Goal: Task Accomplishment & Management: Manage account settings

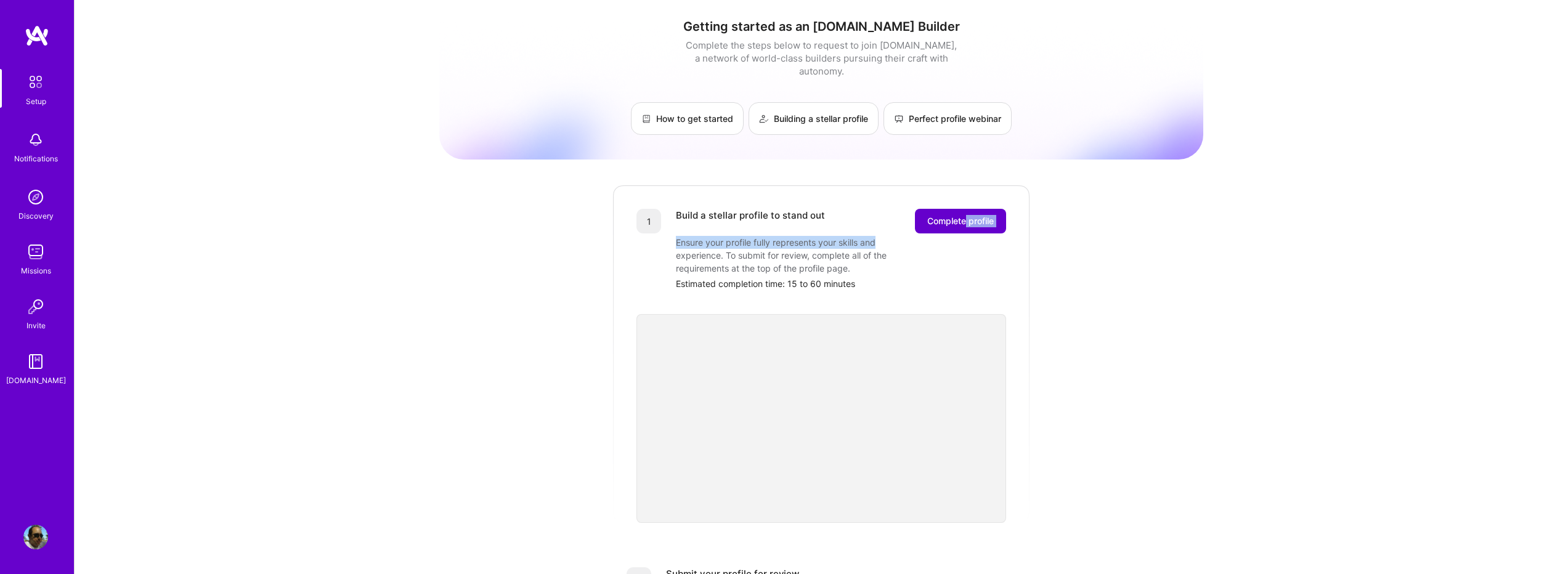
click at [964, 220] on div "Build a stellar profile to stand out Complete profile Ensure your profile fully…" at bounding box center [841, 249] width 330 height 81
click at [960, 215] on span "Complete profile" at bounding box center [960, 221] width 67 height 12
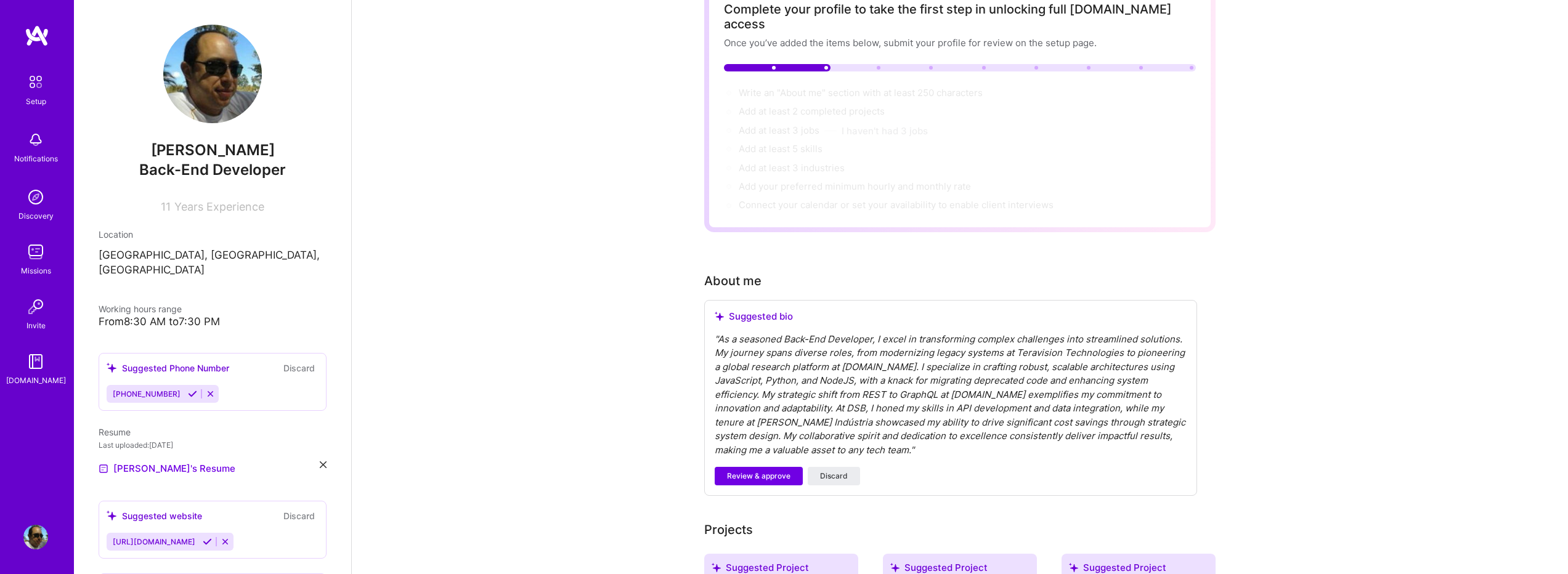
scroll to position [165, 0]
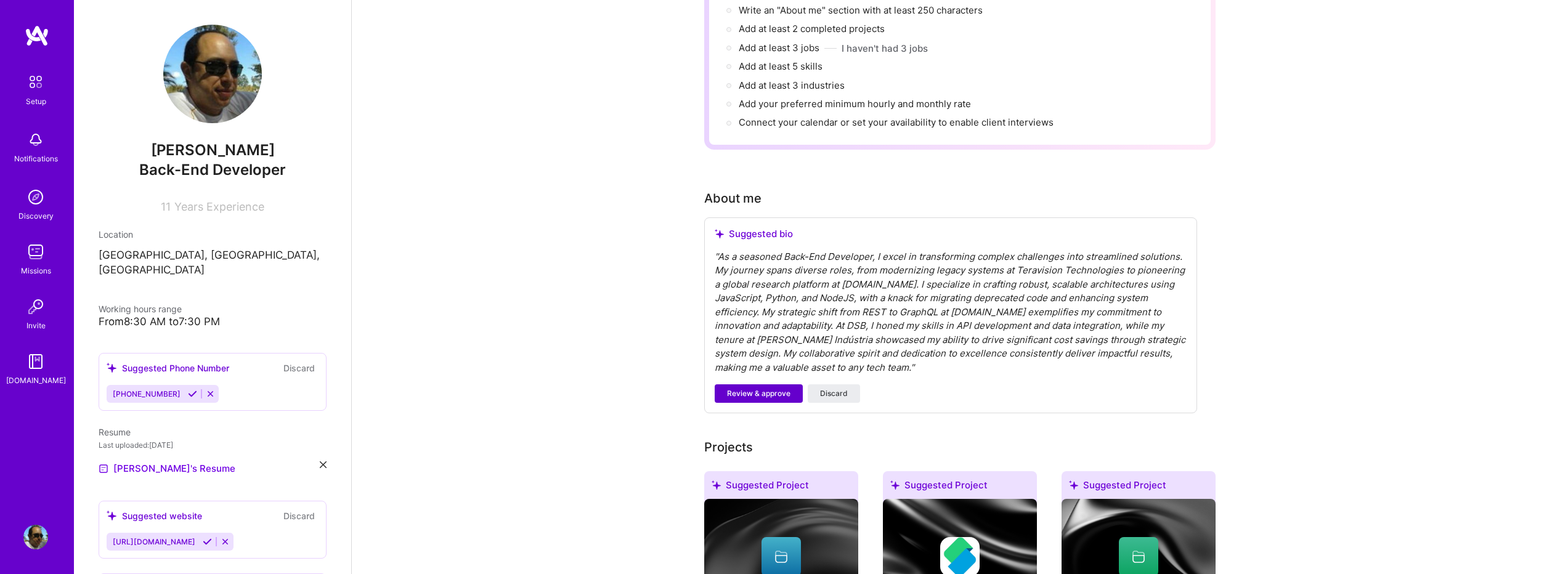
click at [767, 388] on span "Review & approve" at bounding box center [759, 393] width 64 height 11
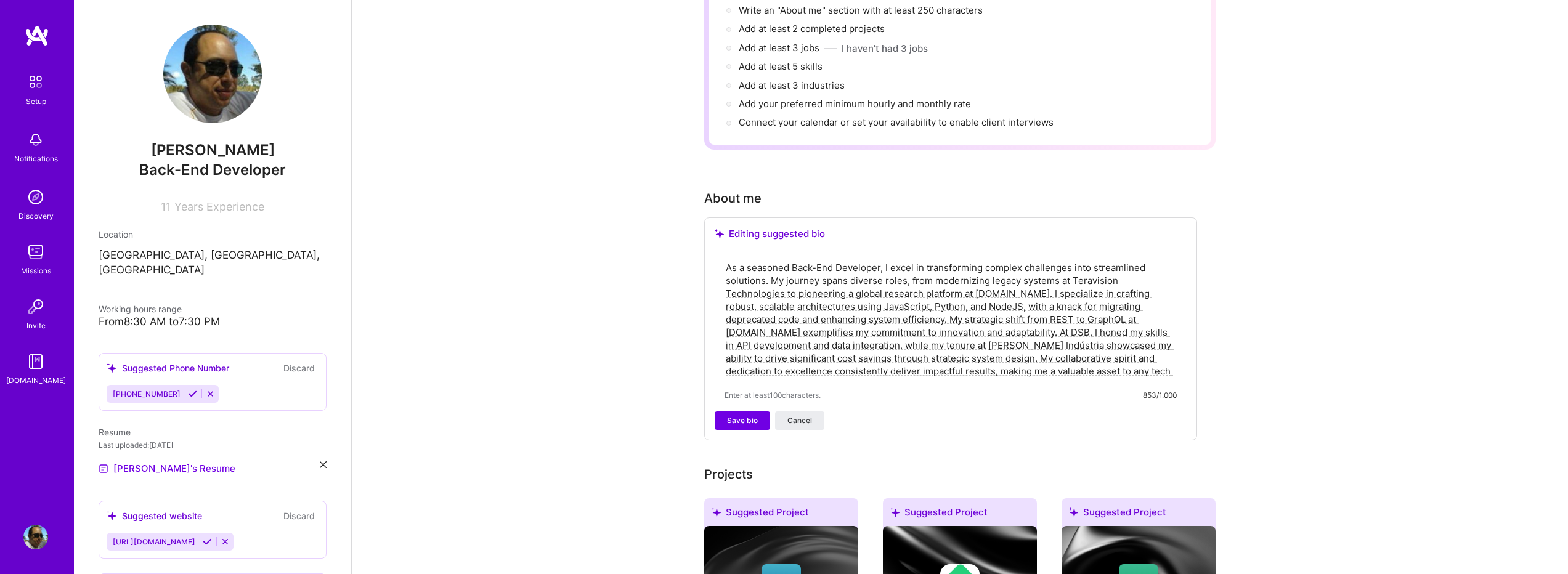
click at [934, 307] on textarea "As a seasoned Back-End Developer, I excel in transforming complex challenges in…" at bounding box center [950, 319] width 452 height 119
click at [168, 315] on div "From 8:30 AM to 7:30 PM" at bounding box center [213, 322] width 228 height 13
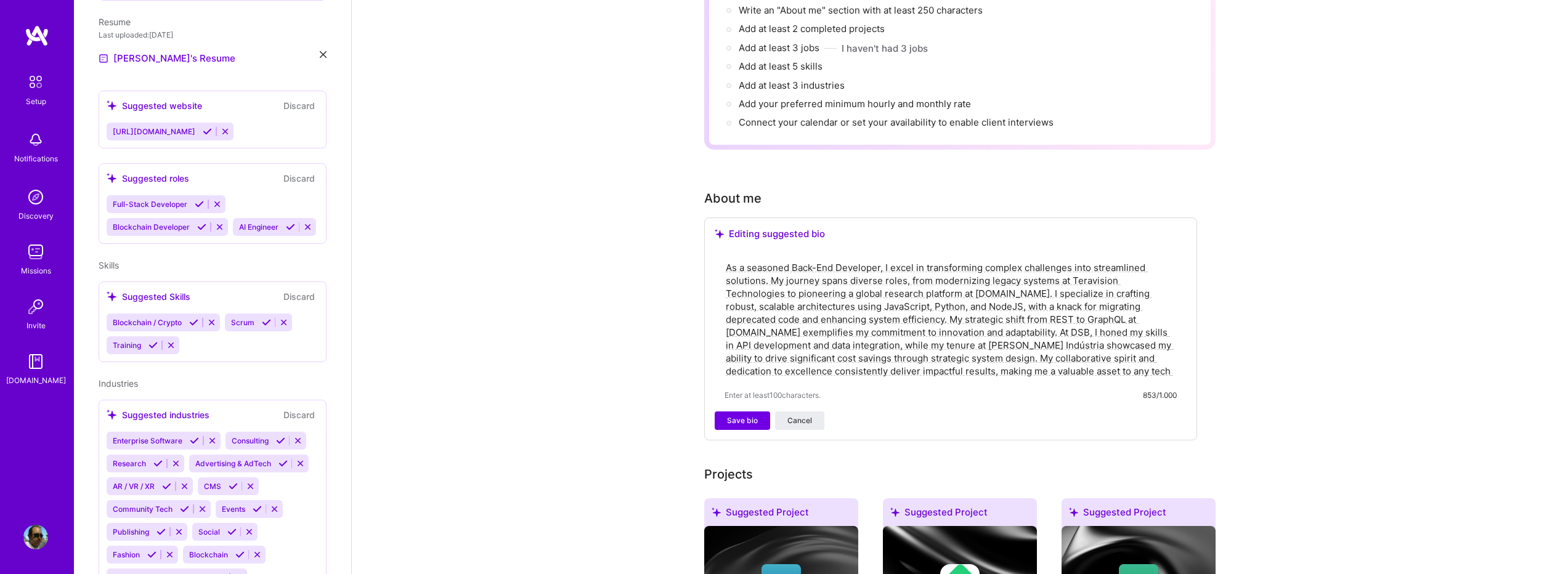
scroll to position [411, 0]
click at [203, 346] on div "Blockchain / Crypto Scrum Training" at bounding box center [213, 333] width 212 height 41
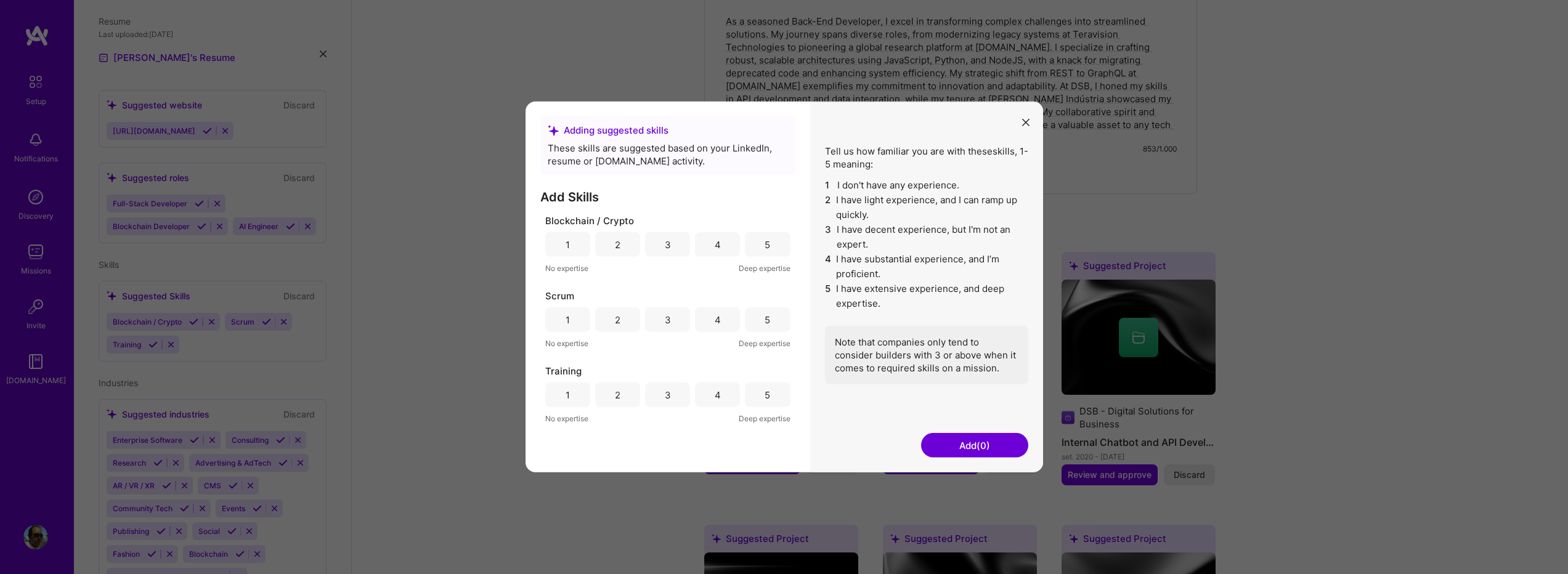
click at [1024, 119] on icon "modal" at bounding box center [1026, 123] width 7 height 7
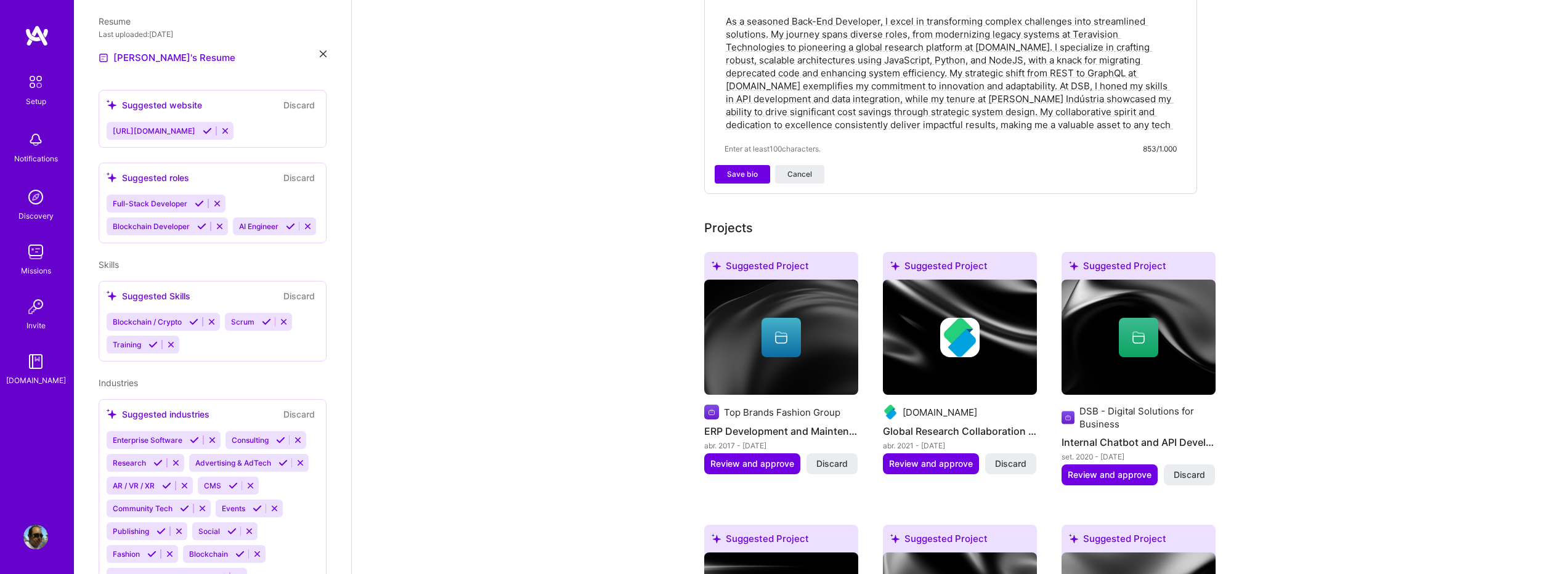
click at [251, 194] on div "Full-Stack Developer Blockchain Developer AI Engineer" at bounding box center [213, 214] width 212 height 41
click at [176, 171] on div "Suggested roles" at bounding box center [148, 178] width 82 height 13
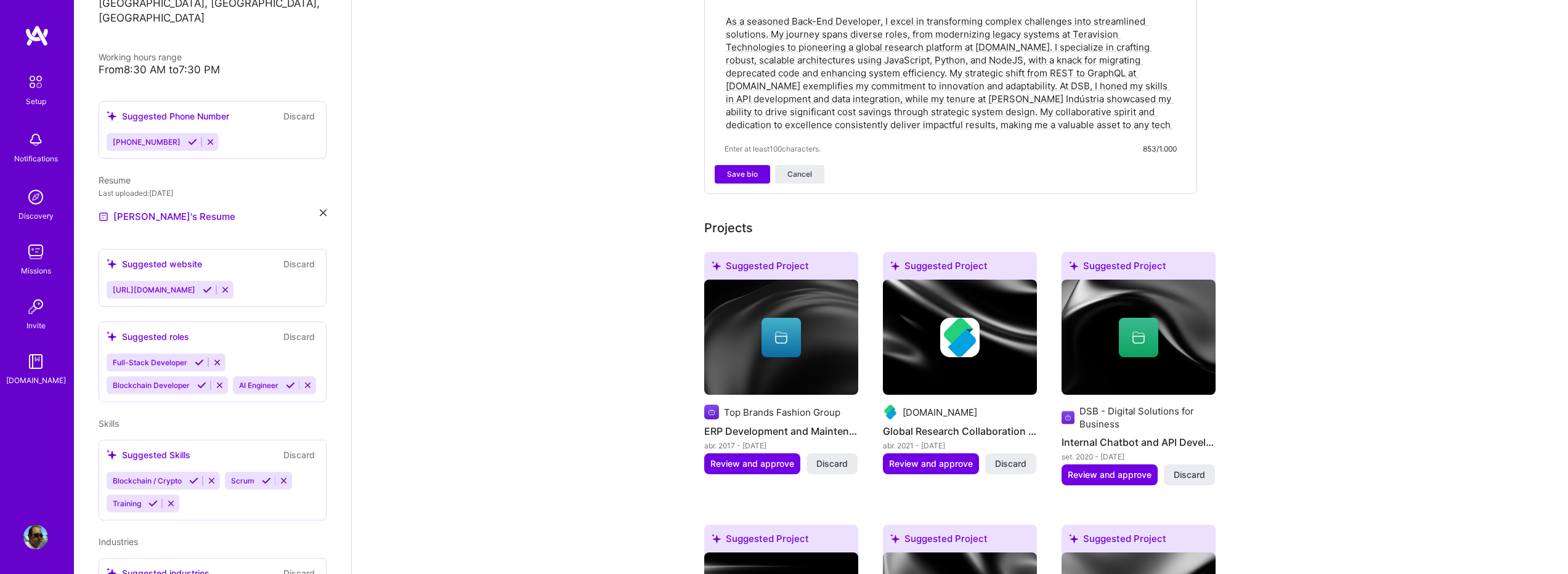
scroll to position [246, 0]
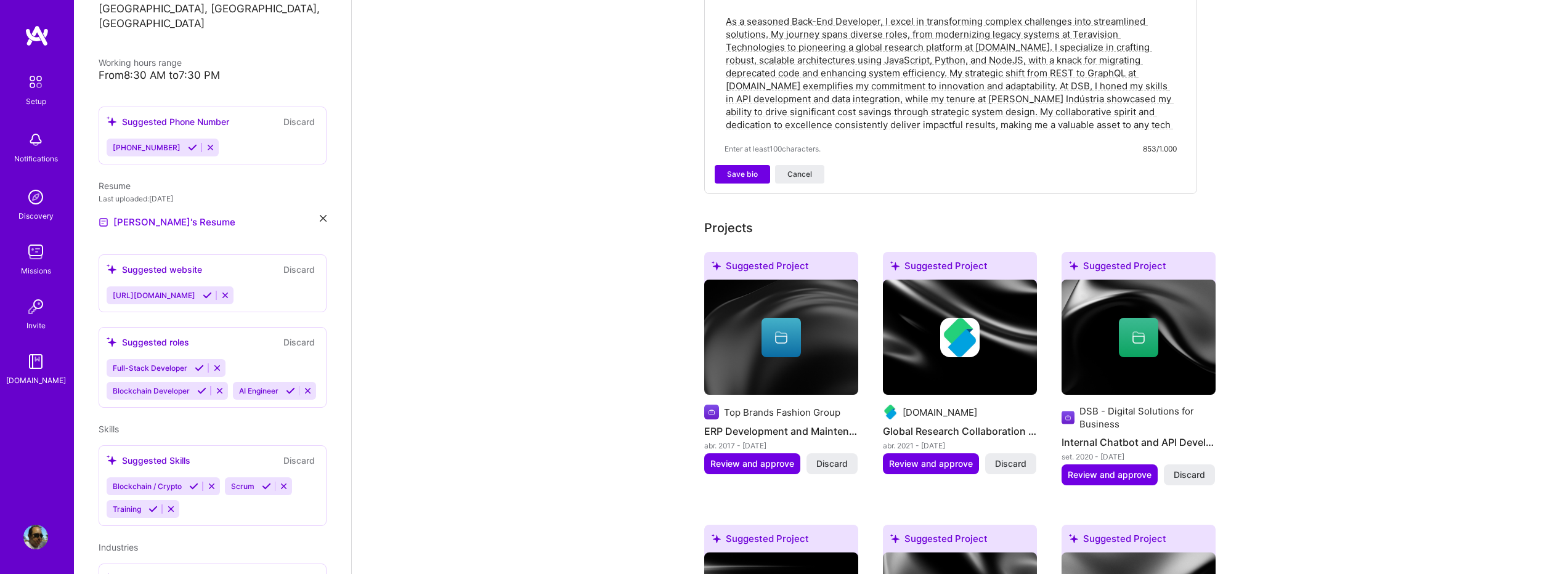
click at [212, 290] on icon at bounding box center [207, 295] width 9 height 9
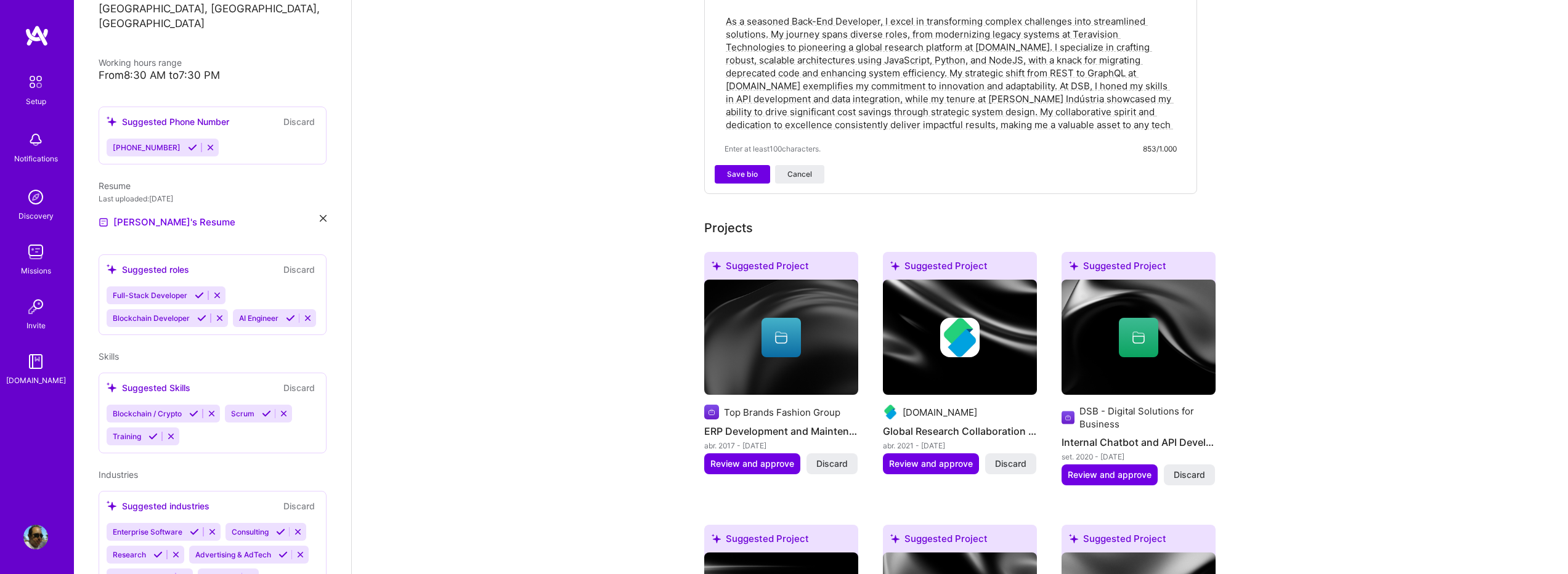
click at [188, 143] on icon at bounding box center [192, 147] width 9 height 9
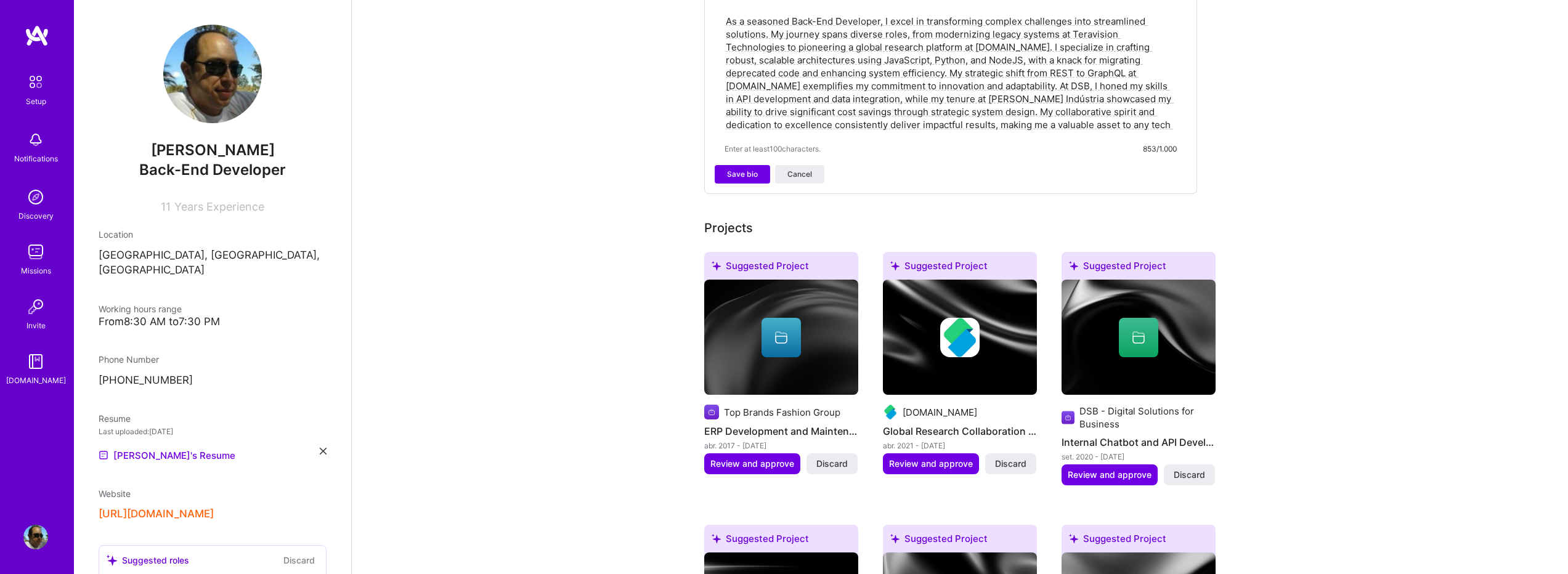
scroll to position [82, 0]
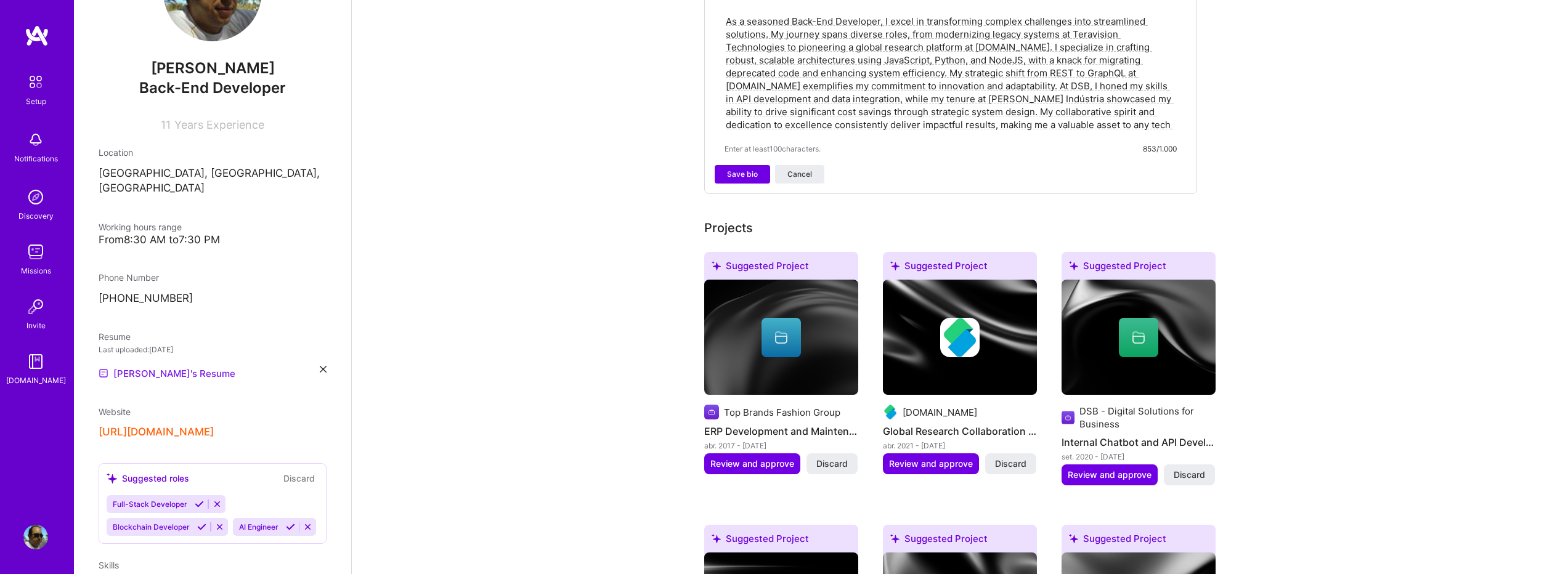
click at [176, 366] on link "[PERSON_NAME]'s Resume" at bounding box center [166, 373] width 137 height 15
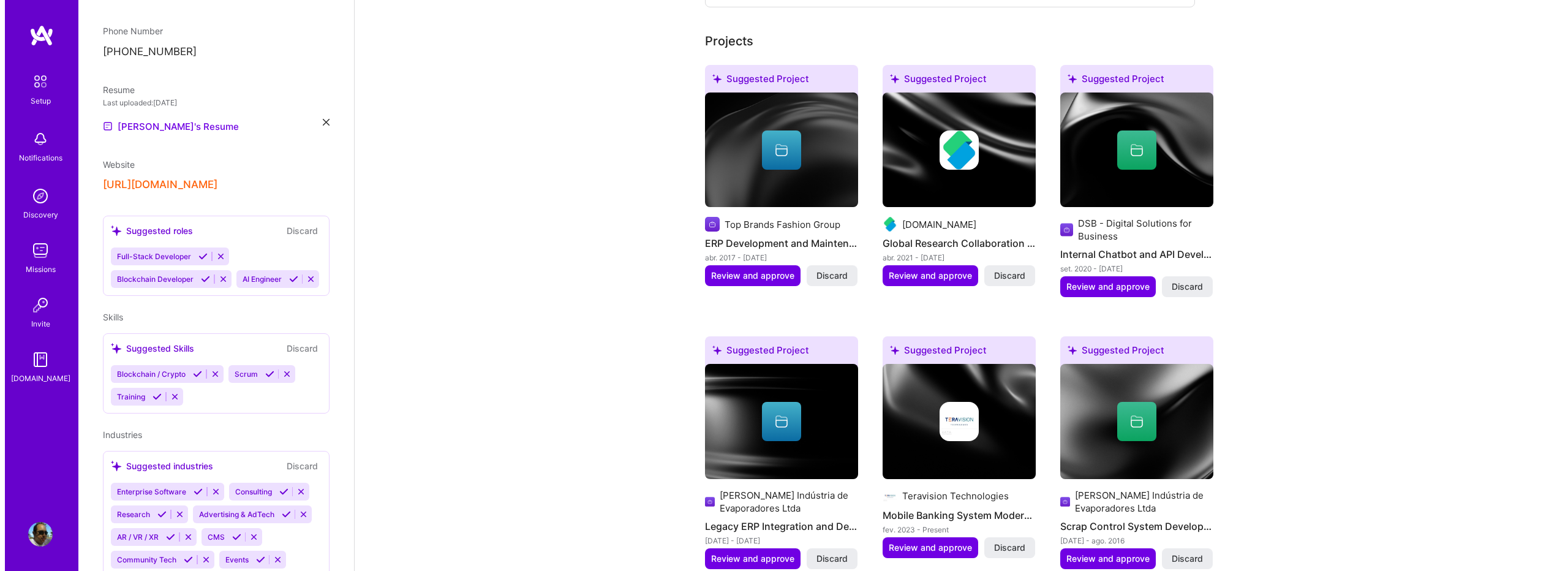
scroll to position [735, 0]
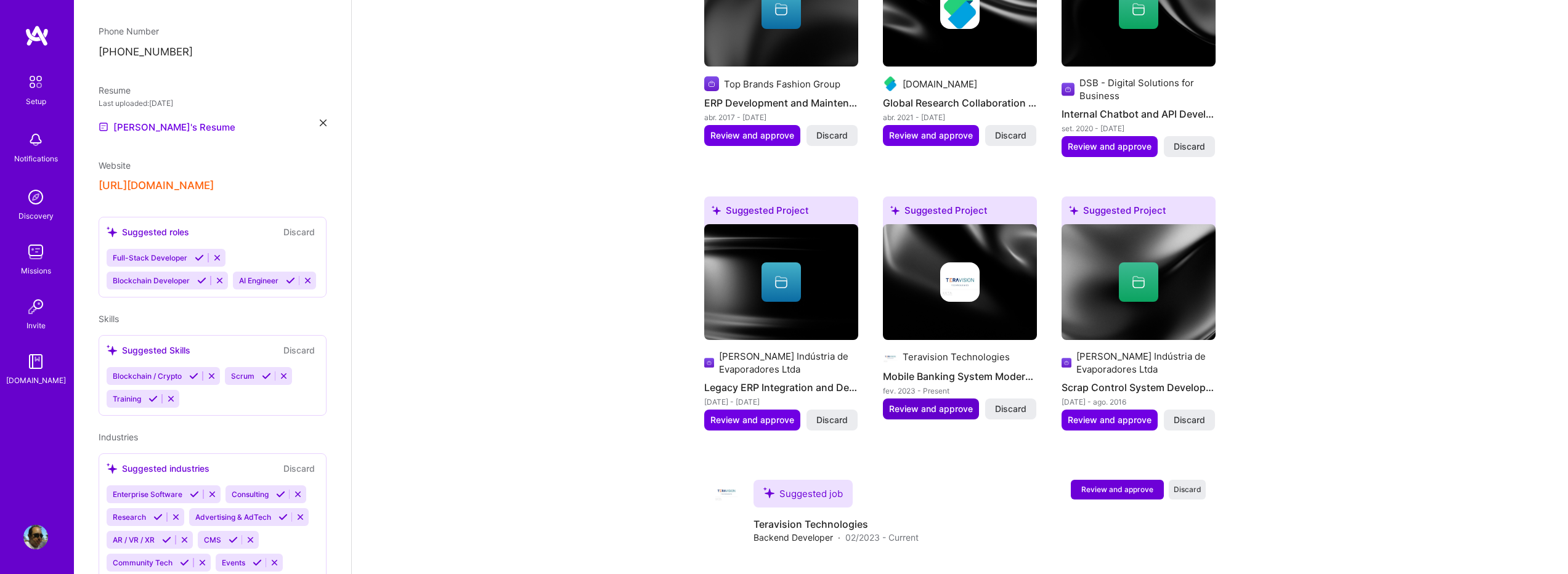
click at [923, 403] on span "Review and approve" at bounding box center [931, 409] width 84 height 12
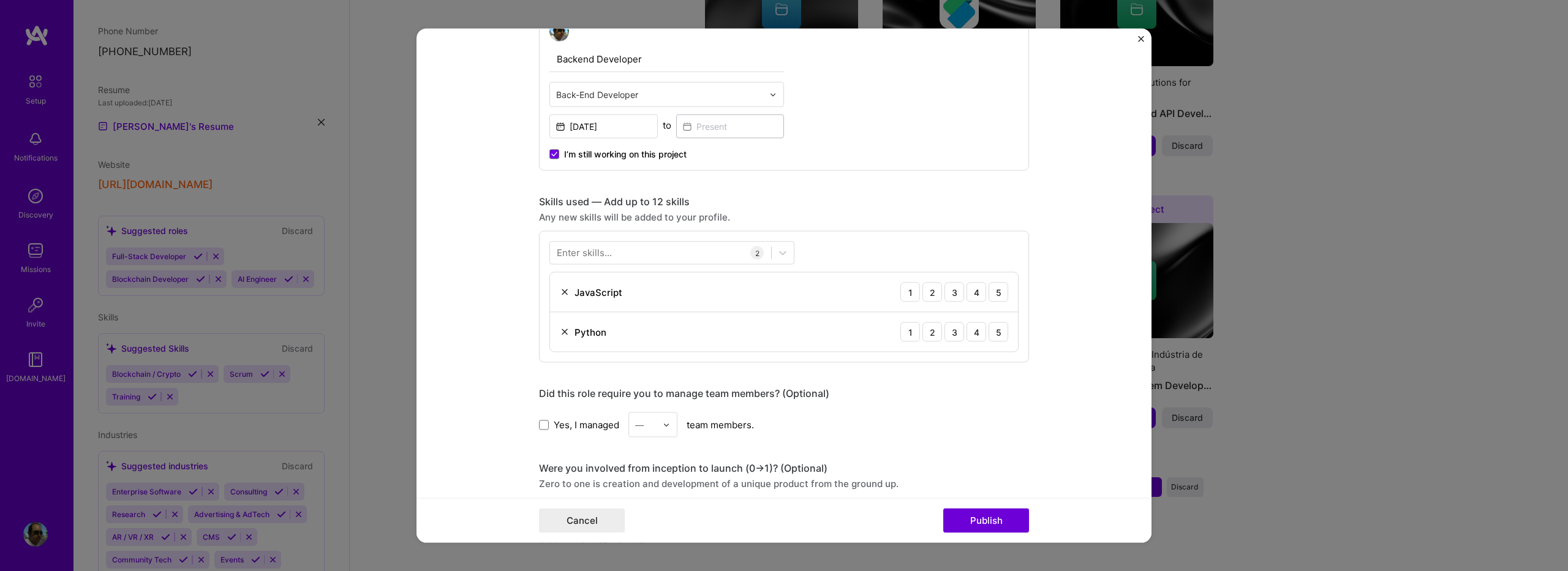
scroll to position [490, 0]
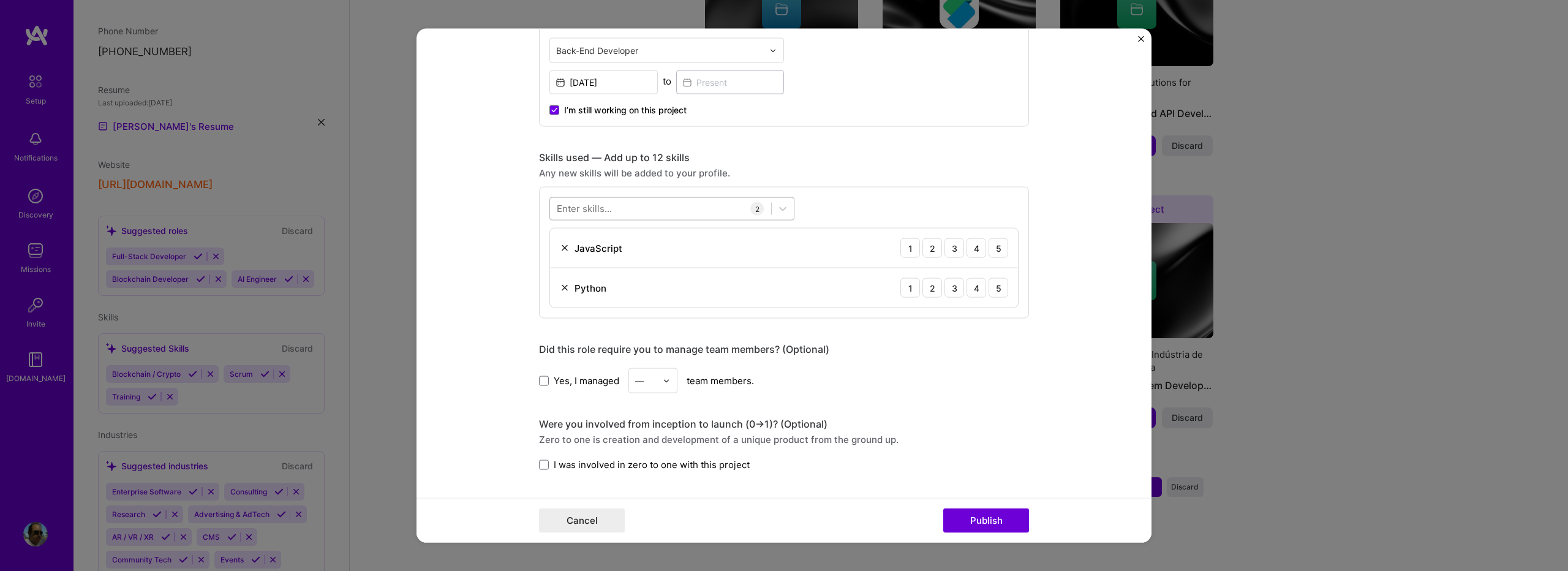
click at [680, 206] on div at bounding box center [660, 208] width 221 height 20
click at [557, 257] on span at bounding box center [562, 259] width 10 height 10
click at [0, 0] on input "checkbox" at bounding box center [0, 0] width 0 height 0
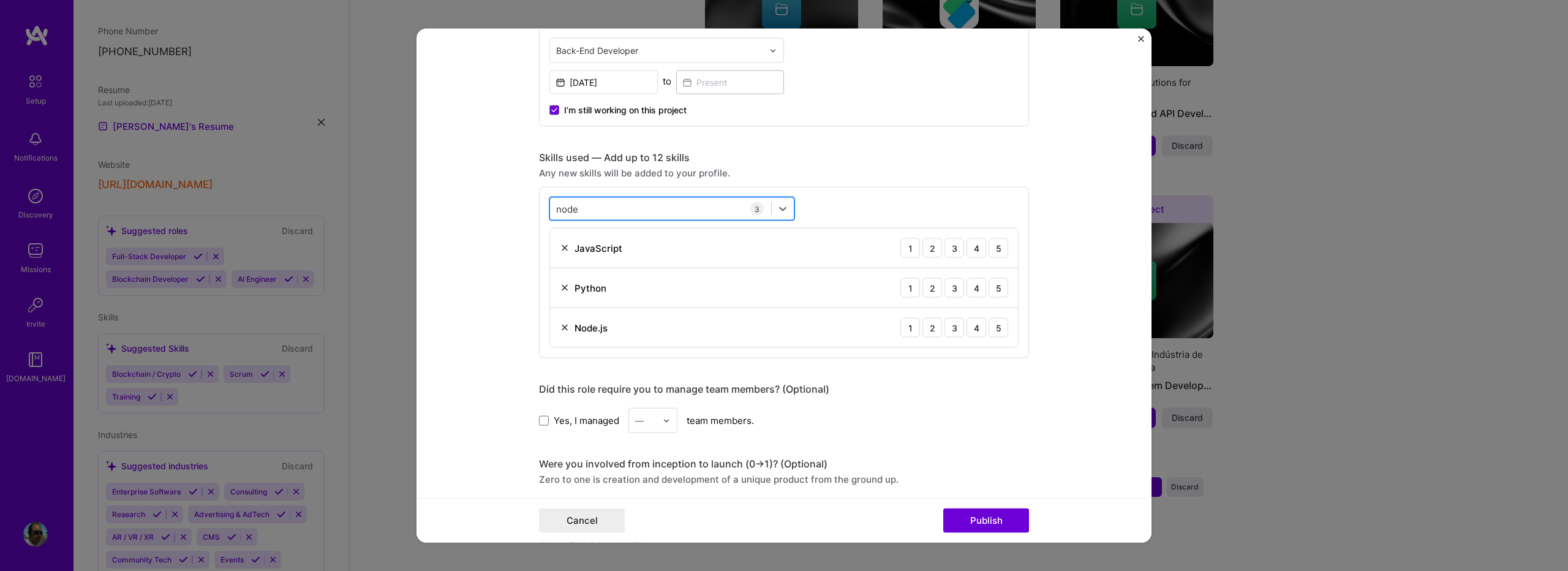
click at [590, 208] on div "node node" at bounding box center [660, 208] width 221 height 20
click at [639, 261] on div "Node.js" at bounding box center [671, 258] width 230 height 13
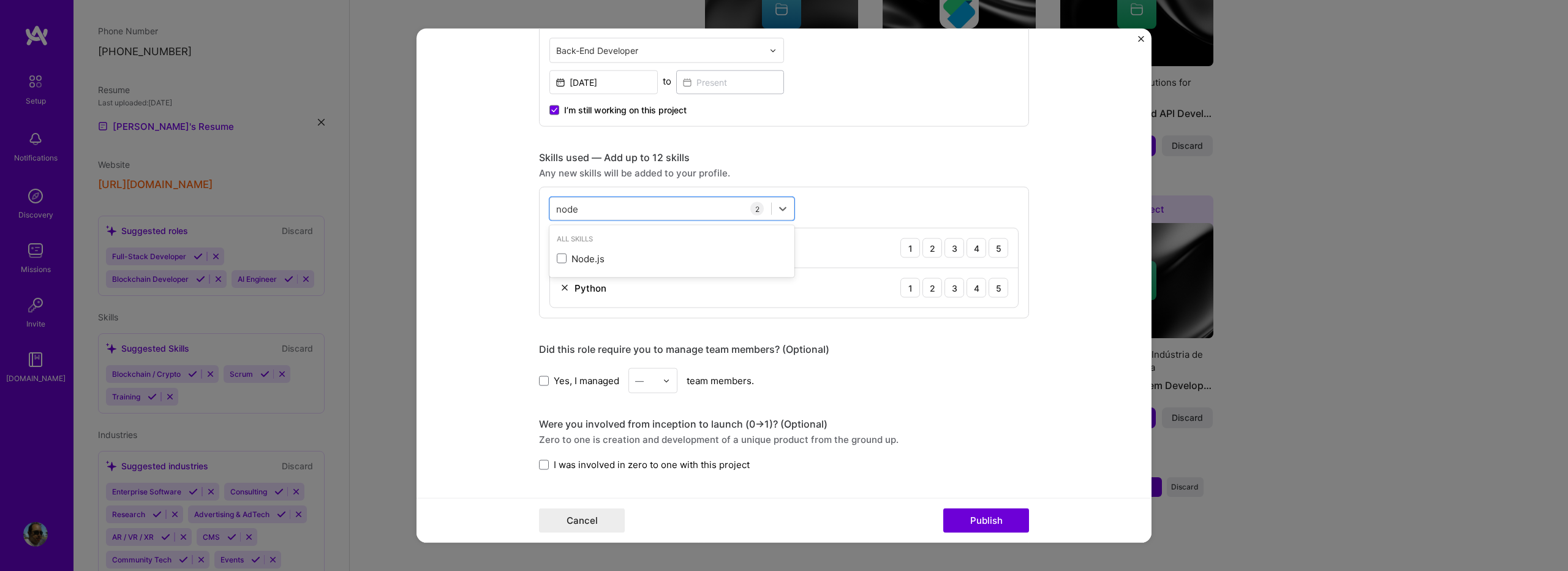
drag, startPoint x: 554, startPoint y: 254, endPoint x: 544, endPoint y: 255, distance: 10.0
click at [557, 254] on span at bounding box center [562, 259] width 10 height 10
click at [0, 0] on input "checkbox" at bounding box center [0, 0] width 0 height 0
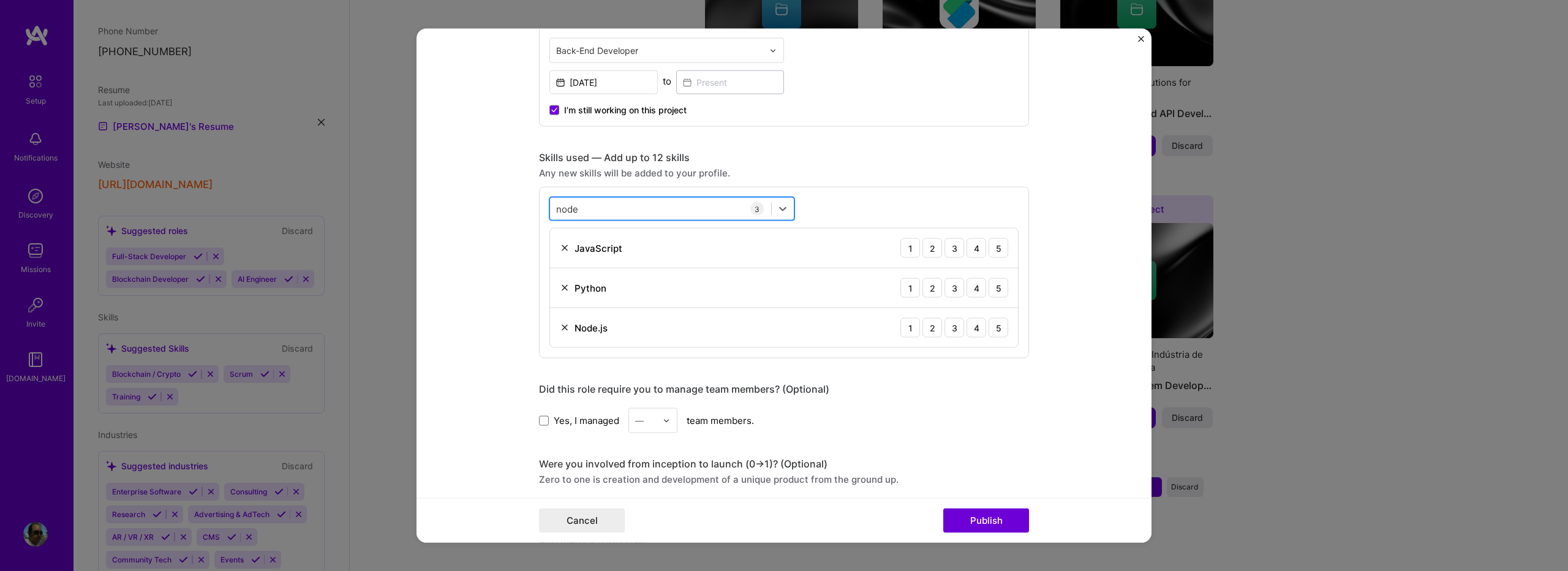
click at [674, 202] on div "node node" at bounding box center [660, 208] width 221 height 20
click at [444, 218] on form "Editing suggested project This project is suggested based on your LinkedIn, res…" at bounding box center [784, 285] width 735 height 514
click at [613, 206] on div "node node" at bounding box center [660, 208] width 221 height 20
click at [611, 206] on div "node node" at bounding box center [660, 208] width 221 height 20
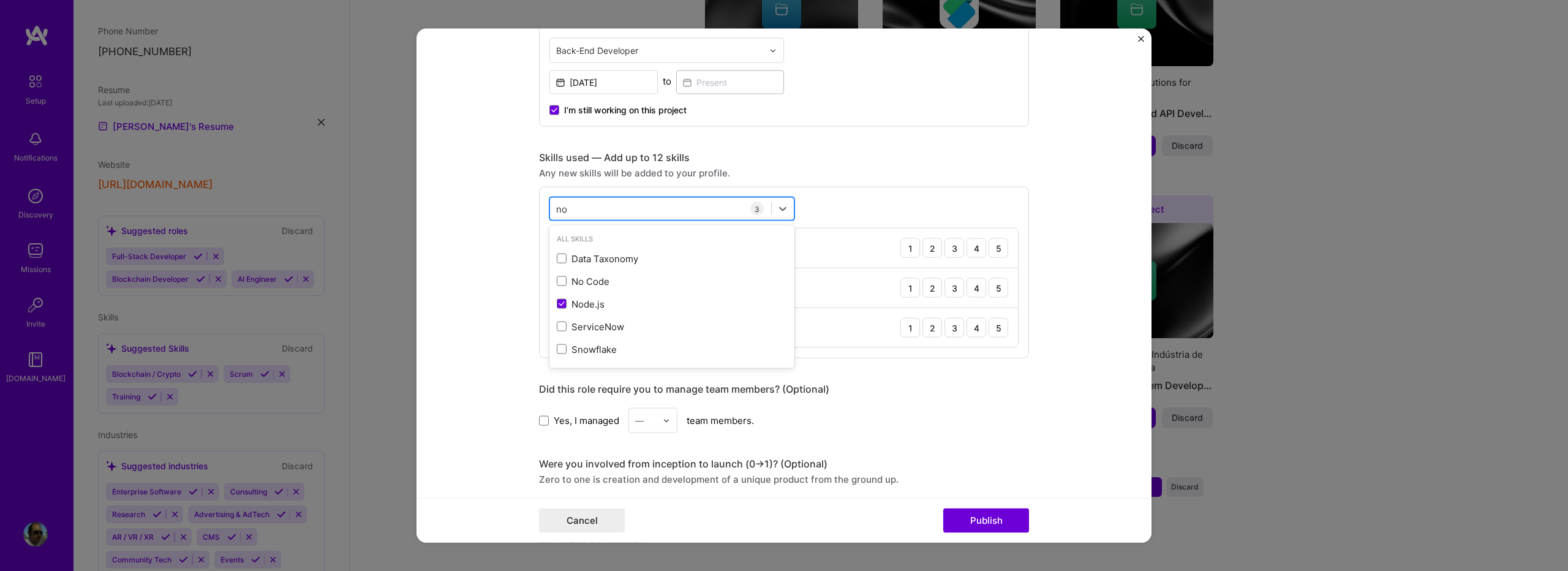
type input "n"
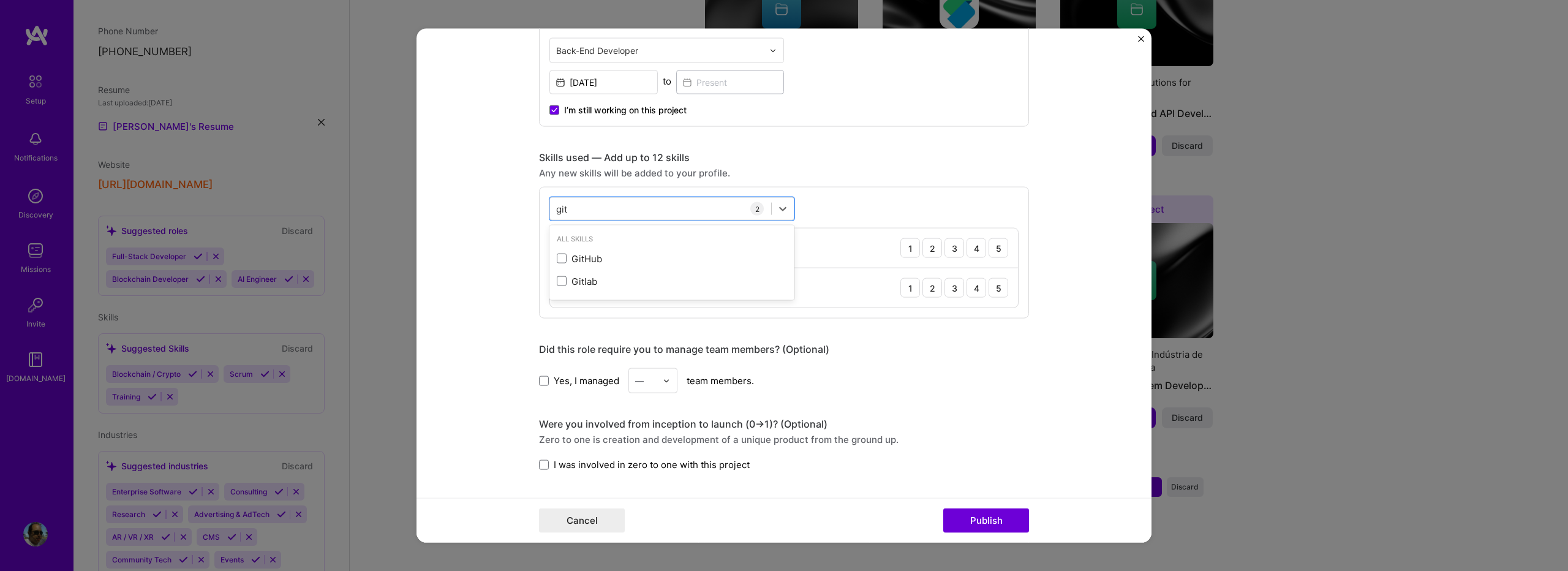
scroll to position [0, 0]
click at [559, 257] on span at bounding box center [562, 259] width 10 height 10
click at [0, 0] on input "checkbox" at bounding box center [0, 0] width 0 height 0
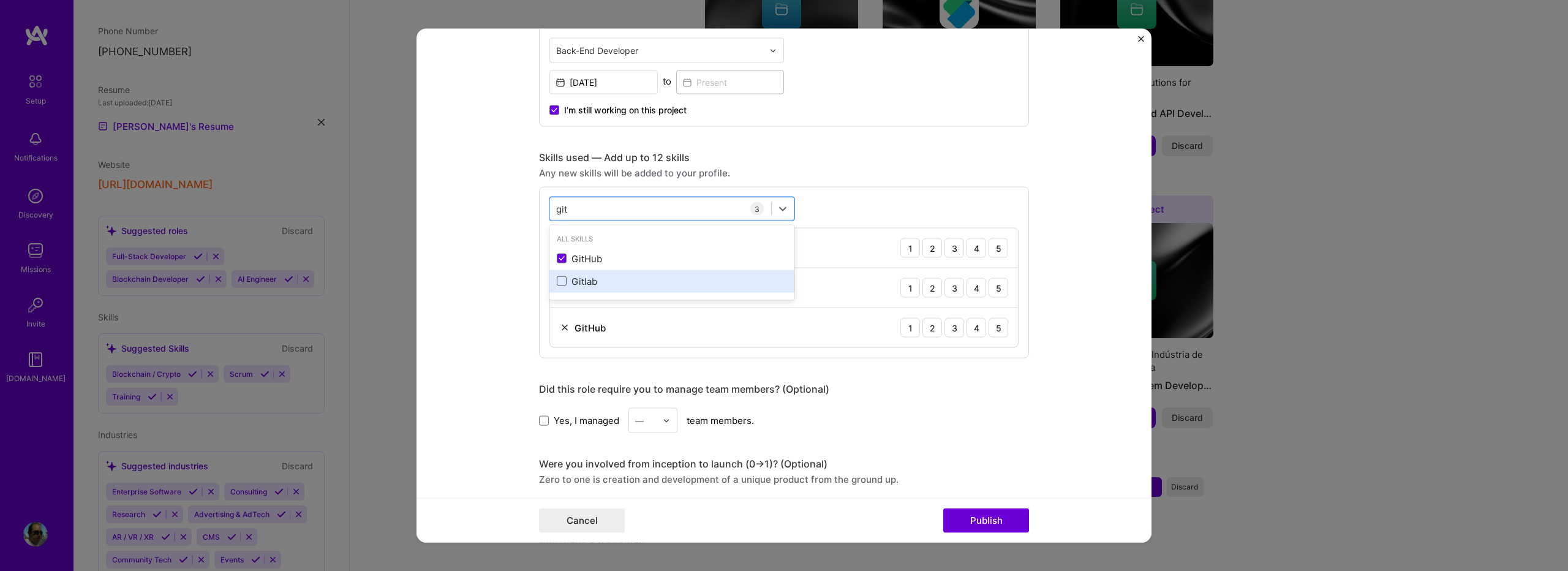
click at [558, 283] on span at bounding box center [562, 281] width 10 height 10
click at [0, 0] on input "checkbox" at bounding box center [0, 0] width 0 height 0
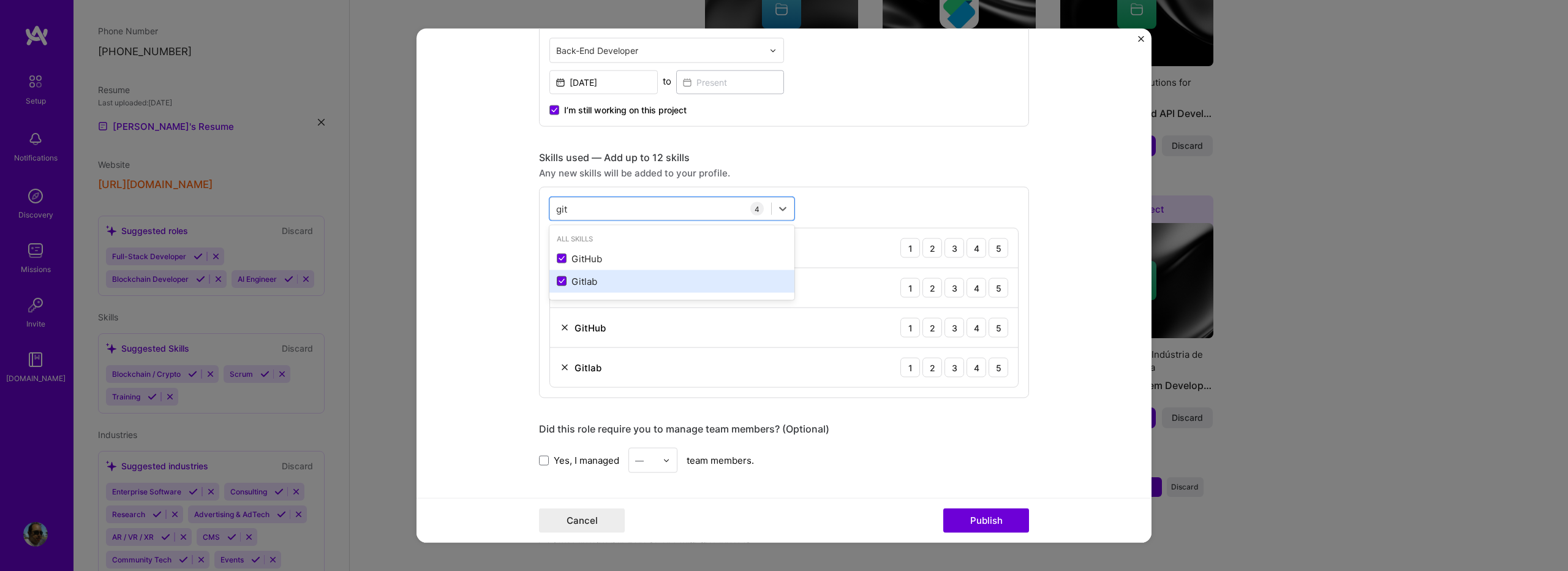
click at [559, 281] on icon at bounding box center [562, 281] width 6 height 5
click at [0, 0] on input "checkbox" at bounding box center [0, 0] width 0 height 0
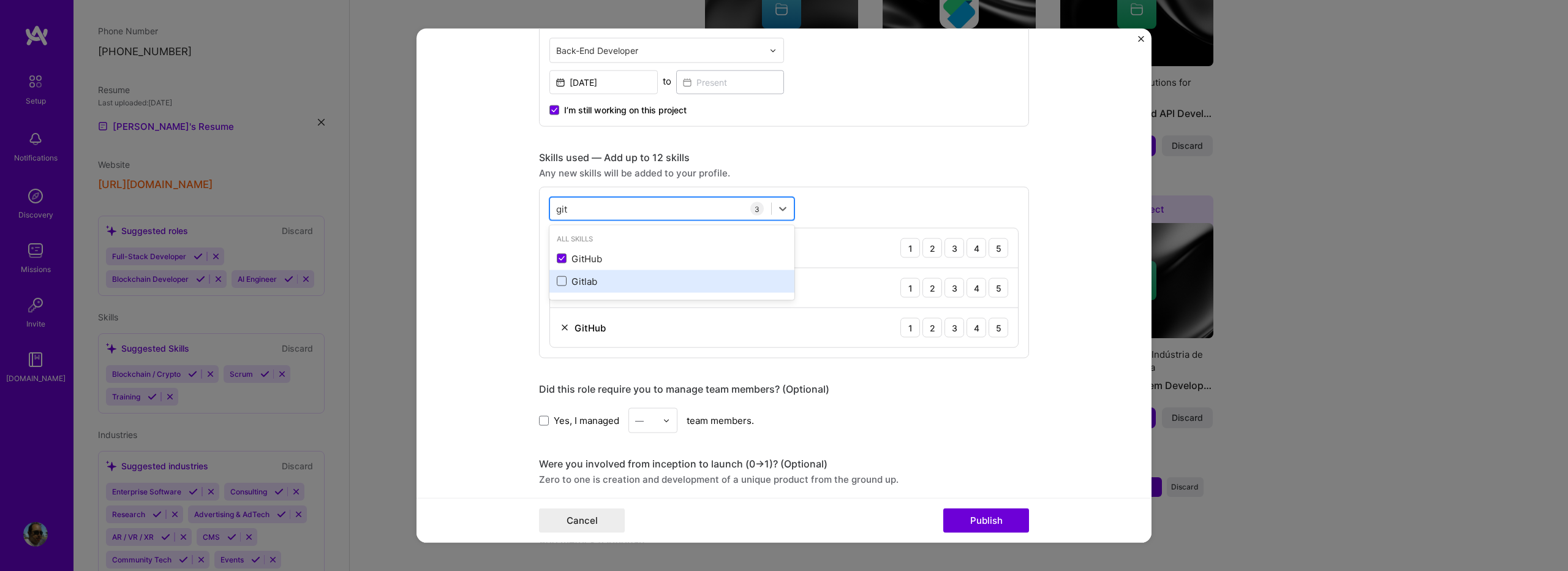
click at [569, 205] on div "git git" at bounding box center [660, 208] width 221 height 20
click at [573, 207] on div "git git" at bounding box center [660, 208] width 221 height 20
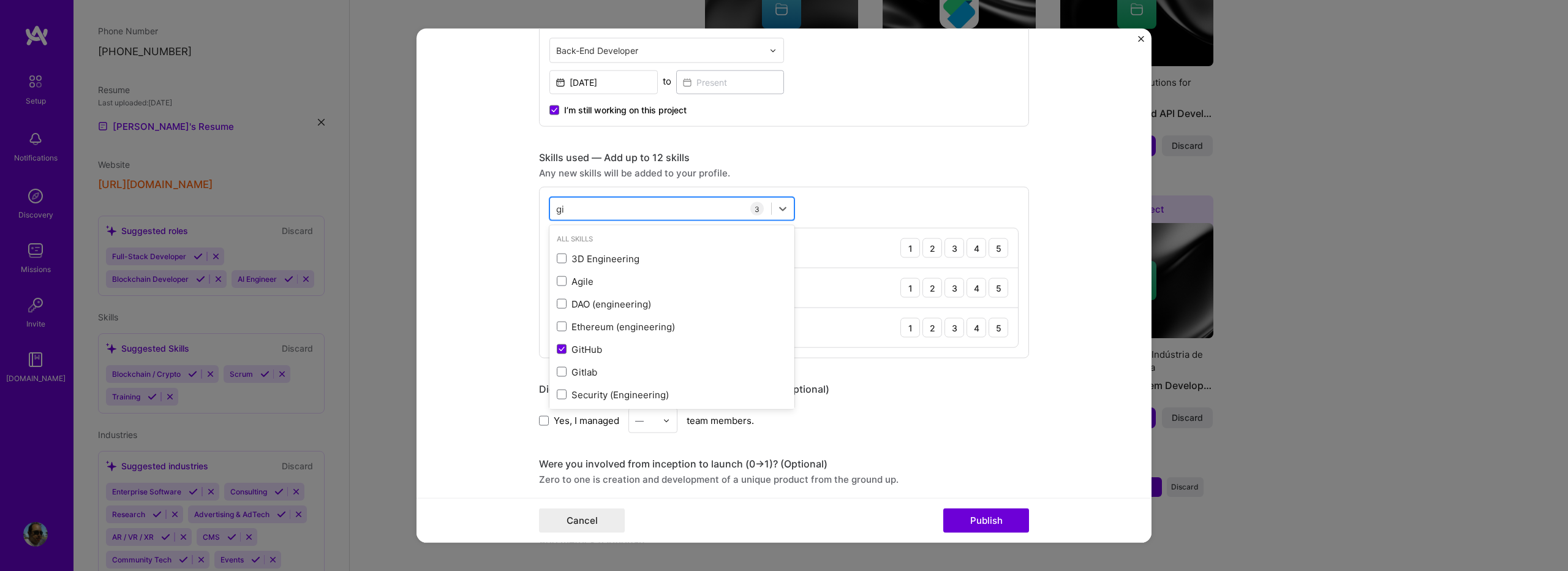
type input "g"
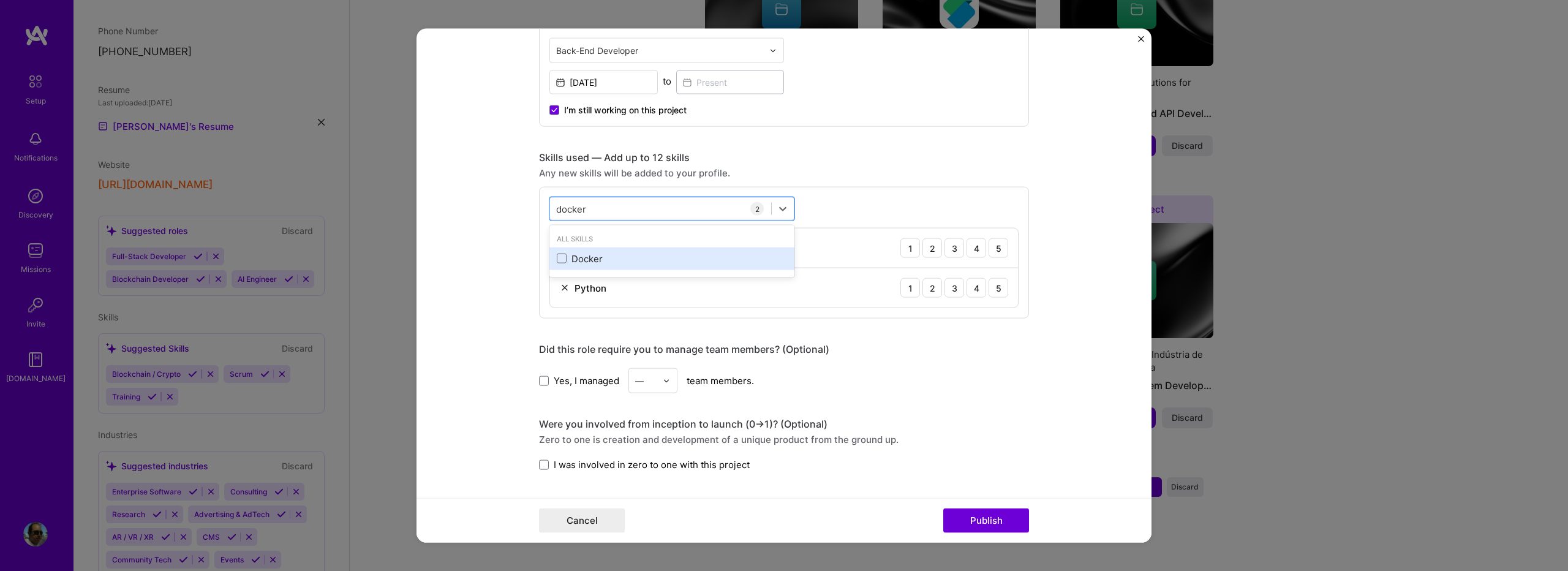
click at [580, 265] on div "Docker" at bounding box center [671, 258] width 230 height 13
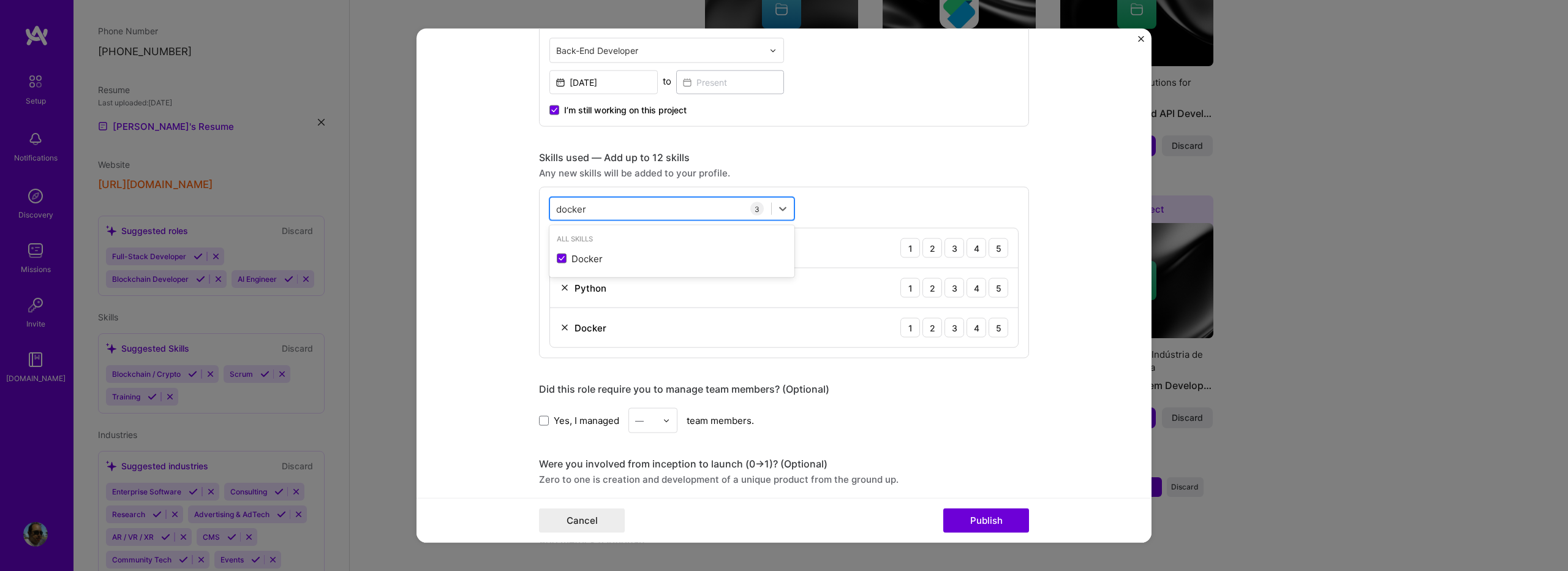
click at [586, 205] on div "docker docker" at bounding box center [660, 208] width 221 height 20
click at [582, 257] on div "Nest.js" at bounding box center [671, 258] width 230 height 13
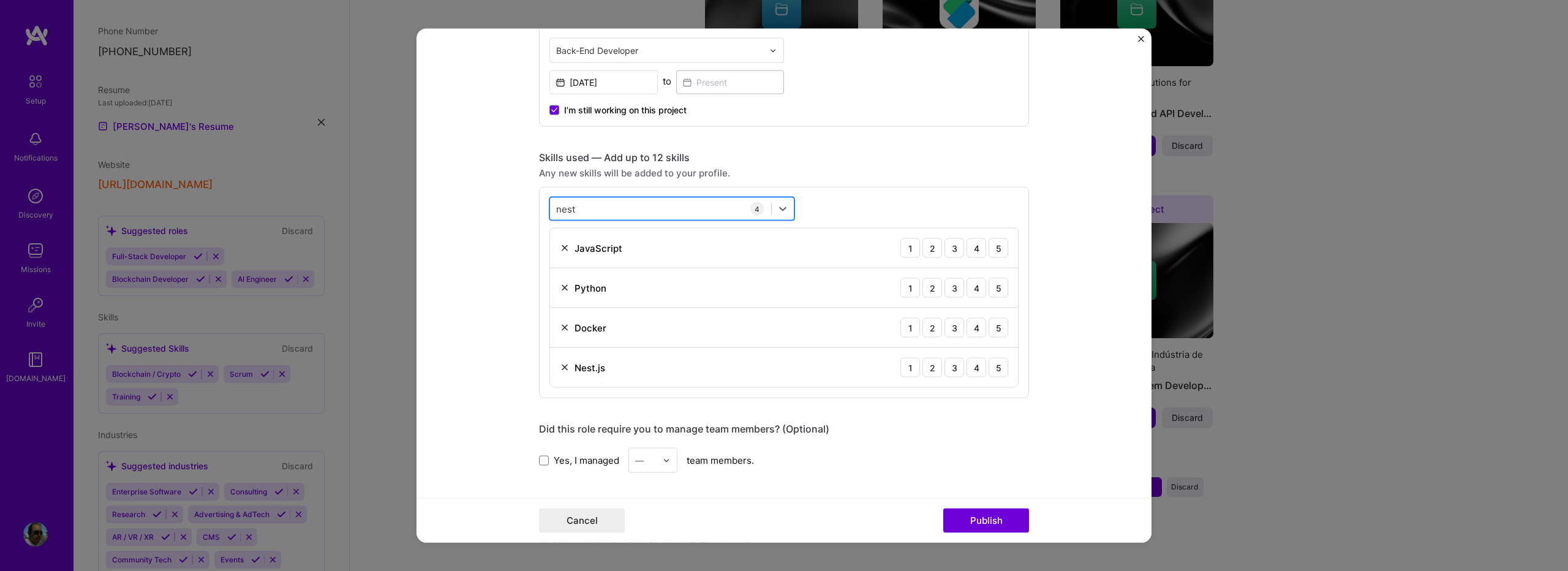
drag, startPoint x: 576, startPoint y: 209, endPoint x: 547, endPoint y: 205, distance: 29.3
click at [550, 205] on div "nest nest" at bounding box center [660, 208] width 221 height 20
type input "n"
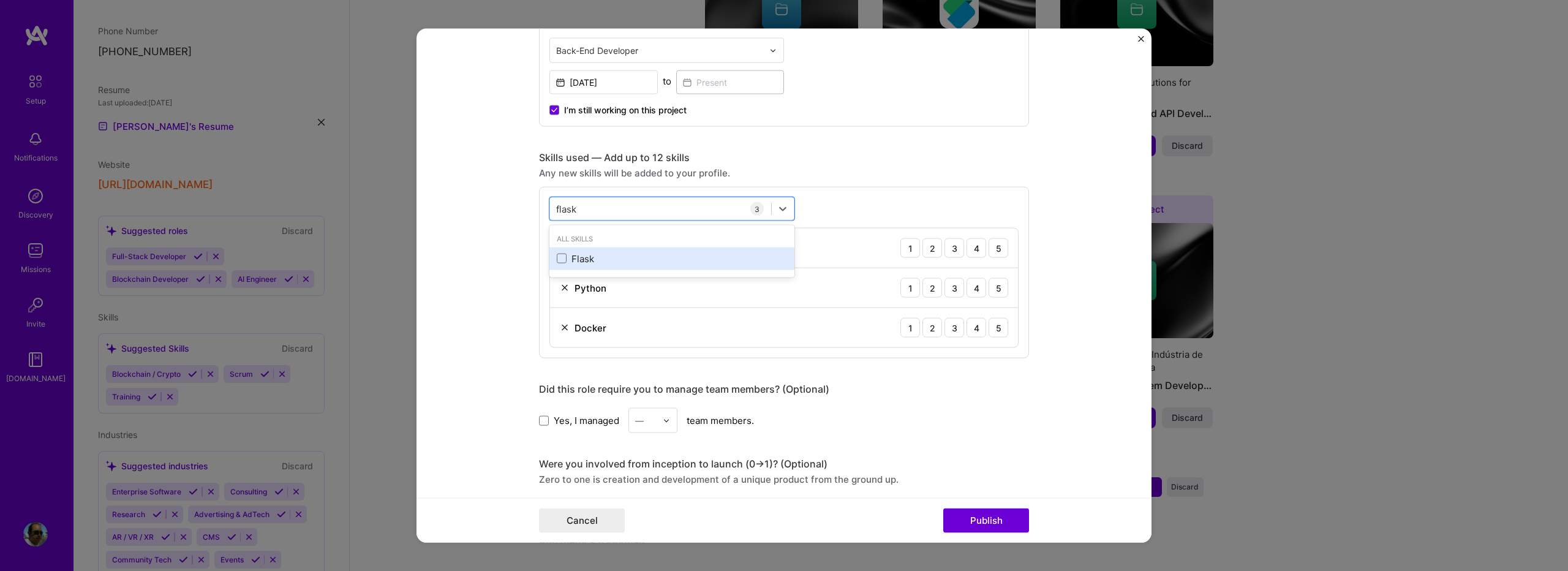
click at [557, 265] on div "Flask" at bounding box center [671, 258] width 230 height 13
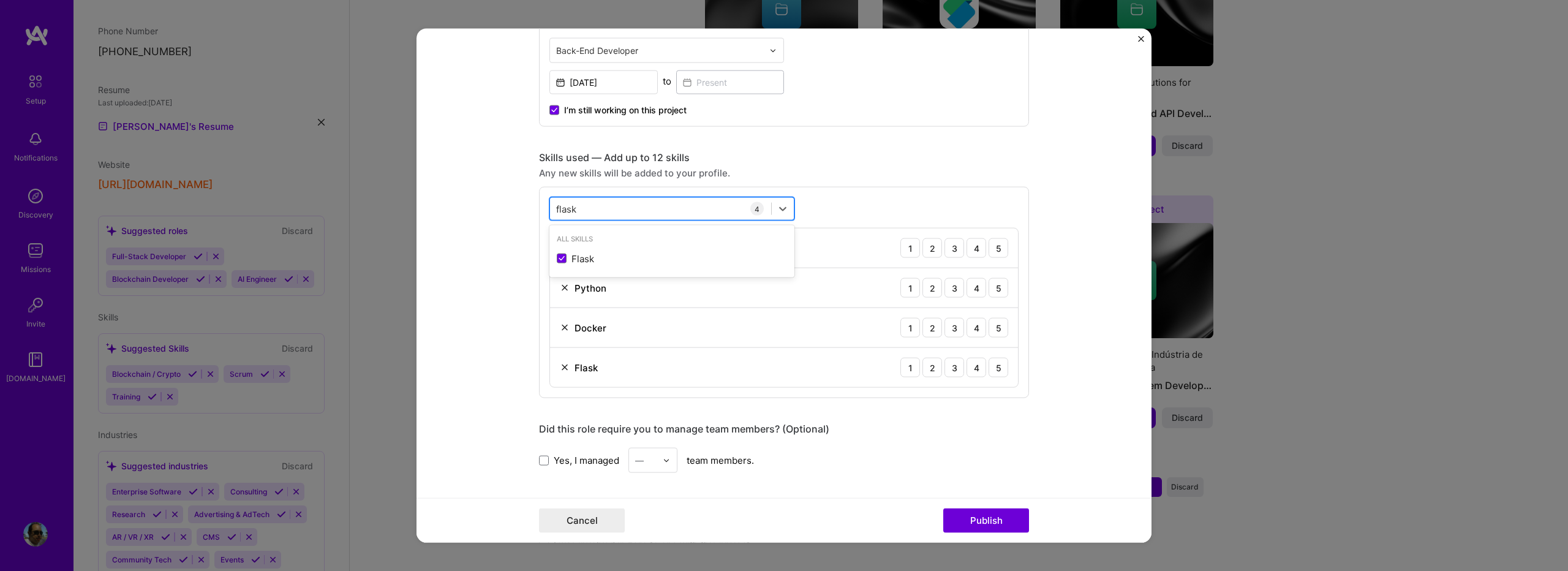
click at [590, 206] on div "flask flask" at bounding box center [660, 208] width 221 height 20
type input "f"
click at [559, 263] on div "Django" at bounding box center [671, 258] width 230 height 13
click at [585, 208] on div "django django" at bounding box center [660, 208] width 221 height 20
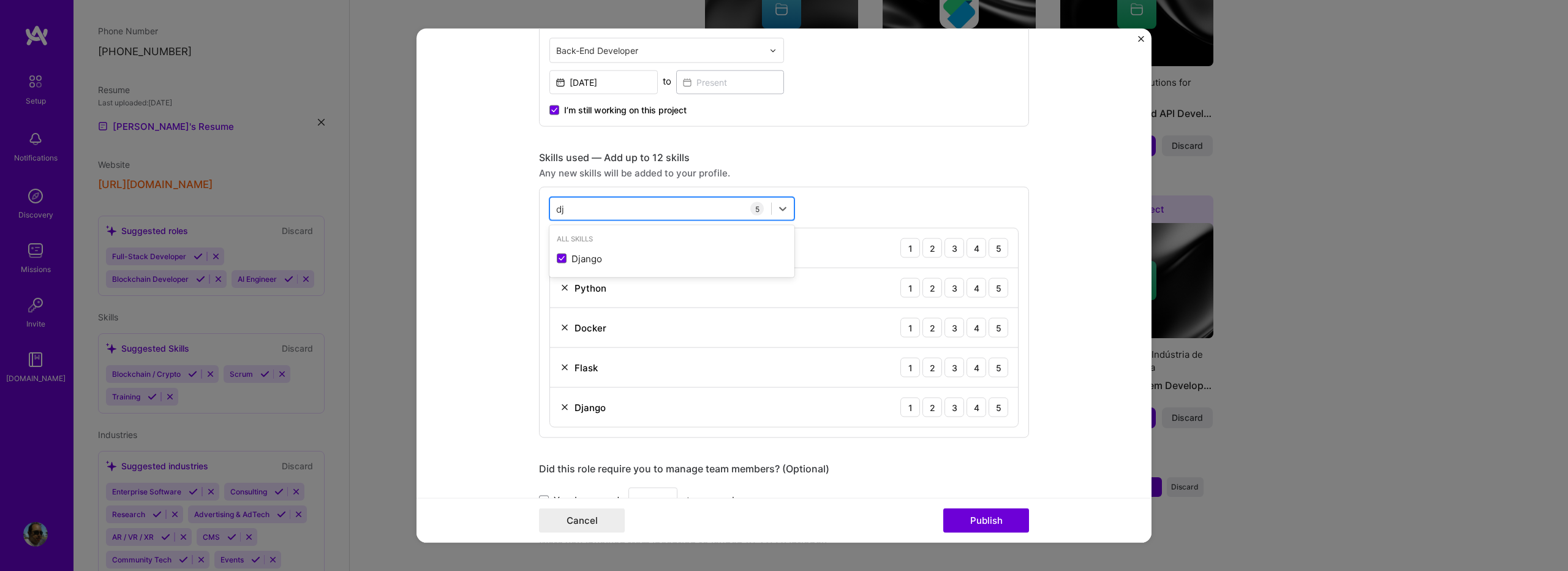
type input "d"
click at [557, 261] on span at bounding box center [562, 259] width 10 height 10
click at [0, 0] on input "checkbox" at bounding box center [0, 0] width 0 height 0
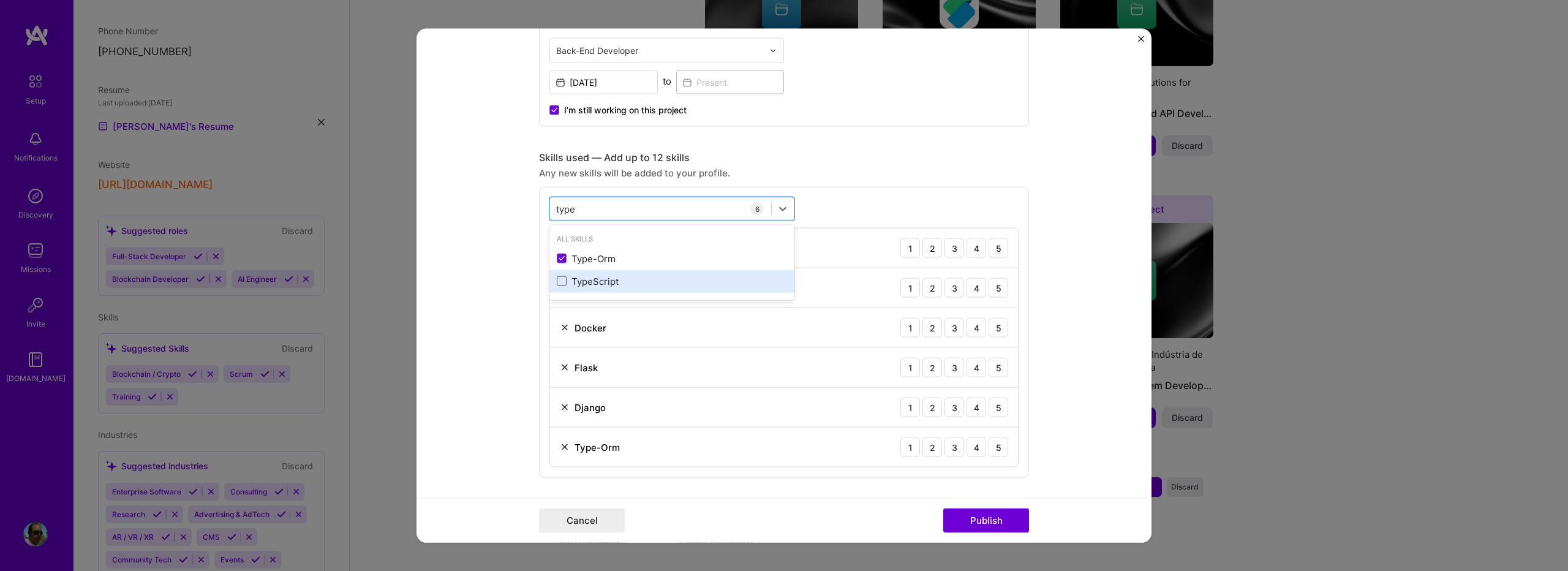
click at [557, 282] on span at bounding box center [562, 281] width 10 height 10
click at [0, 0] on input "checkbox" at bounding box center [0, 0] width 0 height 0
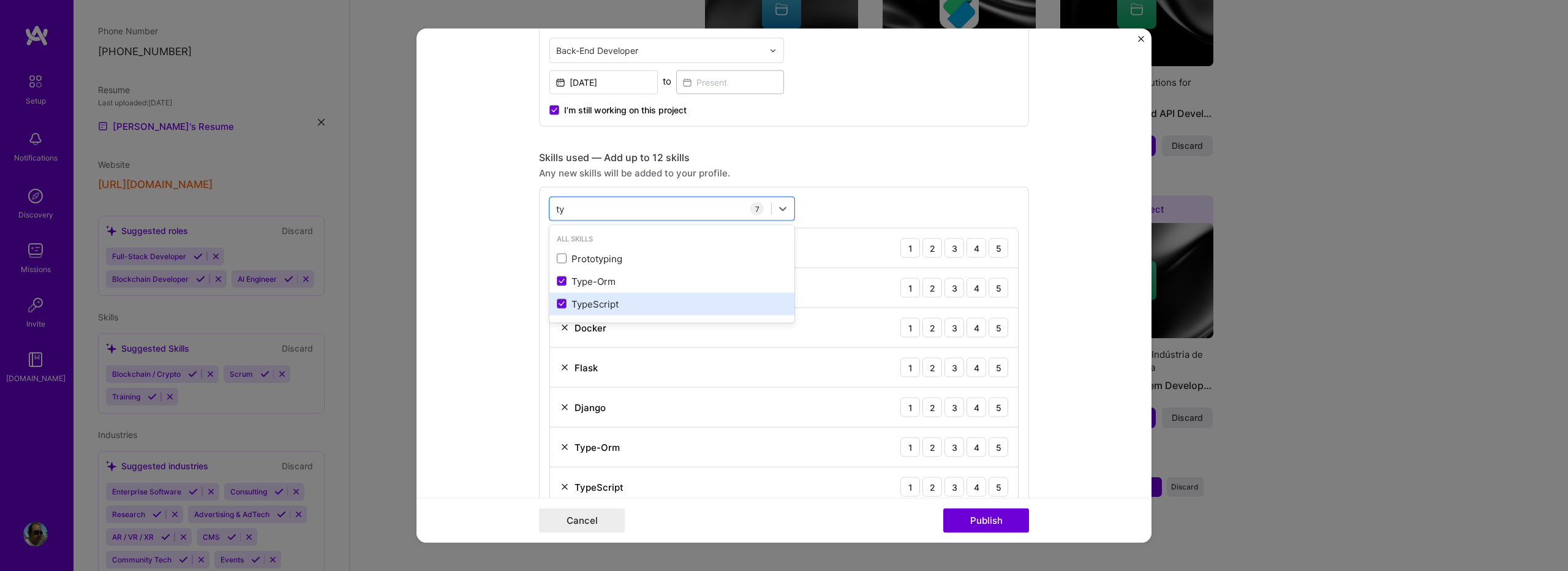
type input "t"
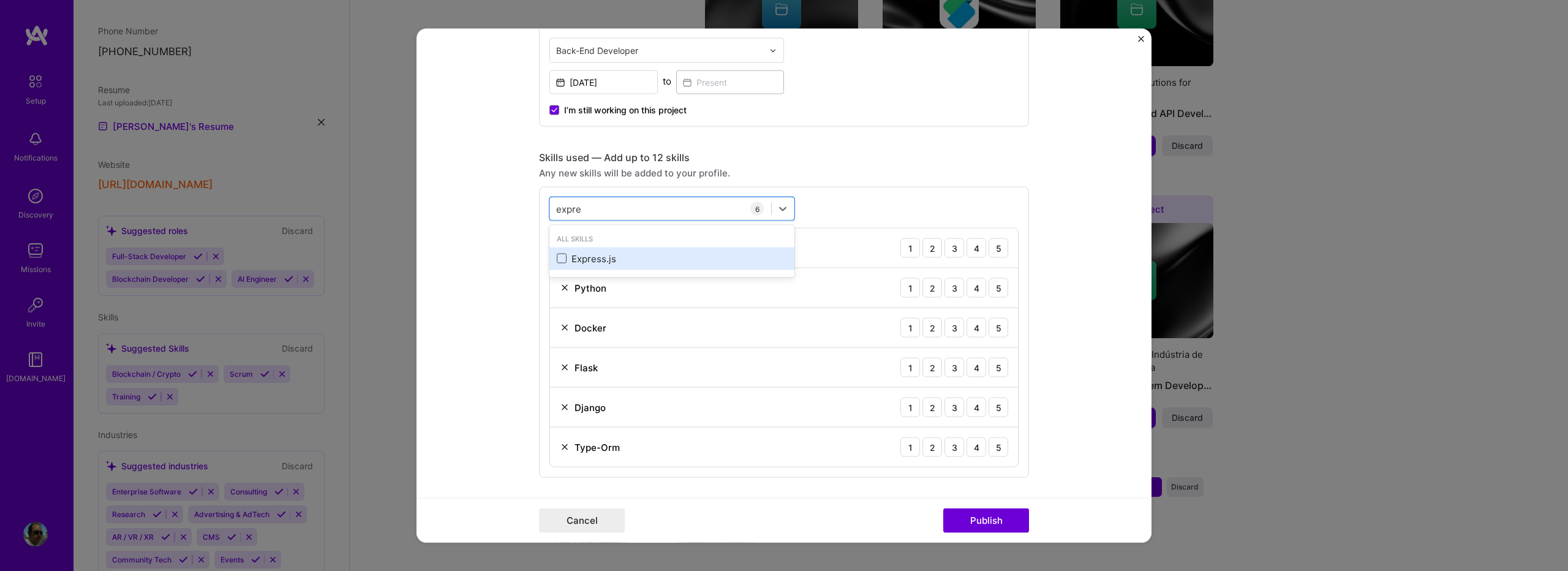
click at [560, 260] on span at bounding box center [562, 259] width 10 height 10
click at [0, 0] on input "checkbox" at bounding box center [0, 0] width 0 height 0
click at [590, 203] on div "expre expre" at bounding box center [660, 208] width 221 height 20
type input "e"
click at [569, 257] on div "MongoDB" at bounding box center [671, 258] width 230 height 13
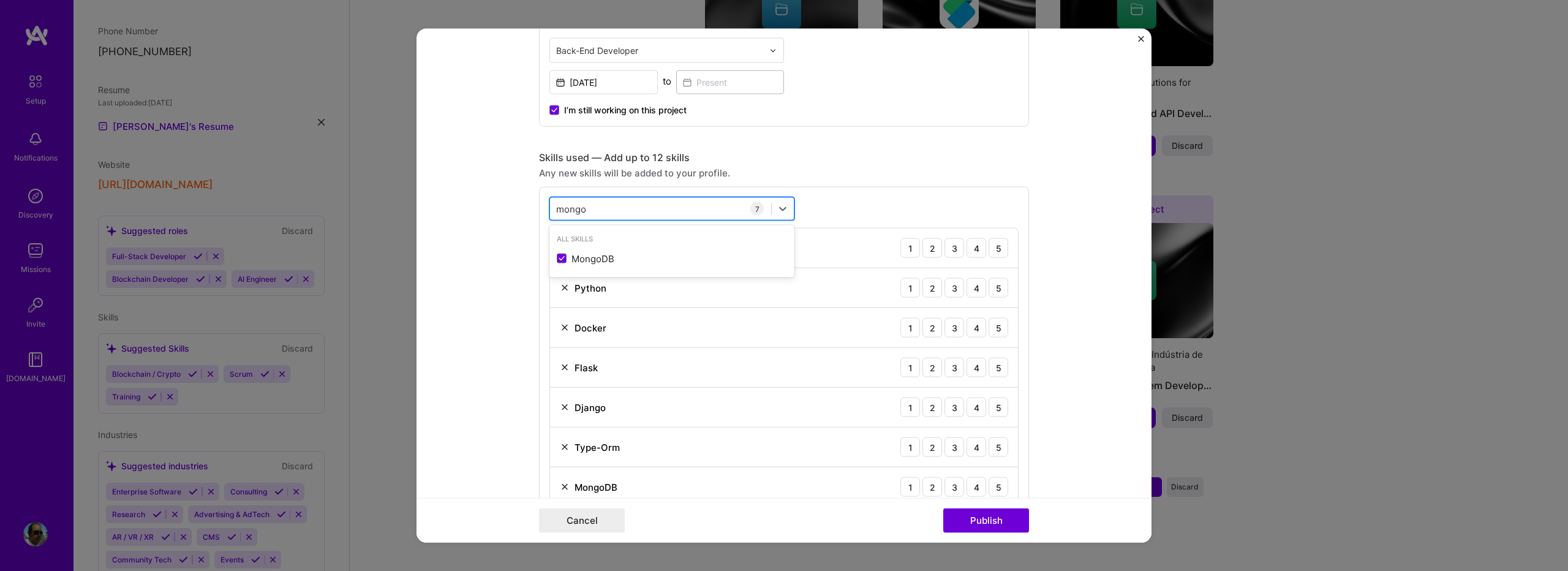
click at [587, 206] on div "[PERSON_NAME]" at bounding box center [660, 208] width 221 height 20
type input "m"
click at [584, 262] on div "PostgreSQL" at bounding box center [671, 258] width 230 height 13
click at [589, 206] on div "postg postg" at bounding box center [660, 208] width 221 height 20
type input "p"
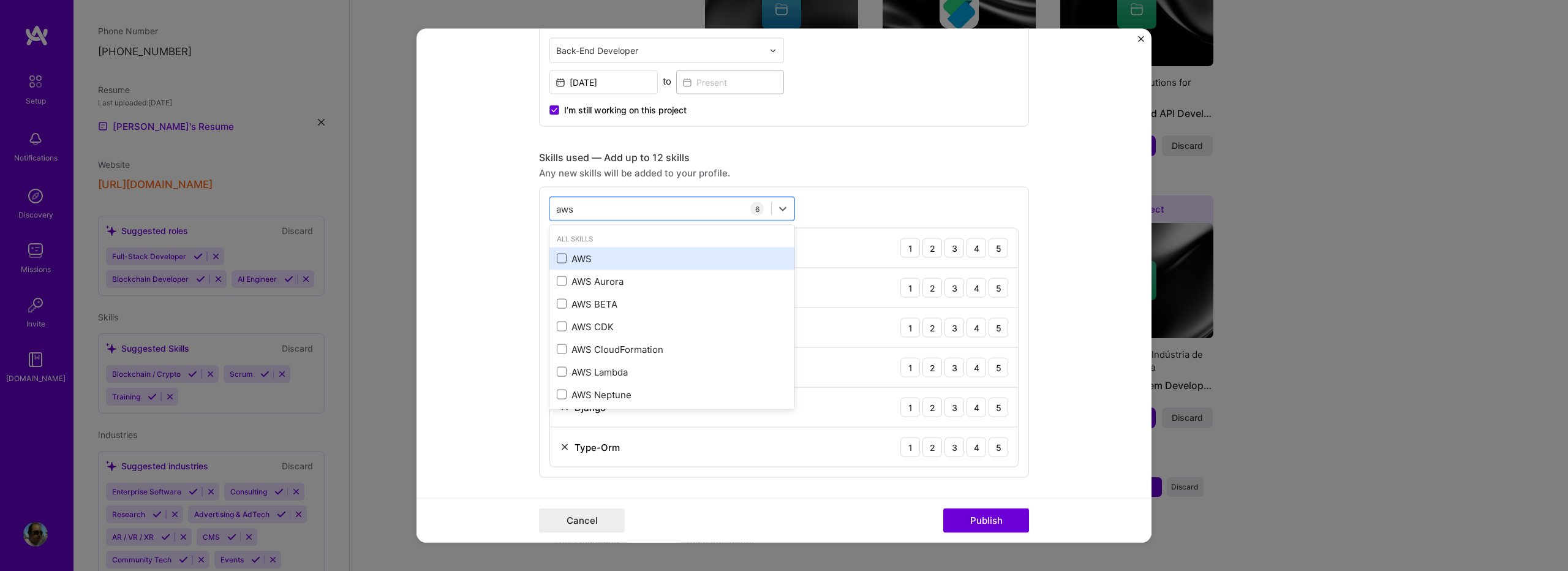
click at [560, 262] on span at bounding box center [562, 259] width 10 height 10
click at [0, 0] on input "checkbox" at bounding box center [0, 0] width 0 height 0
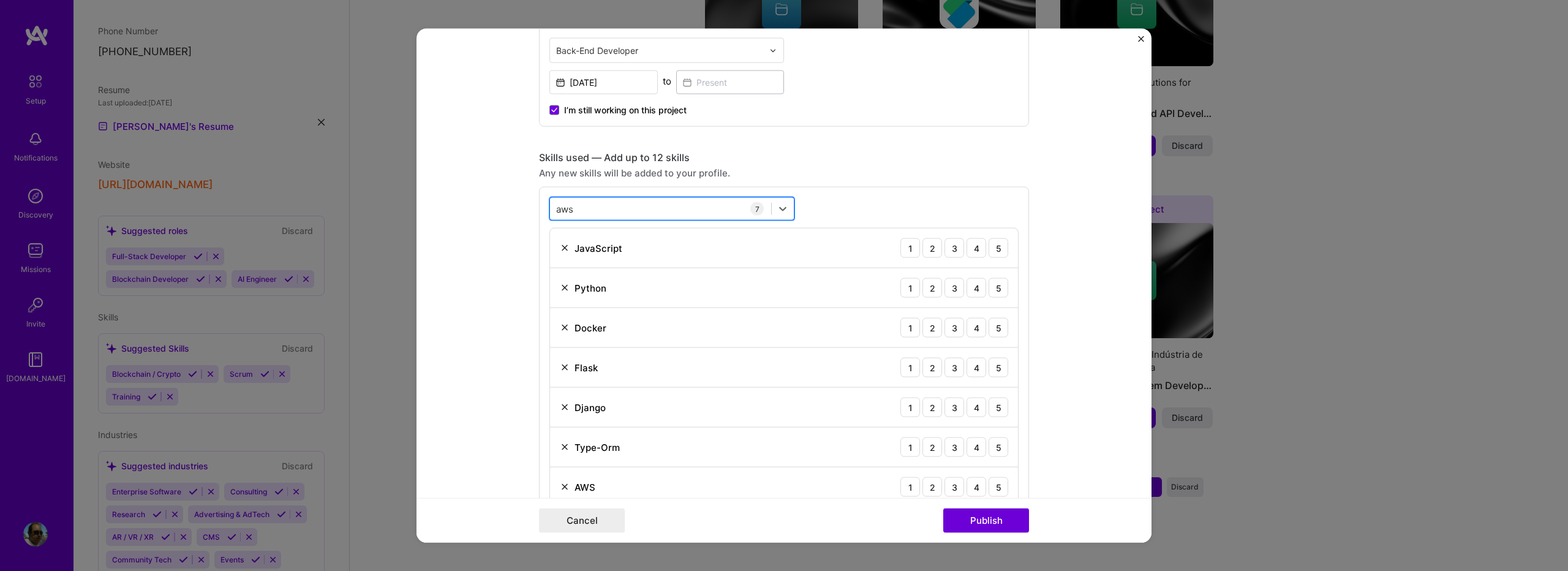
click at [571, 207] on div "aws aws" at bounding box center [660, 208] width 221 height 20
type input "a"
type input "s"
type input "a"
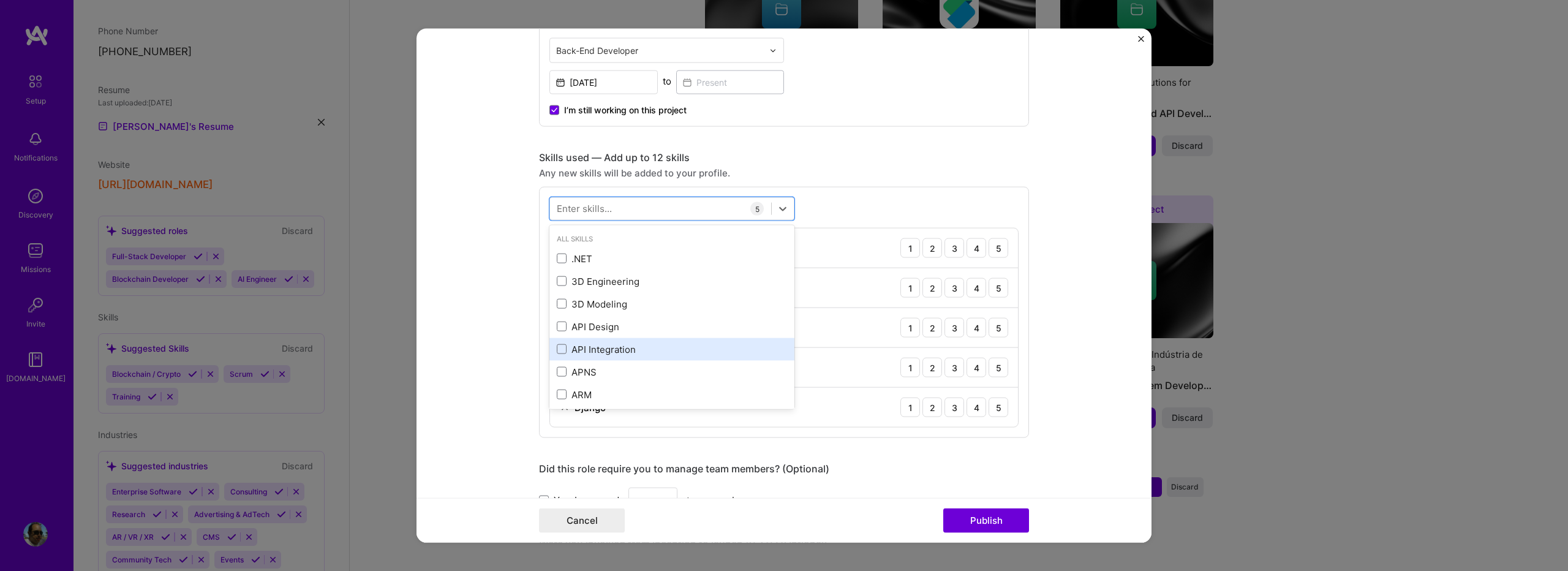
click at [581, 350] on div "API Integration" at bounding box center [671, 348] width 230 height 13
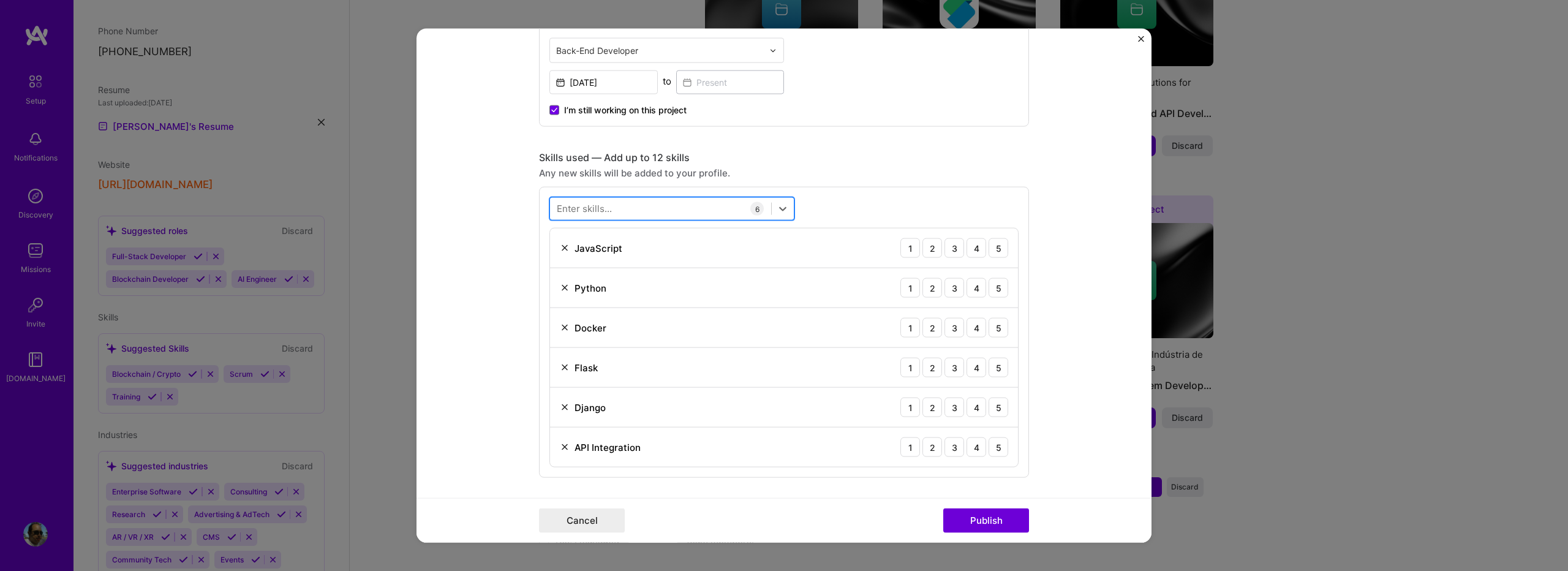
click at [592, 201] on div at bounding box center [660, 208] width 221 height 20
click at [595, 212] on div "Enter skills..." at bounding box center [584, 208] width 55 height 13
click at [596, 212] on div "Enter skills..." at bounding box center [584, 208] width 55 height 13
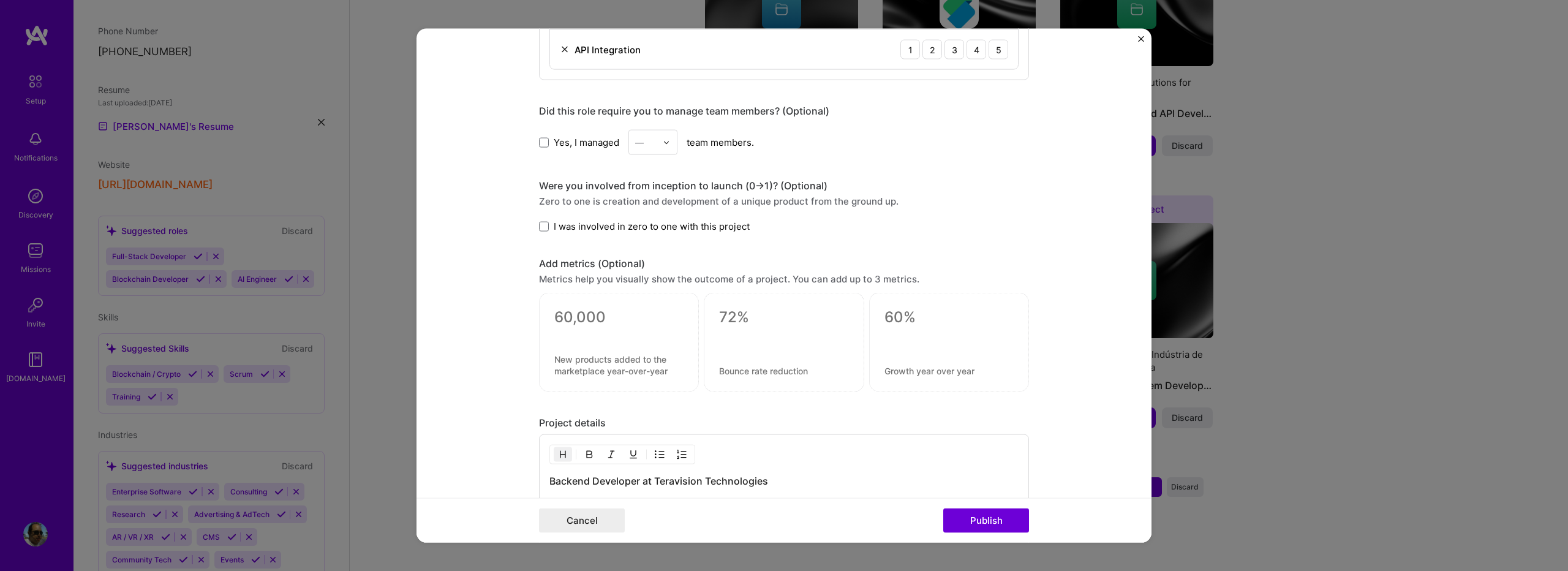
scroll to position [653, 0]
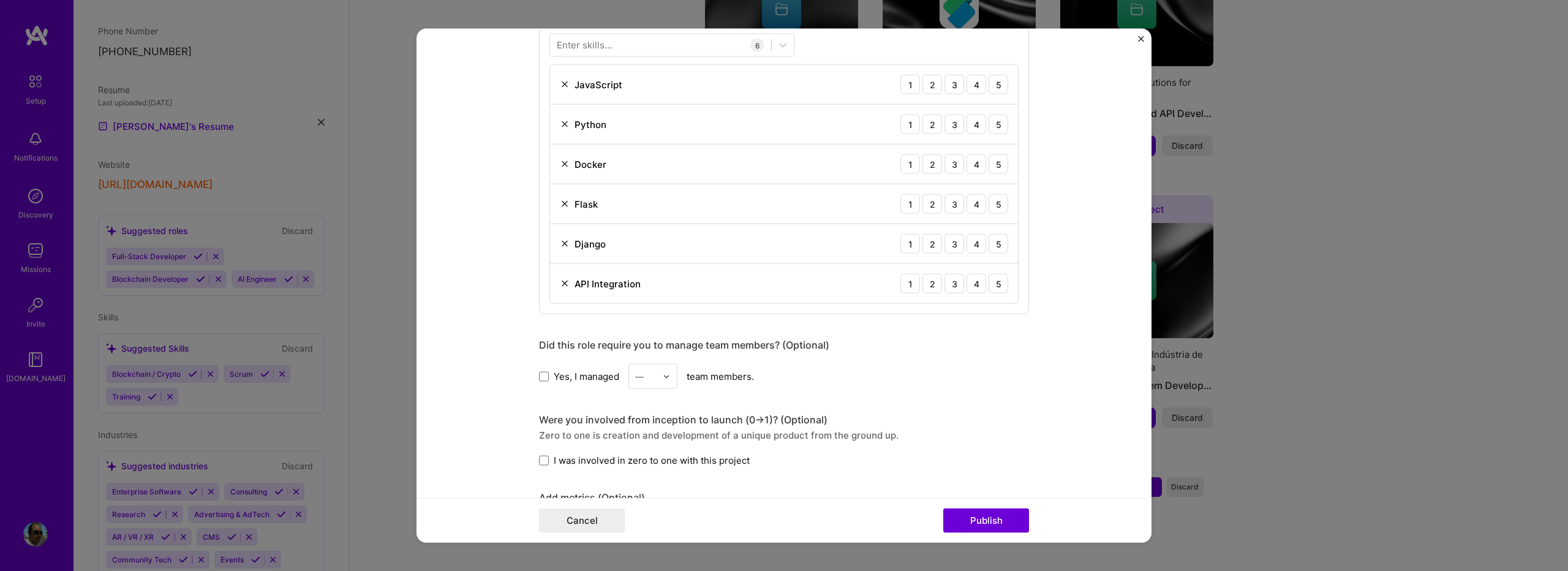
click at [599, 355] on div "Did this role require you to manage team members? (Optional) Yes, I managed — t…" at bounding box center [784, 363] width 490 height 50
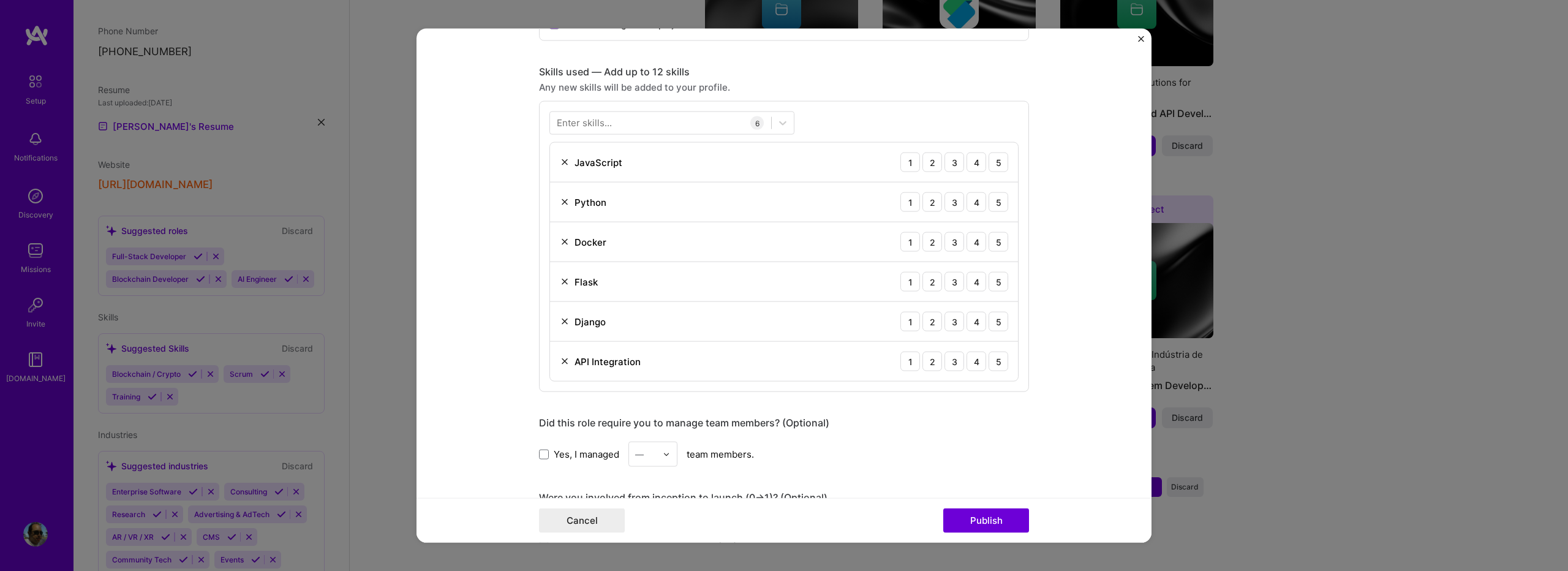
scroll to position [409, 0]
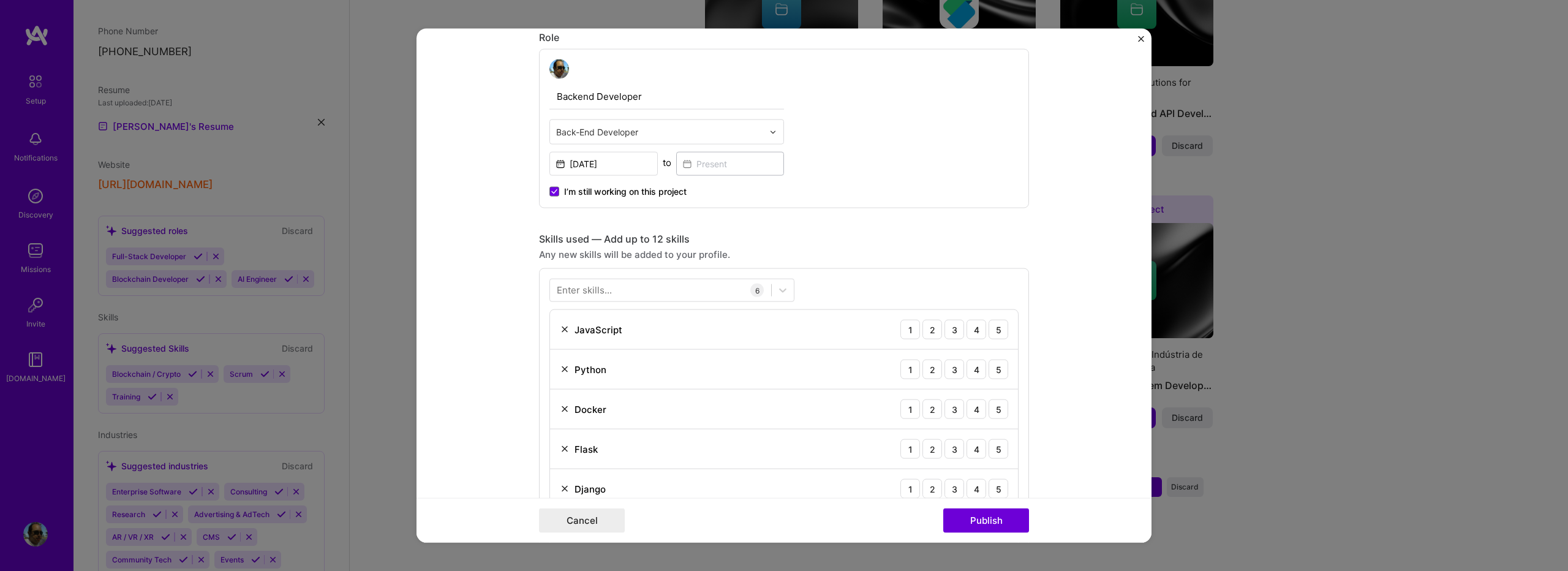
click at [599, 294] on div "Enter skills..." at bounding box center [584, 290] width 55 height 13
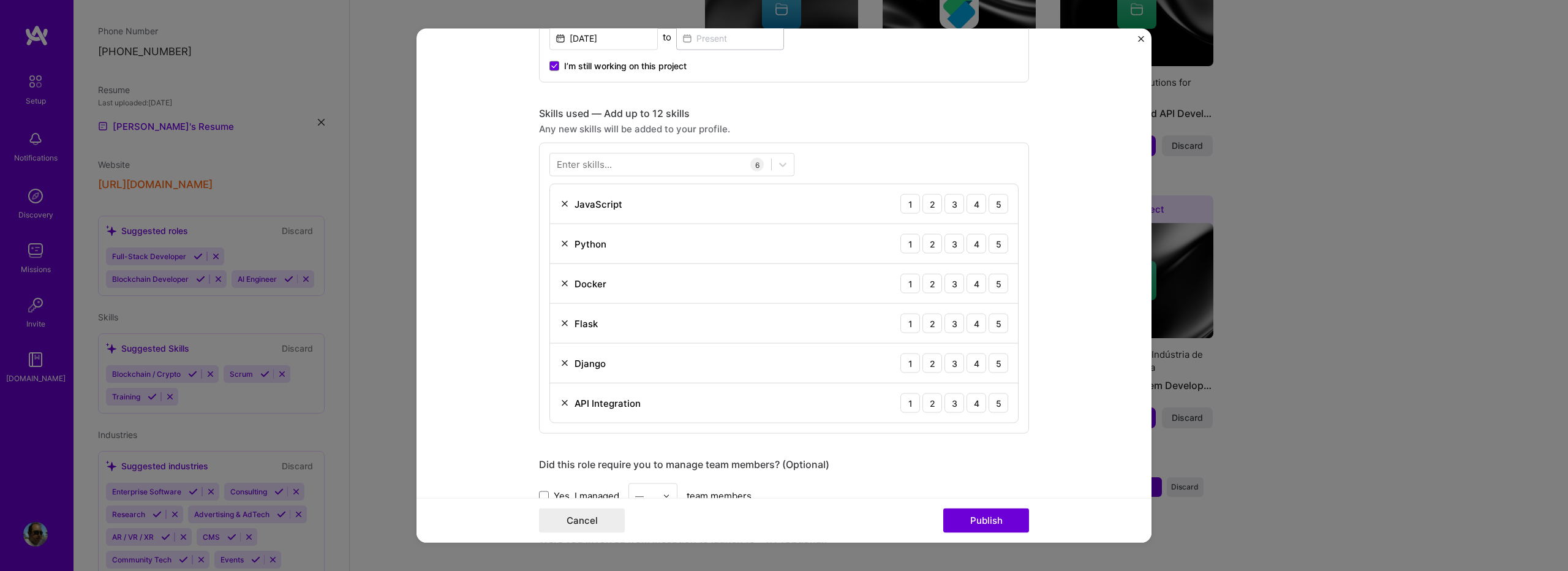
scroll to position [490, 0]
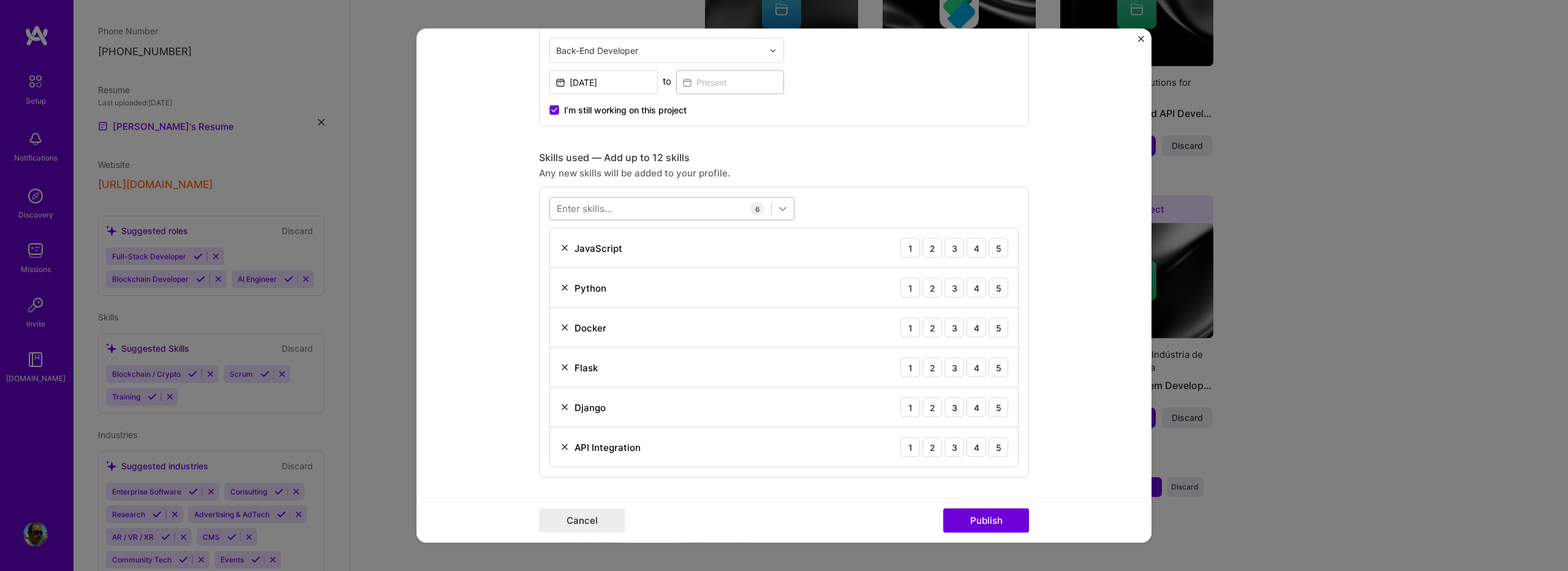
click at [782, 206] on icon at bounding box center [783, 209] width 12 height 12
type input "o"
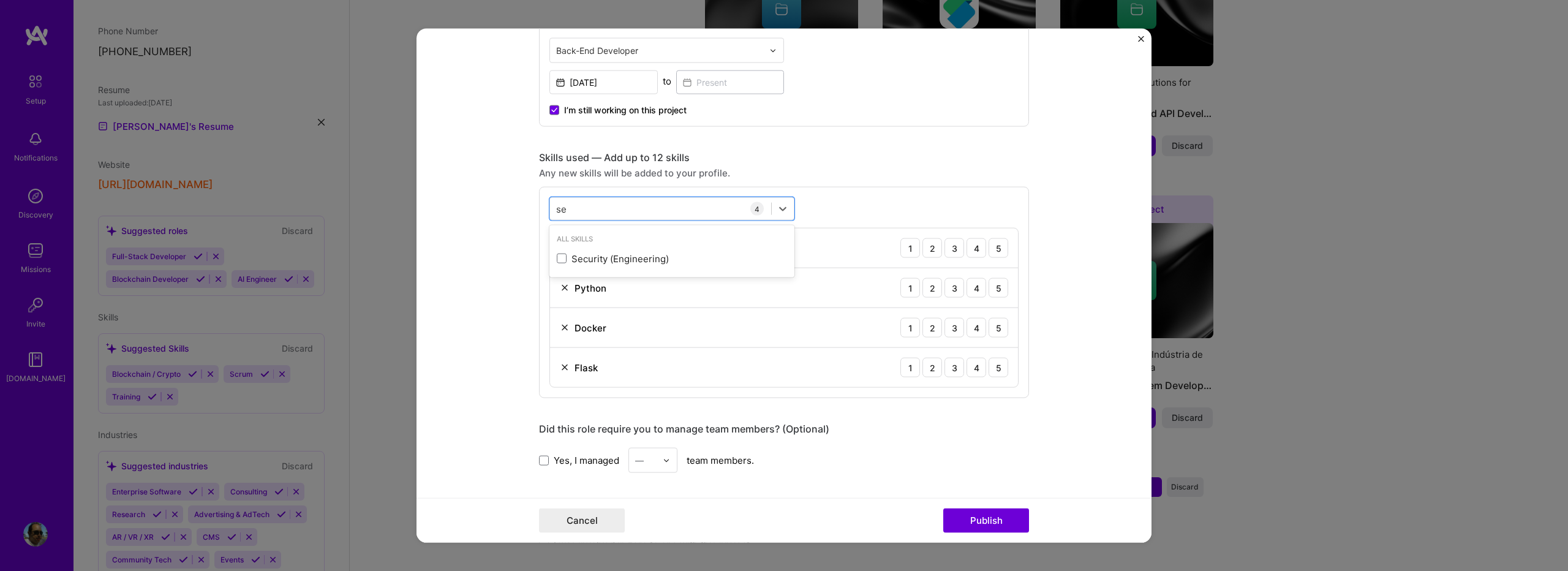
type input "s"
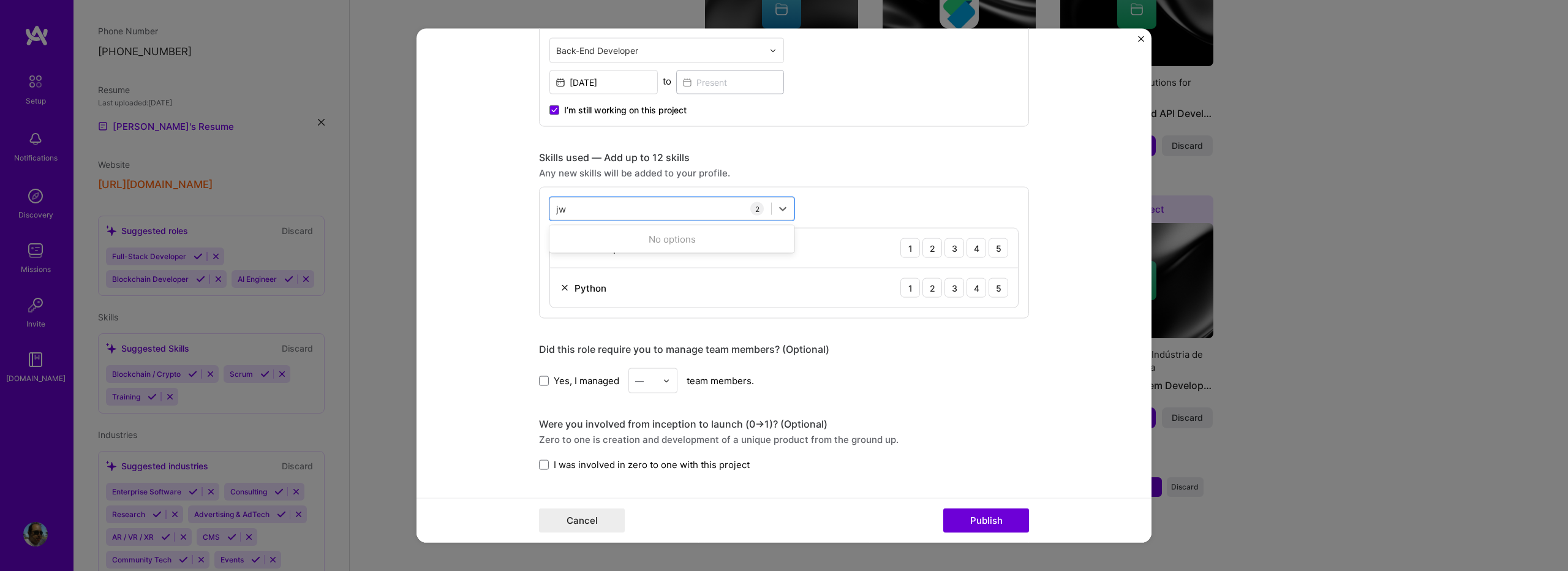
type input "j"
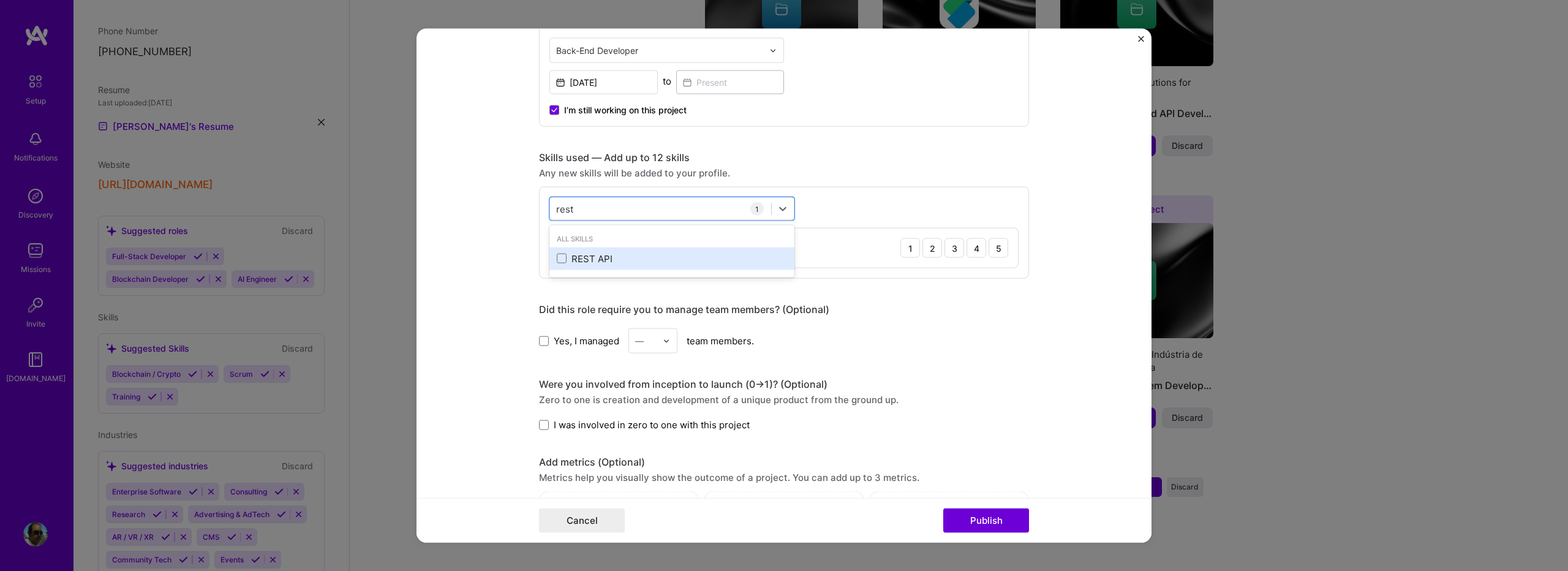
click at [593, 259] on div "REST API" at bounding box center [671, 258] width 230 height 13
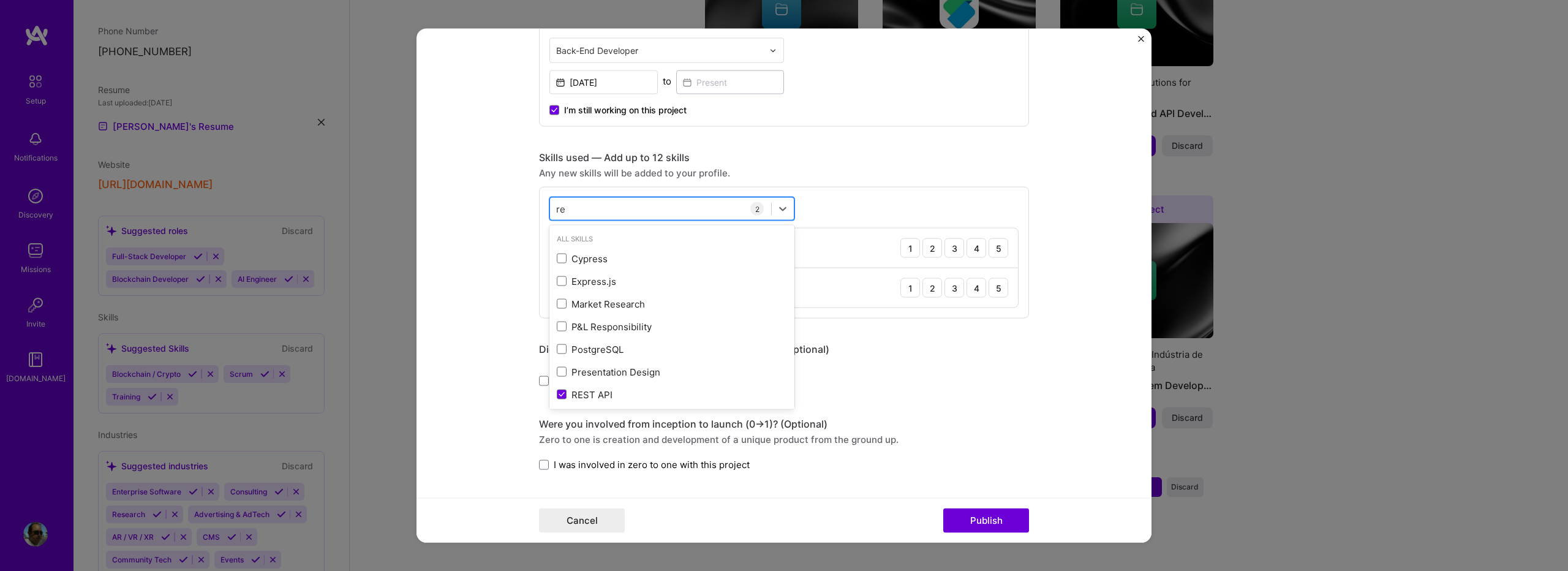
type input "r"
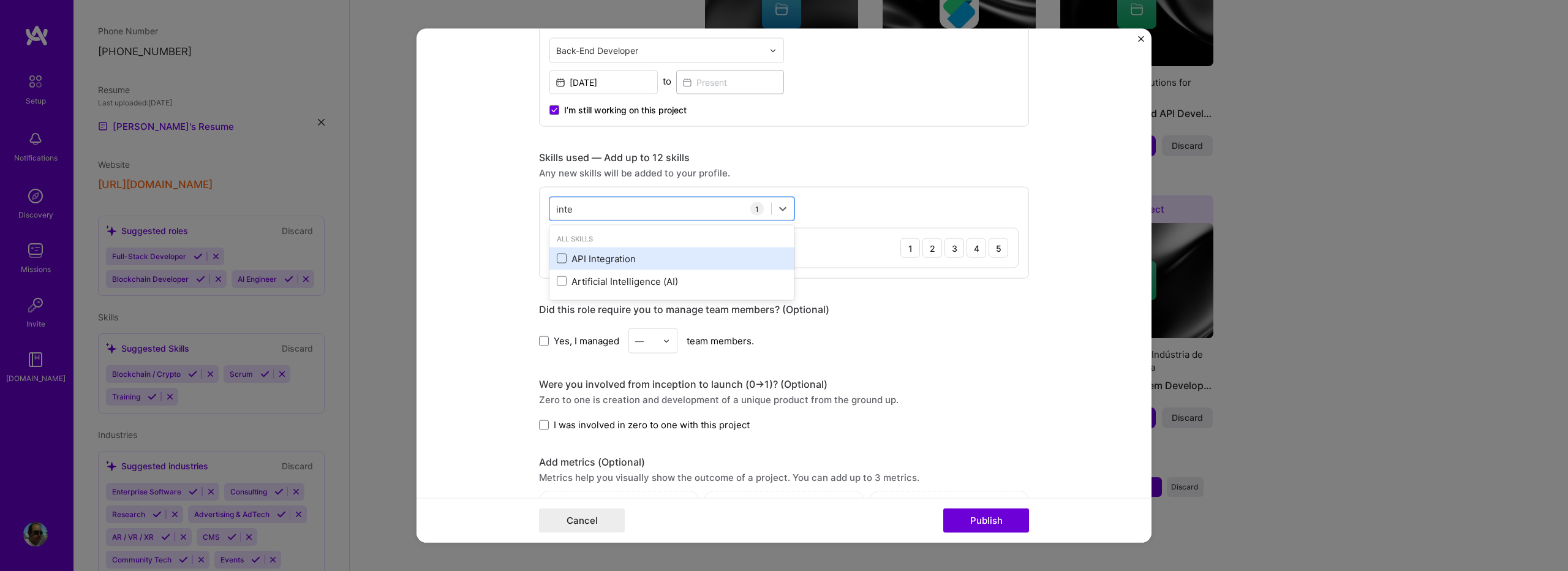
click at [560, 260] on span at bounding box center [562, 259] width 10 height 10
click at [0, 0] on input "checkbox" at bounding box center [0, 0] width 0 height 0
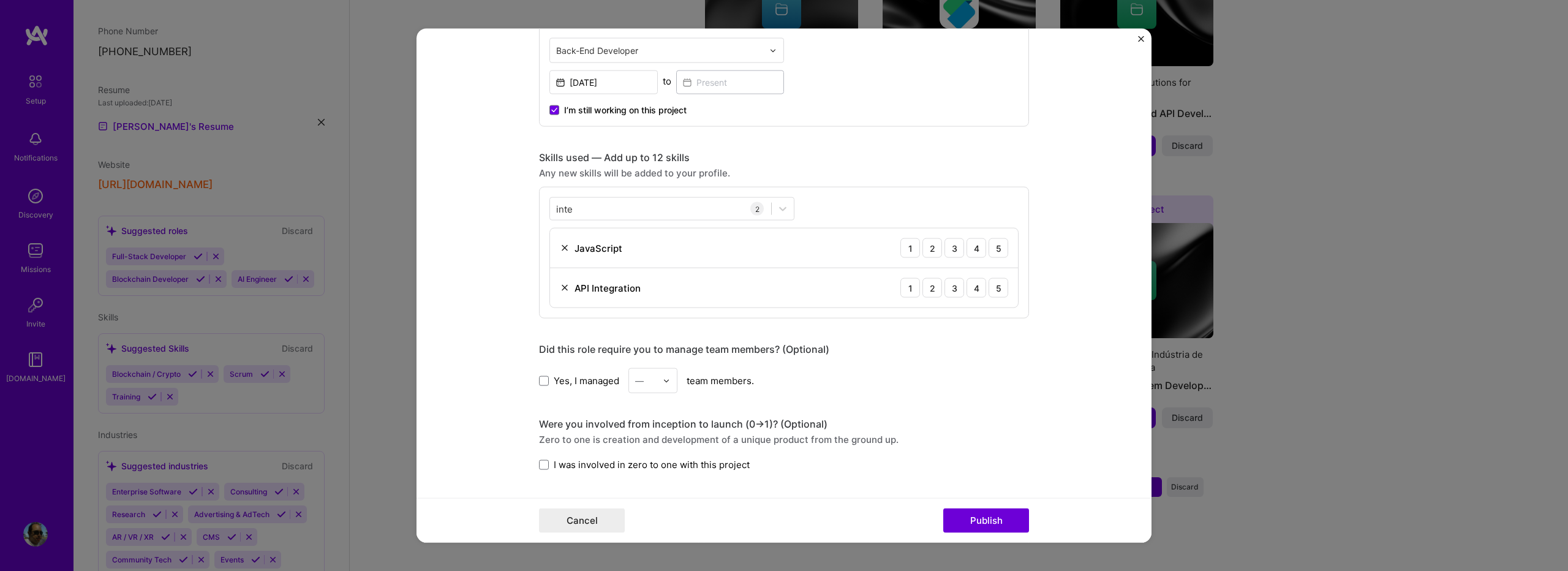
click at [524, 280] on form "Editing suggested project This project is suggested based on your LinkedIn, res…" at bounding box center [784, 285] width 735 height 514
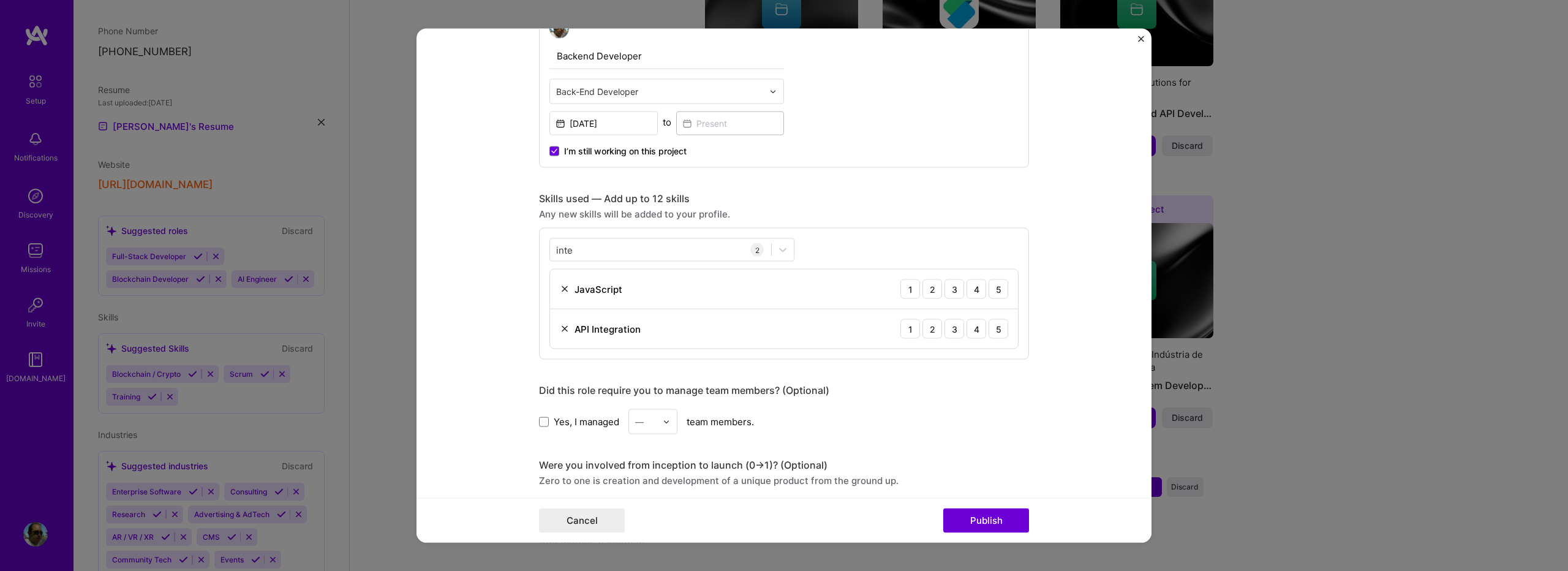
scroll to position [490, 0]
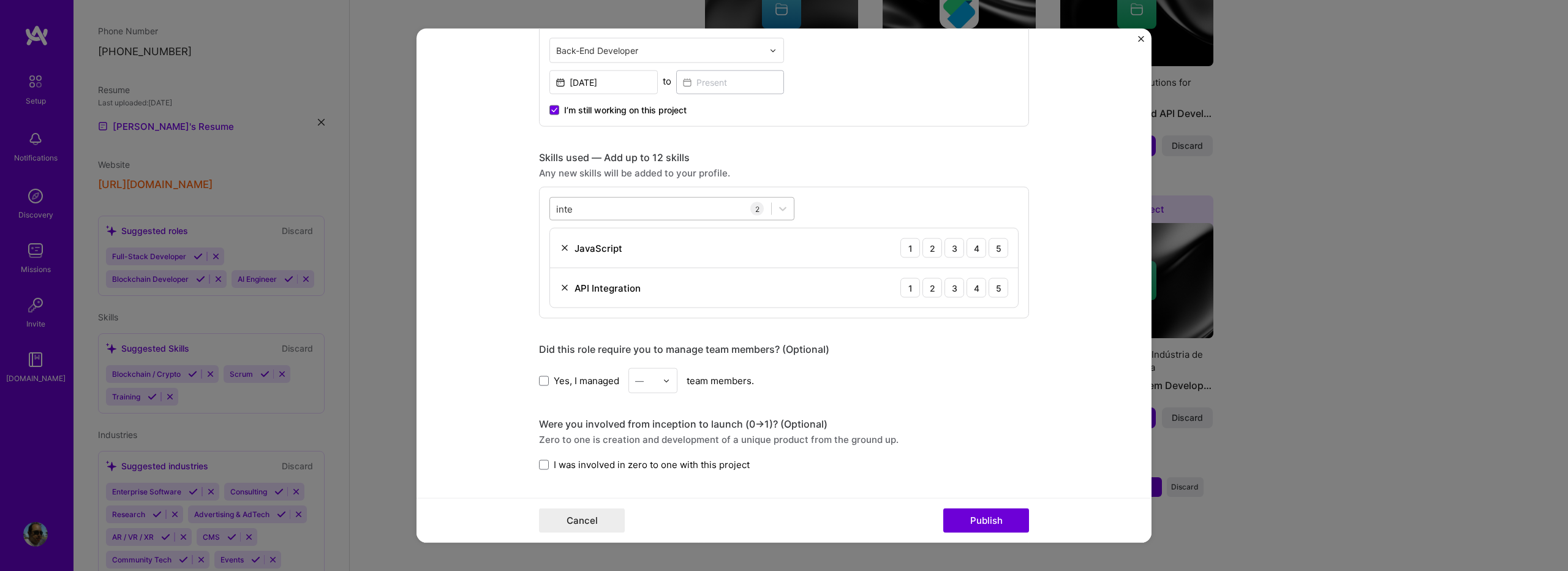
click at [587, 206] on div "inte inte" at bounding box center [660, 208] width 221 height 20
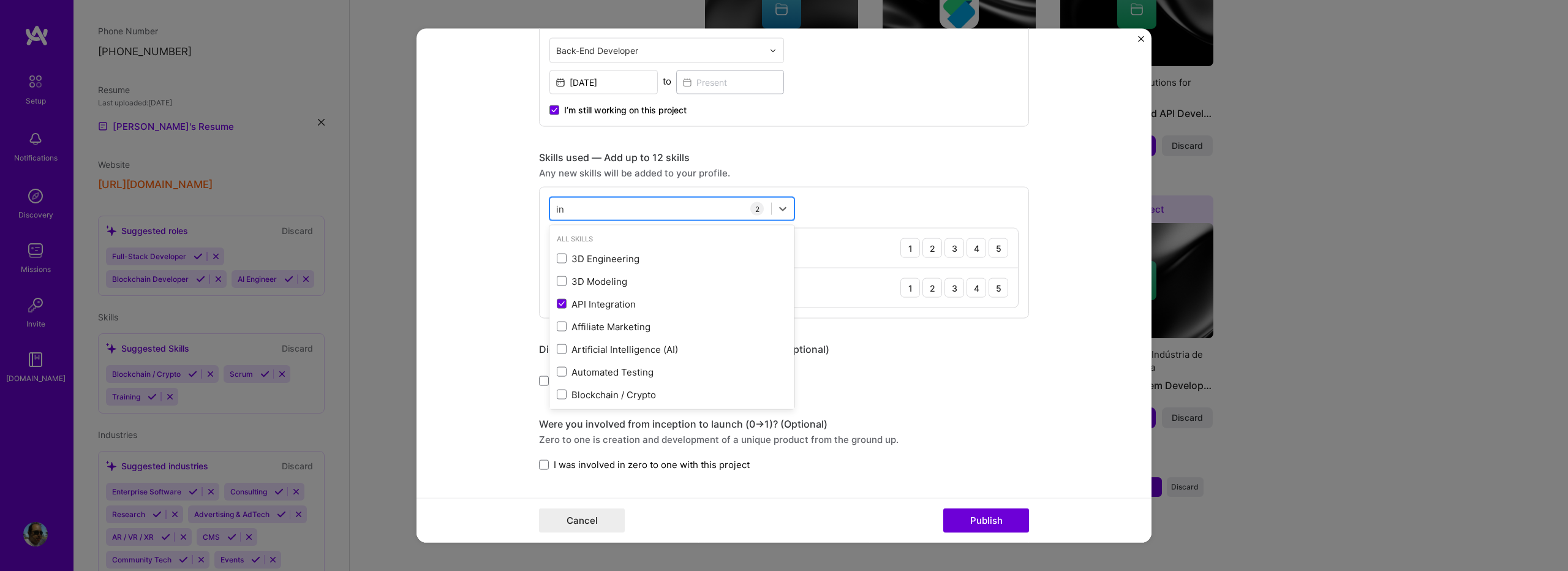
type input "i"
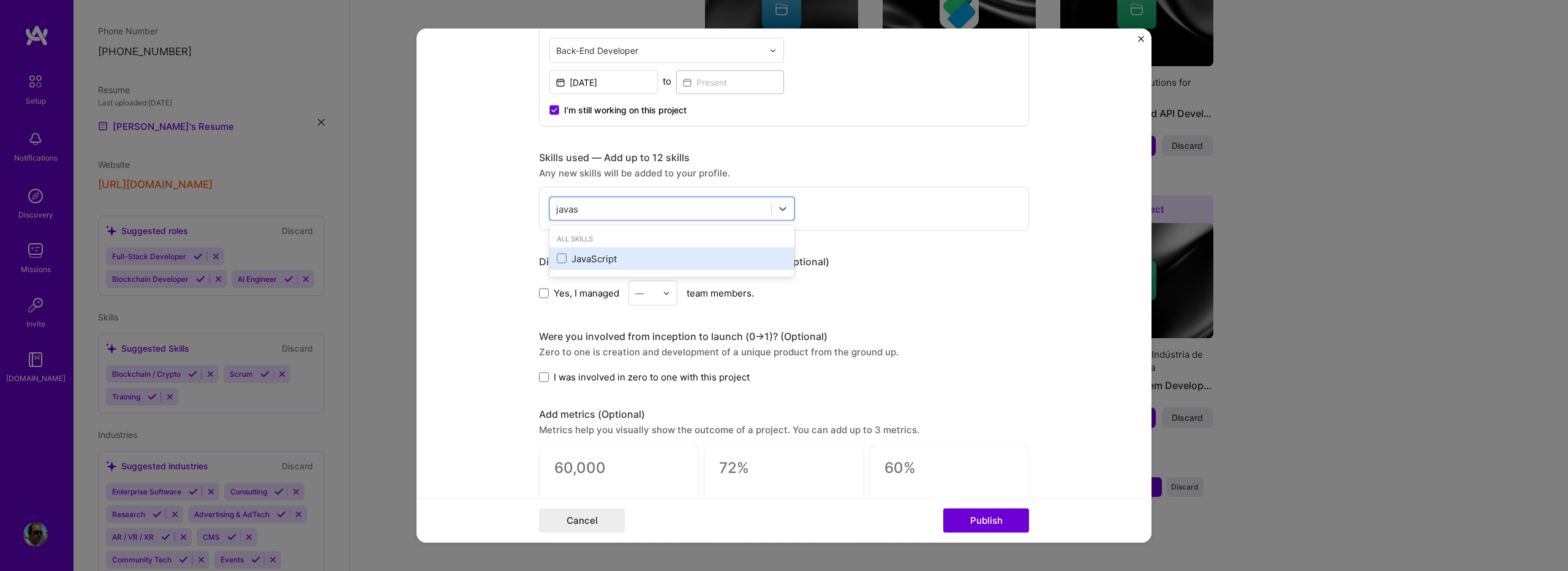
click at [577, 259] on div "JavaScript" at bounding box center [671, 258] width 230 height 13
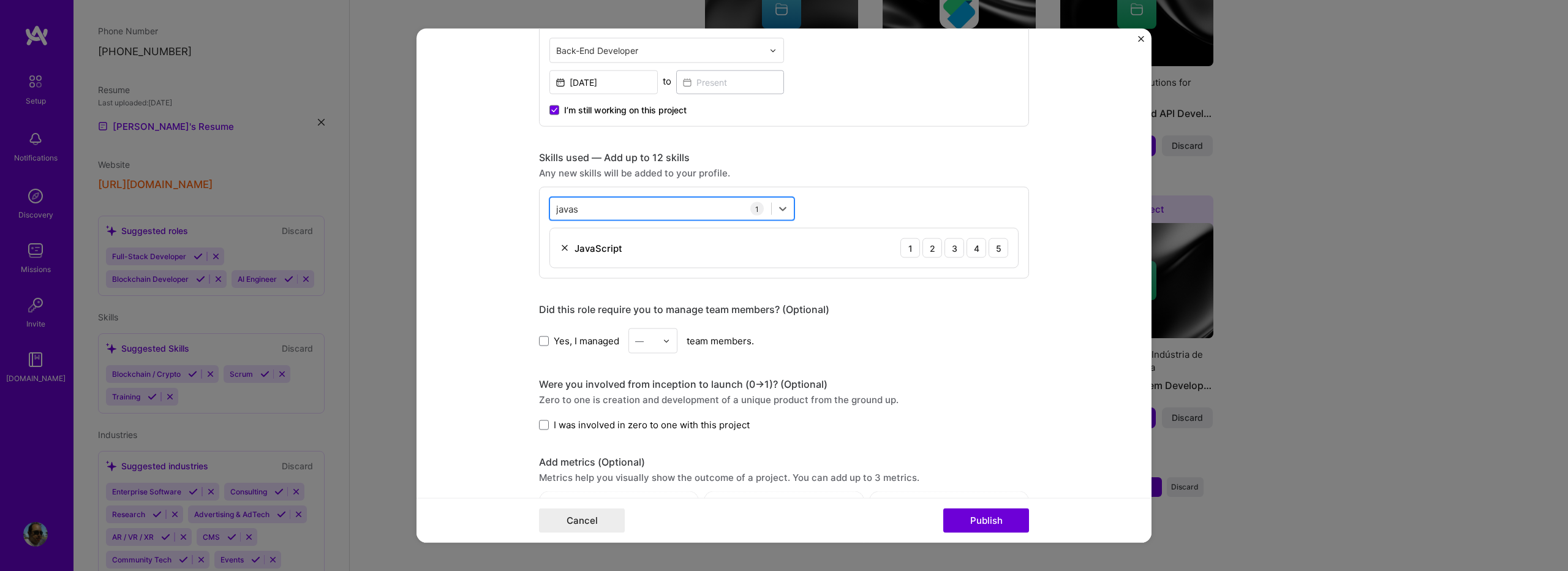
click at [575, 208] on div "javas javas" at bounding box center [660, 208] width 221 height 20
type input "j"
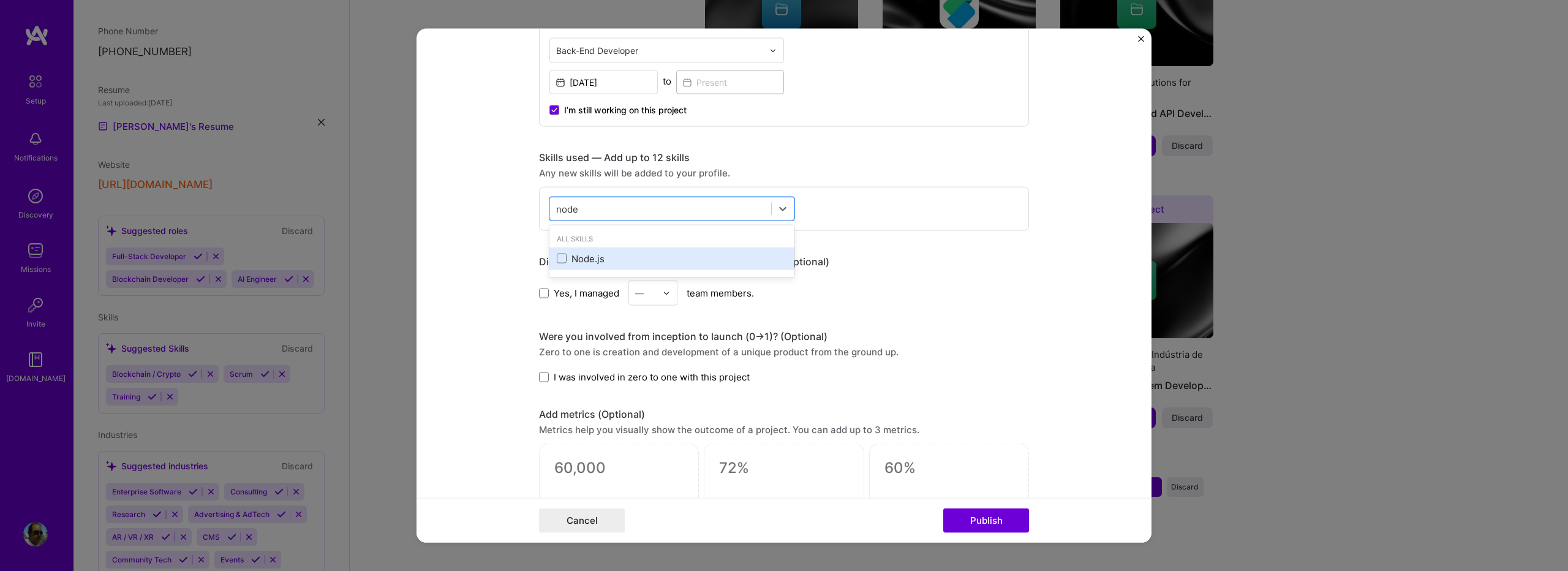
click at [564, 261] on div "Node.js" at bounding box center [671, 258] width 230 height 13
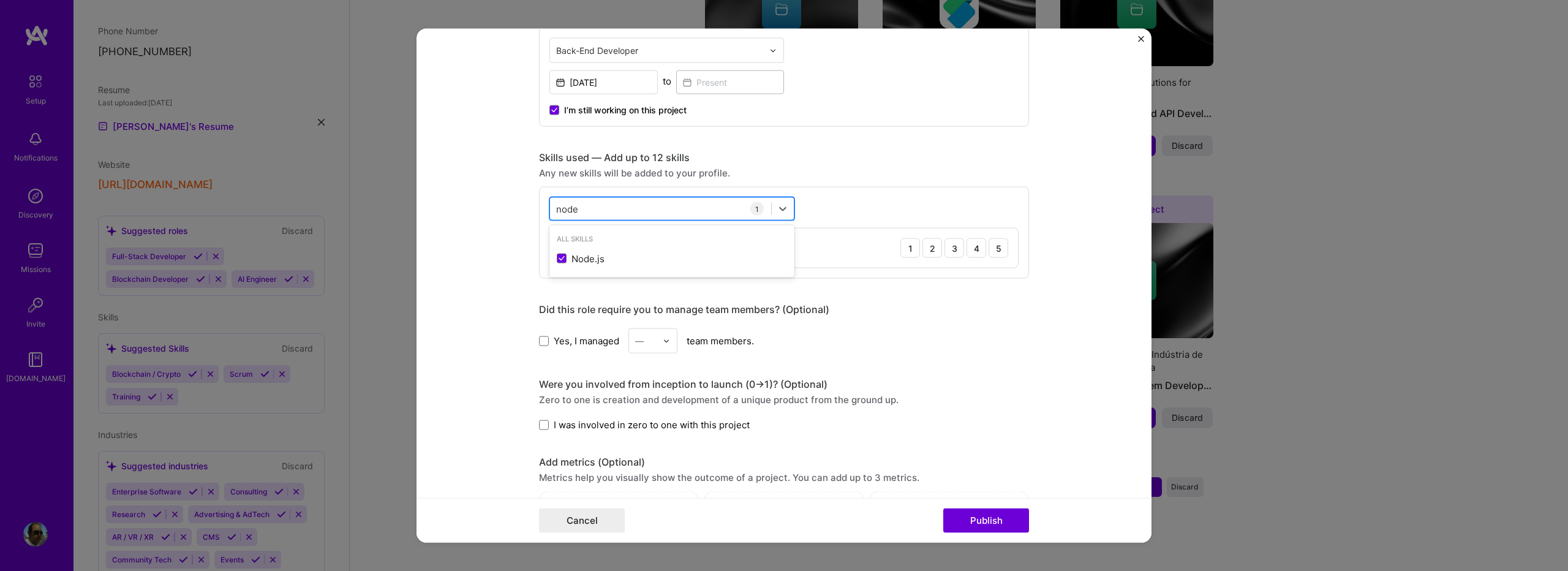
click at [582, 207] on div "node node" at bounding box center [660, 208] width 221 height 20
type input "n"
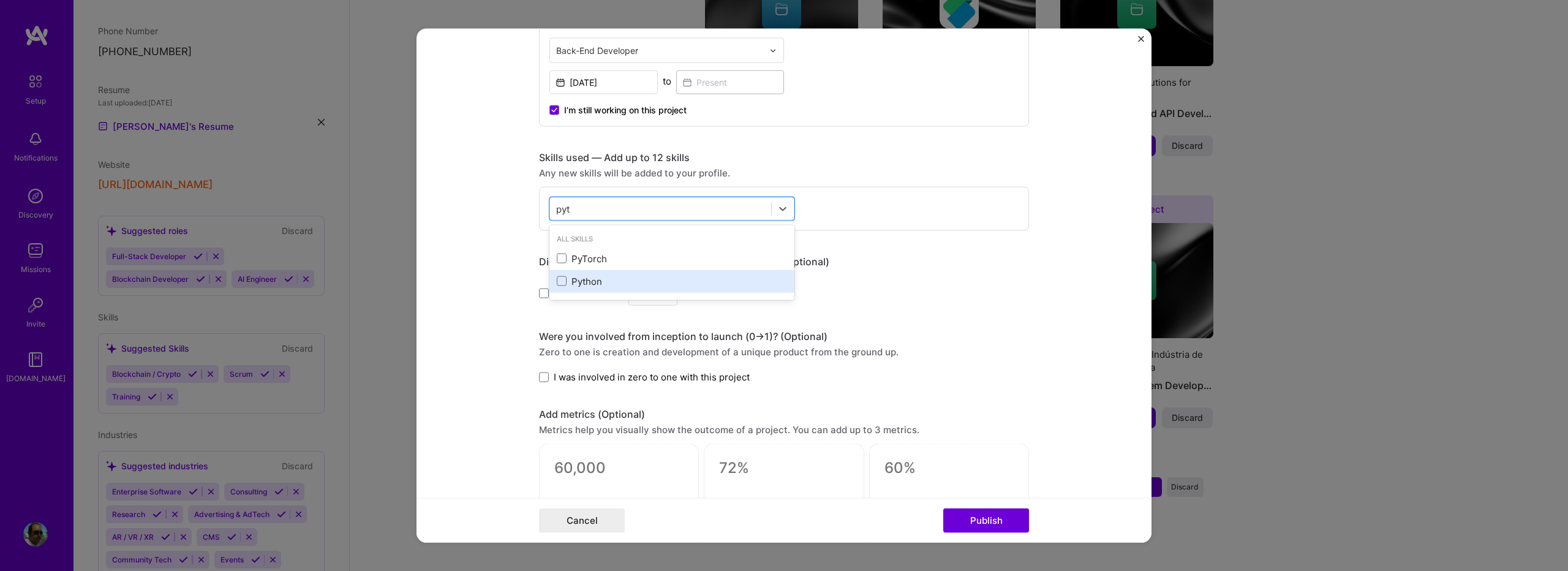
click at [563, 283] on div "Python" at bounding box center [671, 281] width 230 height 13
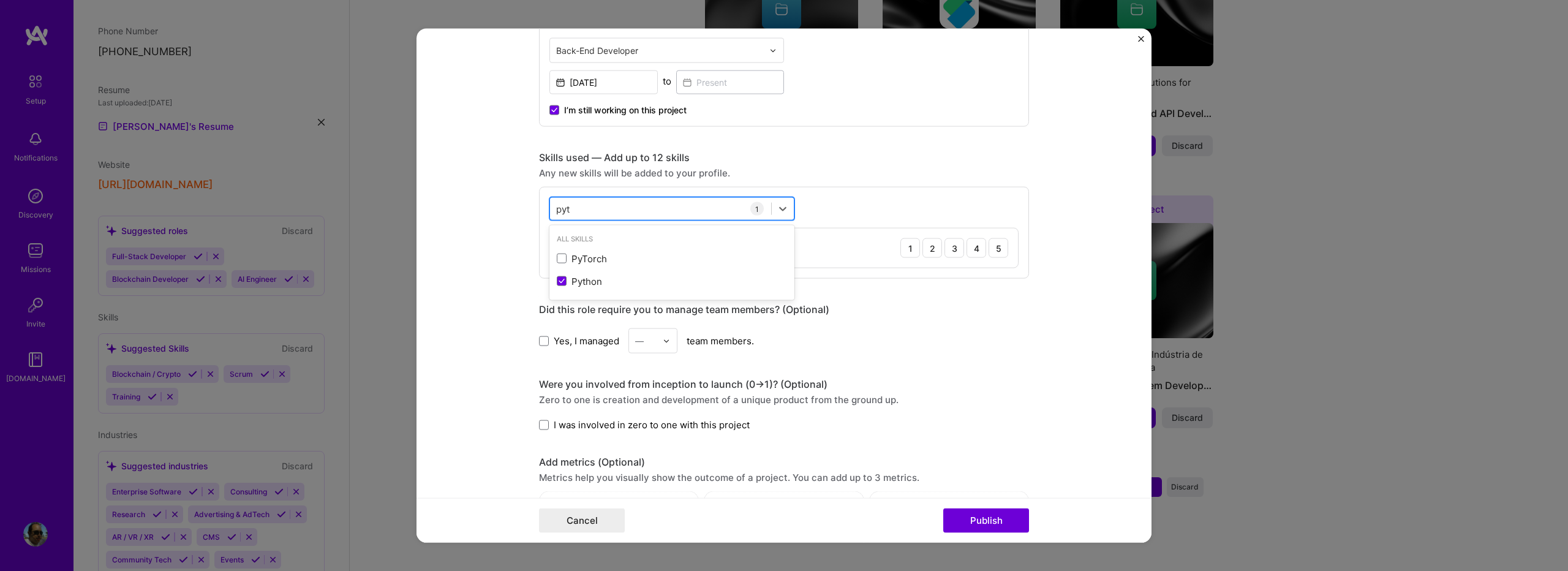
click at [574, 208] on div "pyt pyt" at bounding box center [660, 208] width 221 height 20
type input "p"
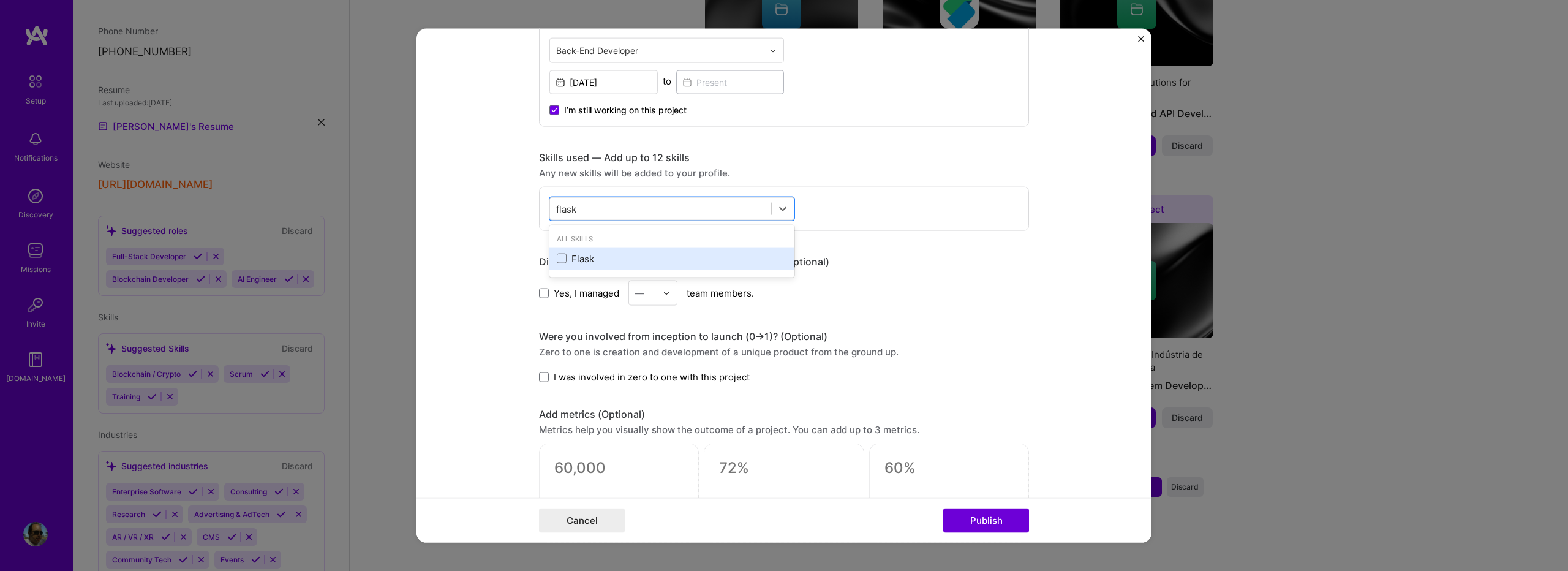
click at [565, 262] on div "Flask" at bounding box center [671, 258] width 230 height 13
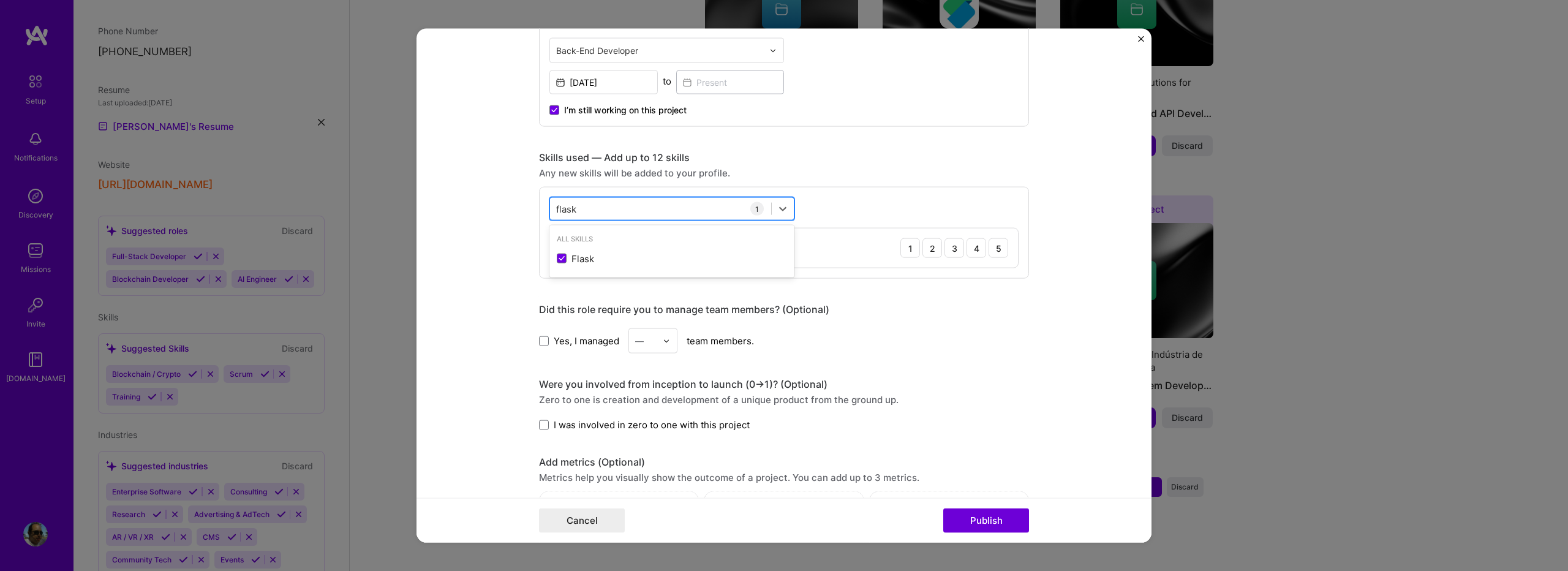
click at [578, 206] on div "flask flask" at bounding box center [660, 208] width 221 height 20
type input "f"
click at [602, 260] on div "Django" at bounding box center [671, 258] width 230 height 13
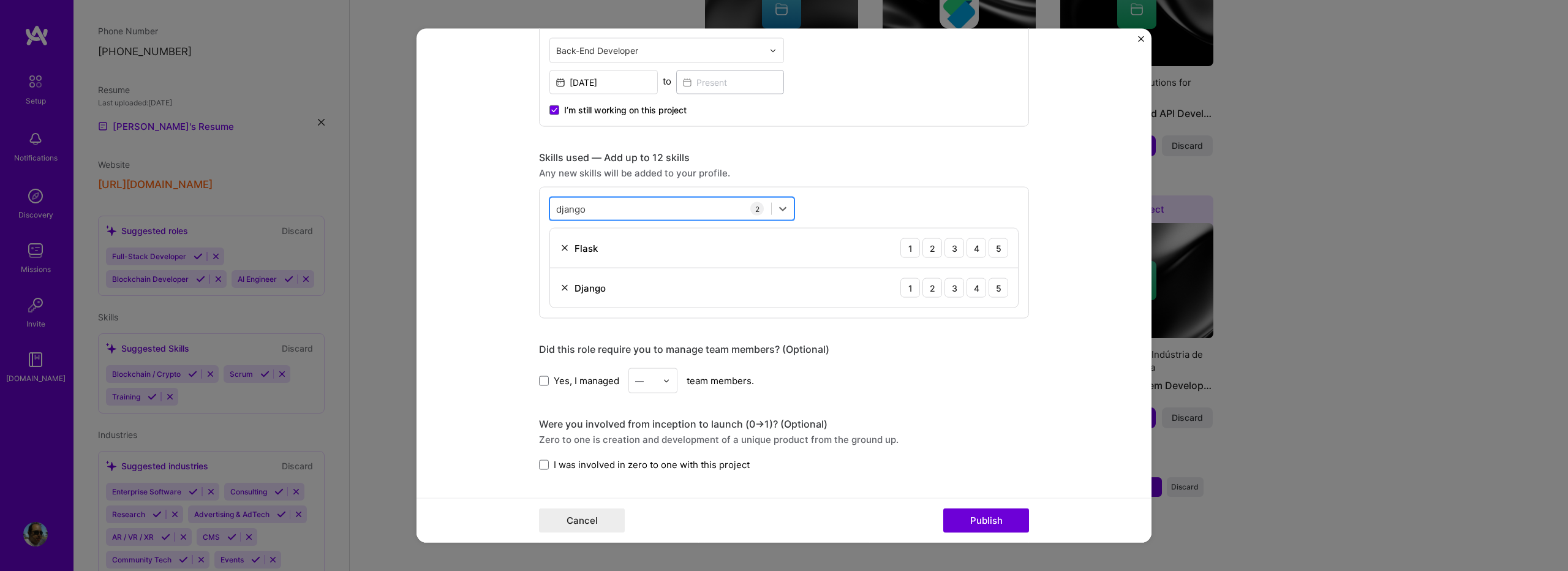
click at [588, 211] on div "django django" at bounding box center [660, 208] width 221 height 20
type input "d"
click at [578, 265] on div "MongoDB" at bounding box center [671, 258] width 230 height 13
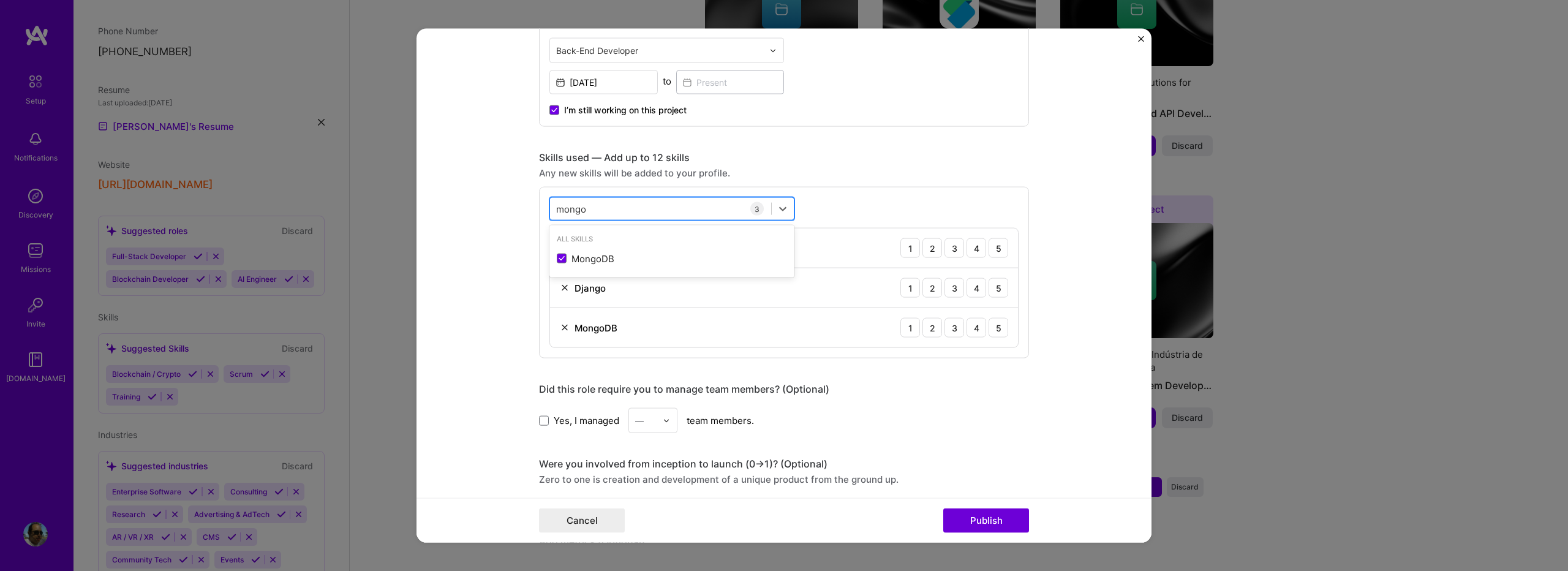
click at [582, 206] on input "mongo" at bounding box center [572, 208] width 31 height 13
type input "p"
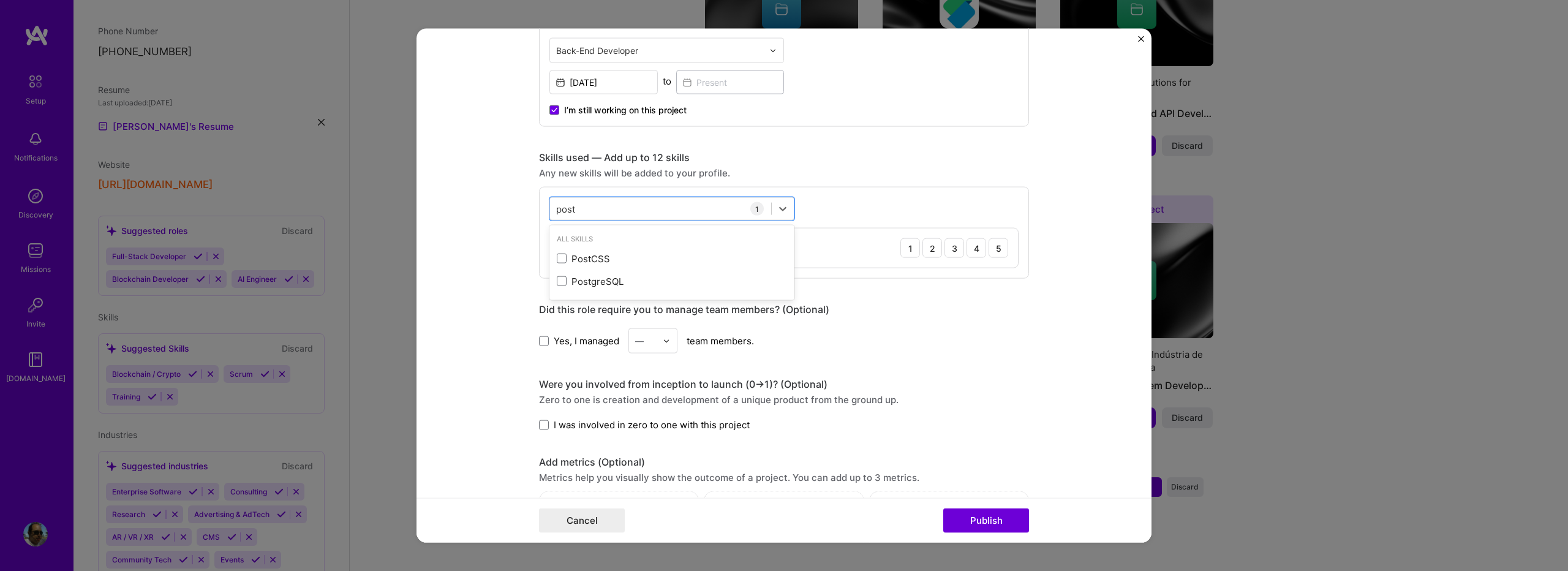
drag, startPoint x: 616, startPoint y: 278, endPoint x: 593, endPoint y: 239, distance: 45.3
click at [615, 278] on div "PostgreSQL" at bounding box center [671, 281] width 230 height 13
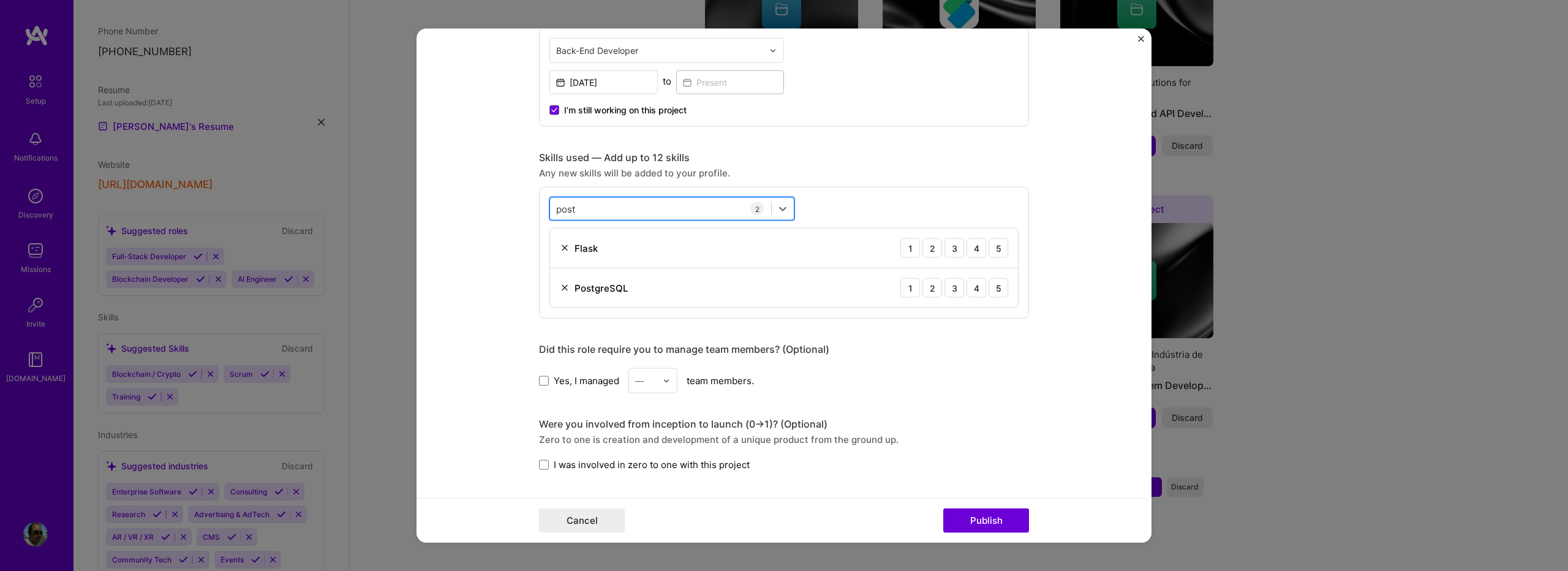
click at [580, 207] on div "post post" at bounding box center [660, 208] width 221 height 20
type input "p"
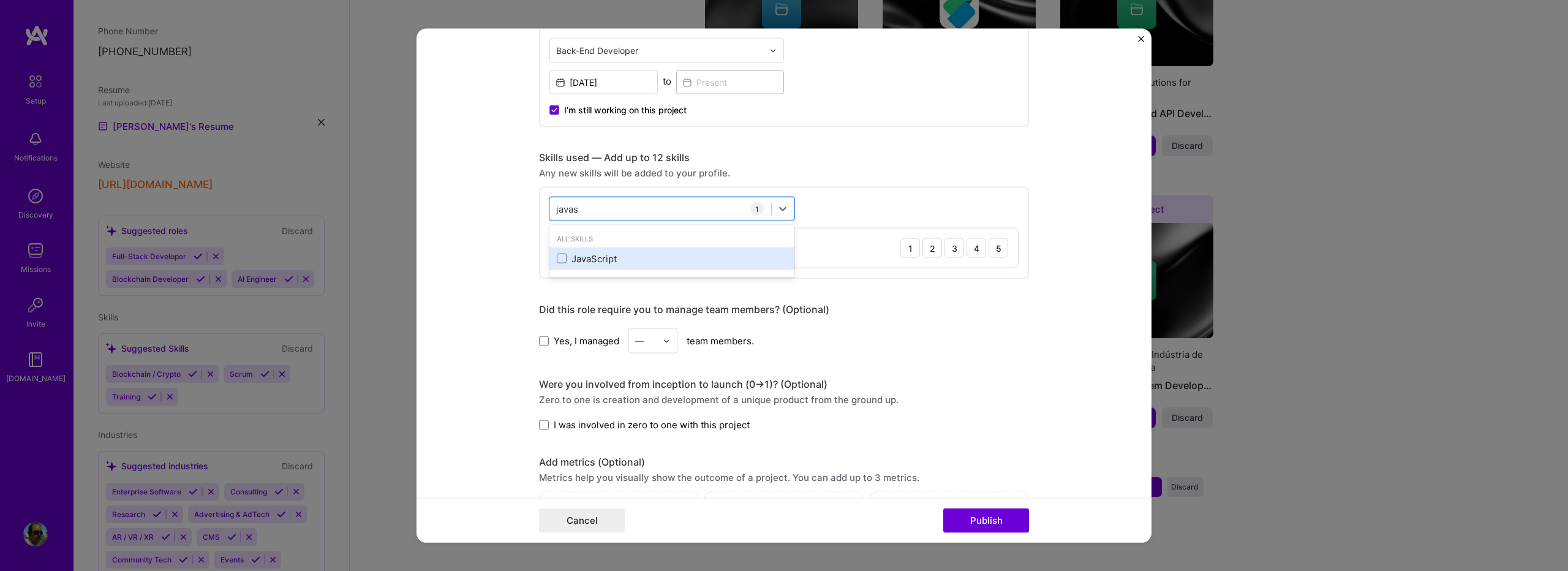
click at [594, 257] on div "JavaScript" at bounding box center [671, 258] width 230 height 13
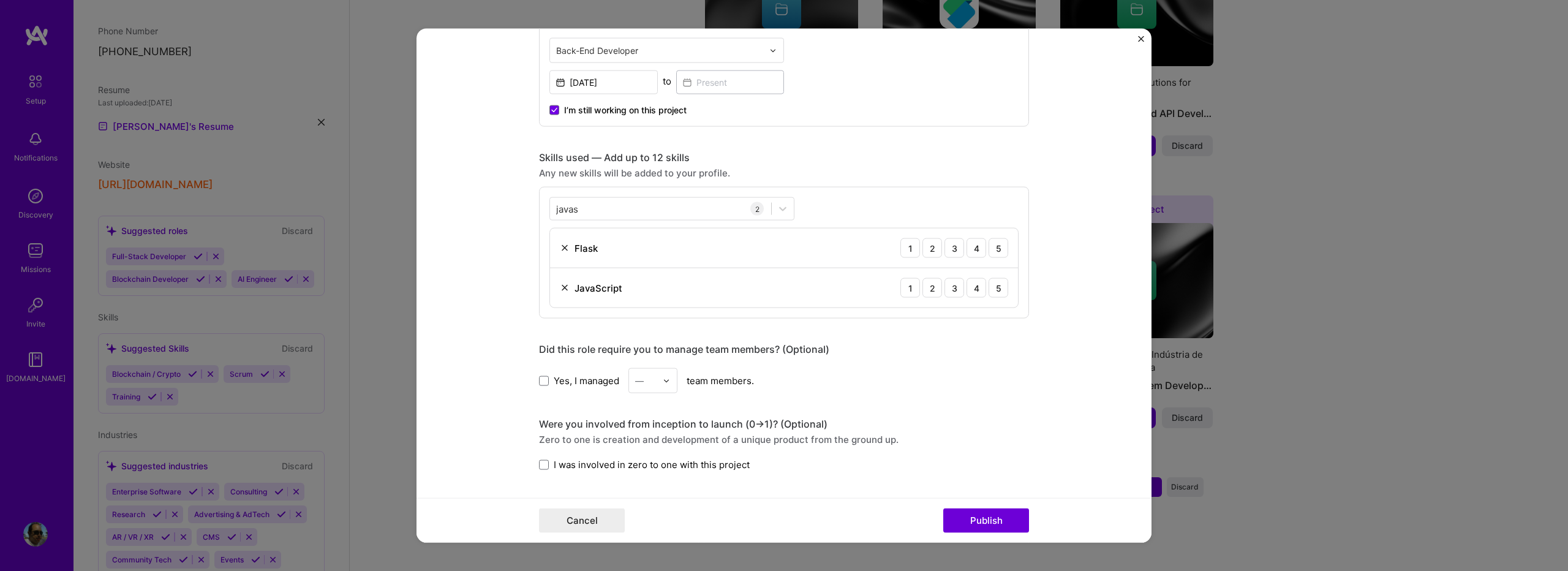
drag, startPoint x: 613, startPoint y: 316, endPoint x: 614, endPoint y: 323, distance: 7.1
click at [613, 318] on div "javas javas 2 Flask 1 2 3 4 5 JavaScript 1 2 3 4 5" at bounding box center [784, 252] width 490 height 131
click at [599, 208] on div "javas javas" at bounding box center [660, 208] width 221 height 20
type input "j"
click at [557, 263] on div "Node.js" at bounding box center [671, 258] width 230 height 13
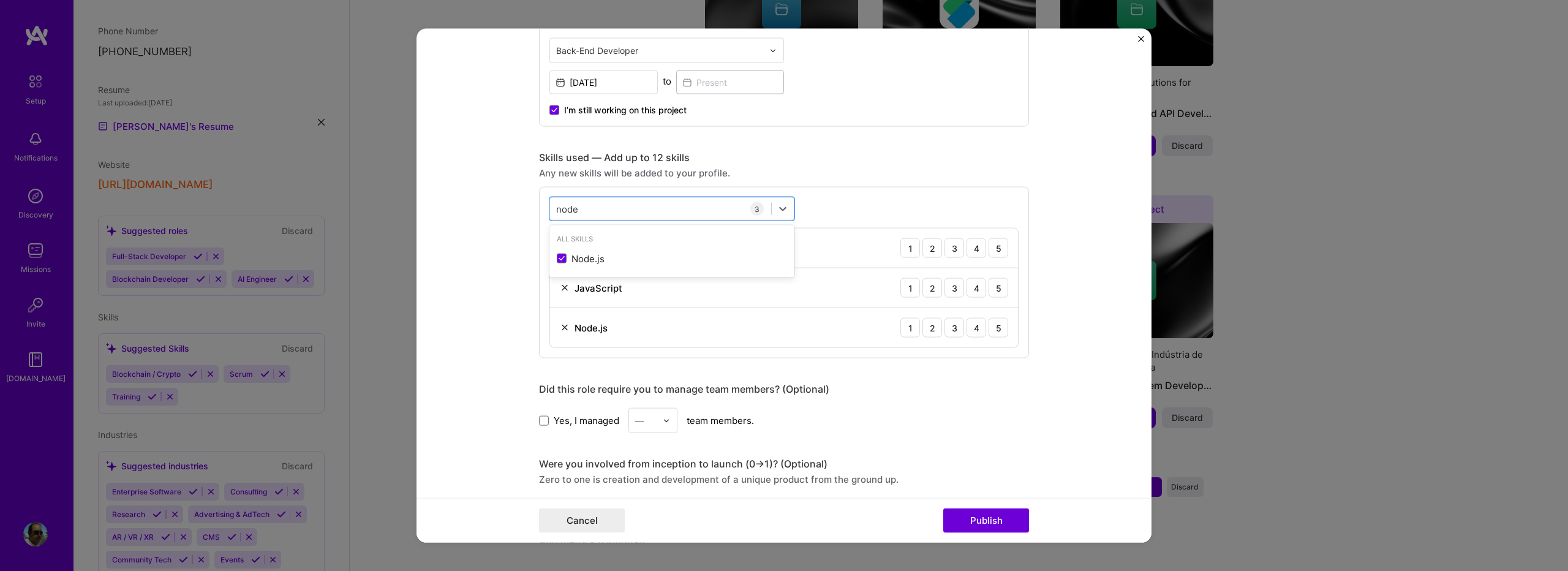
click at [489, 278] on form "Editing suggested project This project is suggested based on your LinkedIn, res…" at bounding box center [784, 285] width 735 height 514
click at [589, 208] on div "node node" at bounding box center [660, 208] width 221 height 20
type input "n"
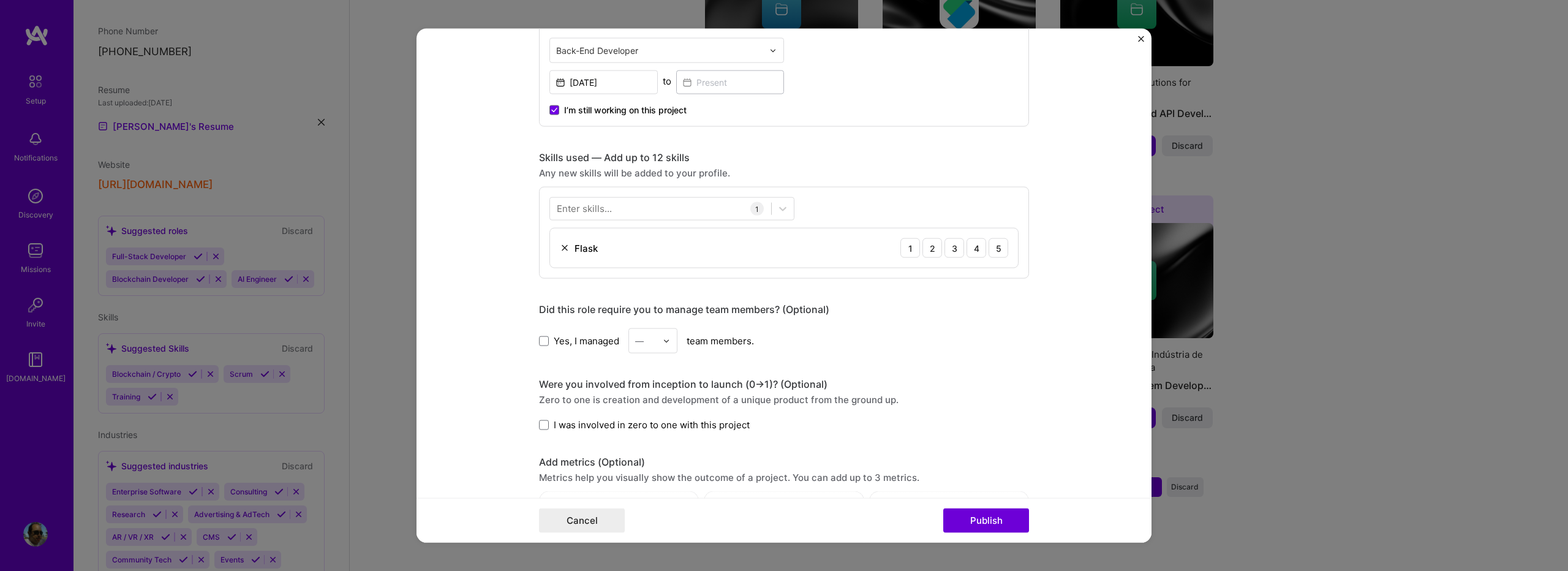
click at [815, 335] on div "Yes, I managed — team members." at bounding box center [784, 341] width 490 height 25
click at [560, 249] on img at bounding box center [565, 248] width 10 height 10
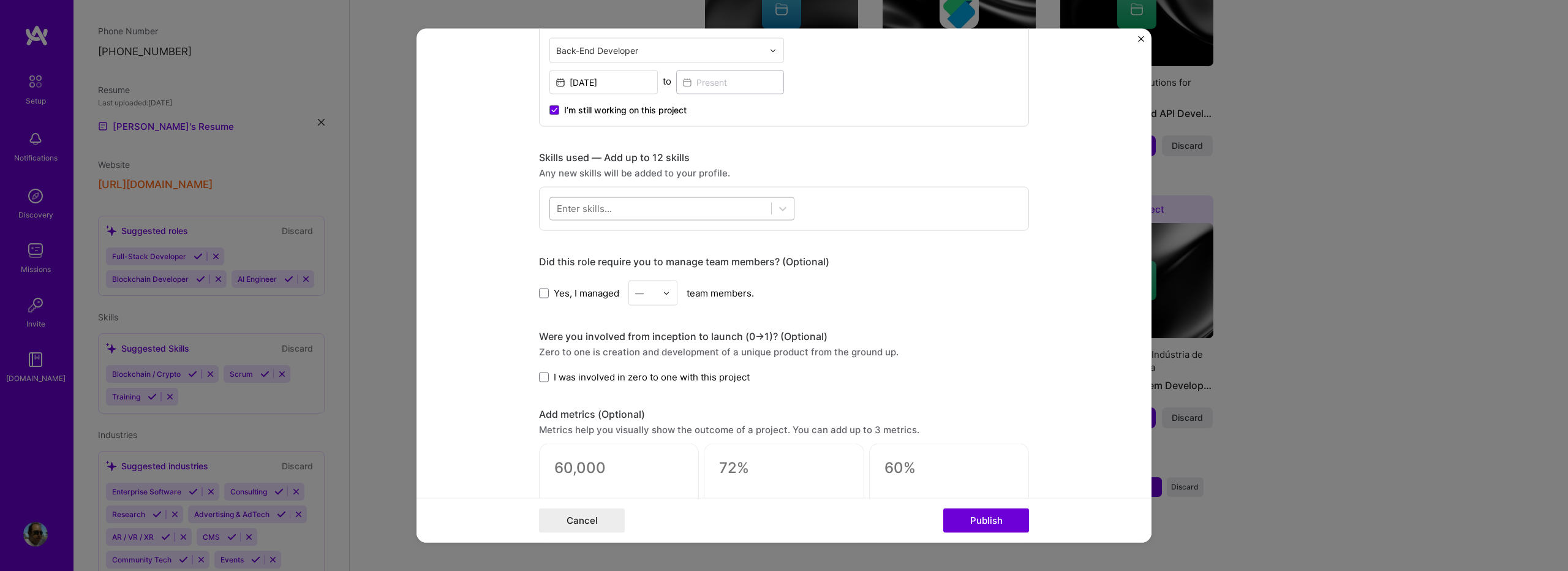
click at [662, 213] on div at bounding box center [660, 208] width 221 height 20
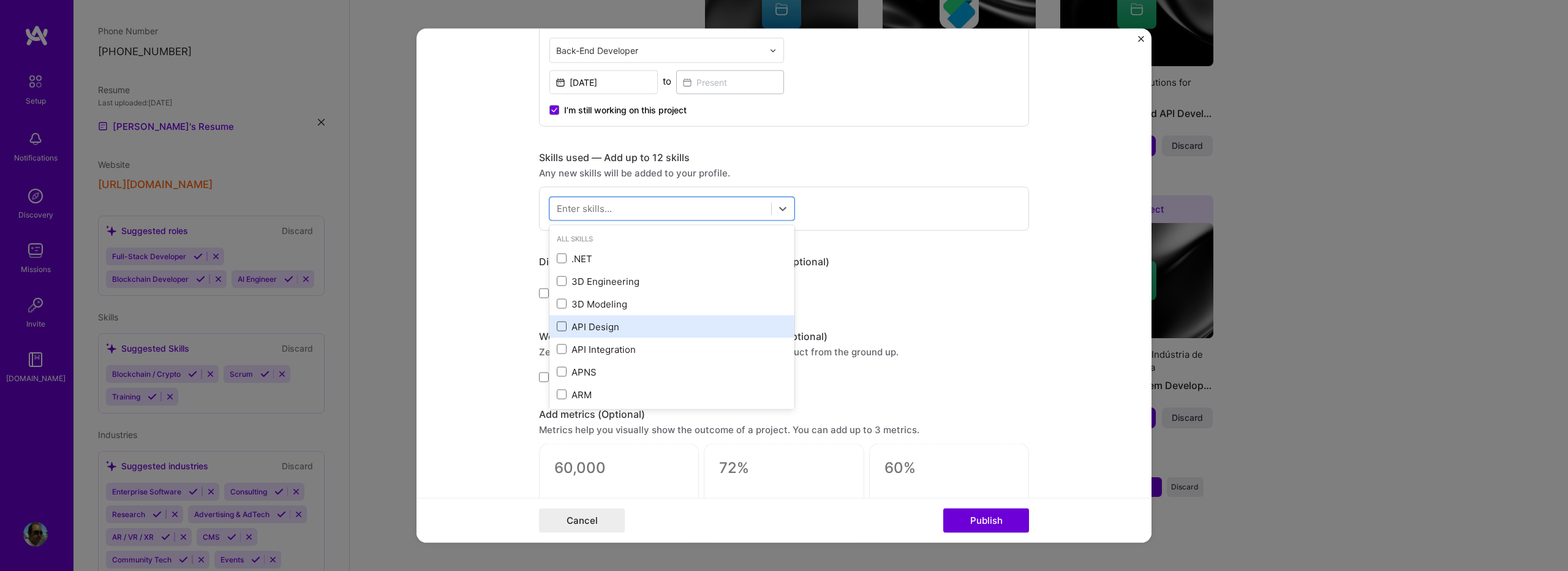
click at [559, 326] on span at bounding box center [562, 327] width 10 height 10
click at [0, 0] on input "checkbox" at bounding box center [0, 0] width 0 height 0
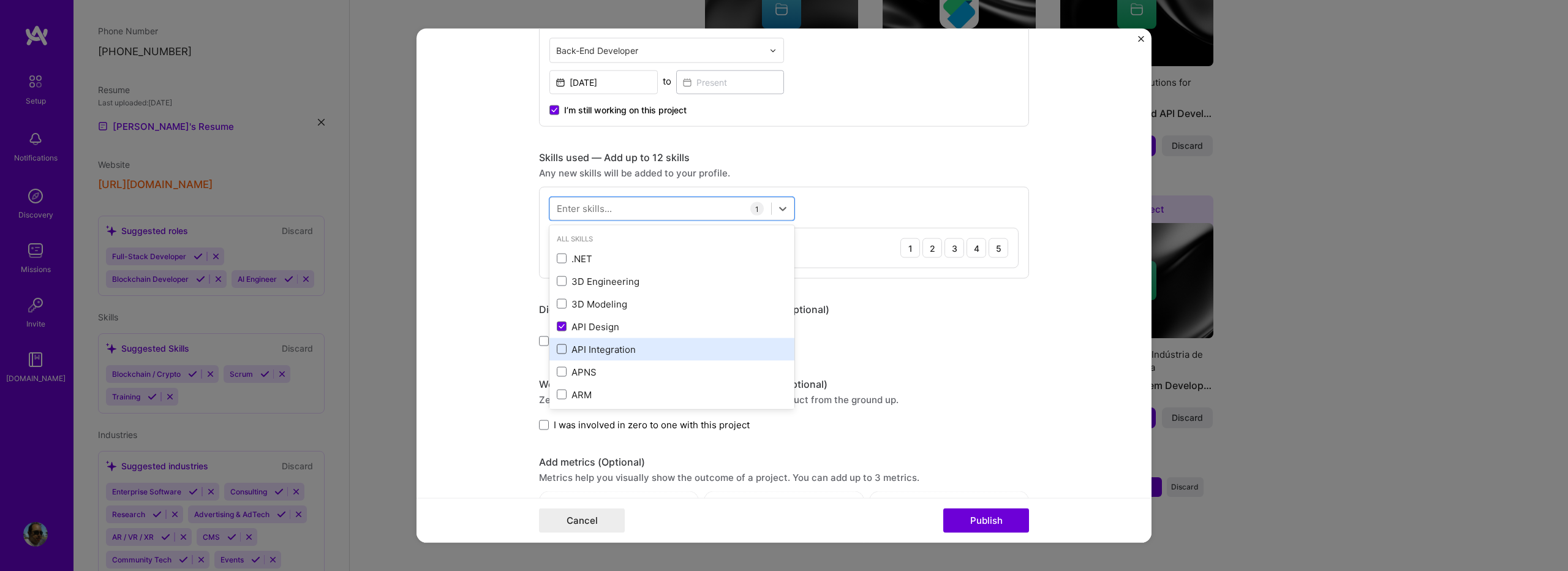
click at [557, 347] on span at bounding box center [562, 349] width 10 height 10
click at [0, 0] on input "checkbox" at bounding box center [0, 0] width 0 height 0
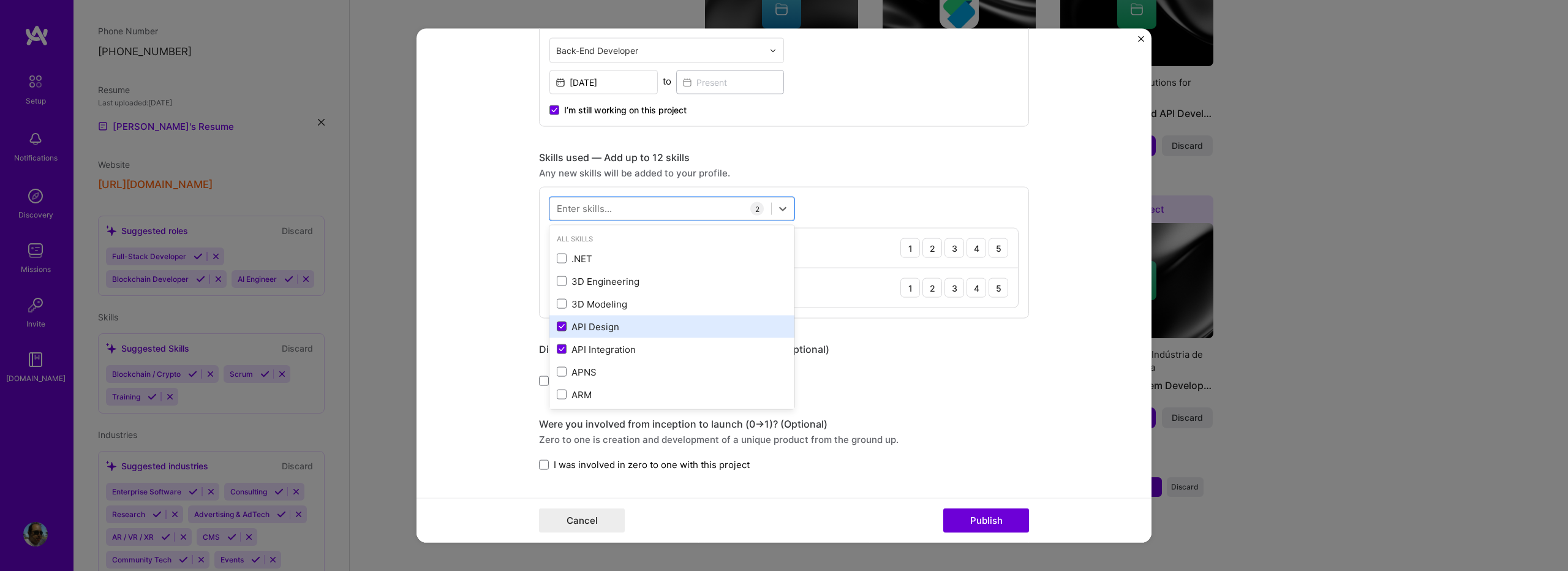
click at [557, 330] on span at bounding box center [562, 327] width 10 height 10
click at [0, 0] on input "checkbox" at bounding box center [0, 0] width 0 height 0
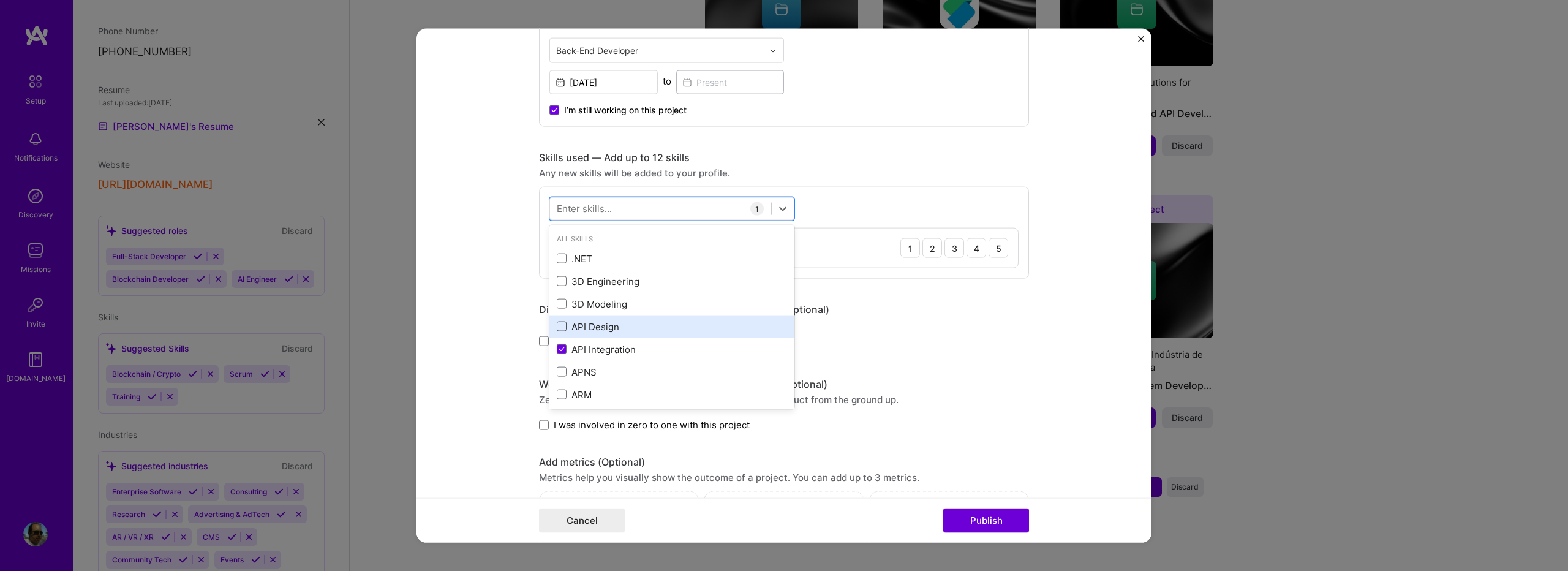
click at [557, 325] on span at bounding box center [562, 327] width 10 height 10
click at [0, 0] on input "checkbox" at bounding box center [0, 0] width 0 height 0
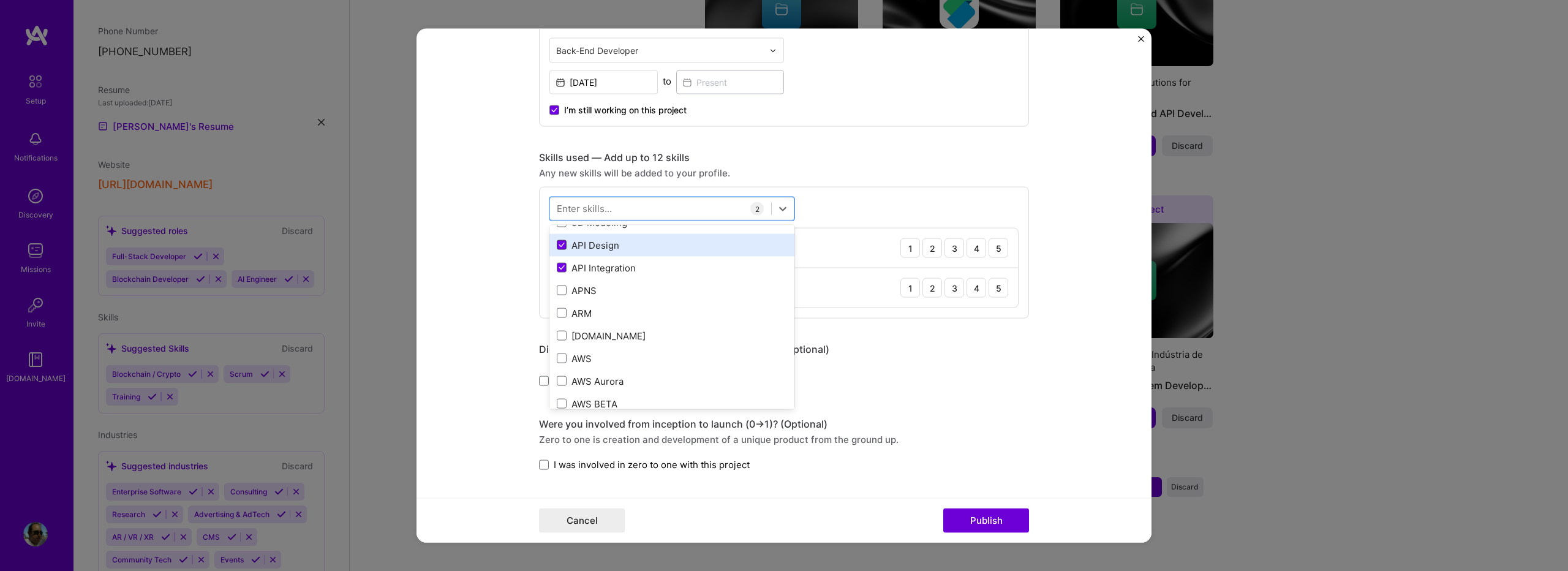
scroll to position [164, 0]
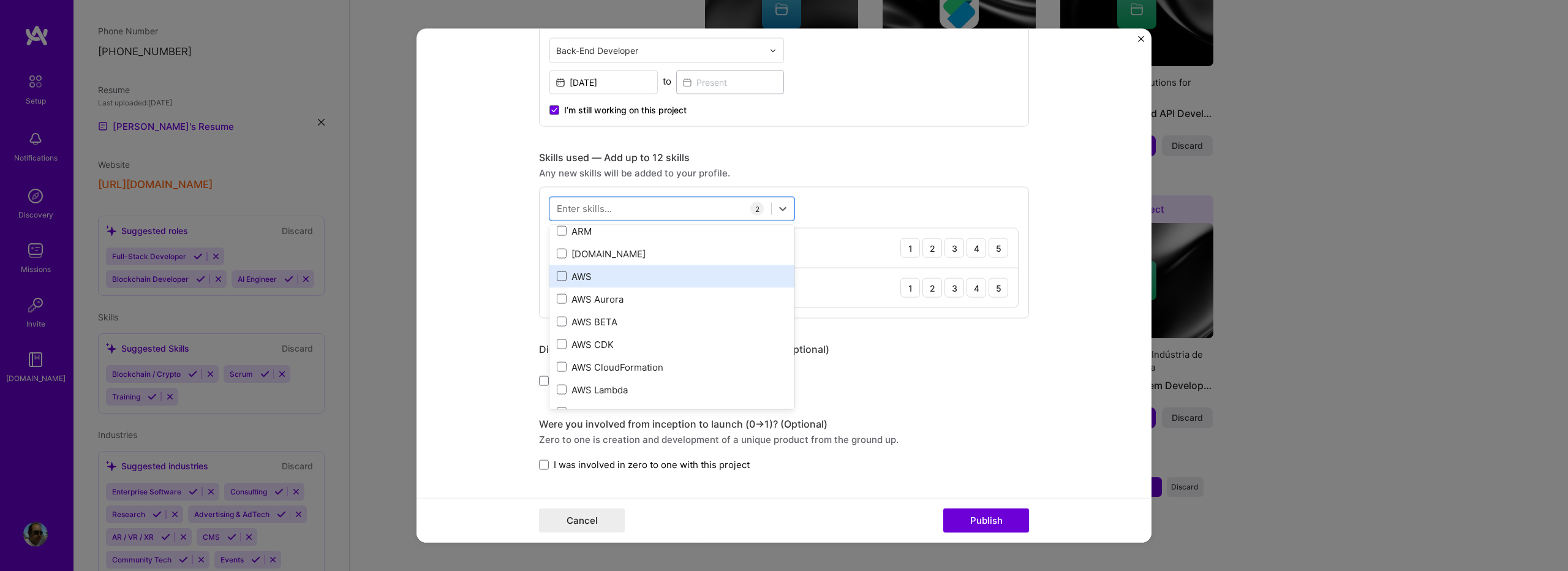
click at [557, 276] on span at bounding box center [562, 277] width 10 height 10
click at [0, 0] on input "checkbox" at bounding box center [0, 0] width 0 height 0
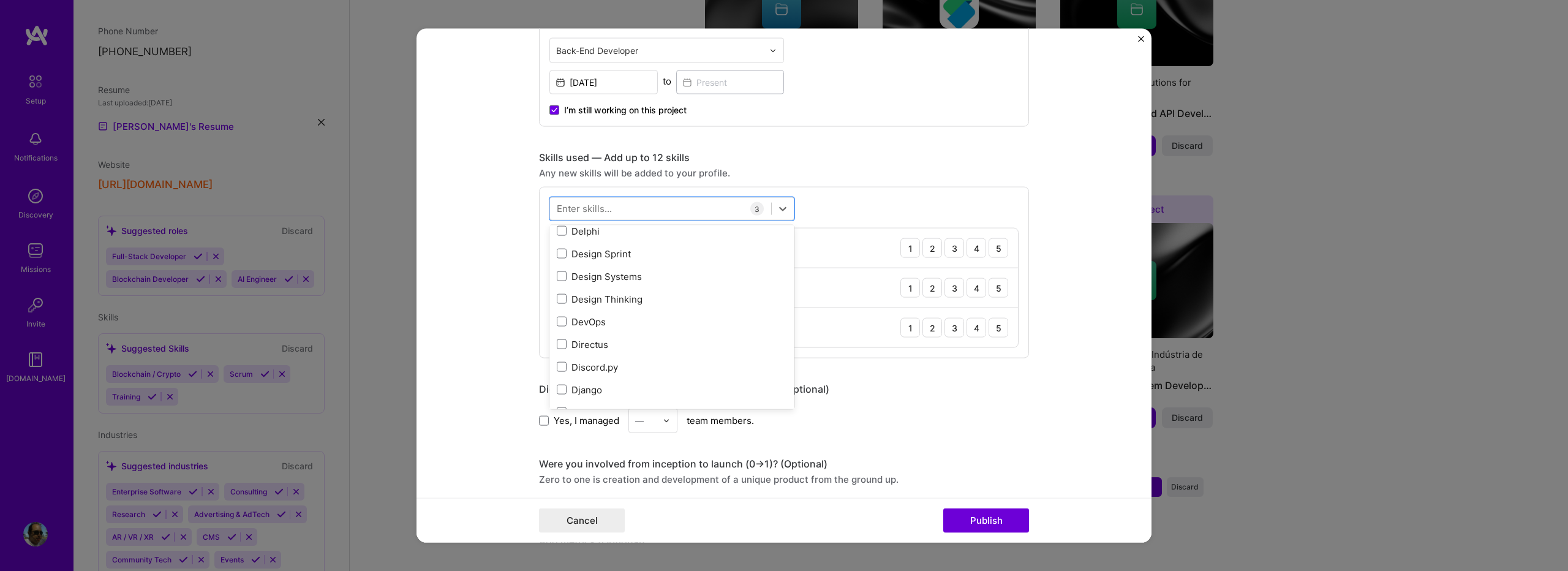
scroll to position [2286, 0]
click at [557, 350] on span at bounding box center [562, 352] width 10 height 10
click at [0, 0] on input "checkbox" at bounding box center [0, 0] width 0 height 0
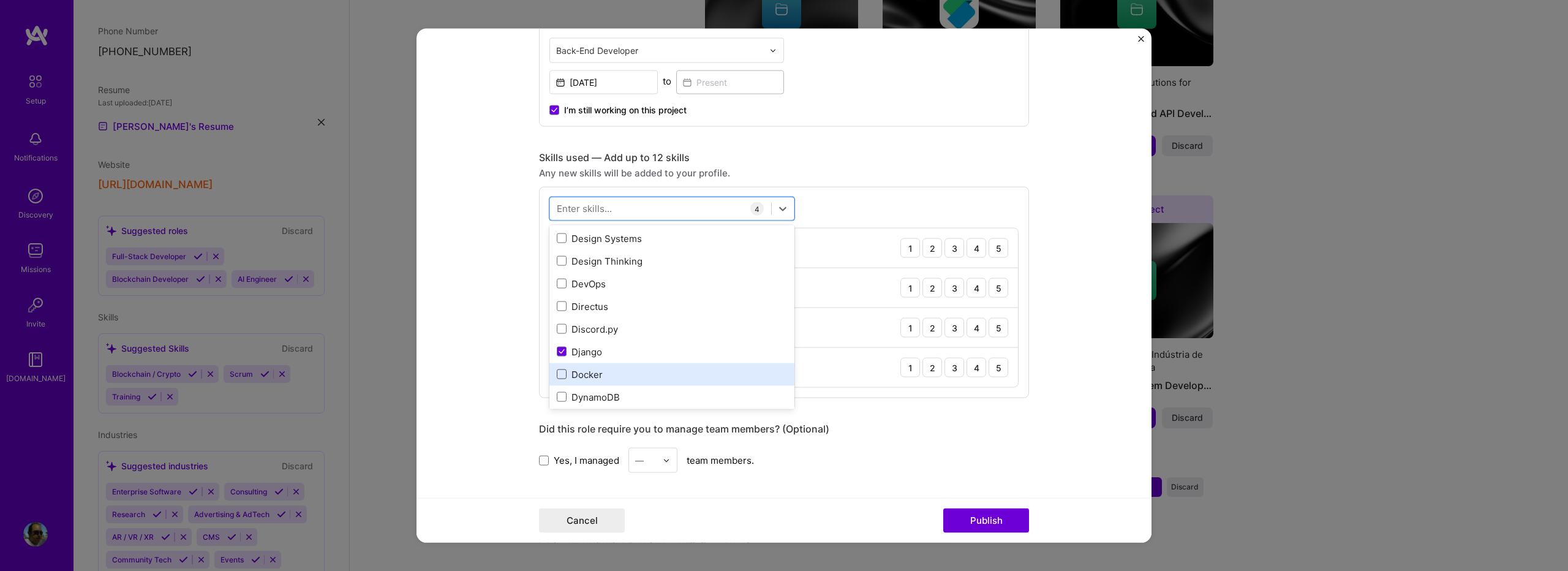
click at [558, 371] on span at bounding box center [562, 374] width 10 height 10
click at [0, 0] on input "checkbox" at bounding box center [0, 0] width 0 height 0
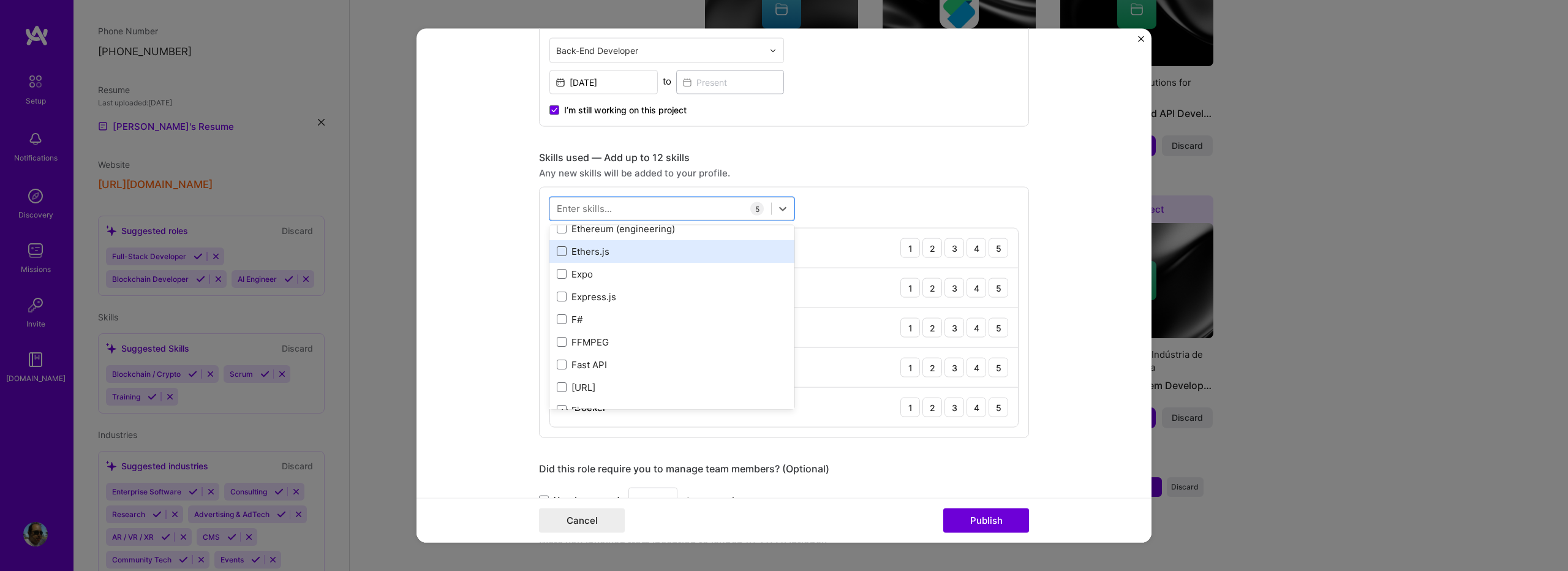
scroll to position [2859, 0]
click at [557, 257] on span at bounding box center [562, 255] width 10 height 10
click at [0, 0] on input "checkbox" at bounding box center [0, 0] width 0 height 0
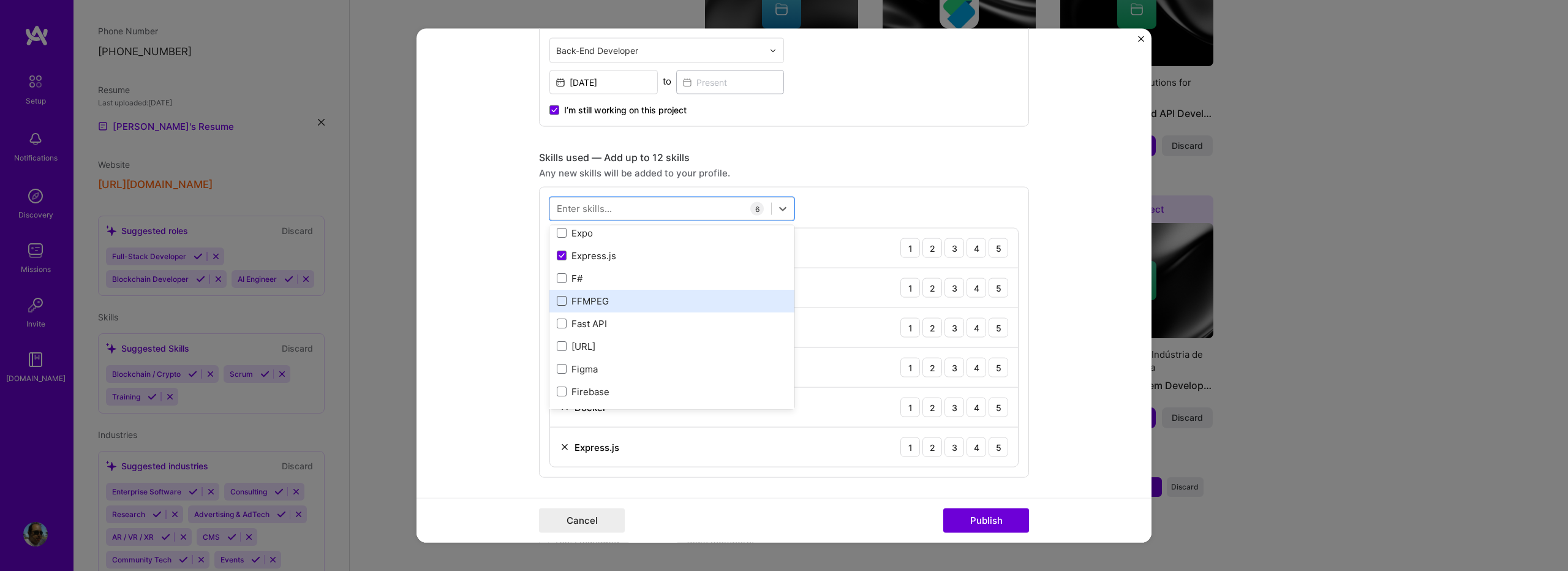
scroll to position [2940, 0]
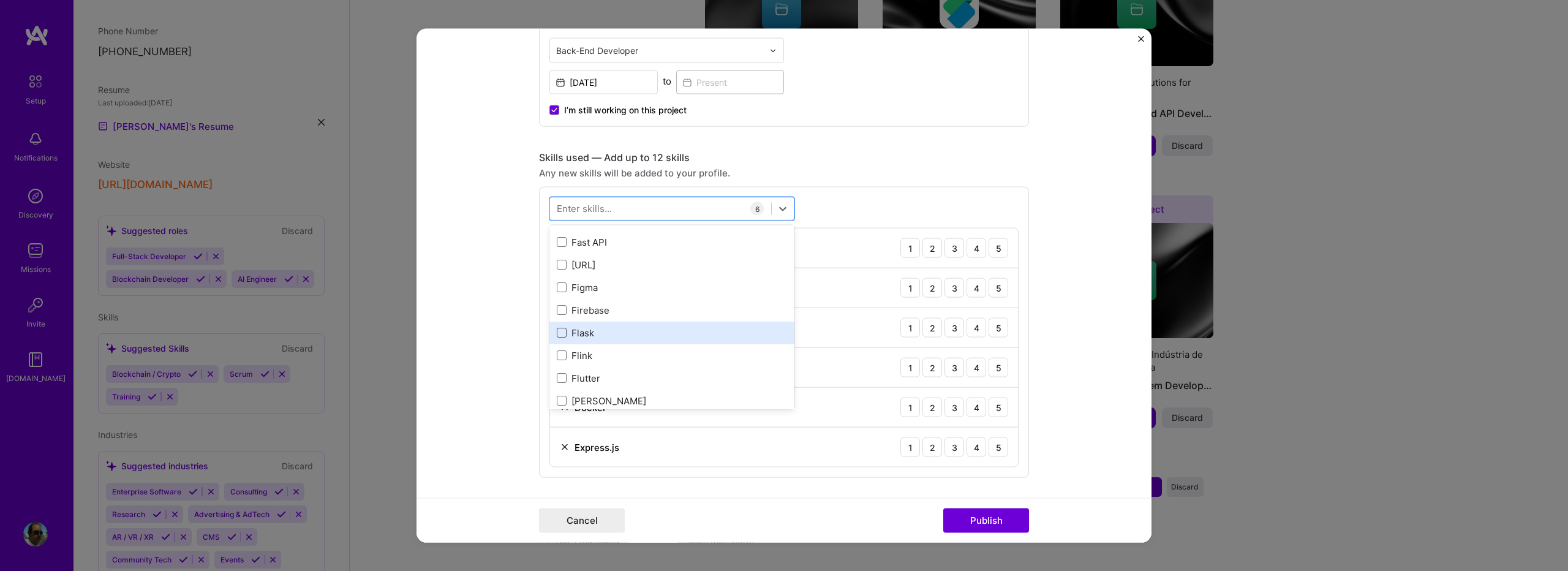
click at [557, 329] on span at bounding box center [562, 333] width 10 height 10
click at [0, 0] on input "checkbox" at bounding box center [0, 0] width 0 height 0
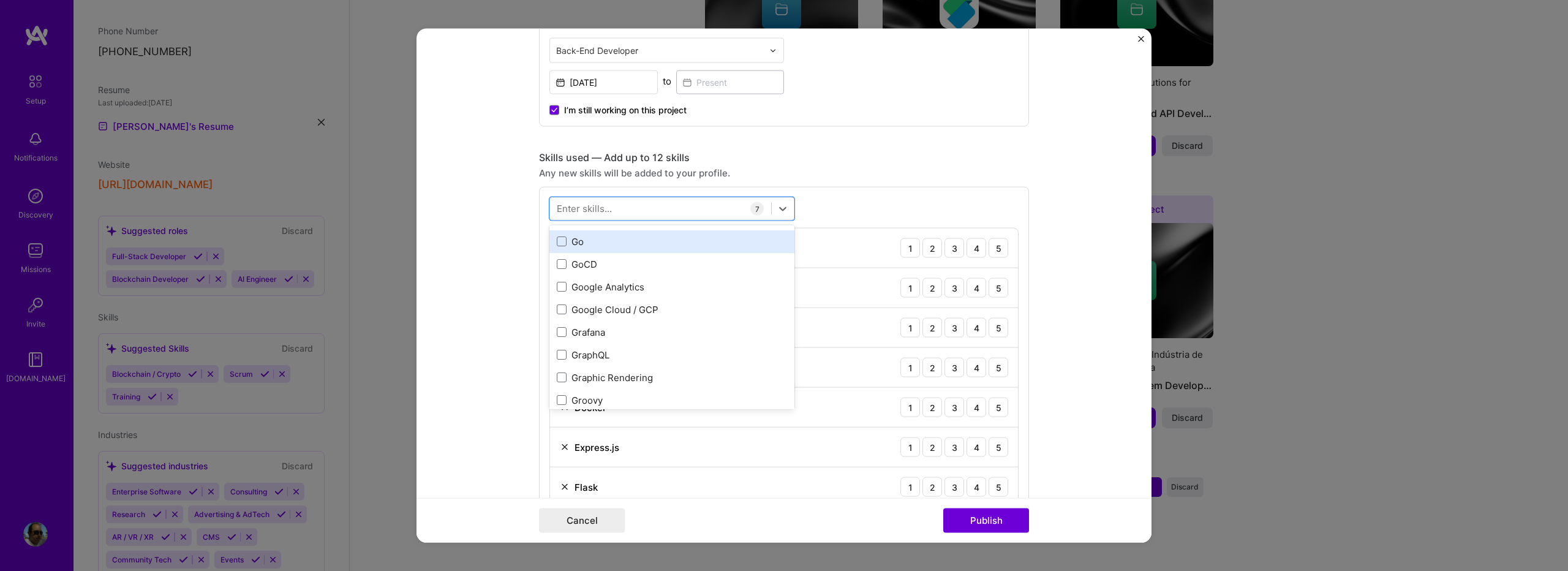
scroll to position [3267, 0]
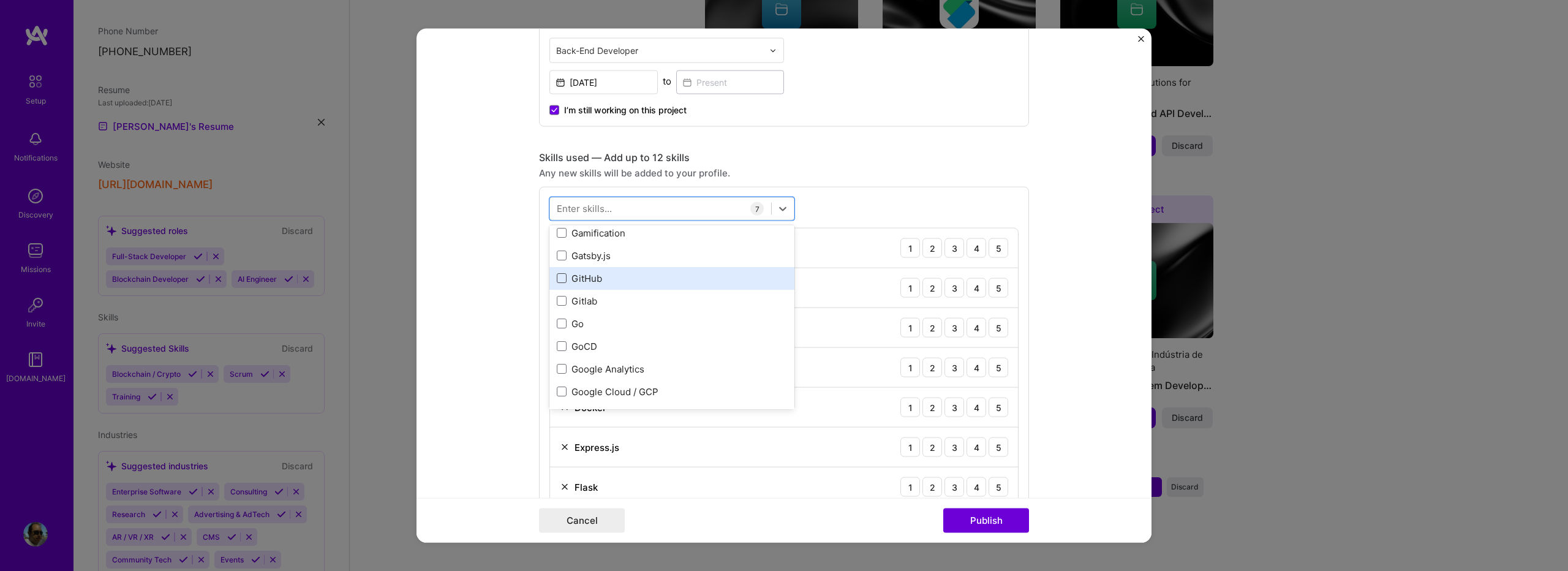
click at [559, 278] on span at bounding box center [562, 278] width 10 height 10
click at [0, 0] on input "checkbox" at bounding box center [0, 0] width 0 height 0
click at [557, 286] on span at bounding box center [562, 282] width 10 height 10
click at [0, 0] on input "checkbox" at bounding box center [0, 0] width 0 height 0
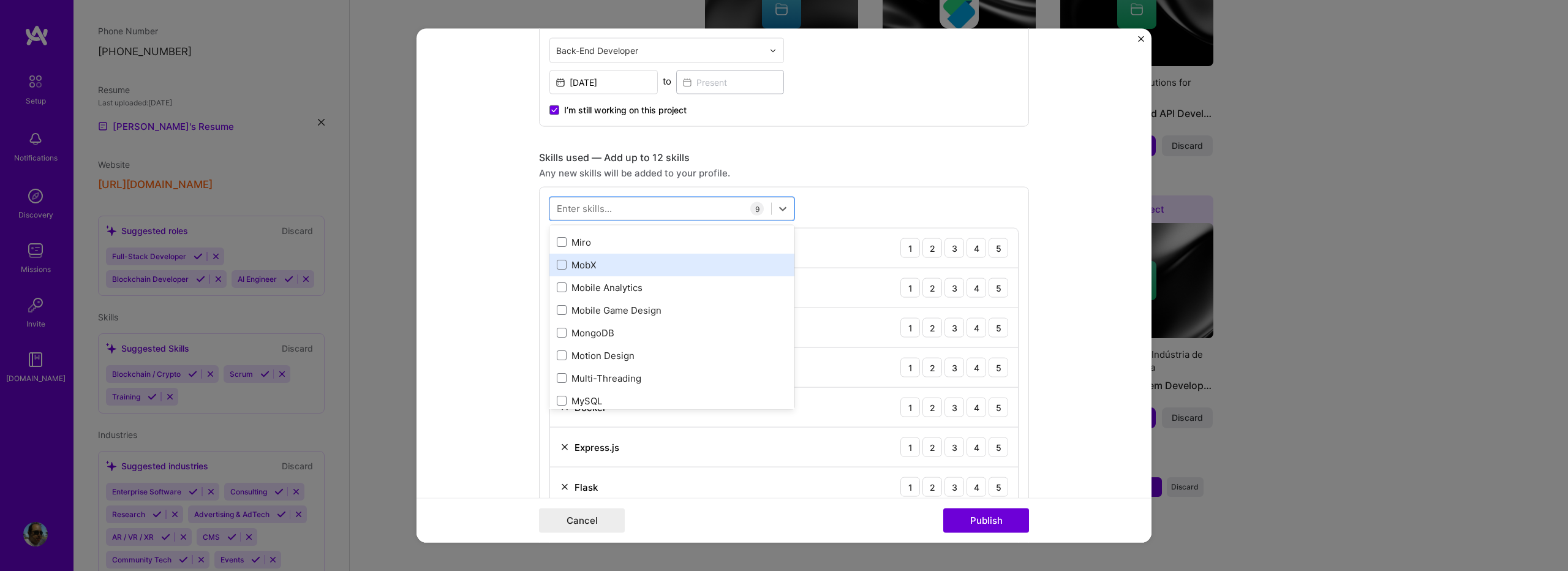
scroll to position [4655, 0]
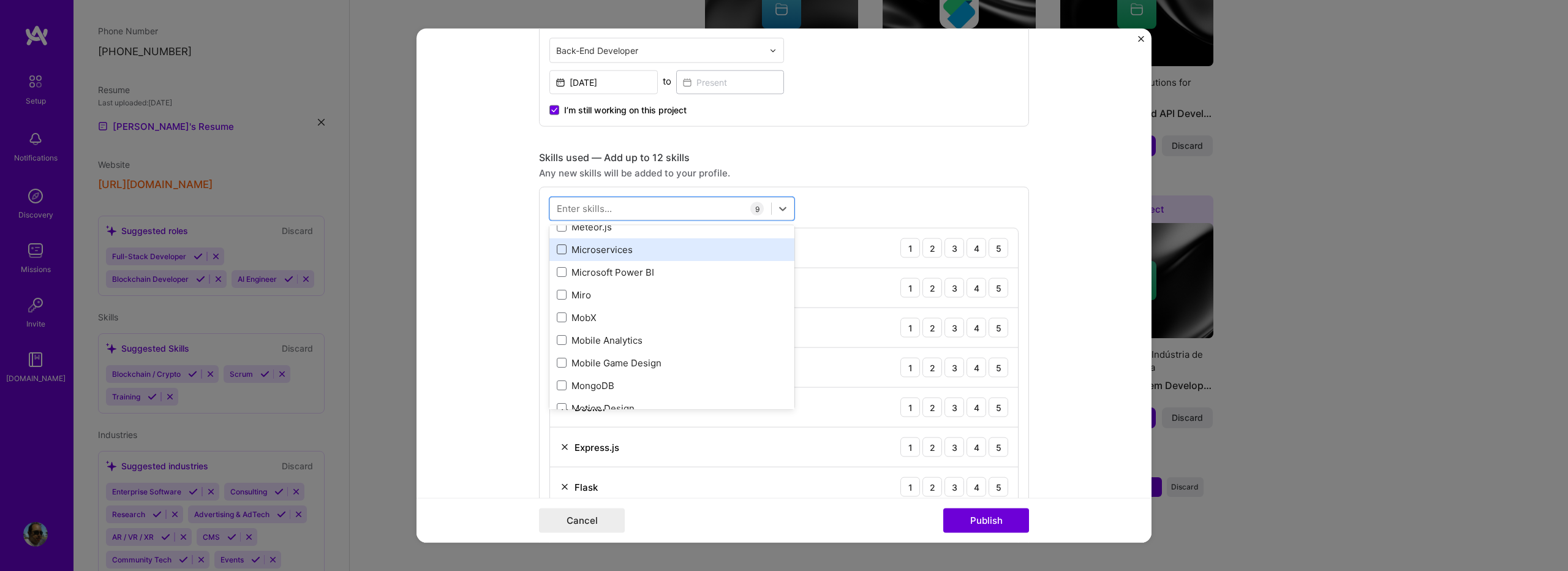
click at [557, 246] on span at bounding box center [562, 249] width 10 height 10
click at [0, 0] on input "checkbox" at bounding box center [0, 0] width 0 height 0
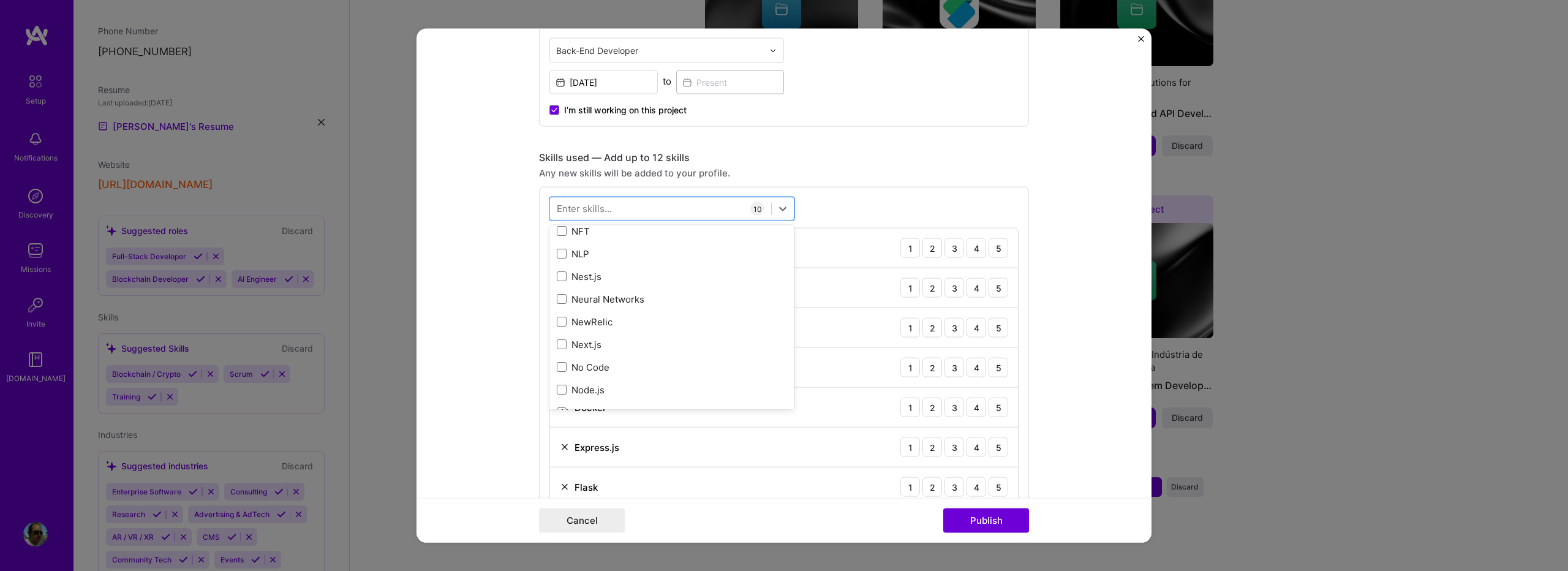
scroll to position [4982, 0]
click at [559, 306] on span at bounding box center [562, 308] width 10 height 10
click at [0, 0] on input "checkbox" at bounding box center [0, 0] width 0 height 0
click at [559, 256] on span at bounding box center [562, 257] width 10 height 10
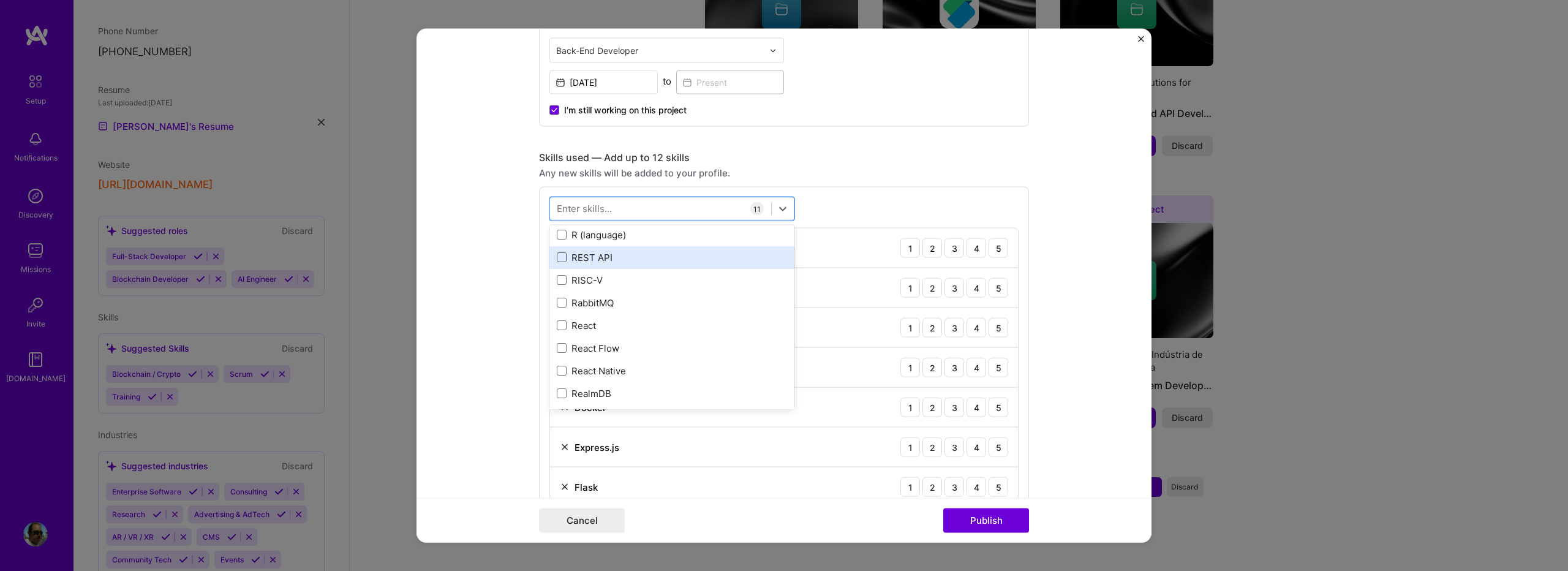
click at [0, 0] on input "checkbox" at bounding box center [0, 0] width 0 height 0
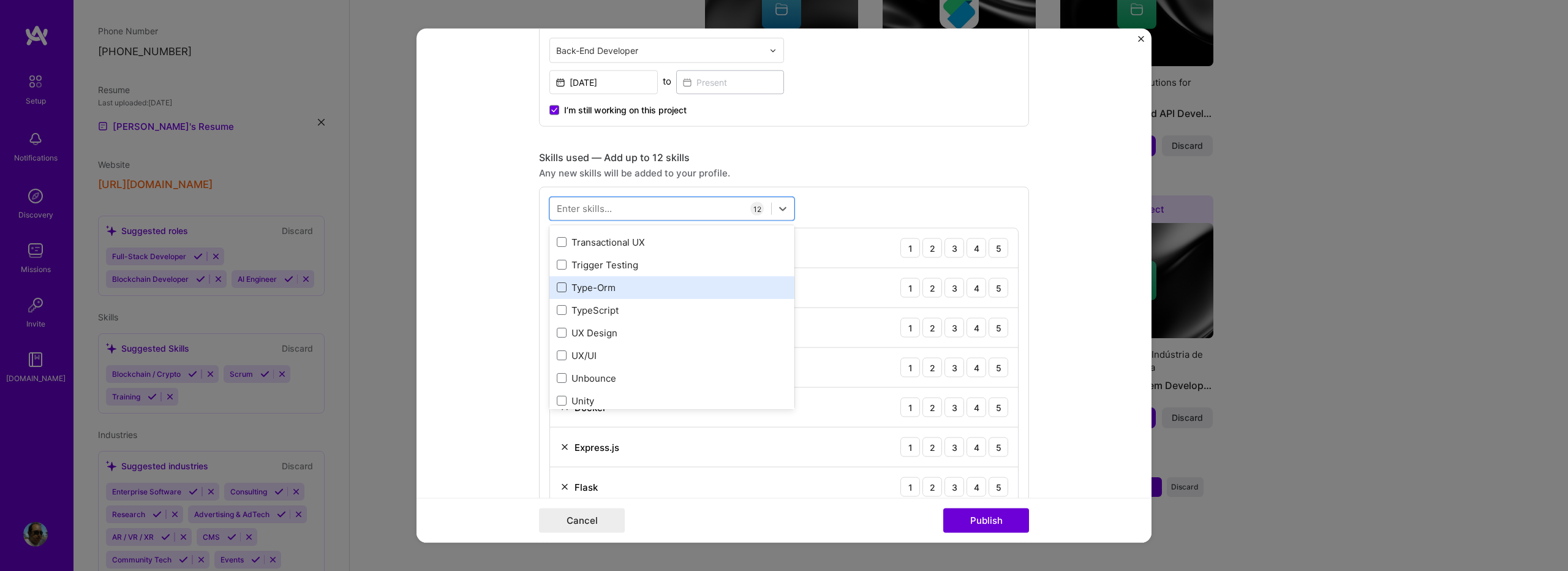
click at [559, 291] on span at bounding box center [562, 287] width 10 height 10
click at [0, 0] on input "checkbox" at bounding box center [0, 0] width 0 height 0
click at [559, 307] on span at bounding box center [562, 310] width 10 height 10
click at [0, 0] on input "checkbox" at bounding box center [0, 0] width 0 height 0
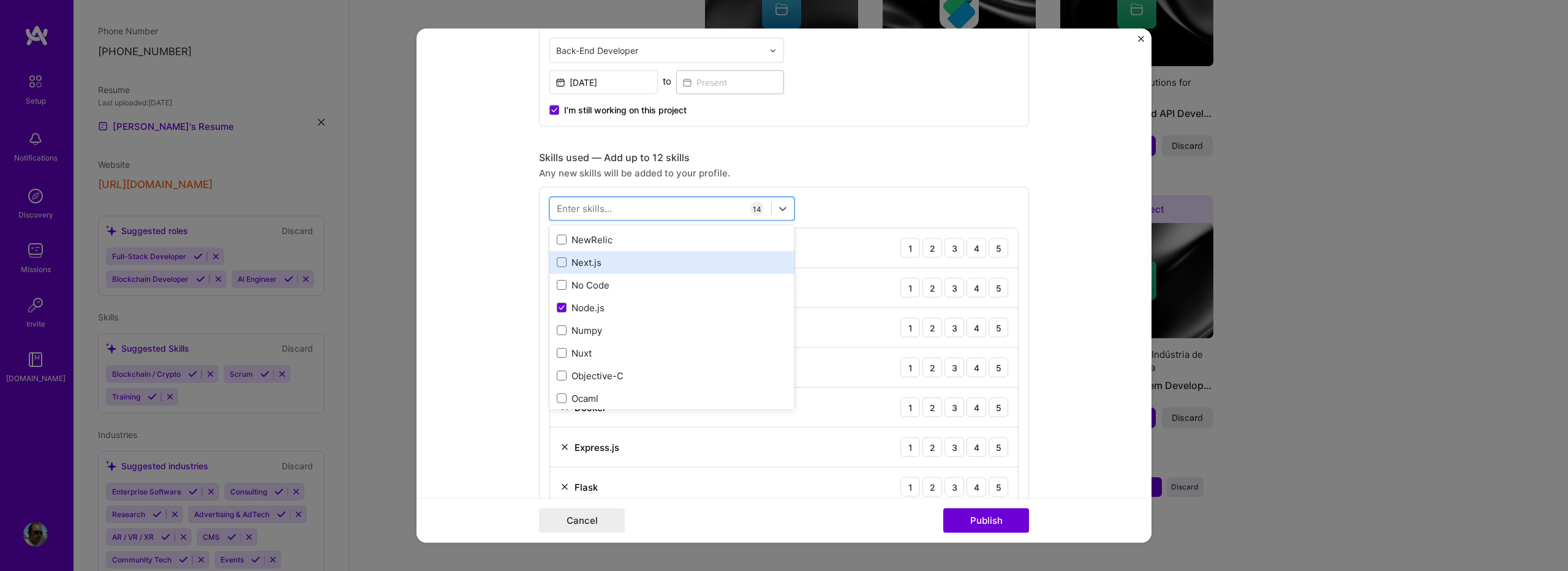
click at [564, 260] on div "Next.js" at bounding box center [671, 262] width 230 height 13
click at [516, 278] on form "Editing suggested project This project is suggested based on your LinkedIn, res…" at bounding box center [784, 285] width 735 height 514
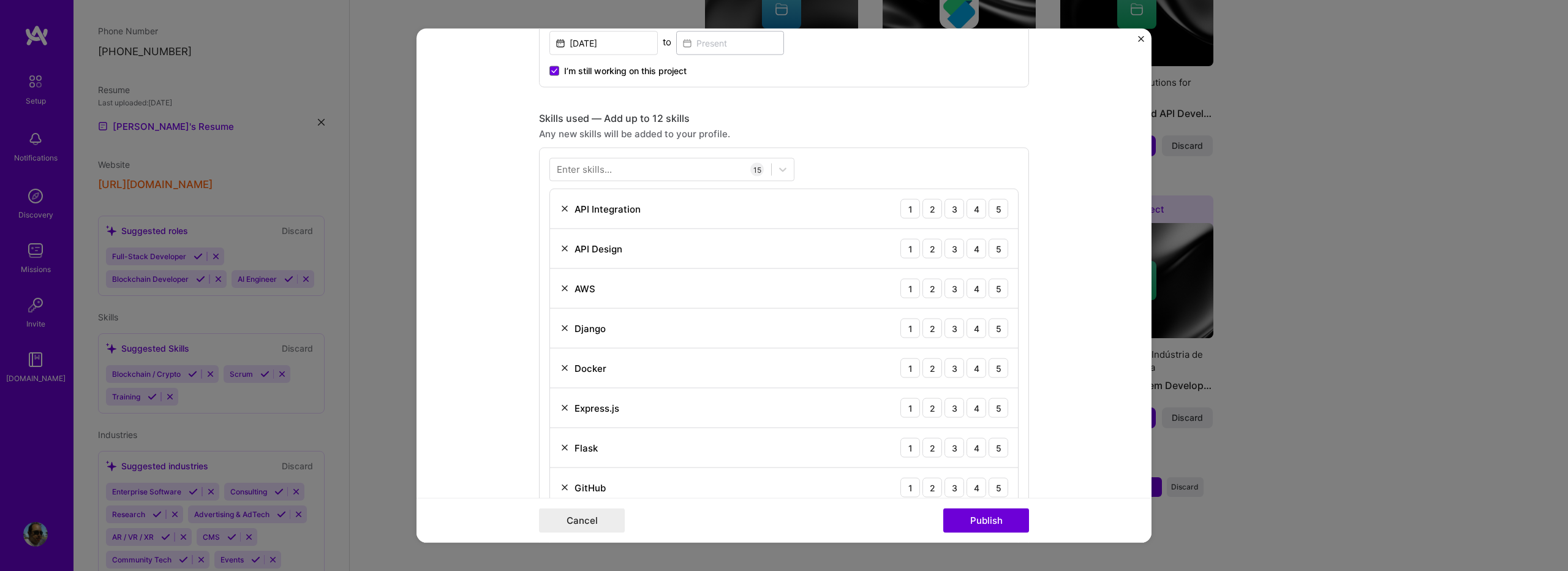
scroll to position [572, 0]
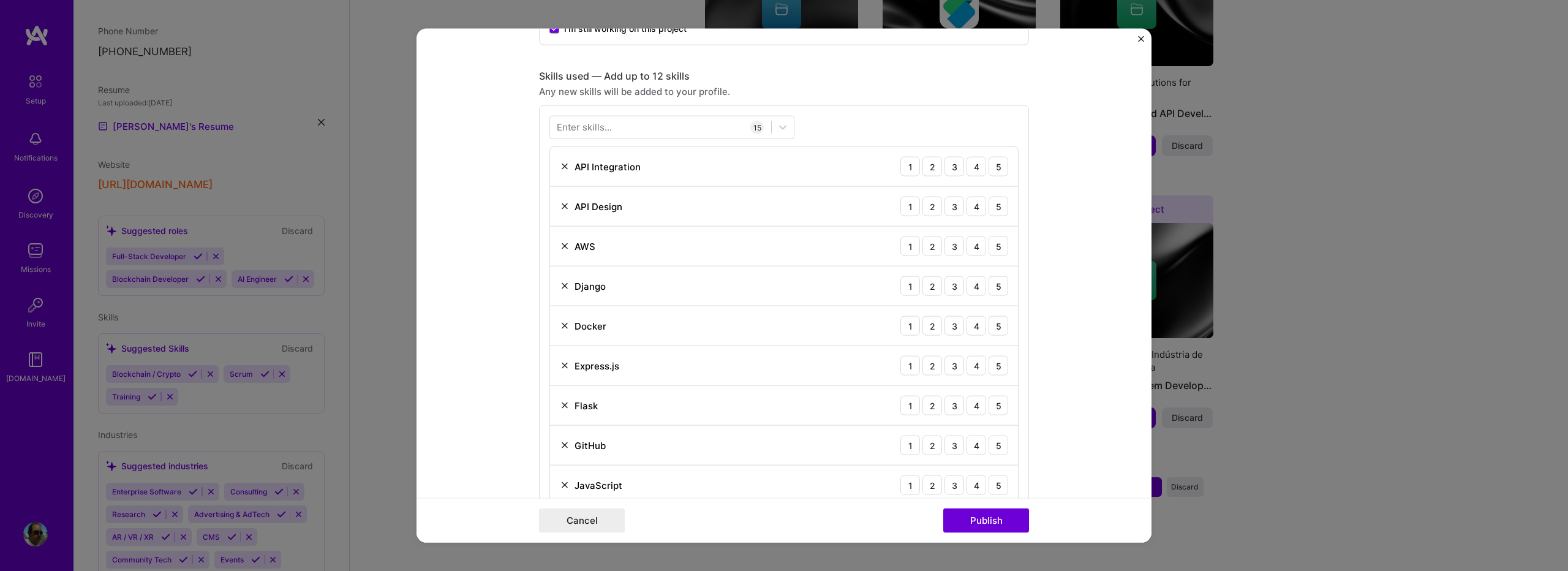
click at [560, 287] on img at bounding box center [565, 286] width 10 height 10
click at [560, 363] on img at bounding box center [565, 366] width 10 height 10
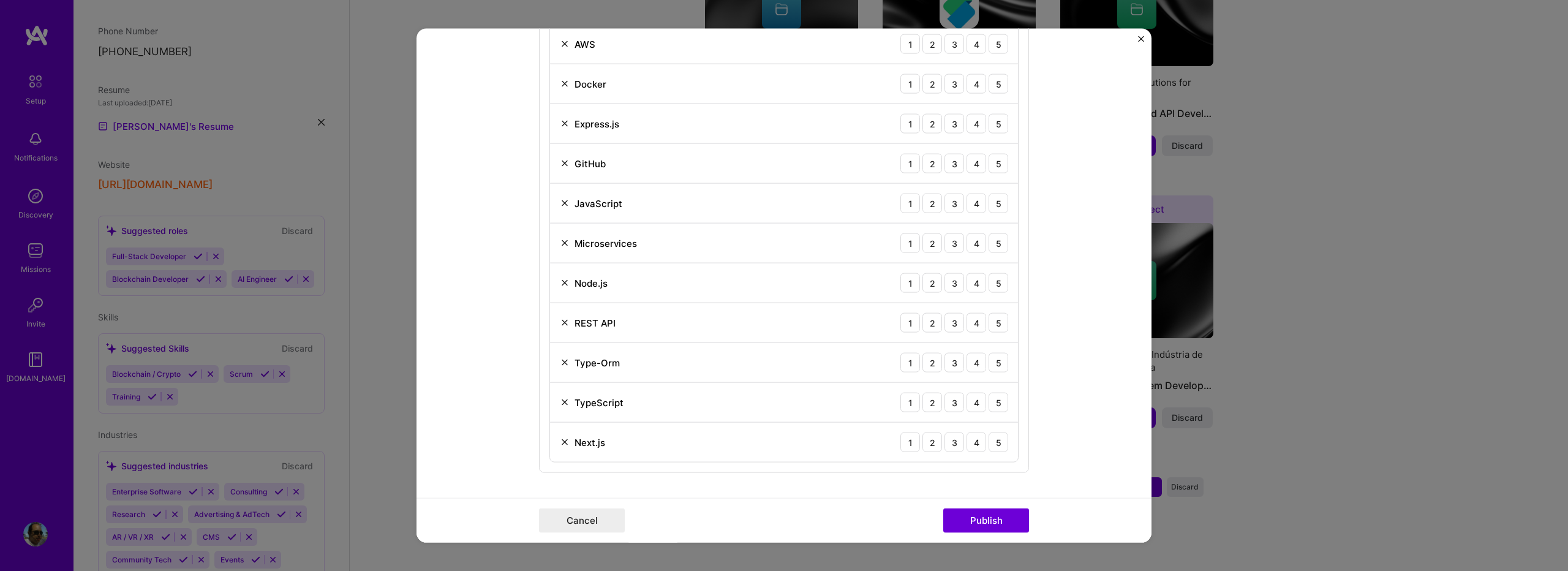
scroll to position [817, 0]
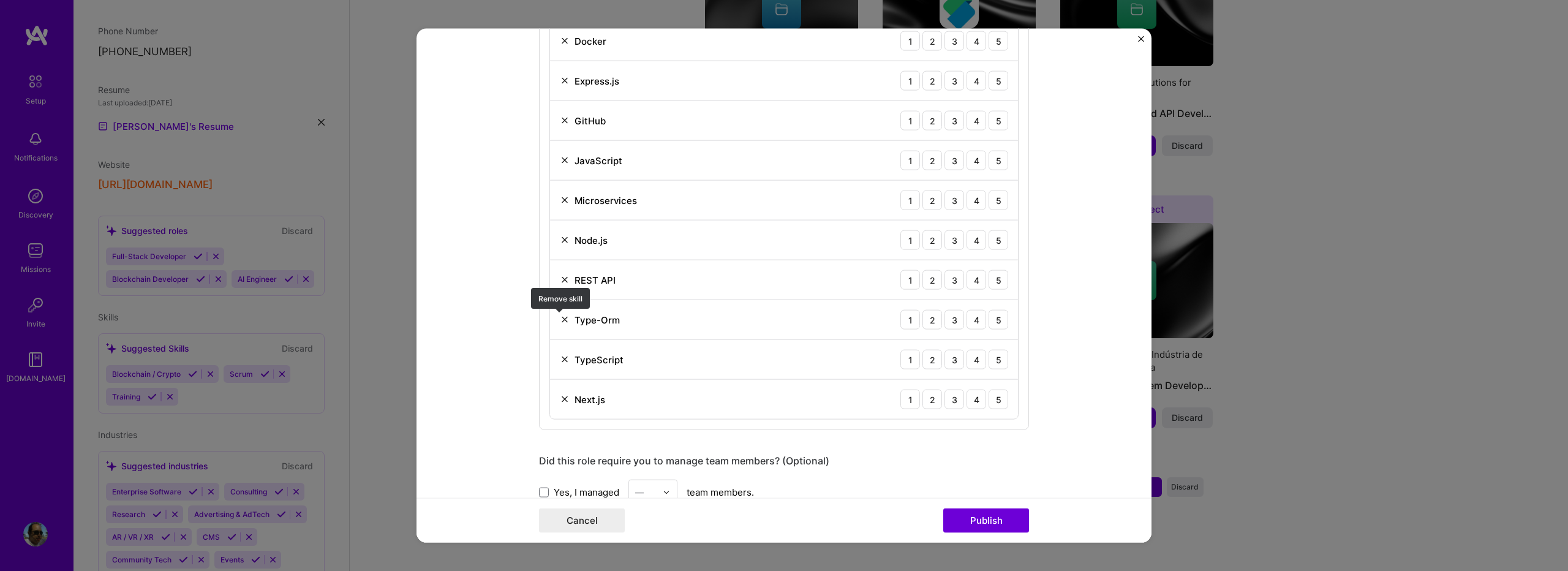
click at [560, 319] on img at bounding box center [565, 320] width 10 height 10
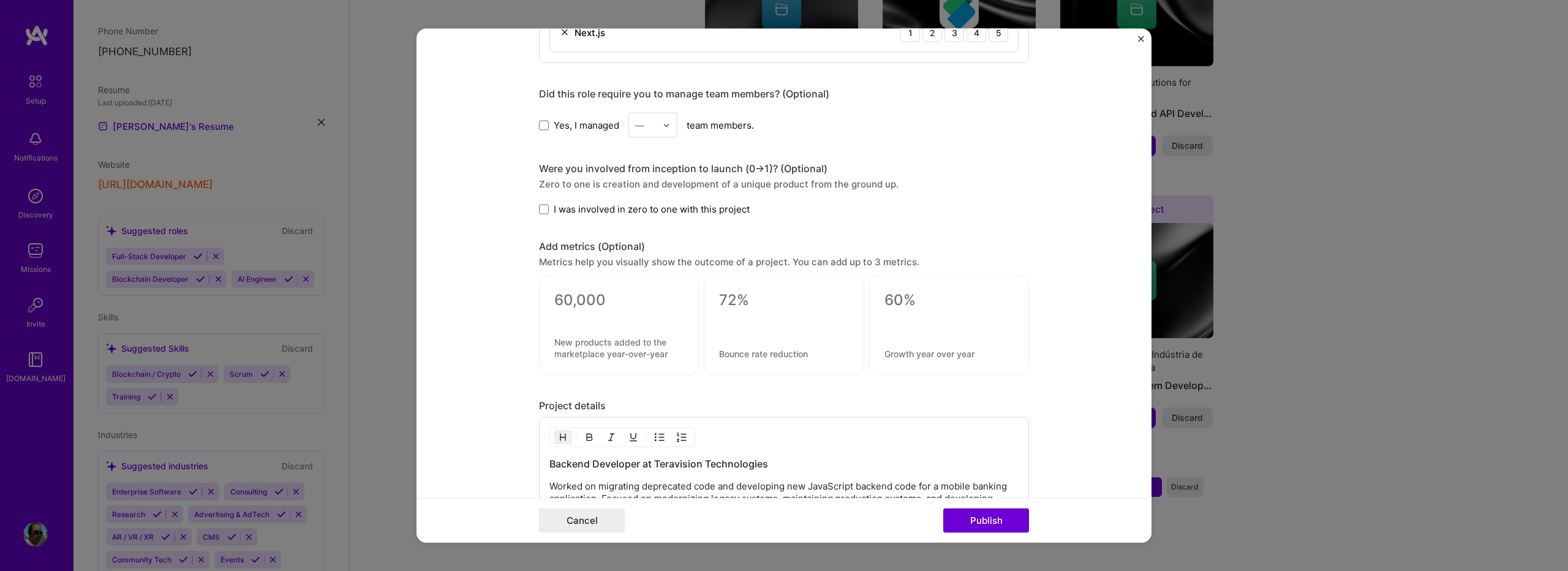
scroll to position [1347, 0]
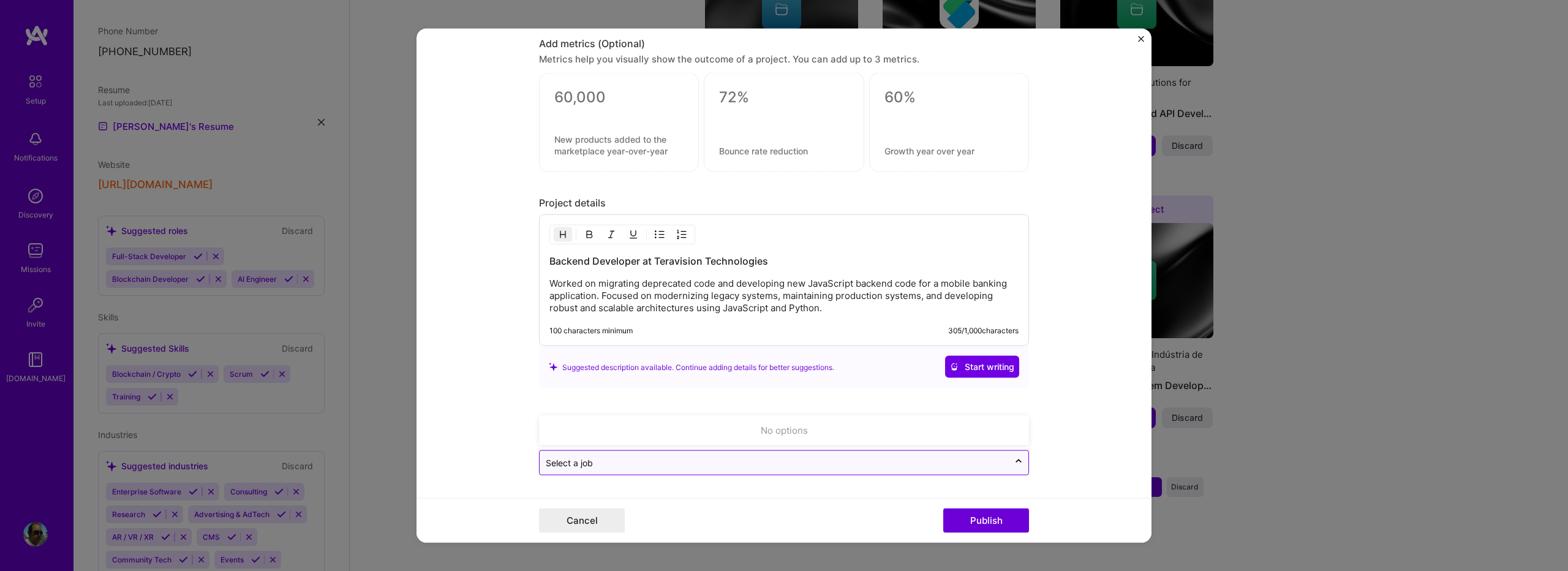
click at [757, 466] on input "text" at bounding box center [774, 463] width 457 height 13
click at [839, 459] on input "text" at bounding box center [774, 463] width 457 height 13
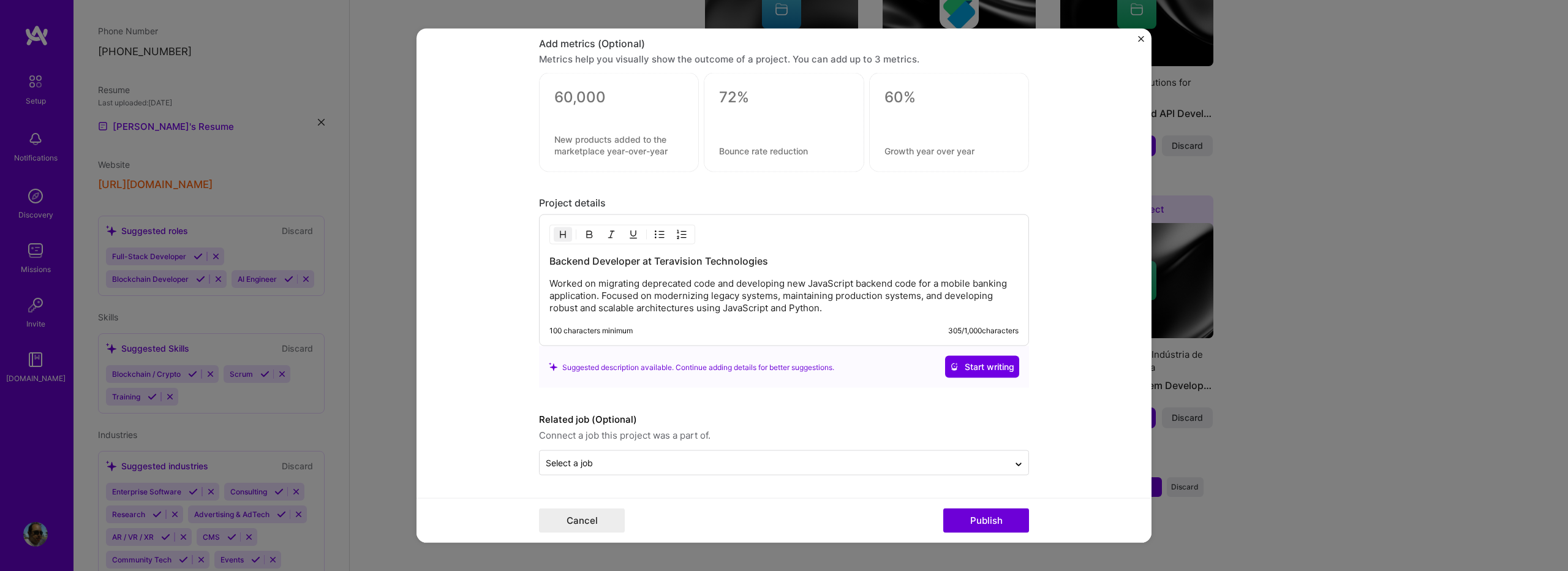
click at [497, 389] on form "Editing suggested project This project is suggested based on your LinkedIn, res…" at bounding box center [784, 285] width 735 height 514
click at [997, 521] on button "Publish" at bounding box center [986, 520] width 86 height 25
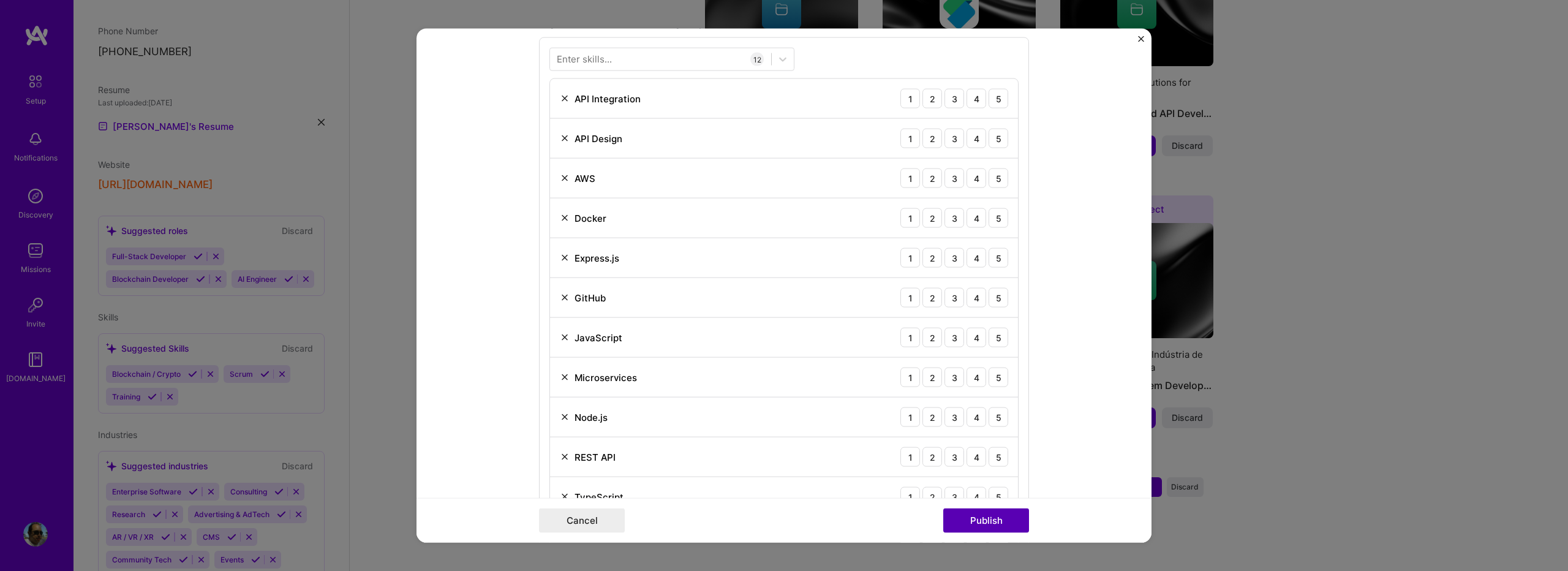
scroll to position [613, 0]
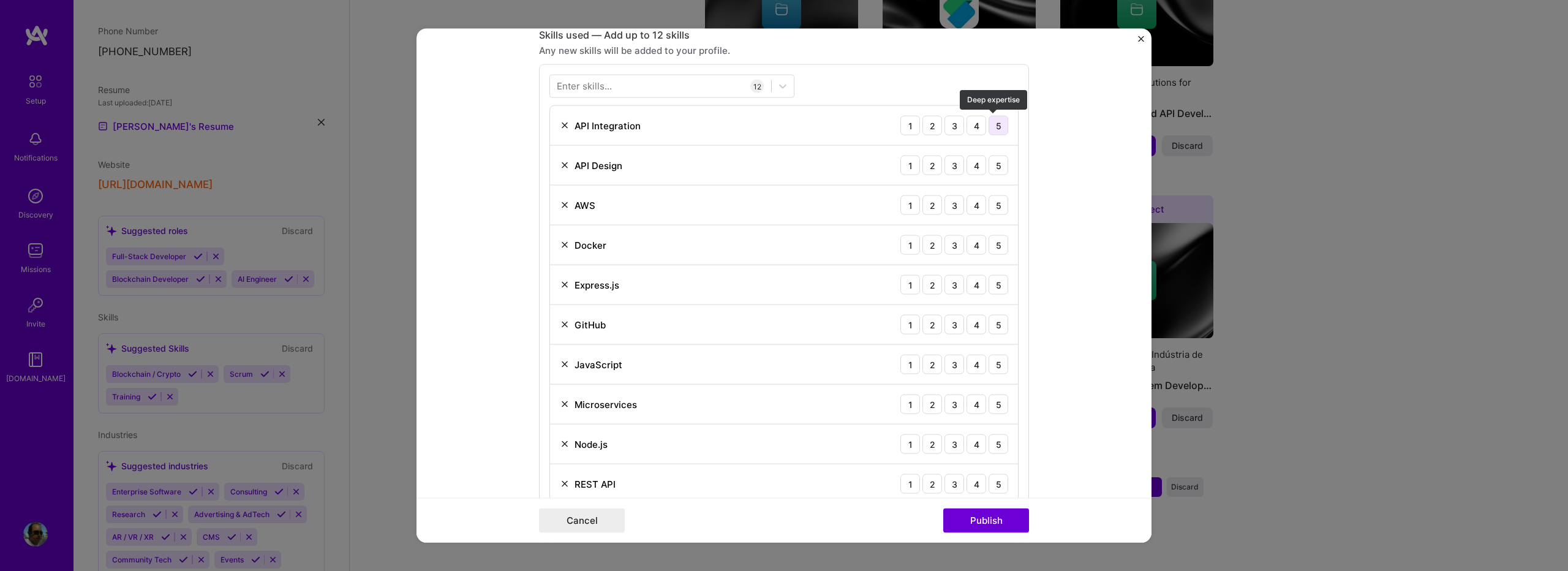
click at [989, 130] on div "5" at bounding box center [999, 126] width 20 height 20
click at [993, 166] on div "5" at bounding box center [999, 166] width 20 height 20
click at [945, 211] on div "3" at bounding box center [955, 205] width 20 height 20
click at [945, 245] on div "3" at bounding box center [955, 245] width 20 height 20
click at [969, 283] on div "4" at bounding box center [977, 285] width 20 height 20
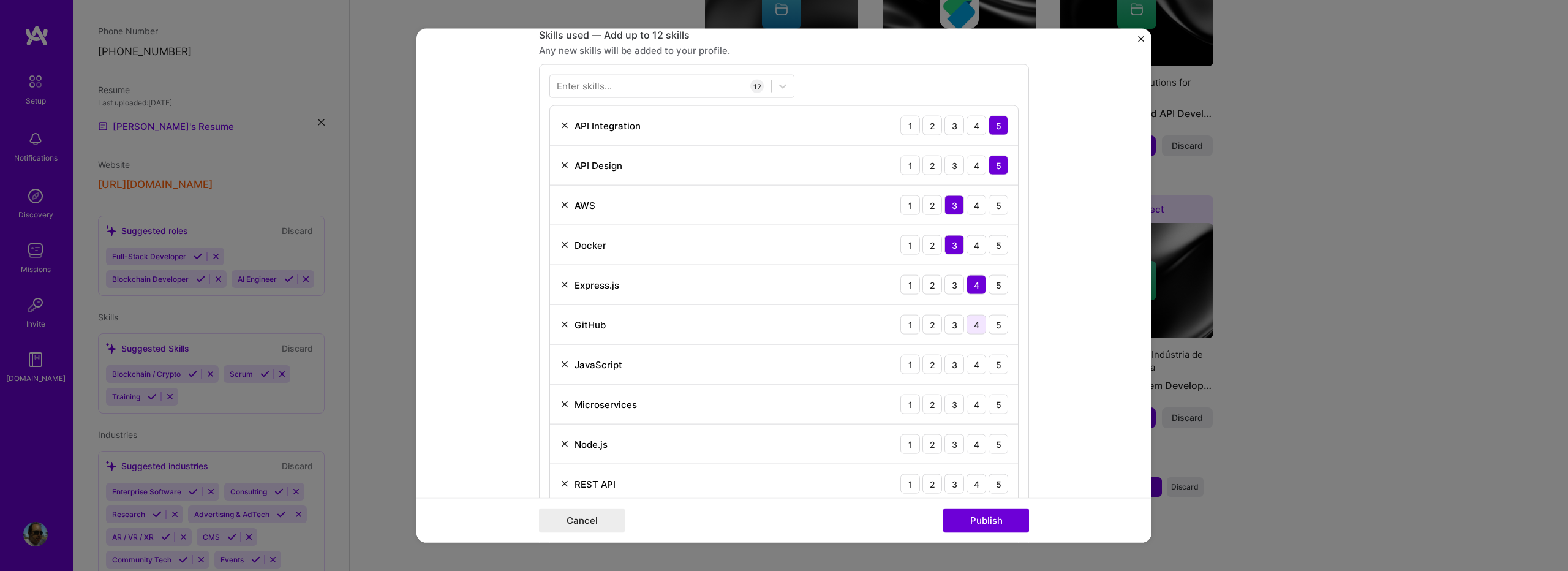
click at [974, 329] on div "4" at bounding box center [977, 325] width 20 height 20
click at [976, 368] on div "4" at bounding box center [977, 365] width 20 height 20
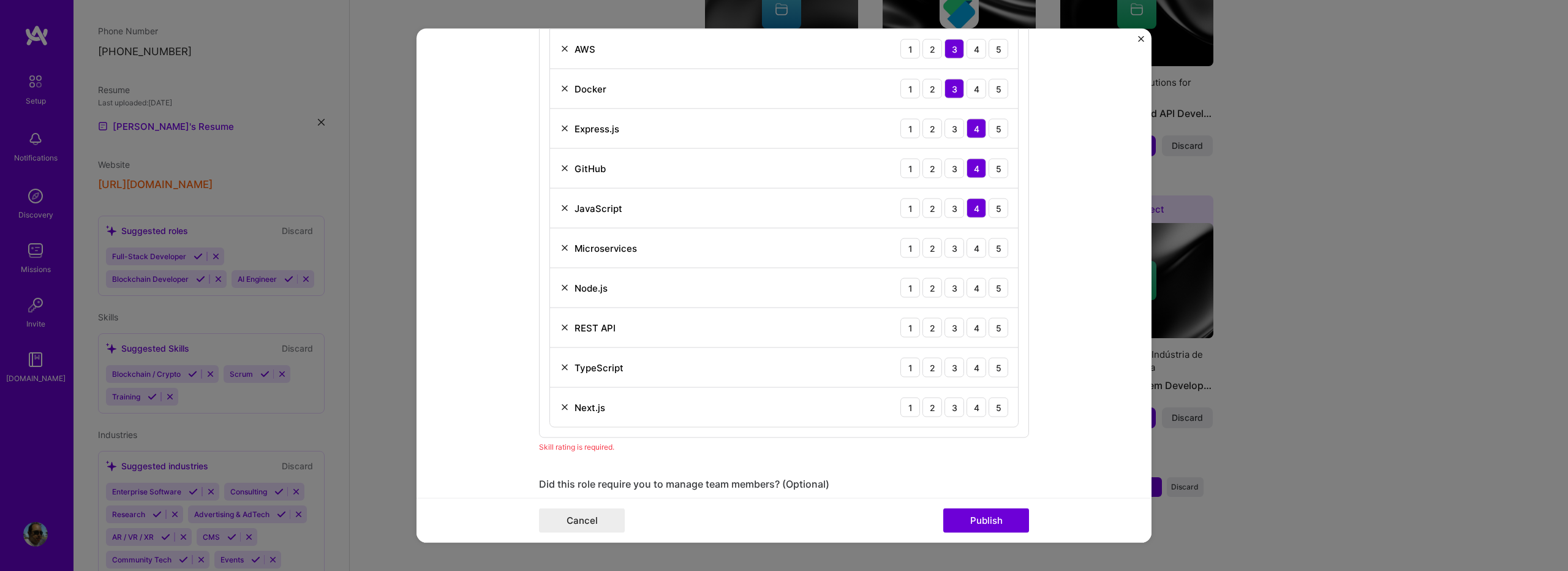
scroll to position [776, 0]
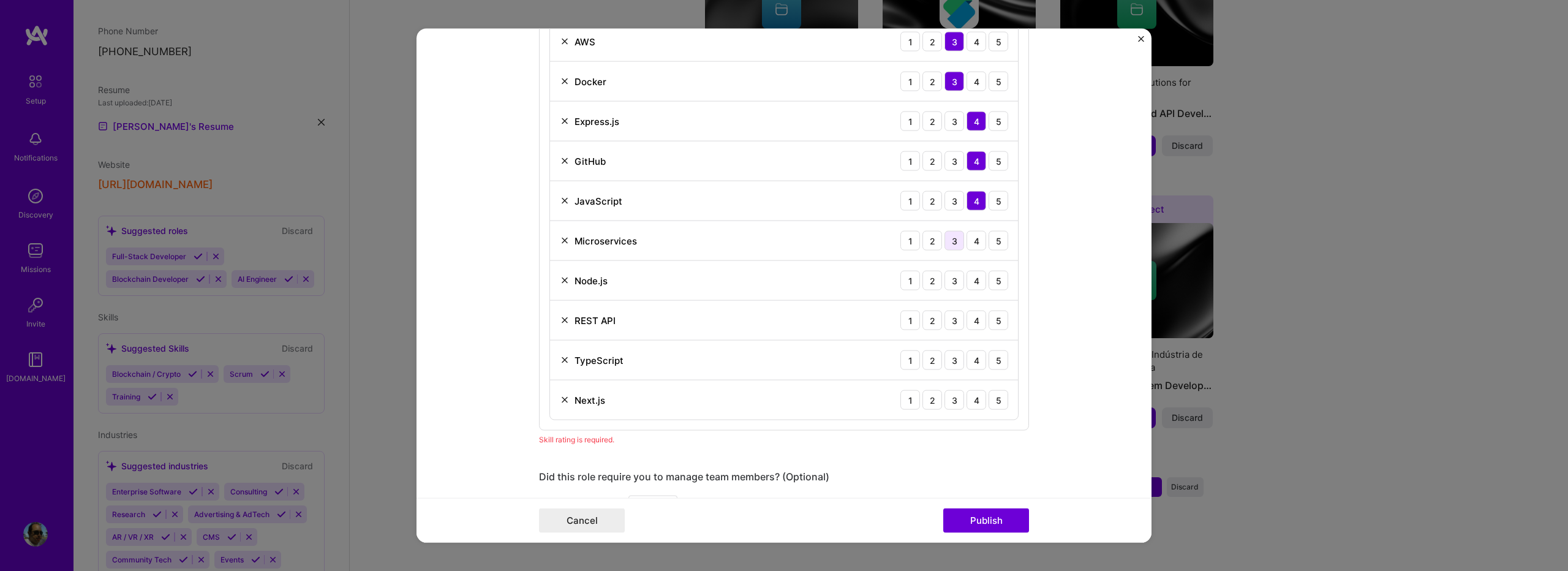
click at [945, 245] on div "3" at bounding box center [955, 241] width 20 height 20
click at [989, 284] on div "5" at bounding box center [999, 281] width 20 height 20
click at [995, 319] on div "5" at bounding box center [999, 321] width 20 height 20
click at [954, 363] on div "3" at bounding box center [955, 360] width 20 height 20
click at [955, 398] on div "3" at bounding box center [955, 400] width 20 height 20
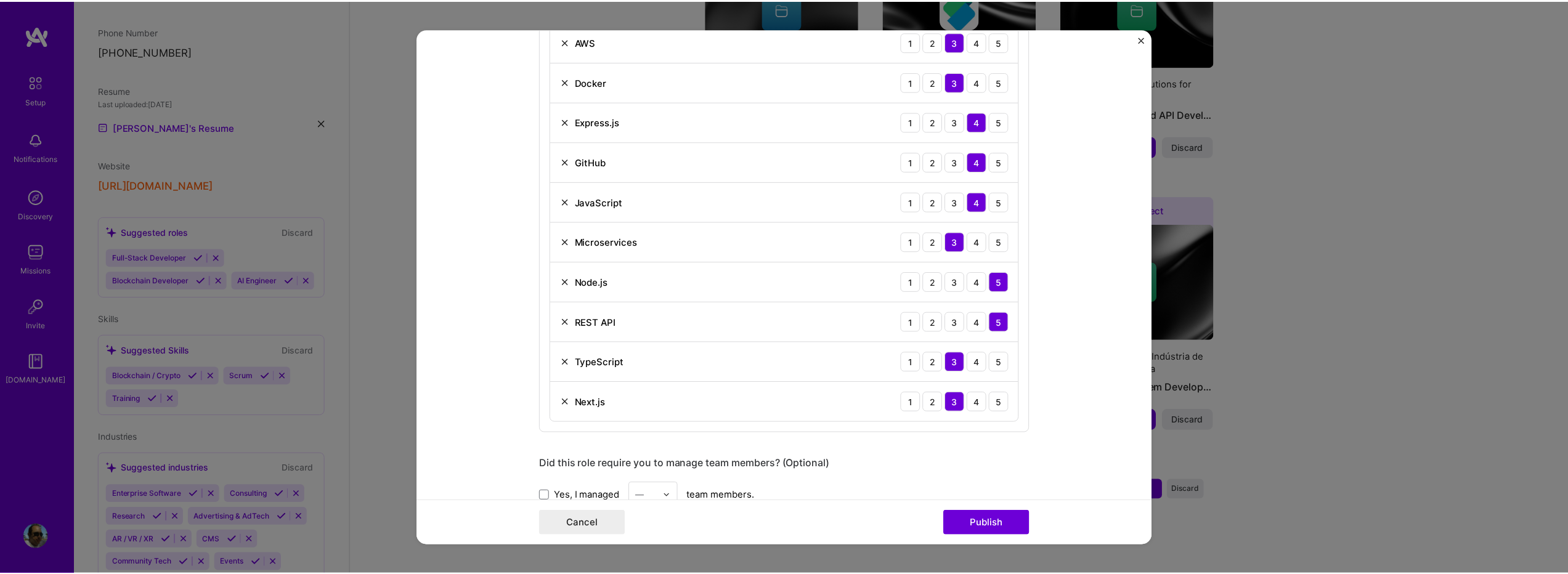
scroll to position [1354, 0]
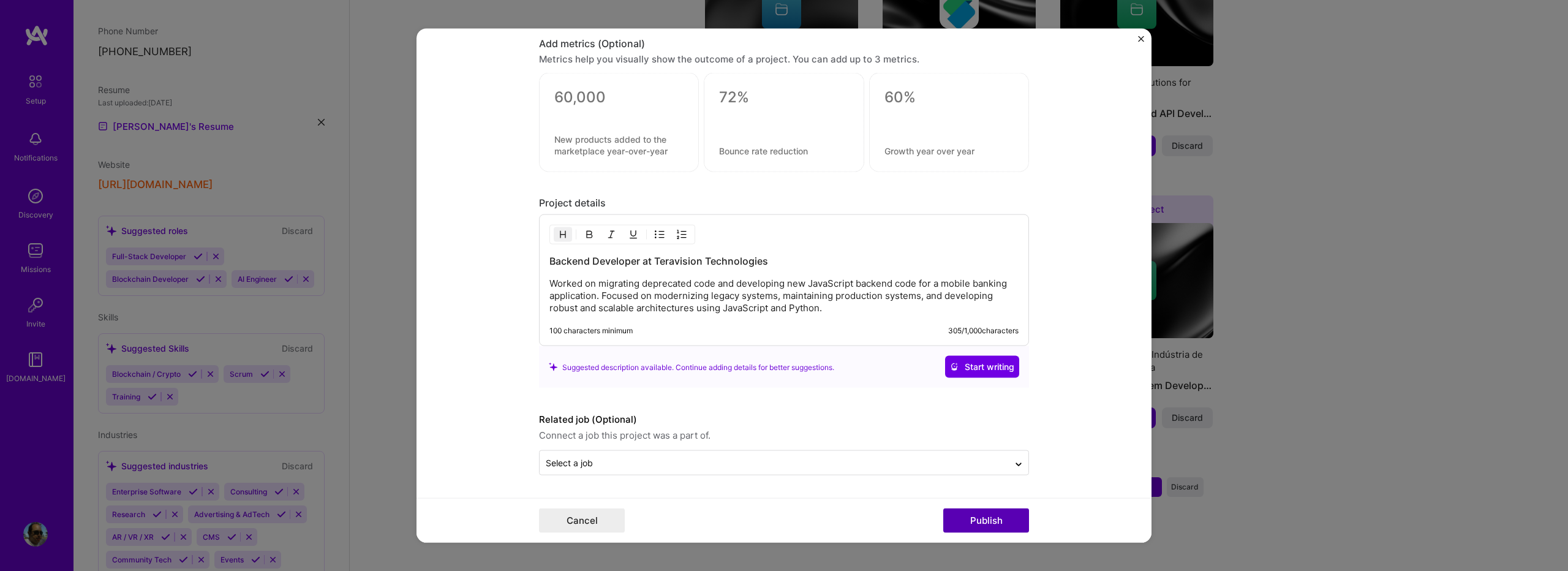
click at [977, 529] on button "Publish" at bounding box center [986, 520] width 86 height 25
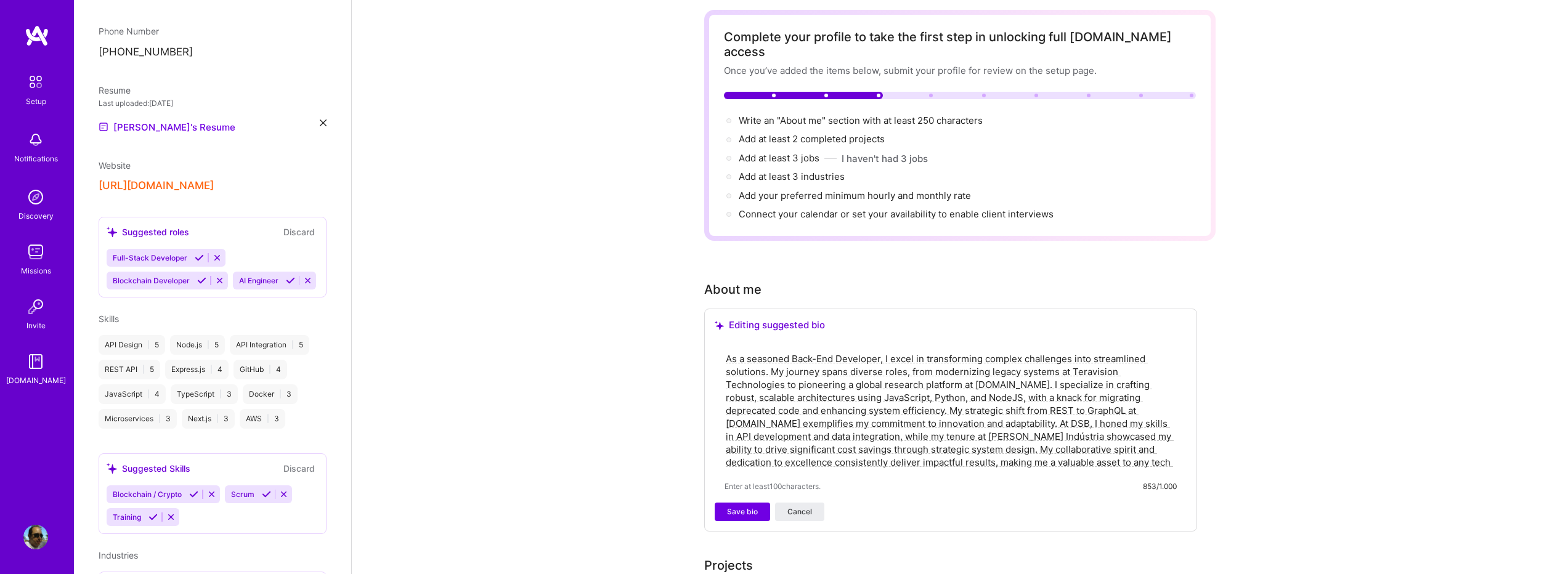
scroll to position [165, 0]
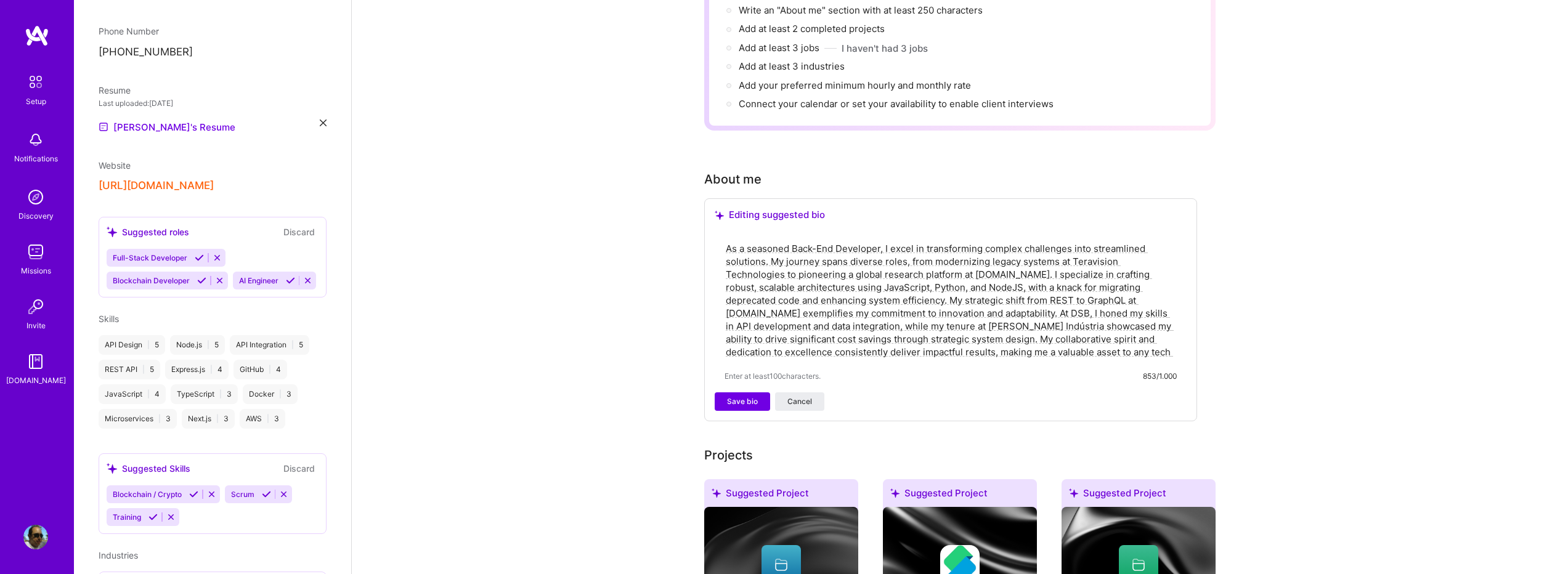
click at [923, 289] on textarea "As a seasoned Back-End Developer, I excel in transforming complex challenges in…" at bounding box center [950, 300] width 452 height 119
click at [996, 289] on textarea "As a seasoned Back-End Developer, I excel in transforming complex challenges in…" at bounding box center [950, 300] width 452 height 119
click at [215, 276] on icon at bounding box center [219, 280] width 9 height 9
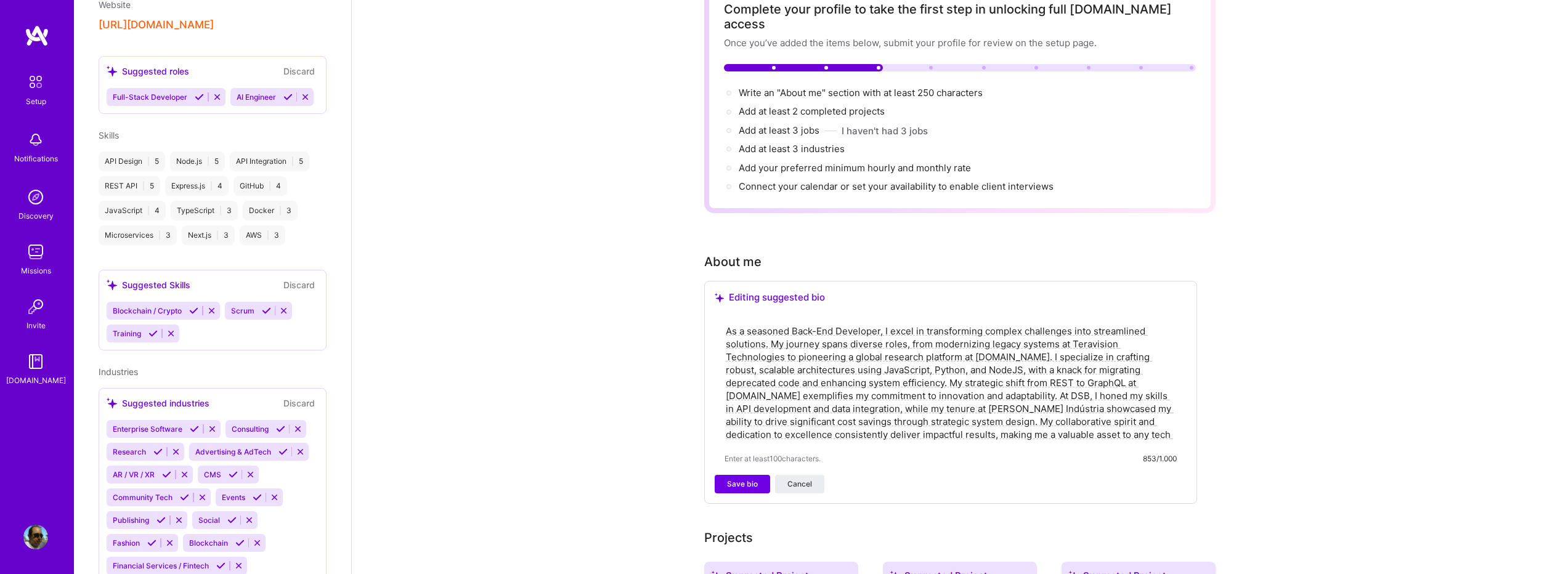
scroll to position [492, 0]
click at [209, 312] on icon at bounding box center [211, 307] width 9 height 9
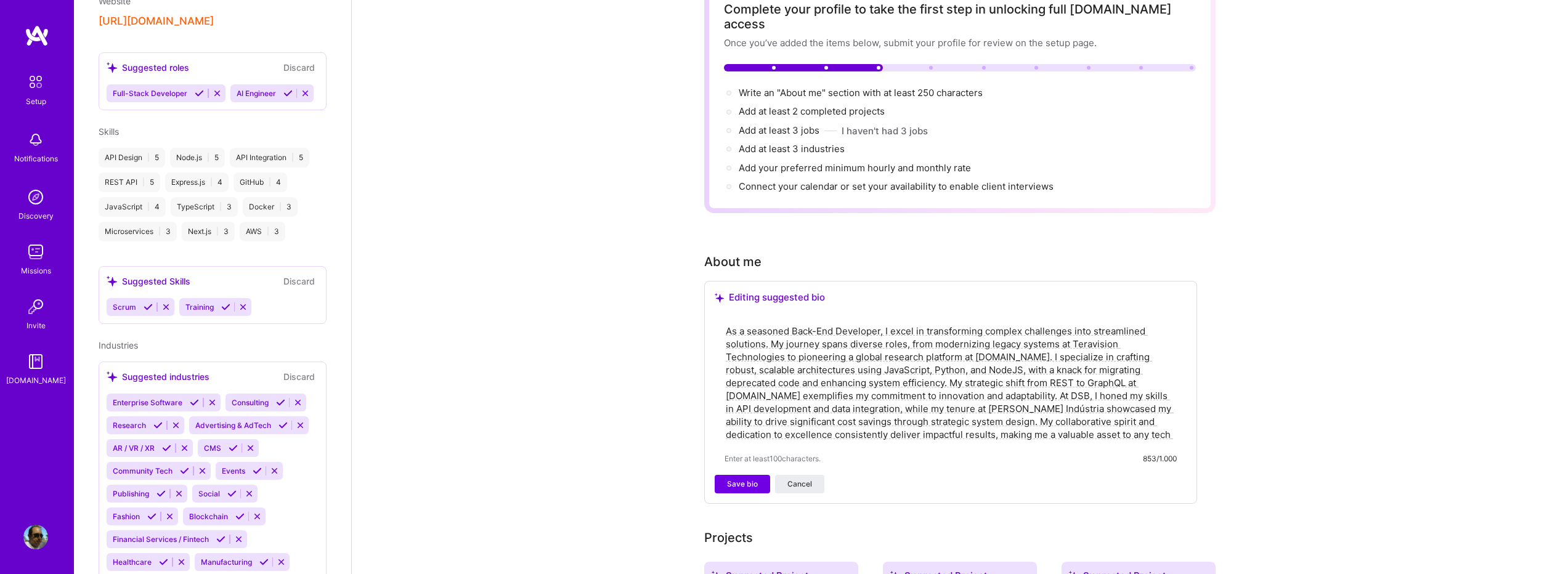
drag, startPoint x: 241, startPoint y: 318, endPoint x: 231, endPoint y: 318, distance: 10.0
click at [241, 312] on icon at bounding box center [243, 307] width 9 height 9
click at [166, 312] on icon at bounding box center [166, 307] width 9 height 9
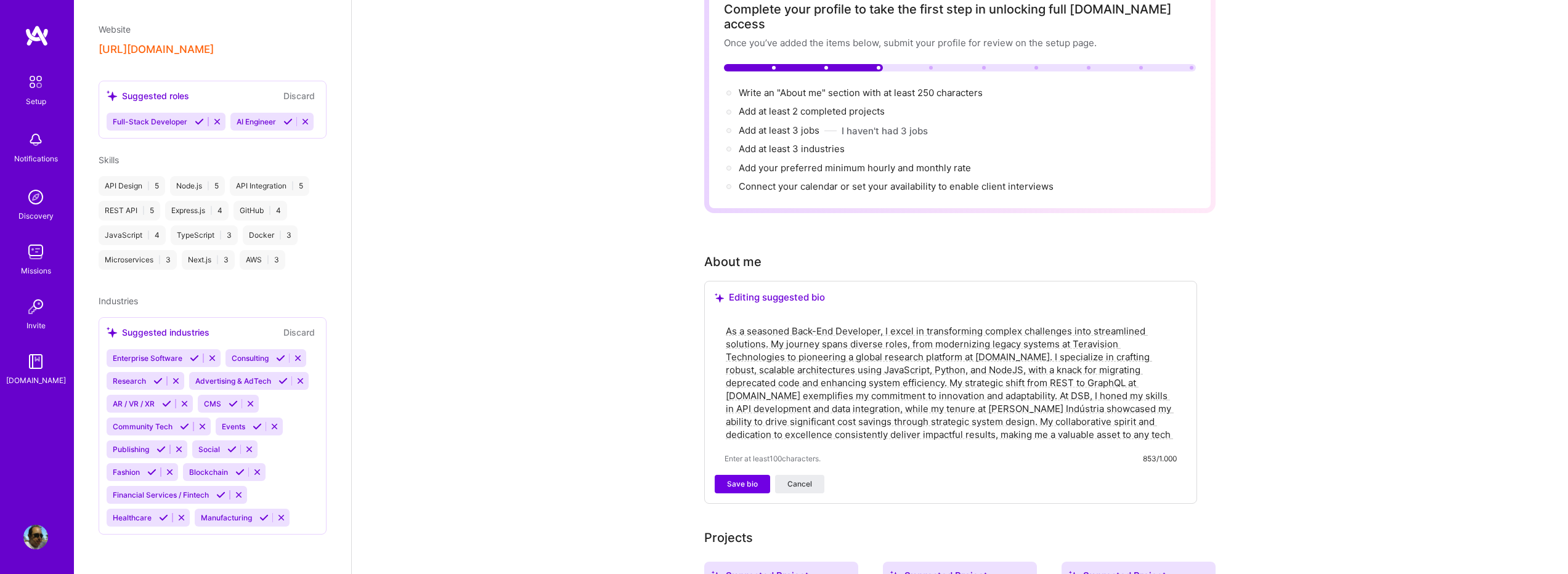
scroll to position [473, 0]
click at [257, 472] on icon at bounding box center [257, 472] width 9 height 9
click at [170, 471] on icon at bounding box center [170, 472] width 9 height 9
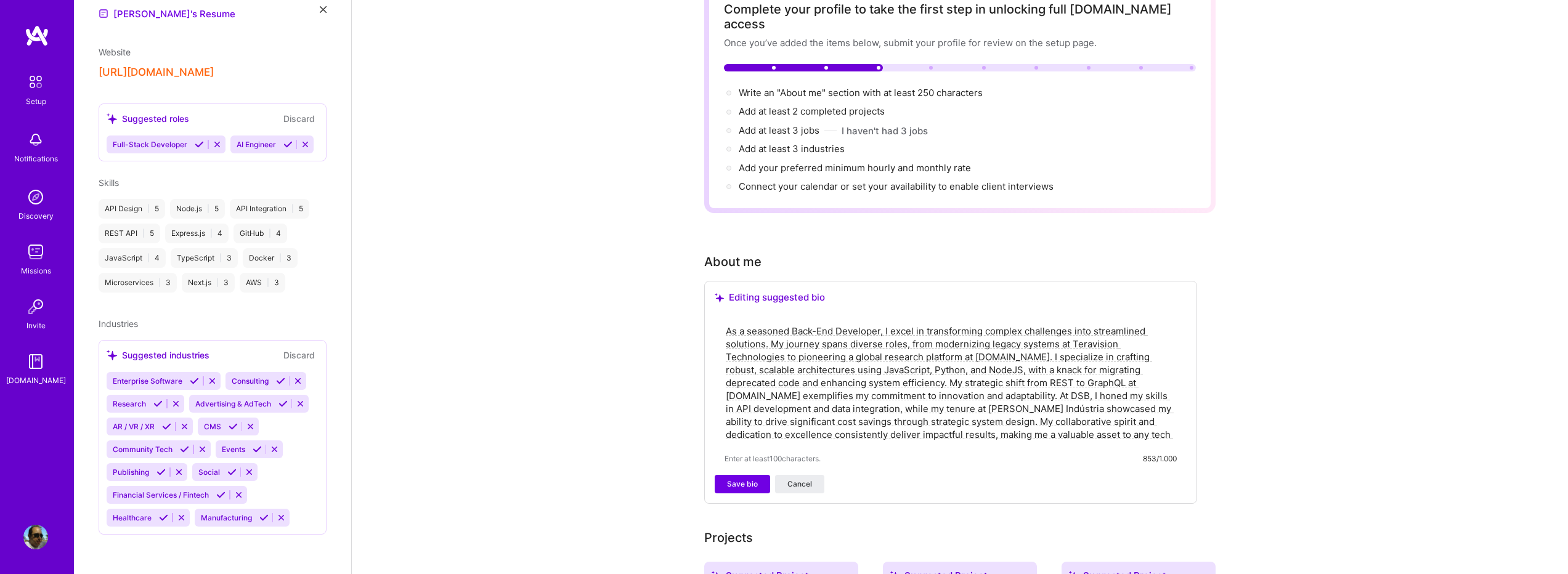
scroll to position [450, 0]
click at [181, 427] on icon at bounding box center [185, 426] width 9 height 9
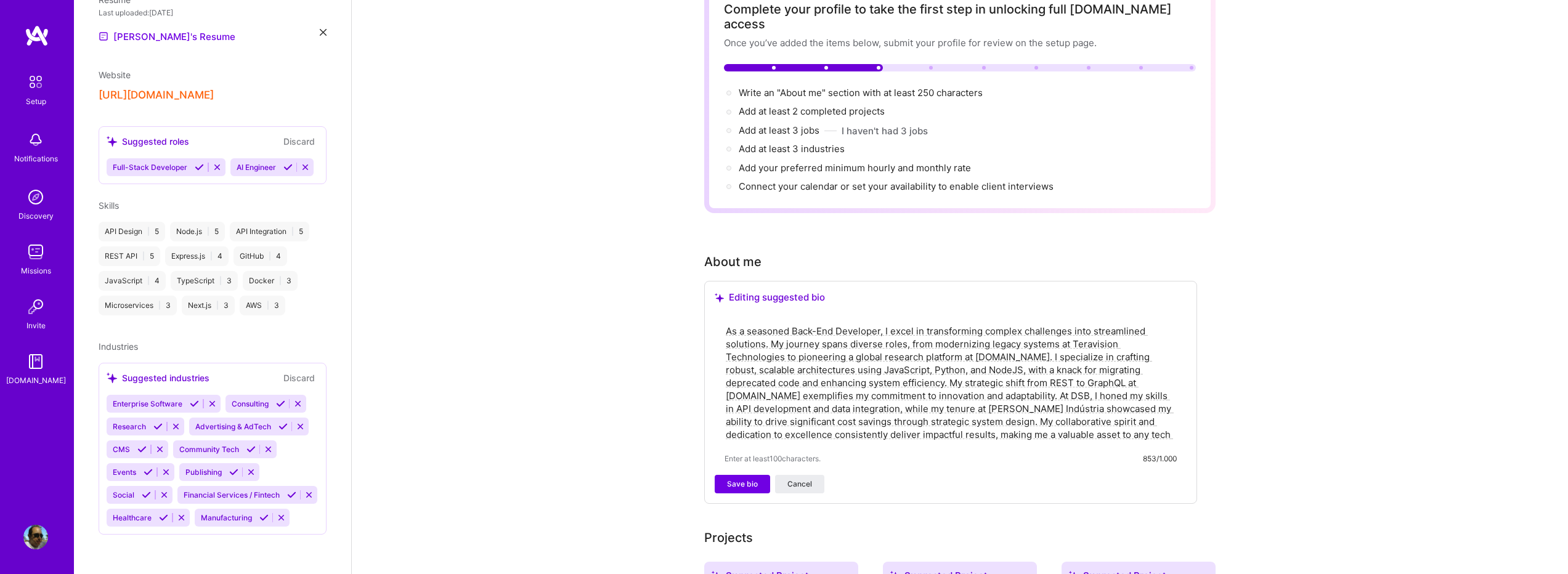
click at [298, 422] on icon at bounding box center [300, 426] width 9 height 9
click at [271, 452] on icon at bounding box center [274, 449] width 9 height 9
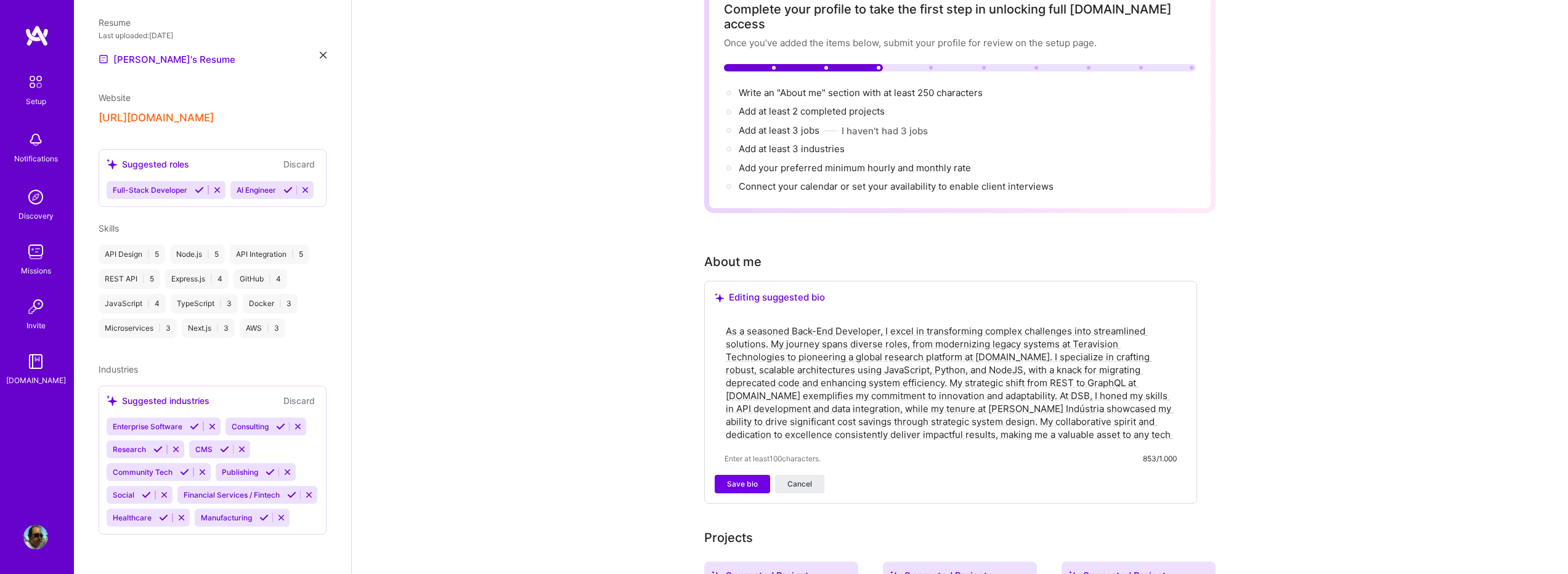
click at [163, 490] on icon at bounding box center [164, 494] width 9 height 9
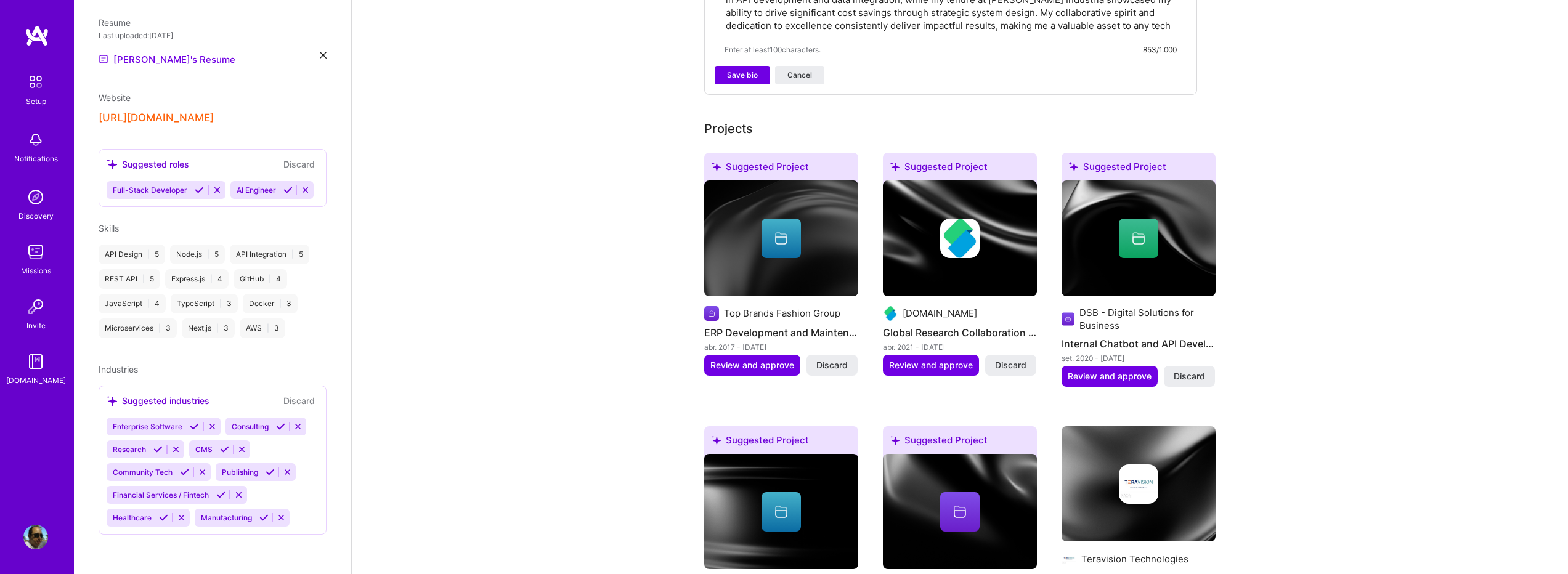
scroll to position [492, 0]
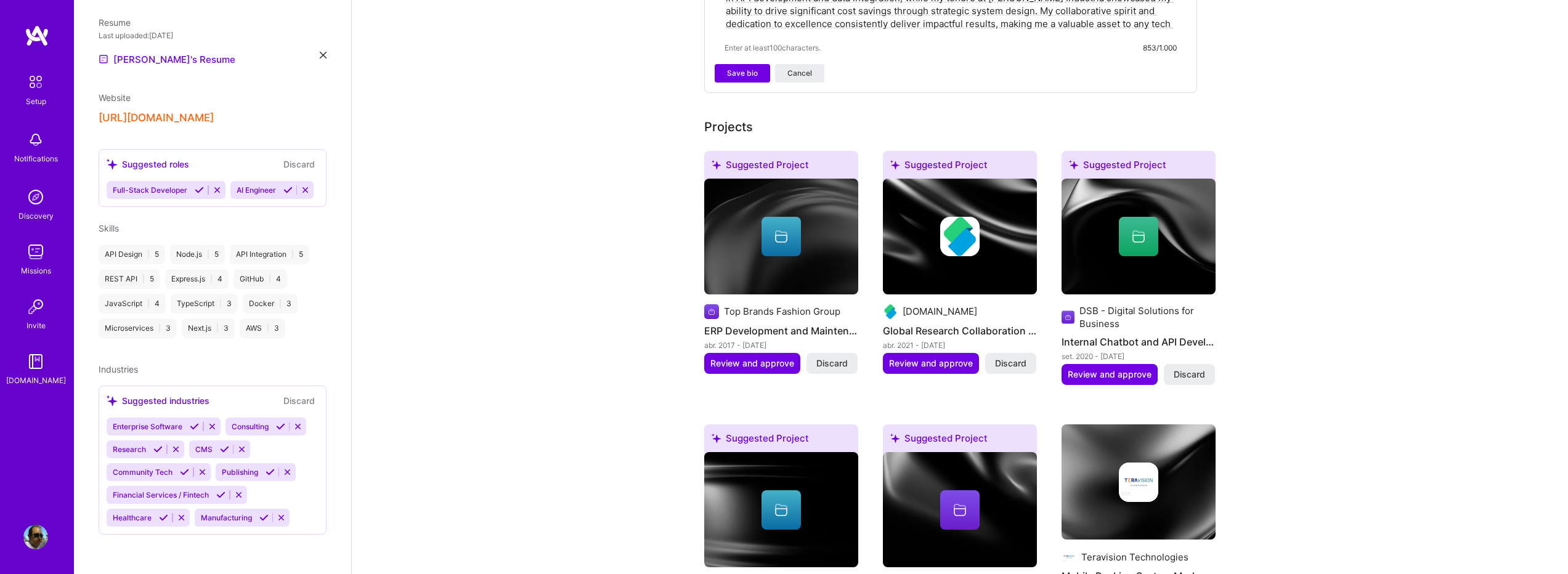
click at [194, 428] on icon at bounding box center [194, 426] width 9 height 9
click at [164, 429] on icon at bounding box center [161, 426] width 9 height 9
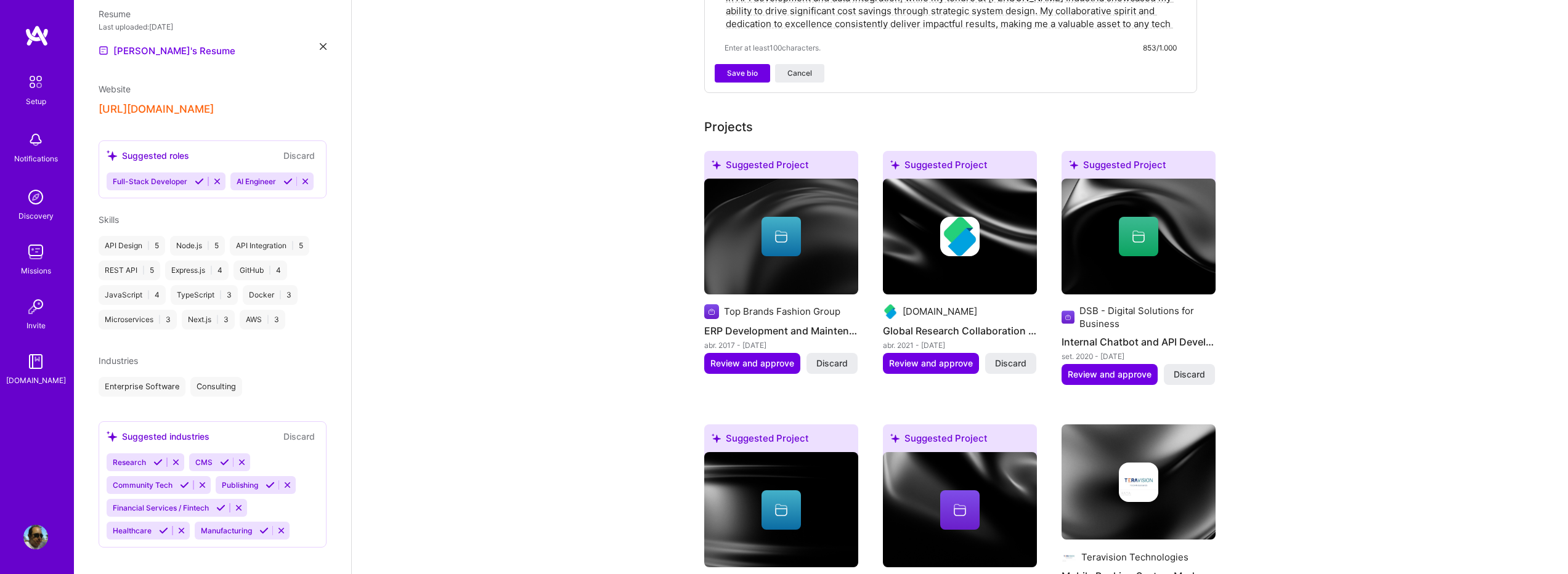
click at [156, 467] on icon at bounding box center [158, 462] width 9 height 9
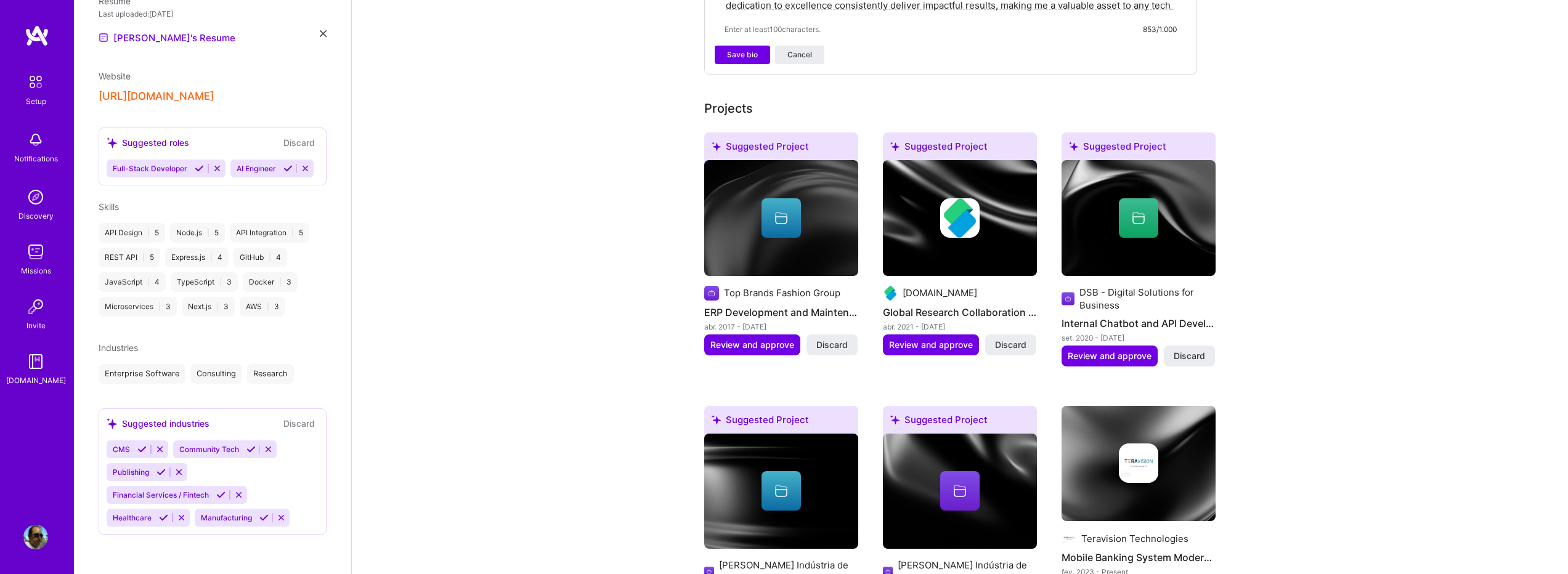
click at [222, 495] on icon at bounding box center [221, 494] width 9 height 9
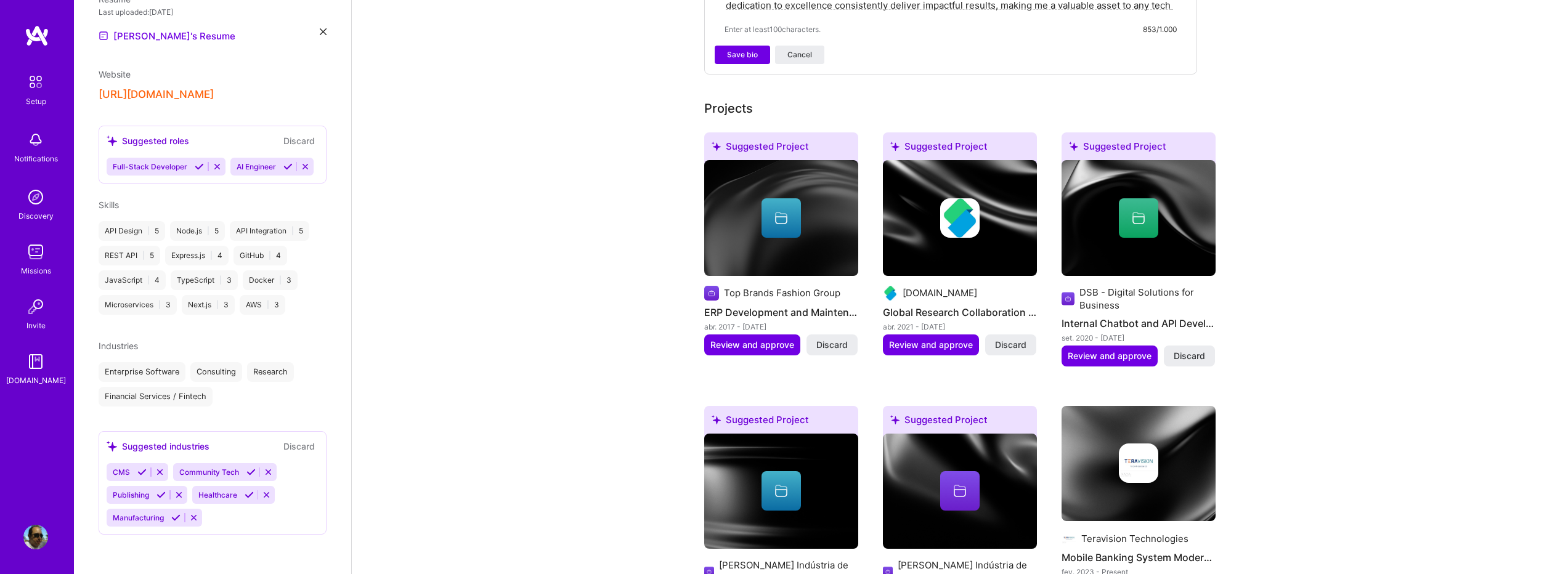
click at [142, 471] on icon at bounding box center [142, 472] width 9 height 9
click at [297, 467] on button "Discard" at bounding box center [299, 469] width 39 height 14
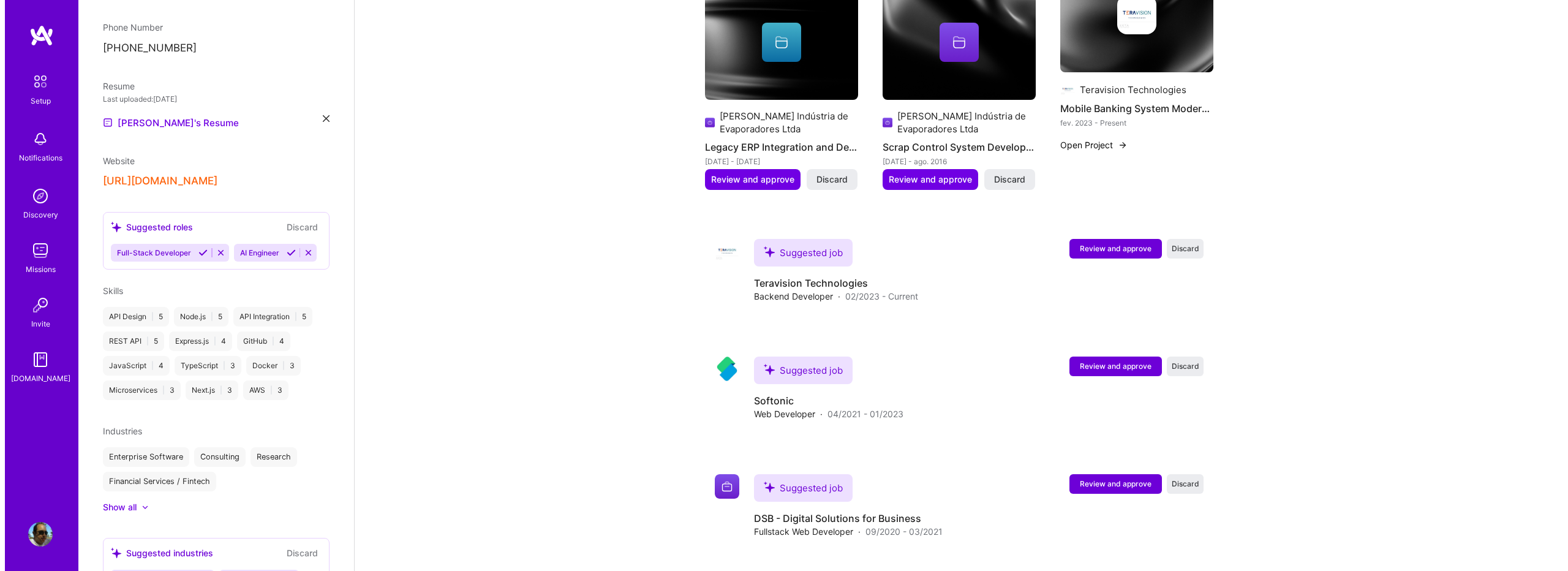
scroll to position [980, 0]
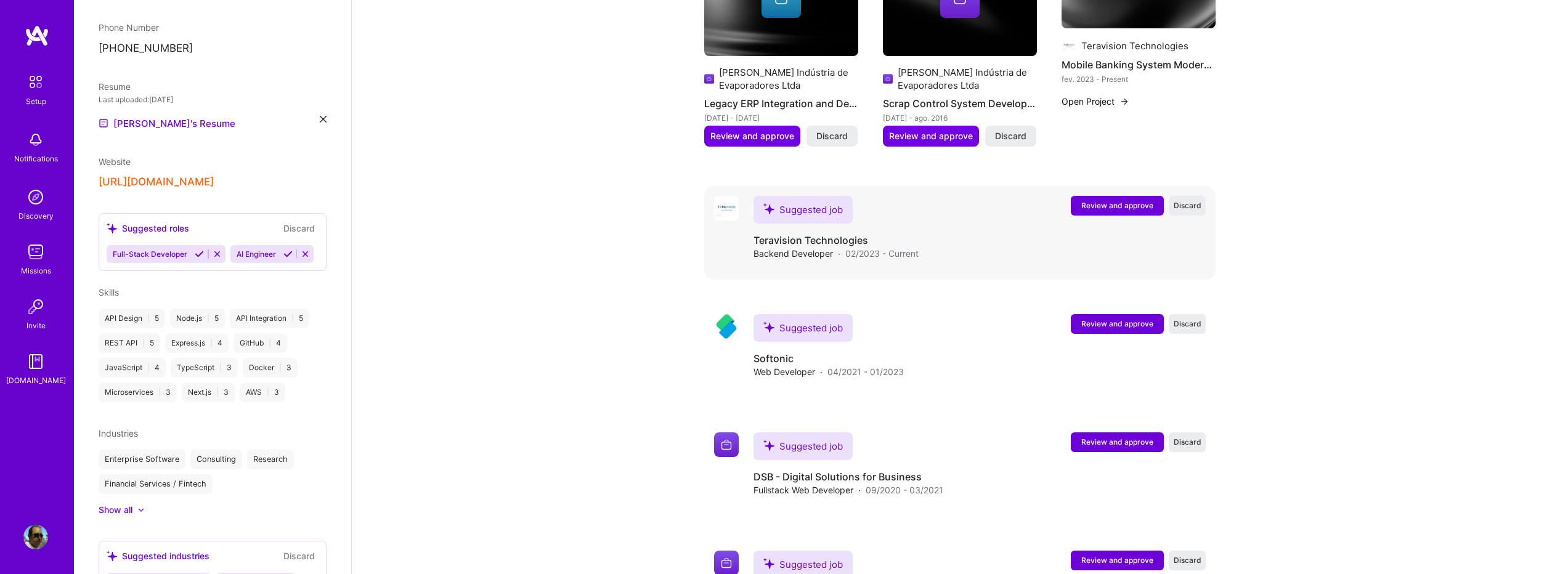
click at [1103, 200] on span "Review and approve" at bounding box center [1117, 205] width 72 height 11
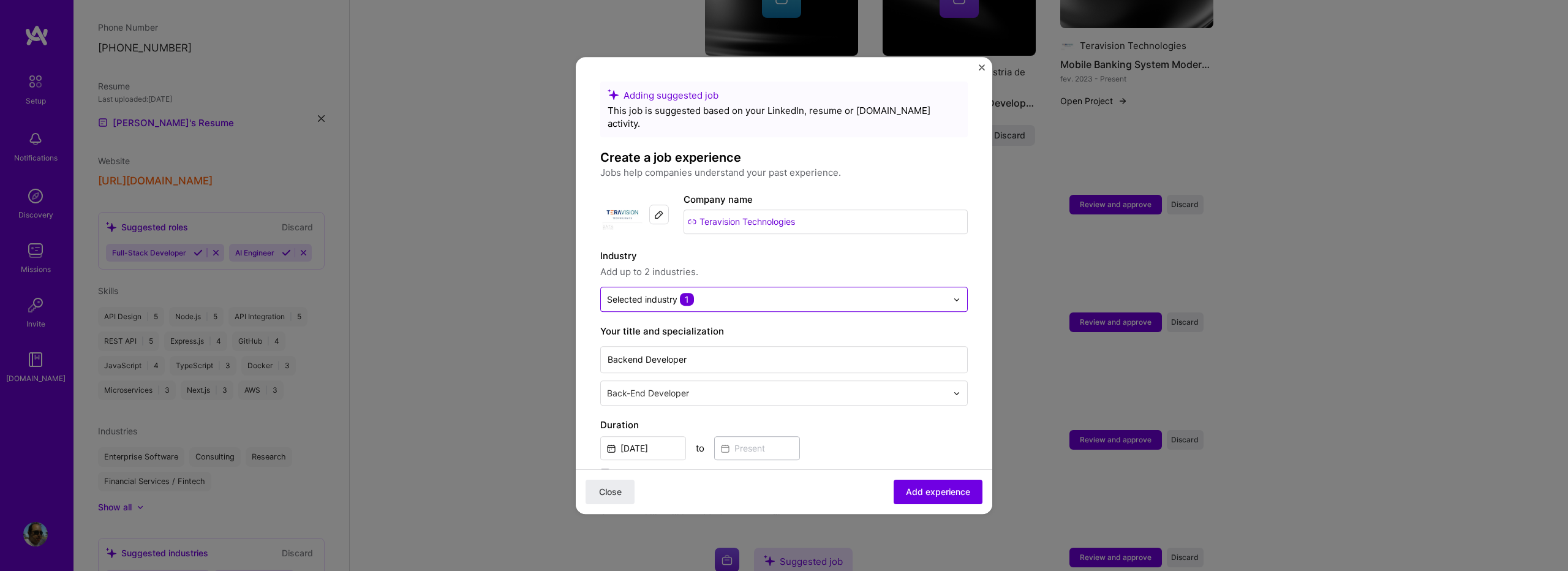
click at [800, 293] on input "text" at bounding box center [777, 299] width 340 height 13
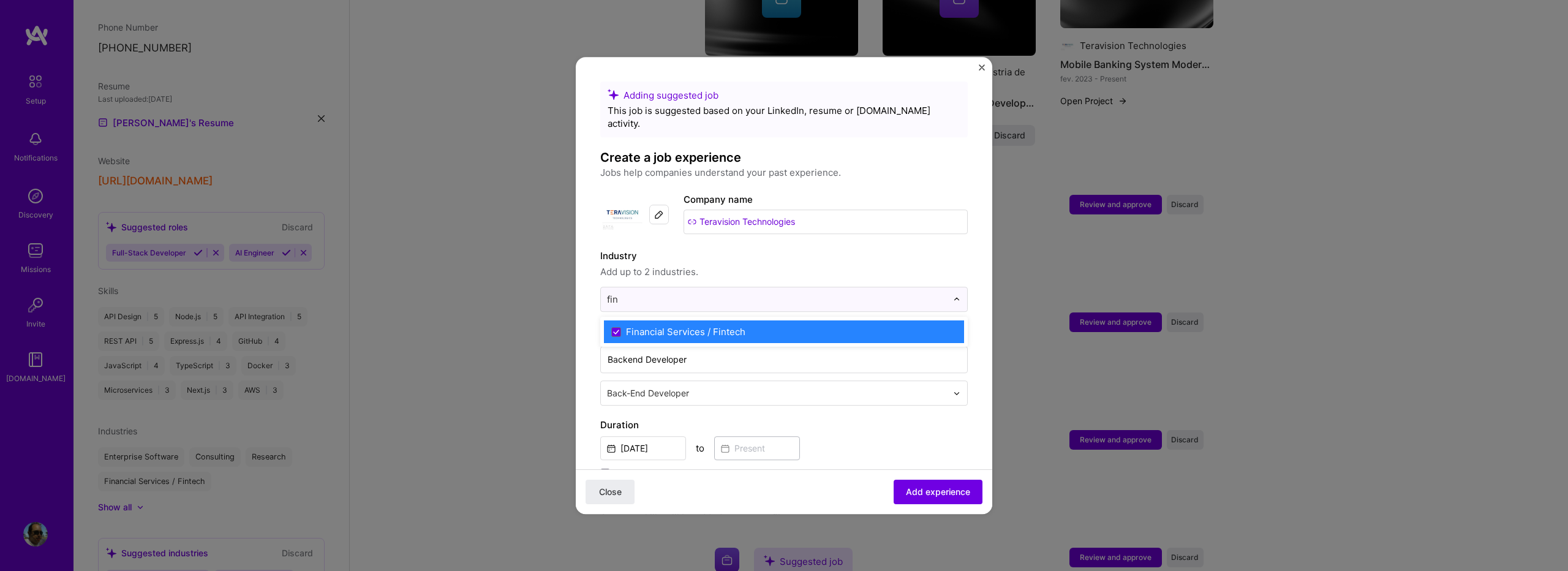
type input "fin"
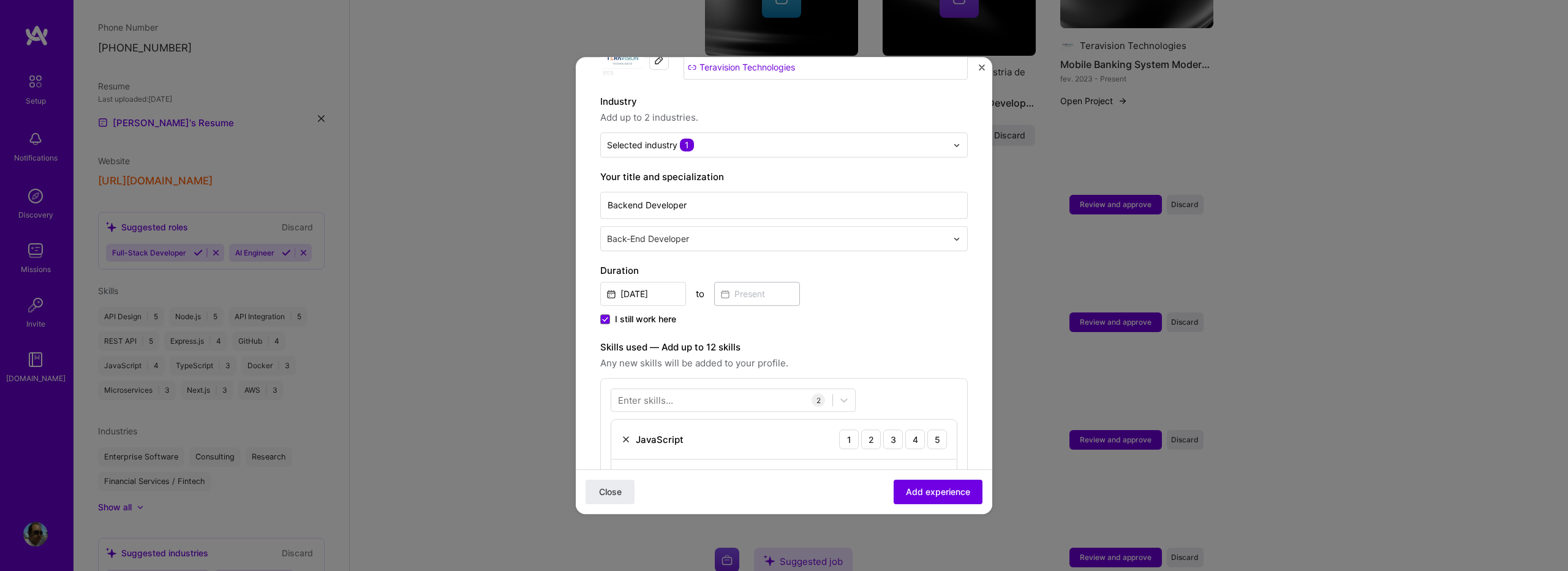
scroll to position [164, 0]
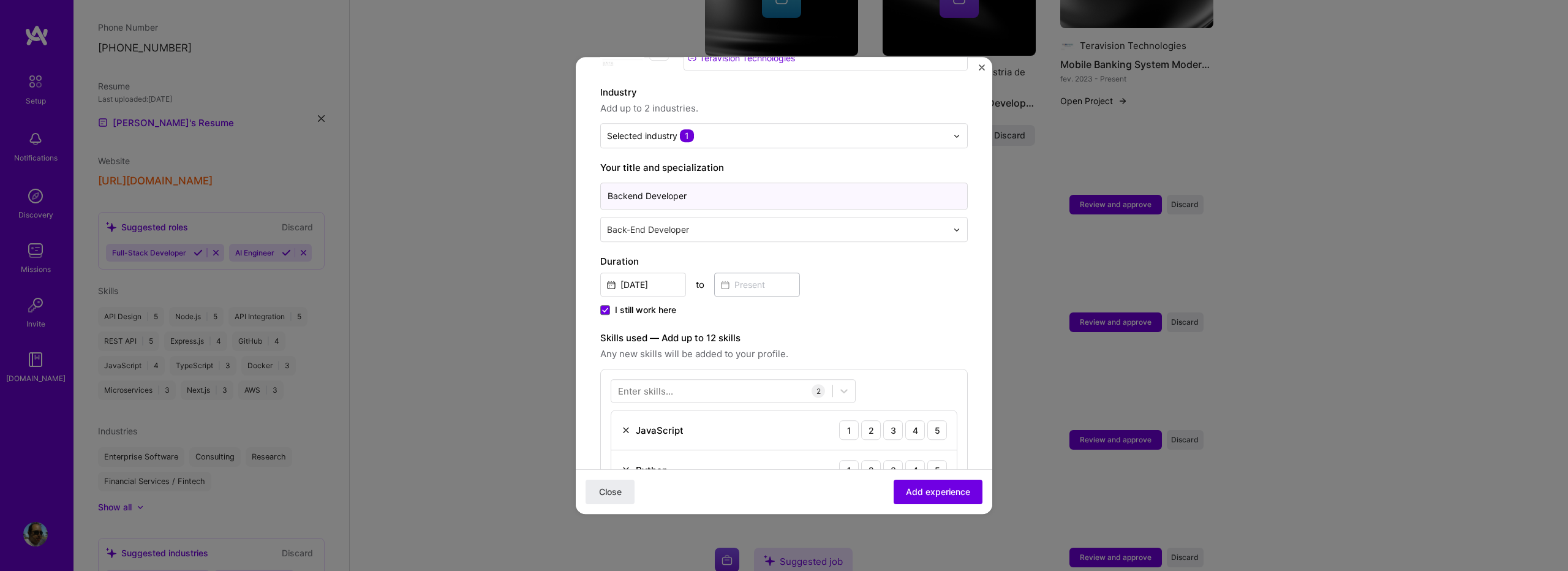
click at [683, 185] on input "Backend Developer" at bounding box center [784, 195] width 368 height 27
type input "Backend Engineer"
click at [712, 226] on div "Back-End Developer" at bounding box center [777, 229] width 352 height 24
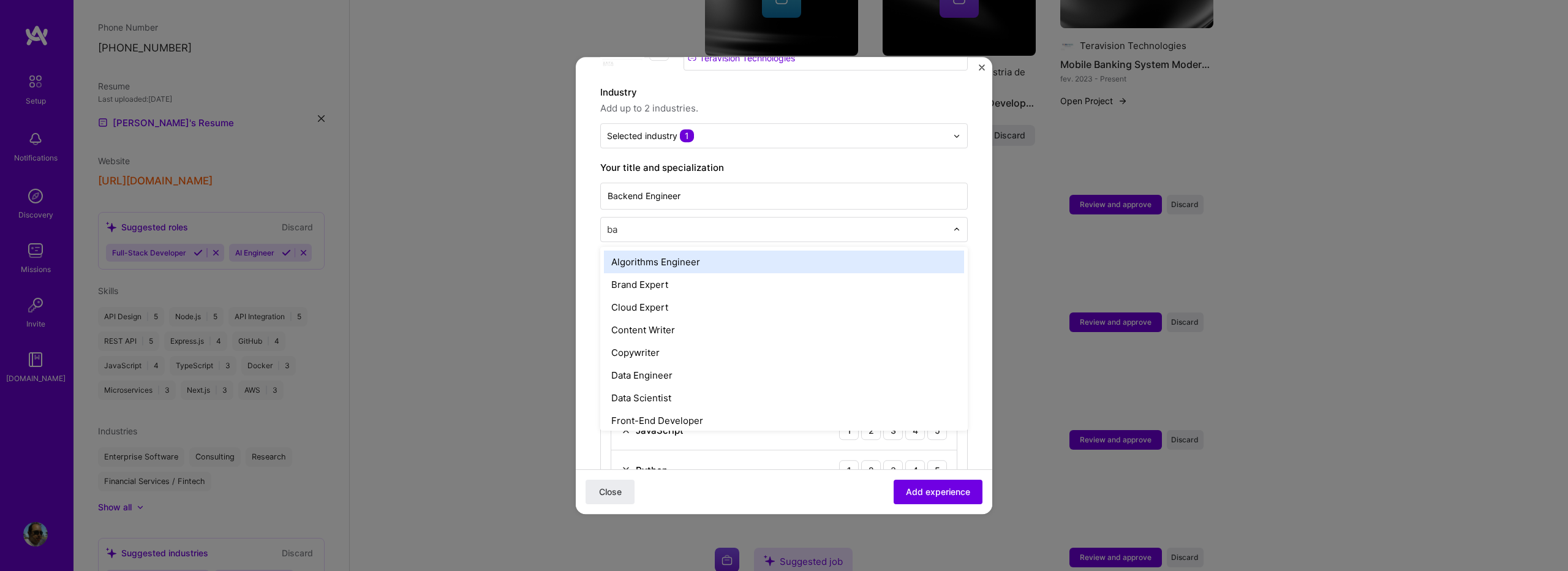
type input "b"
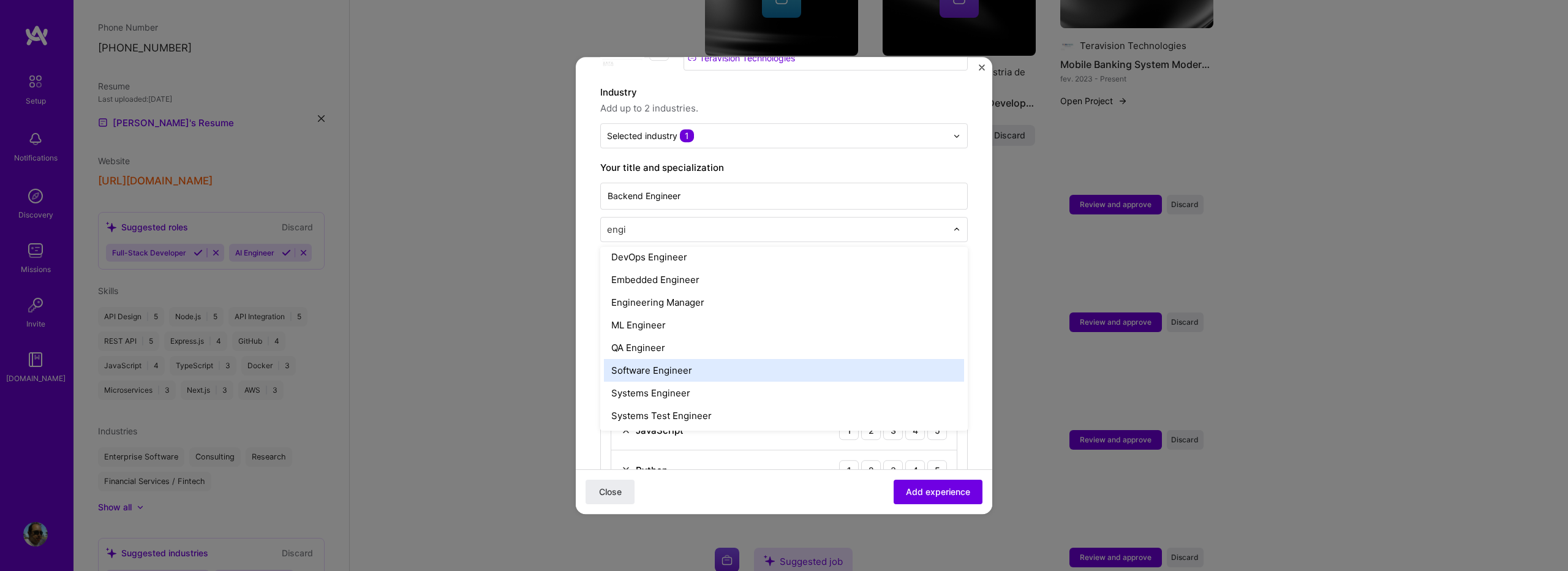
scroll to position [0, 0]
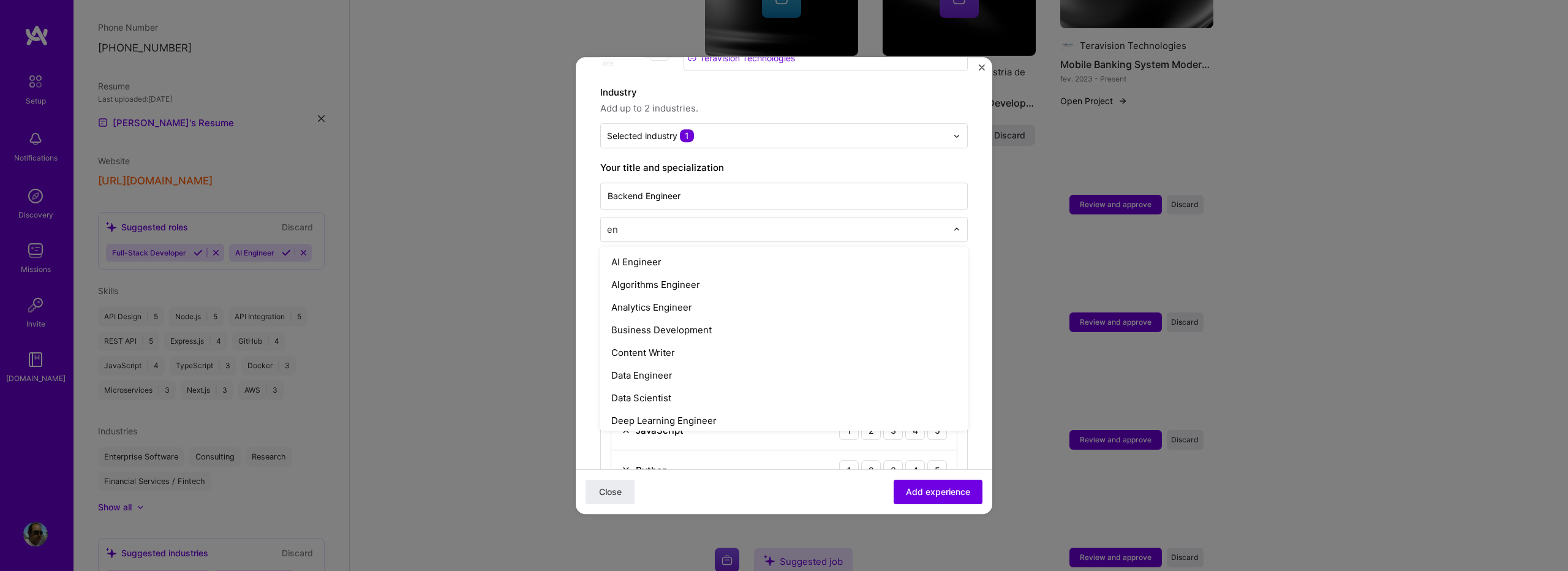
type input "e"
click at [580, 244] on form "Adding suggested job This job is suggested based on your LinkedIn, resume or [D…" at bounding box center [784, 479] width 417 height 1122
click at [641, 223] on input "text" at bounding box center [778, 229] width 342 height 13
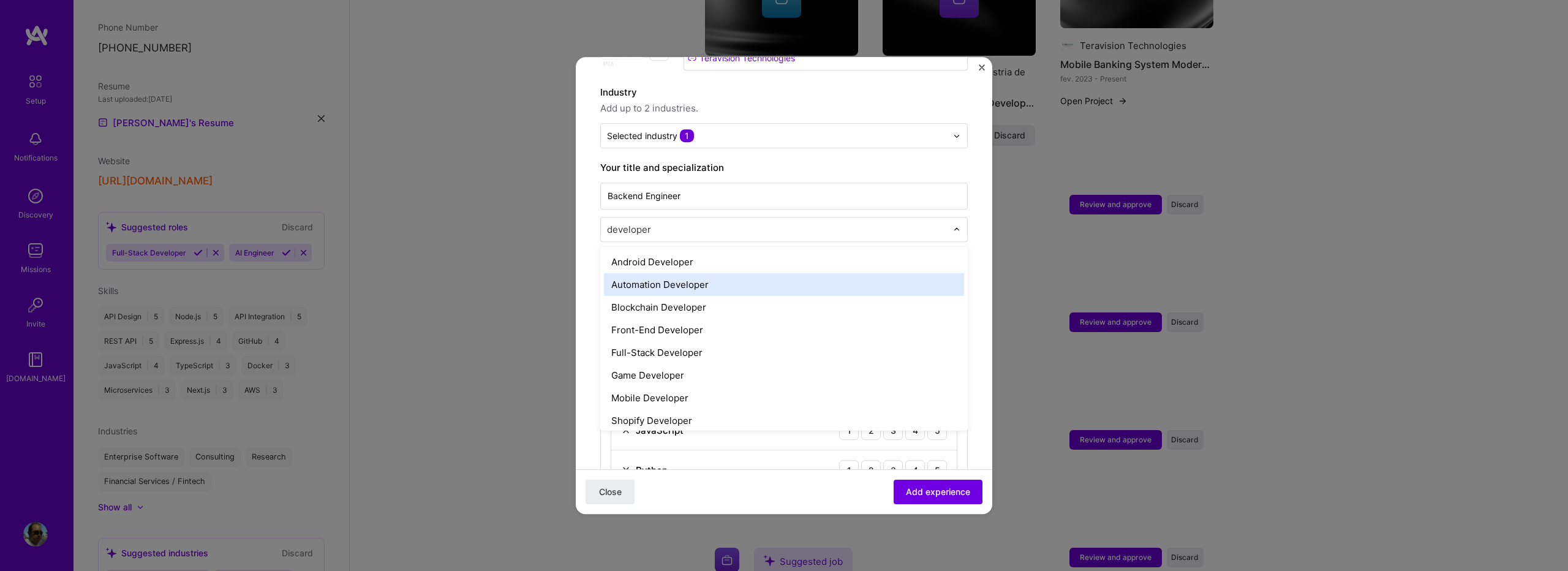
scroll to position [50, 0]
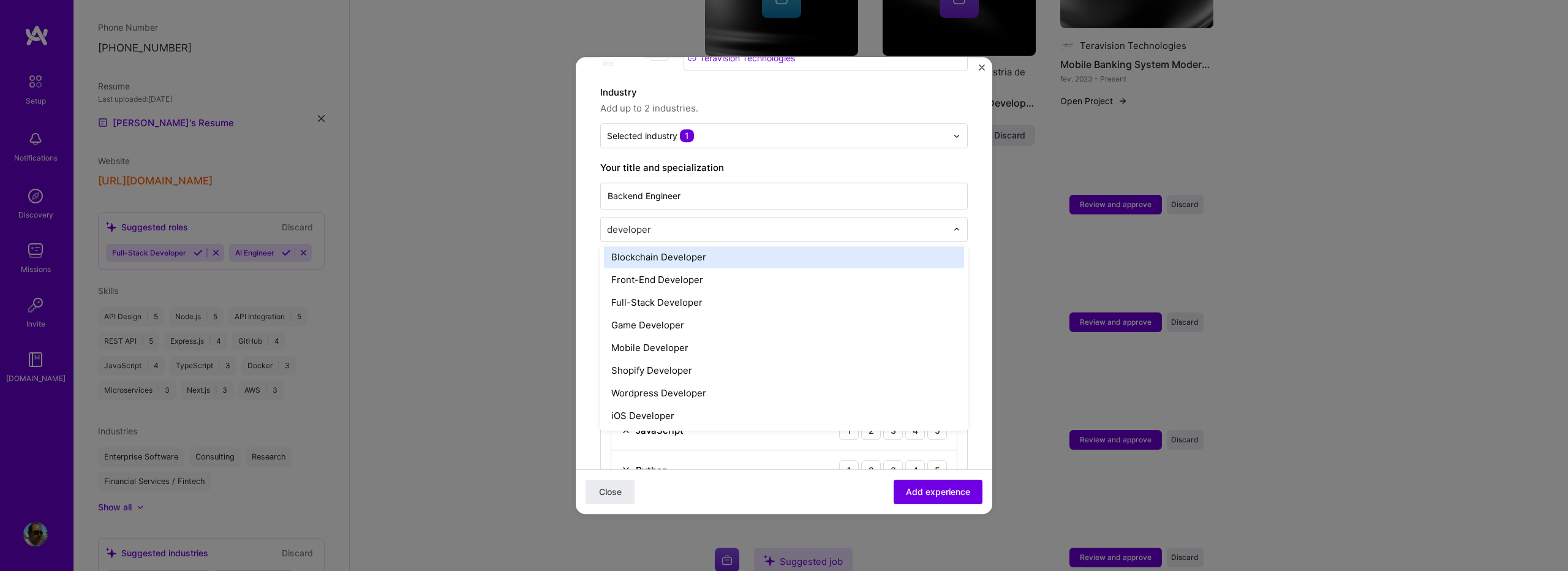
click at [636, 223] on input "developer" at bounding box center [778, 229] width 342 height 13
type input "developer"
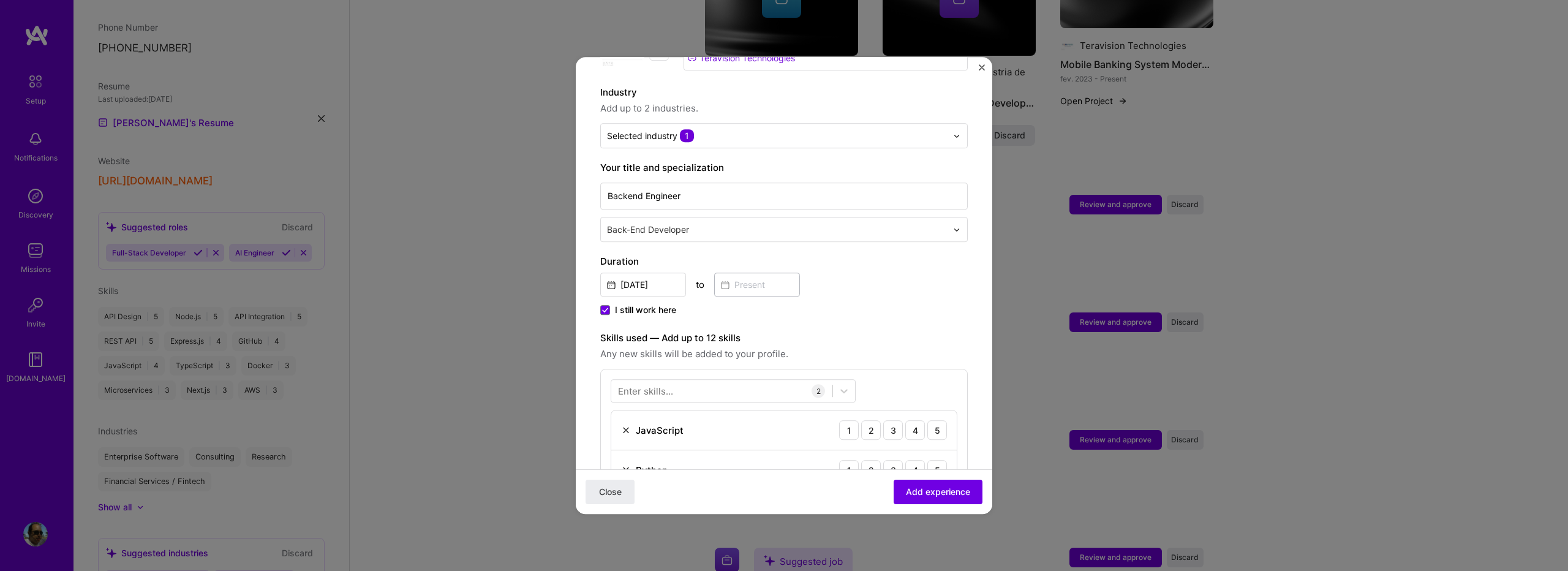
click at [583, 213] on form "Adding suggested job This job is suggested based on your LinkedIn, resume or [D…" at bounding box center [784, 479] width 417 height 1122
click at [668, 223] on input "text" at bounding box center [778, 229] width 342 height 13
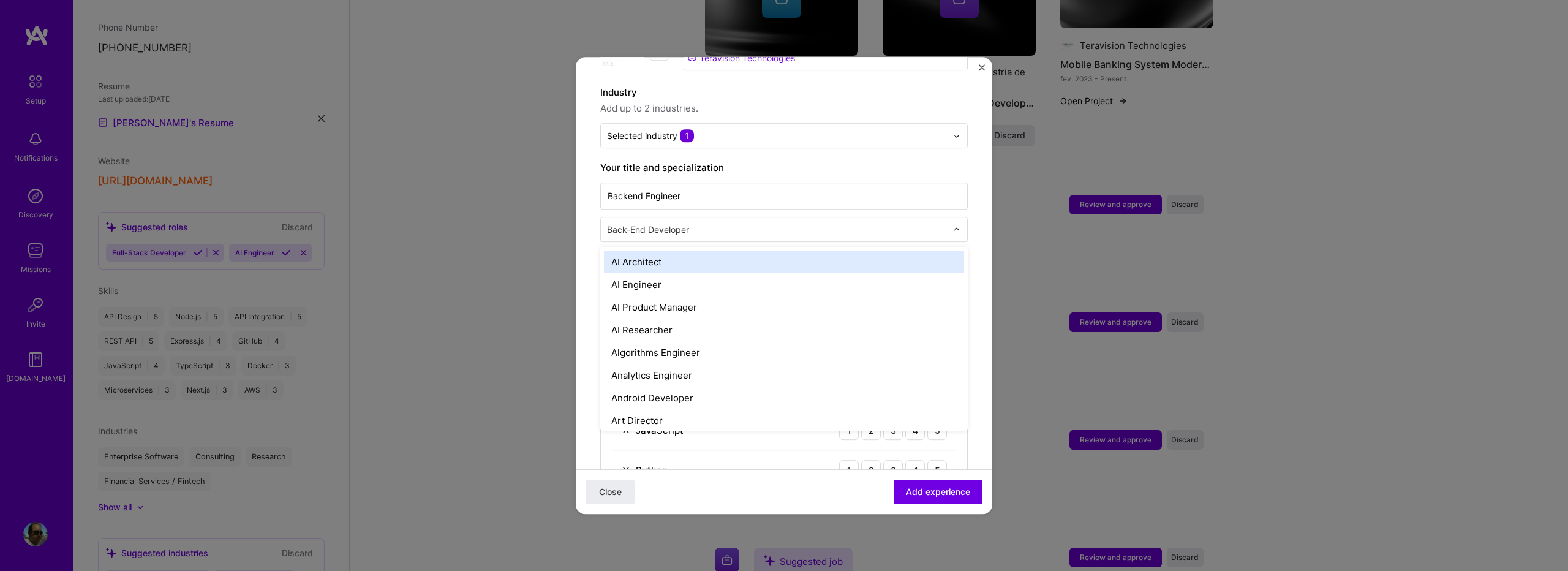
click at [953, 226] on img at bounding box center [957, 230] width 7 height 7
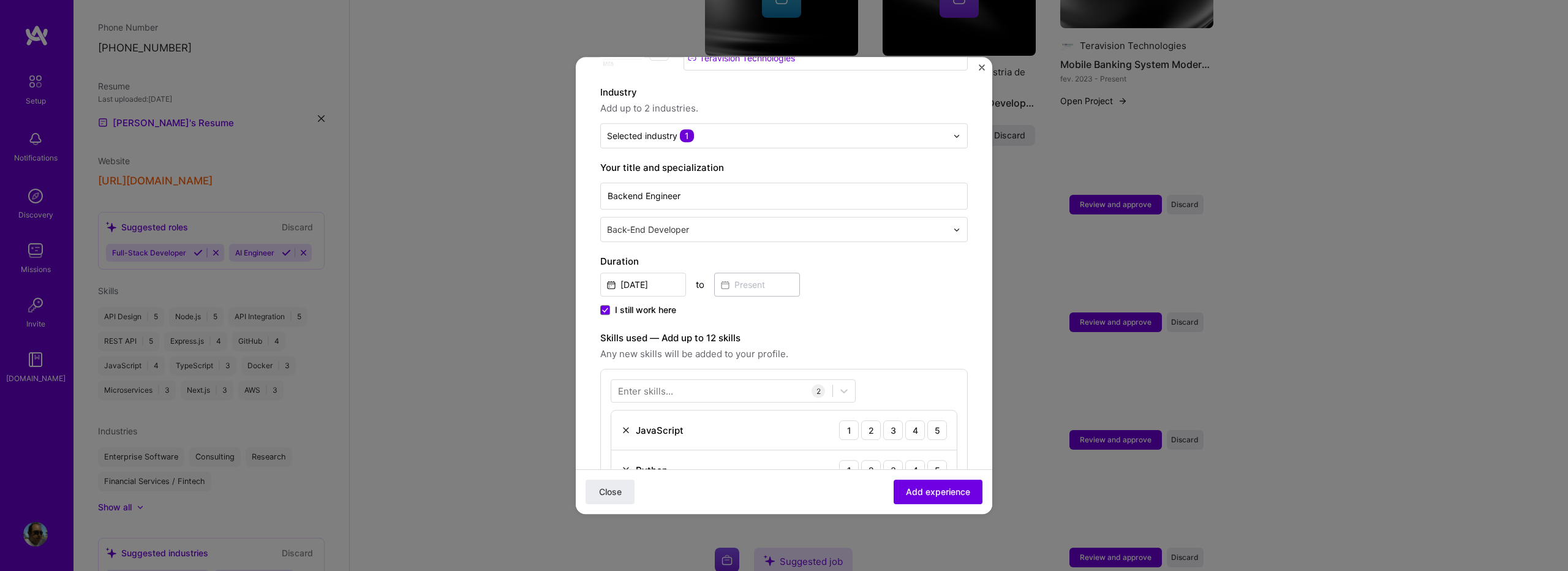
click at [953, 226] on img at bounding box center [957, 230] width 7 height 7
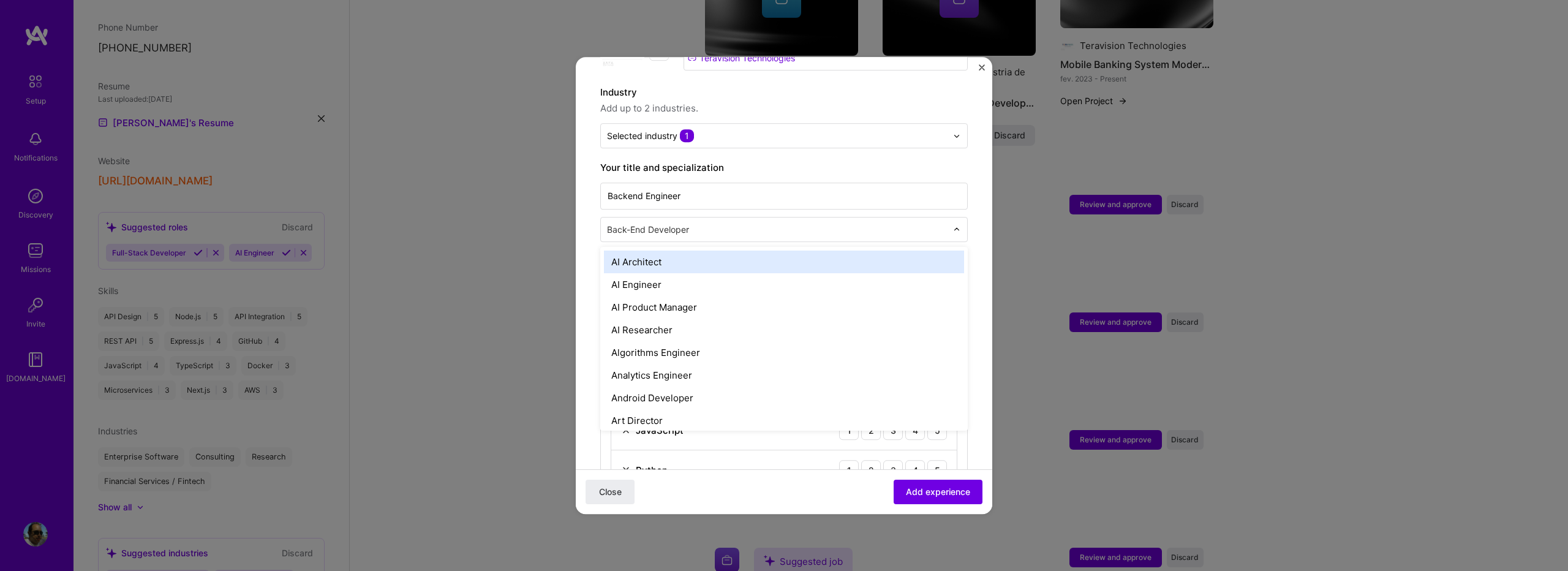
click at [953, 226] on img at bounding box center [957, 230] width 7 height 7
click at [943, 218] on div "Back-End Developer" at bounding box center [777, 229] width 352 height 24
type input "sof"
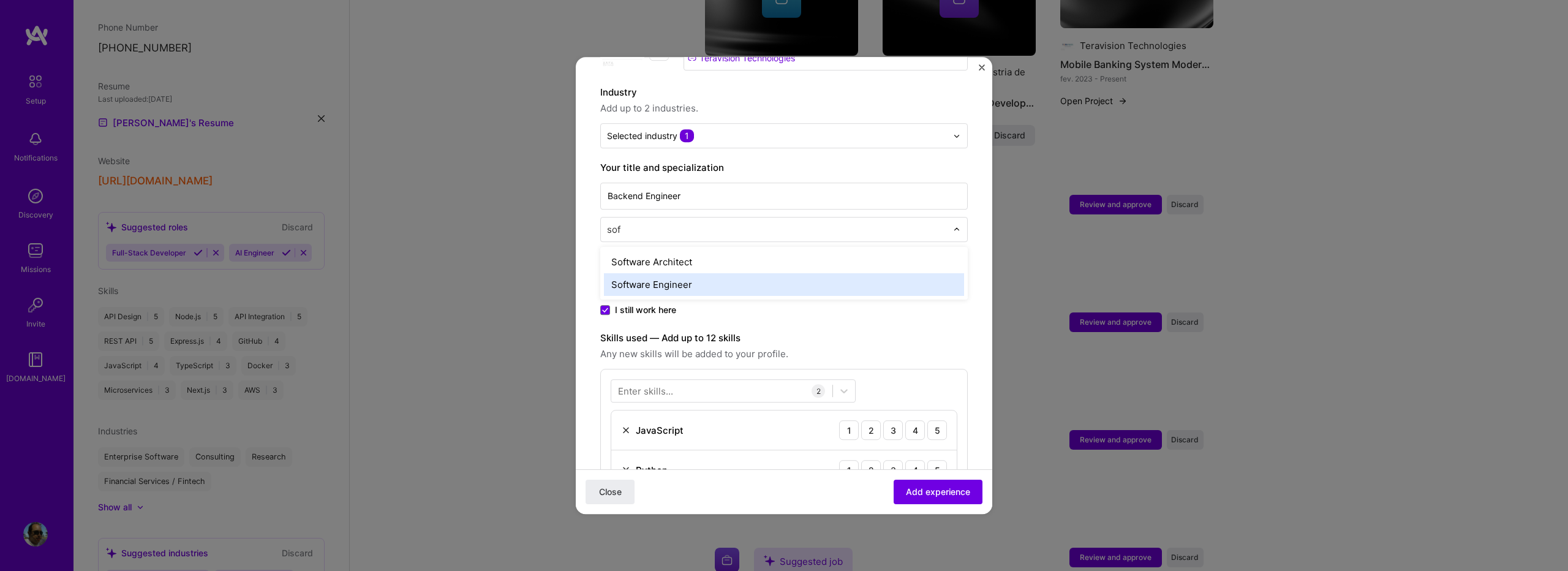
click at [693, 273] on div "Software Engineer" at bounding box center [784, 285] width 360 height 23
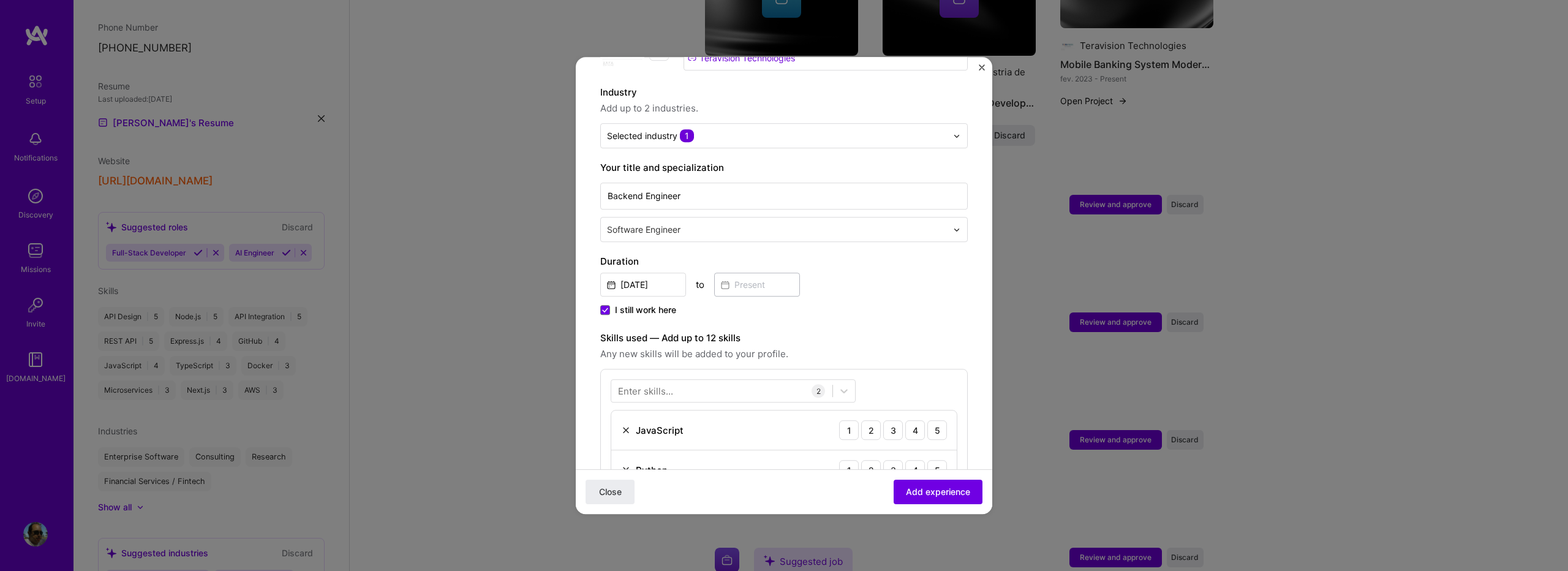
click at [588, 227] on form "Adding suggested job This job is suggested based on your LinkedIn, resume or [D…" at bounding box center [784, 479] width 417 height 1122
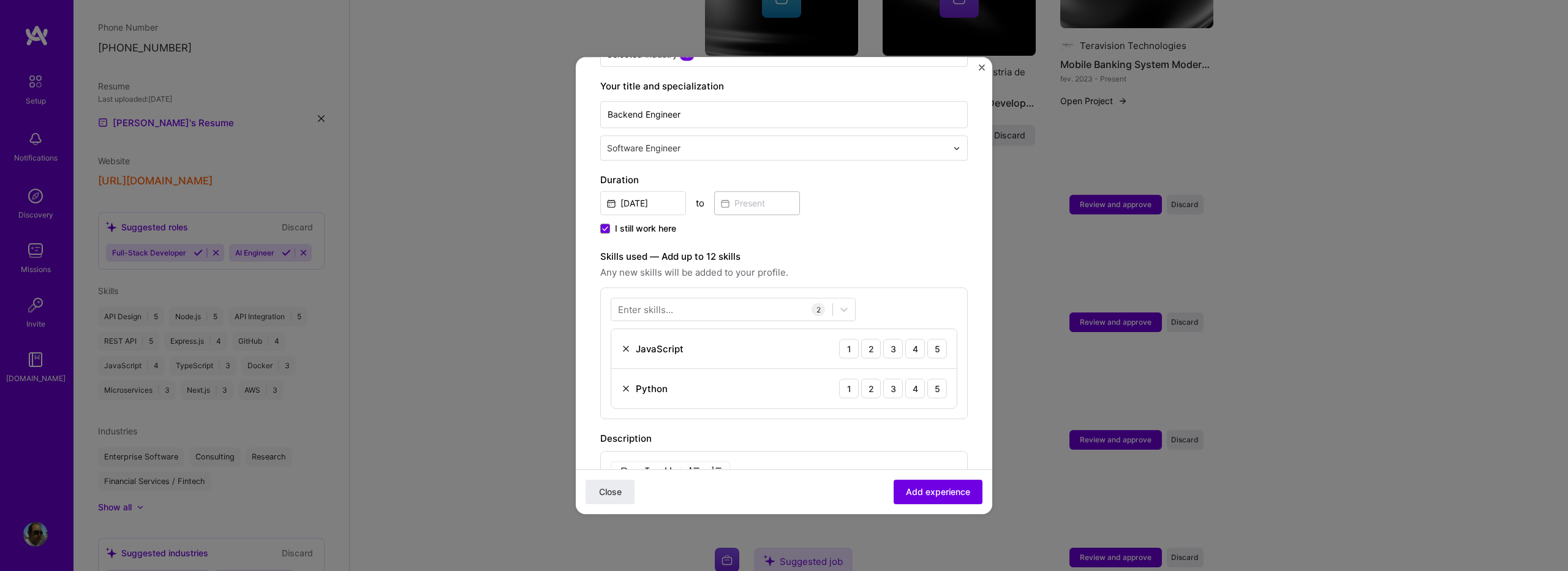
click at [599, 211] on form "Adding suggested job This job is suggested based on your LinkedIn, resume or [D…" at bounding box center [784, 397] width 417 height 1122
click at [608, 226] on icon at bounding box center [605, 229] width 6 height 5
click at [0, 0] on input "I still work here" at bounding box center [0, 0] width 0 height 0
click at [743, 191] on input at bounding box center [757, 203] width 86 height 24
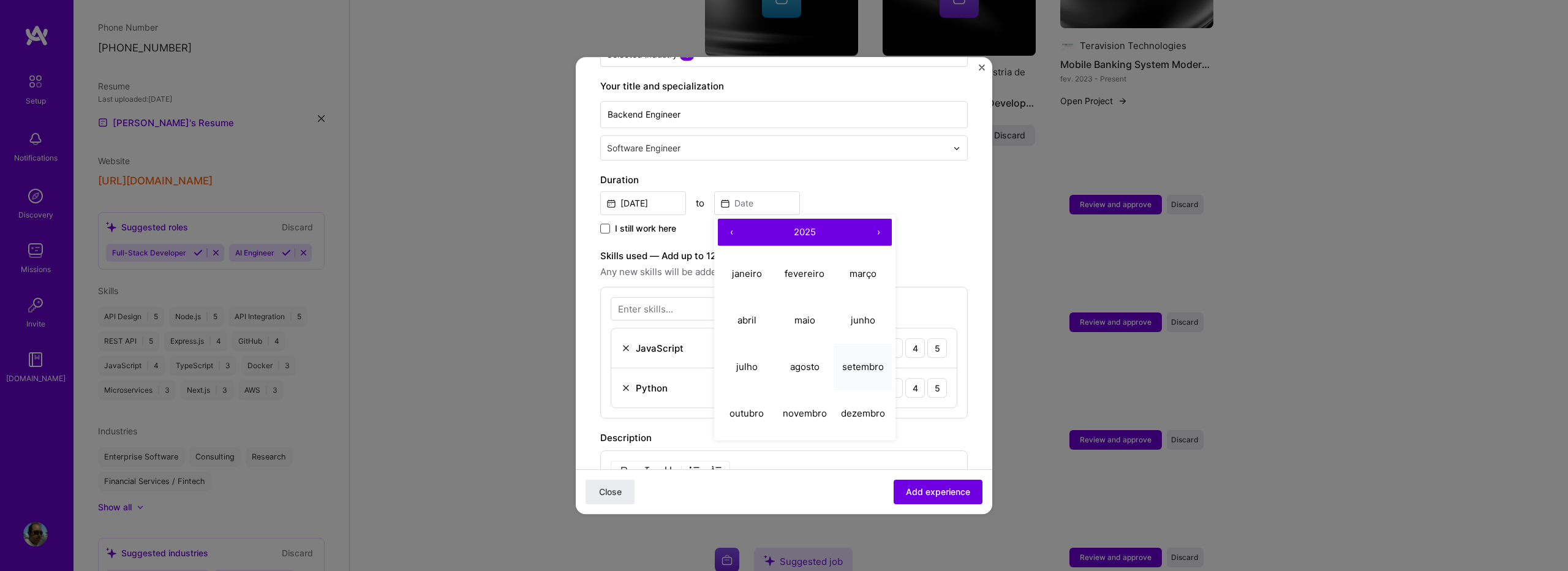
click at [871, 361] on abbr "setembro" at bounding box center [863, 366] width 42 height 12
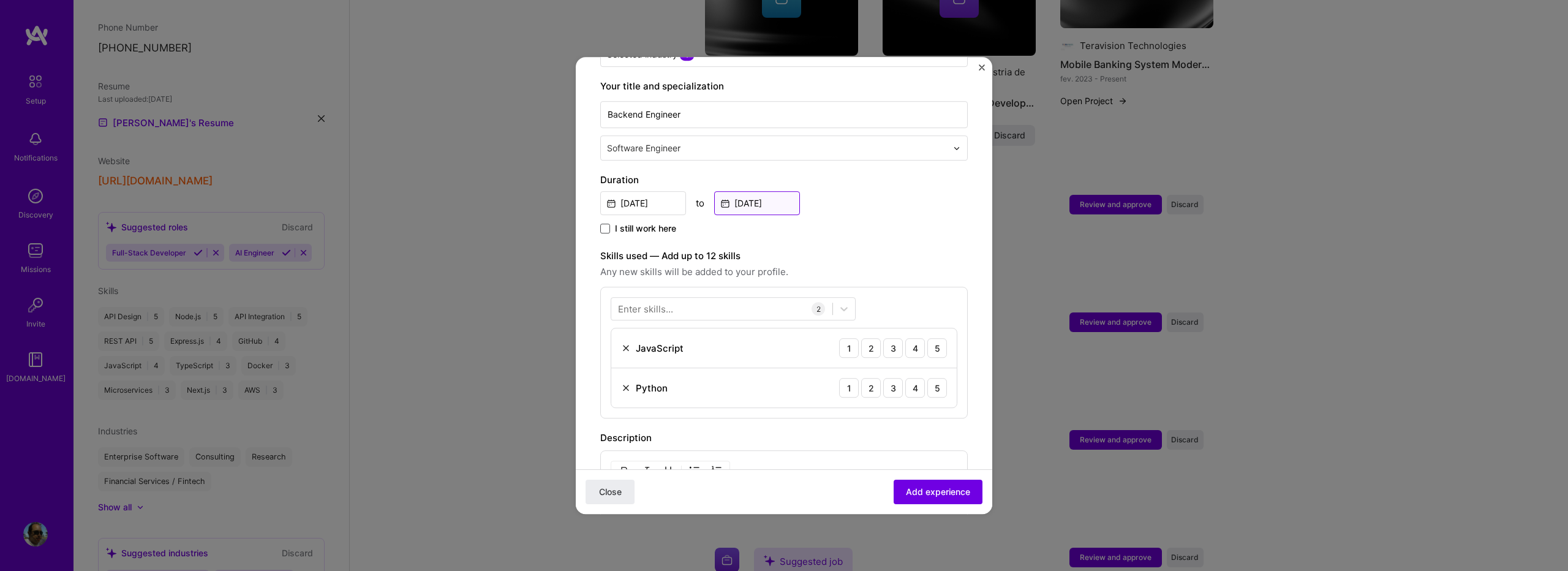
click at [753, 197] on input "[DATE]" at bounding box center [757, 203] width 86 height 24
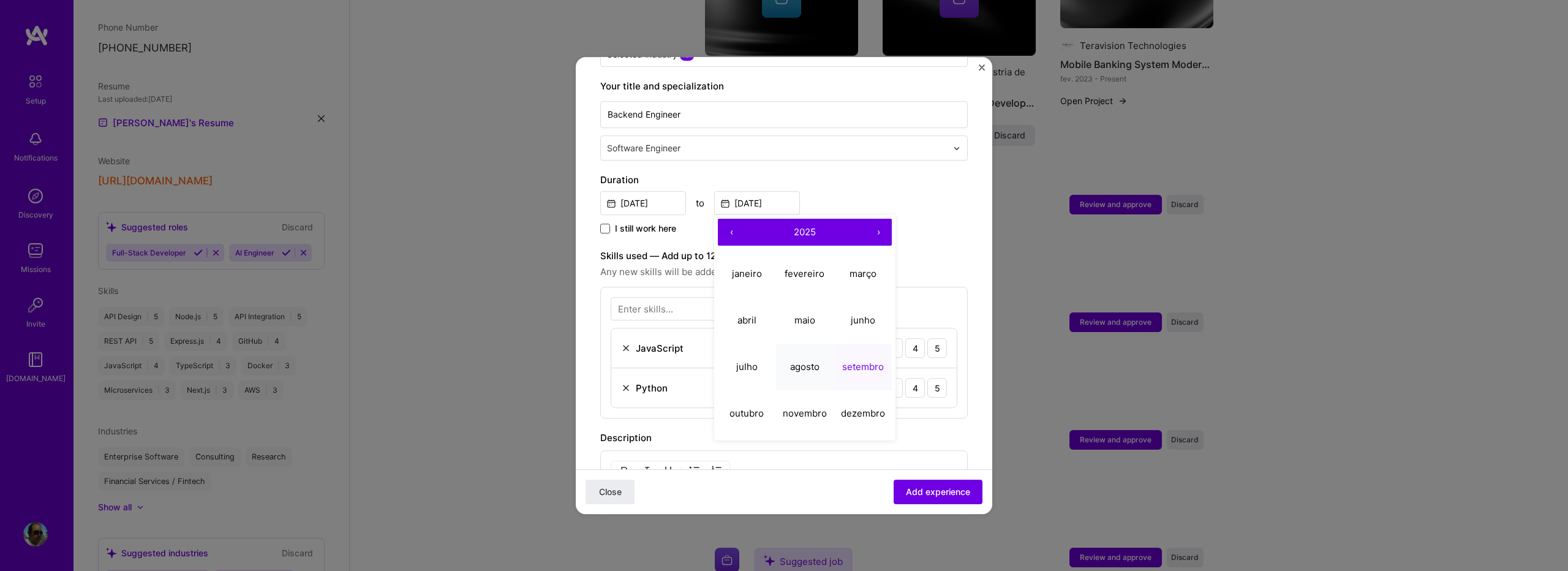
click at [813, 346] on button "agosto" at bounding box center [805, 366] width 58 height 46
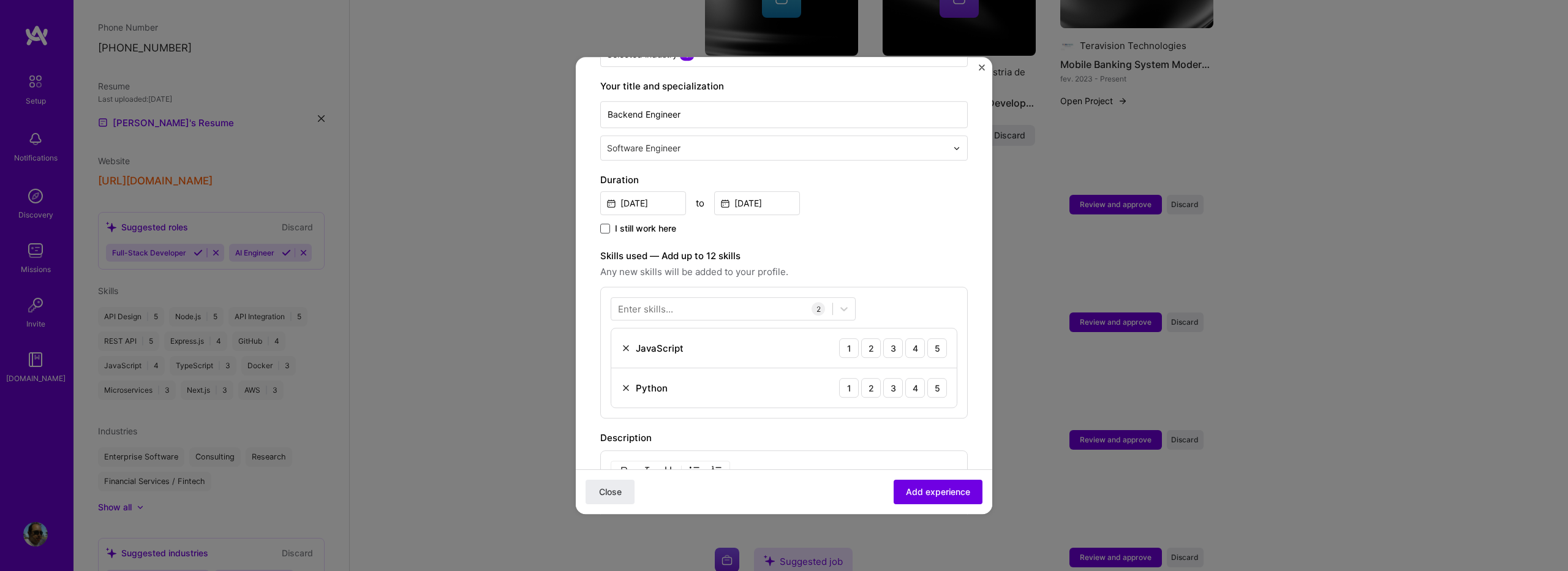
type input "[DATE]"
click at [817, 223] on div "I still work here" at bounding box center [784, 229] width 368 height 14
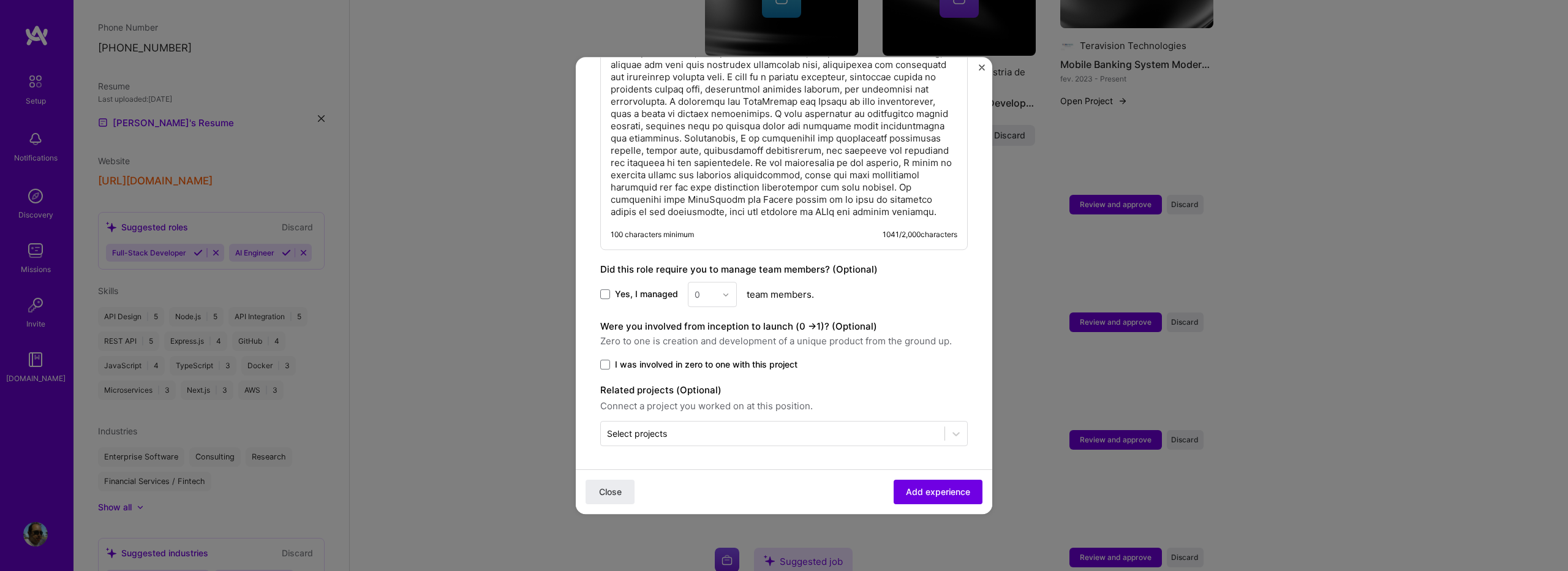
scroll to position [689, 0]
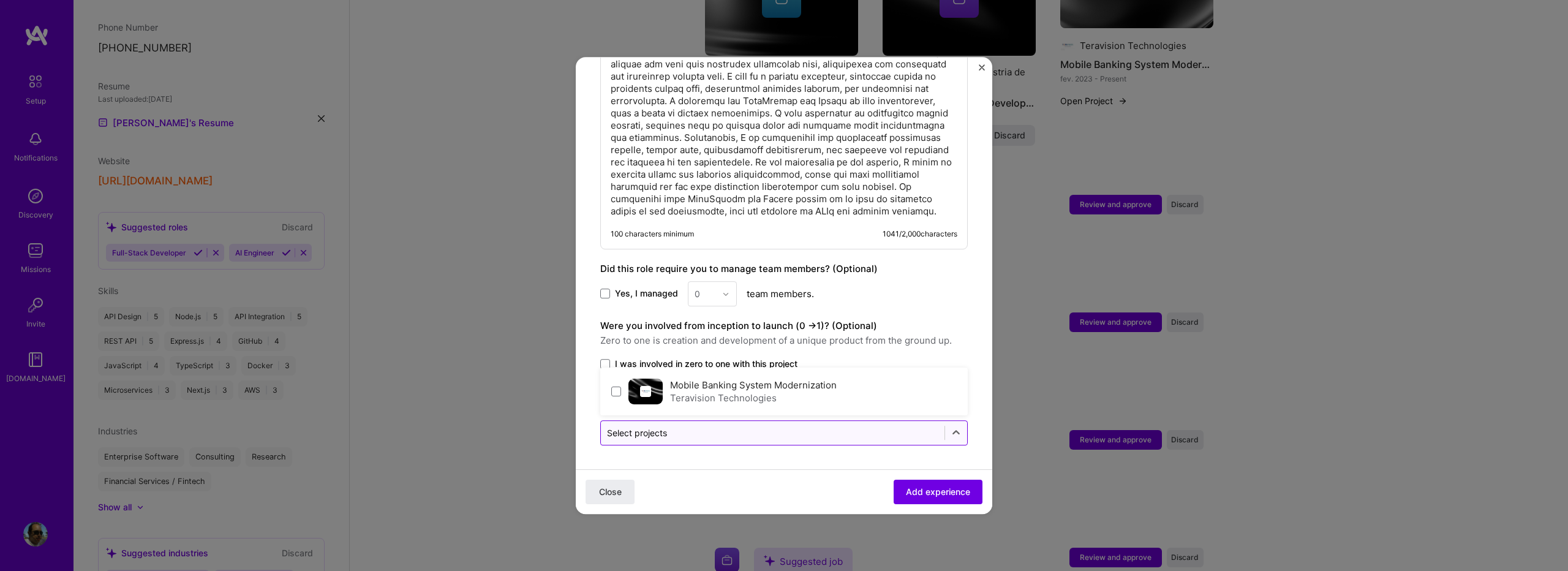
click at [698, 432] on input "text" at bounding box center [773, 433] width 332 height 13
click at [693, 393] on div "Teravision Technologies" at bounding box center [753, 397] width 167 height 13
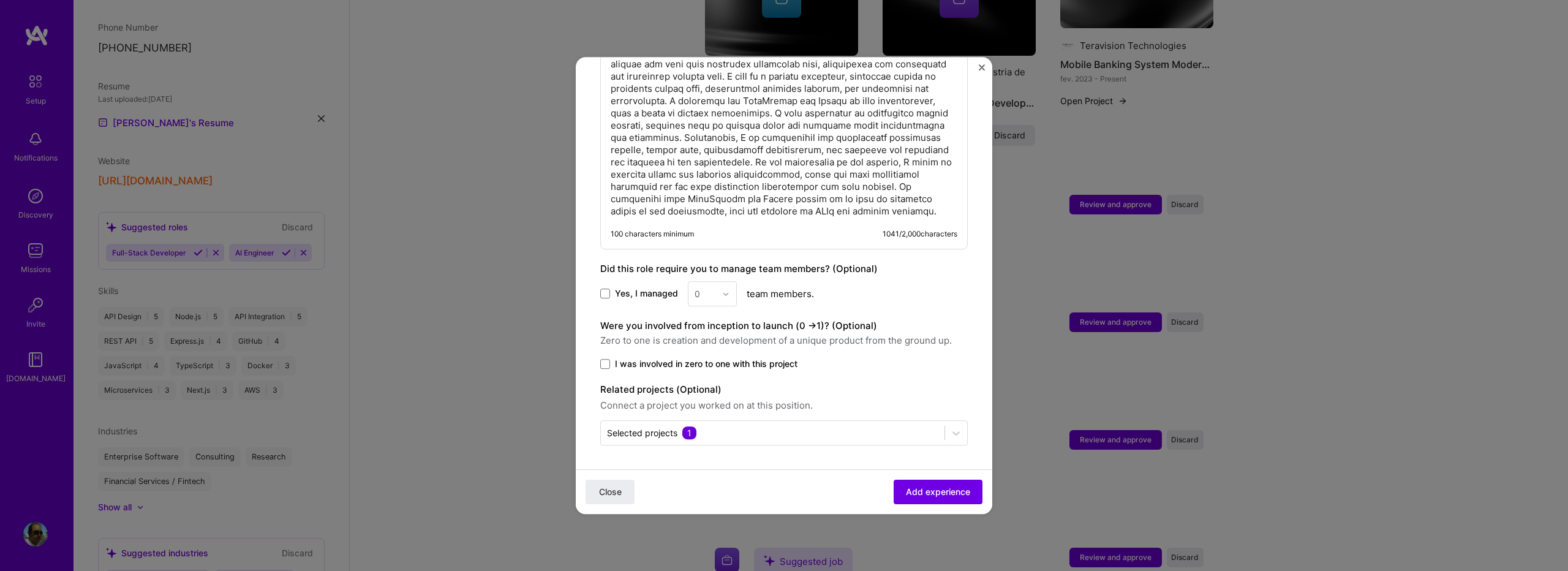
click at [731, 472] on div "Close Add experience" at bounding box center [784, 492] width 417 height 45
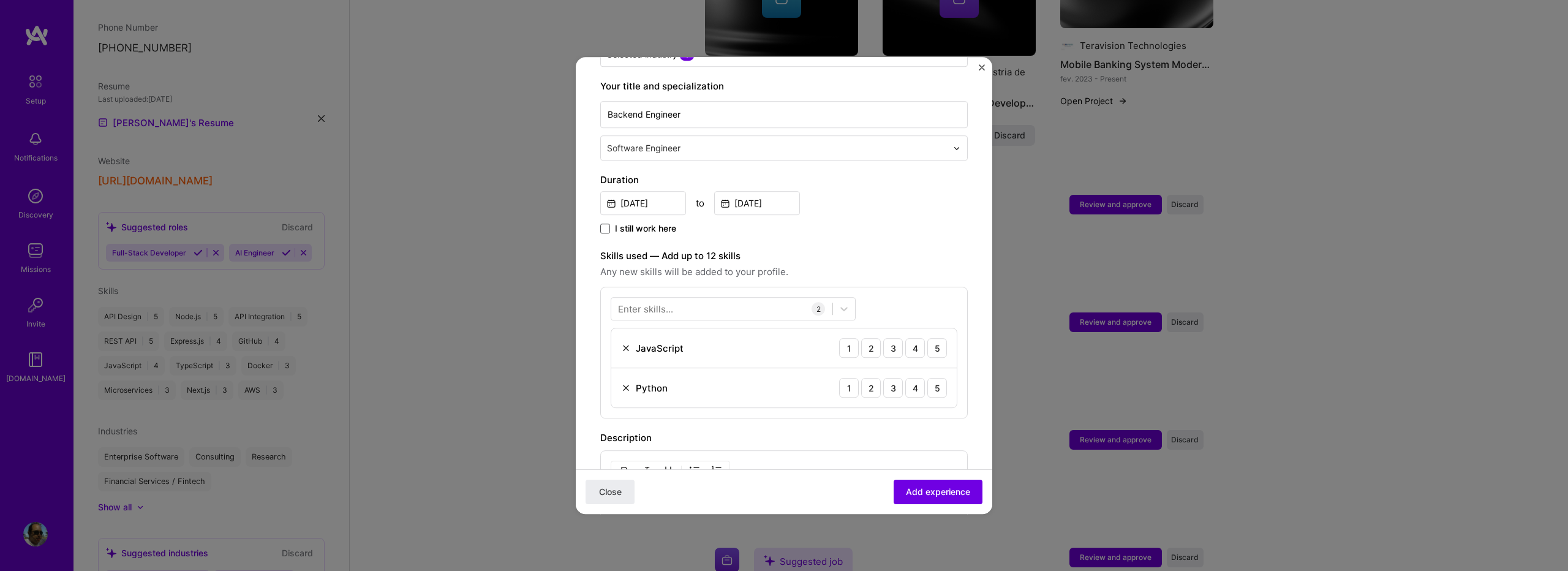
scroll to position [327, 0]
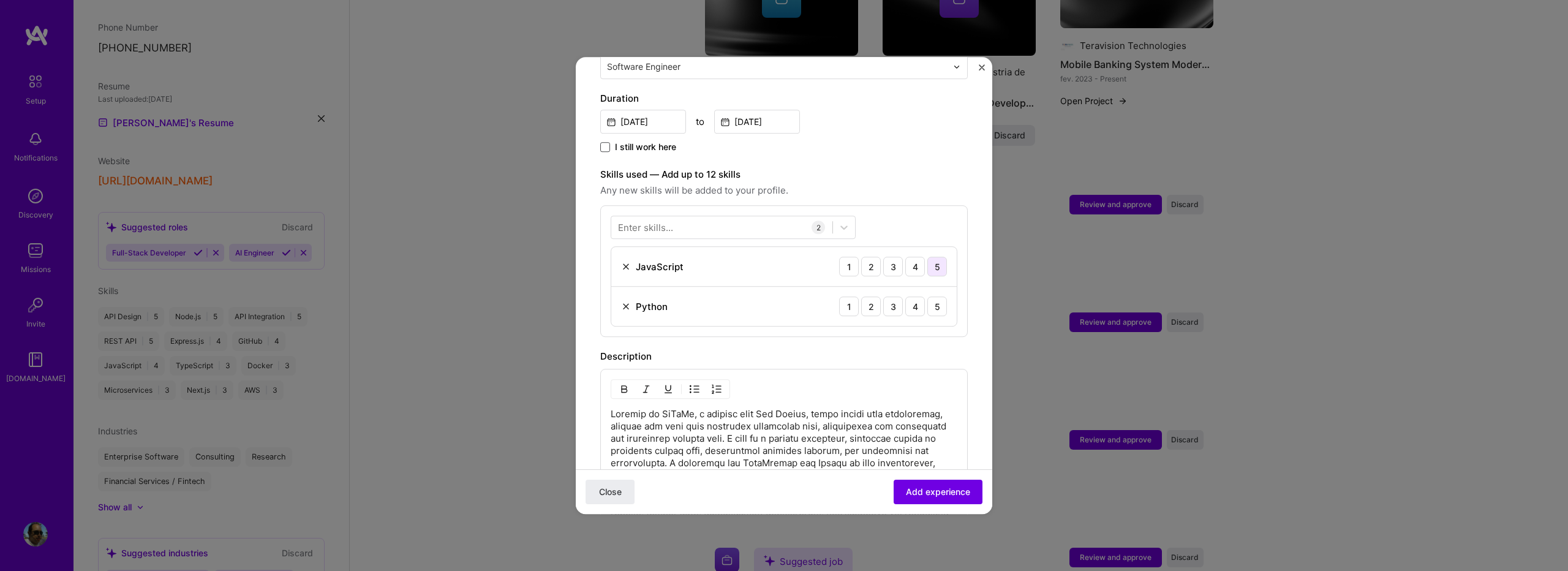
click at [930, 257] on div "5" at bounding box center [937, 267] width 20 height 20
click at [888, 296] on div "3" at bounding box center [893, 306] width 20 height 20
click at [766, 218] on div at bounding box center [722, 228] width 221 height 20
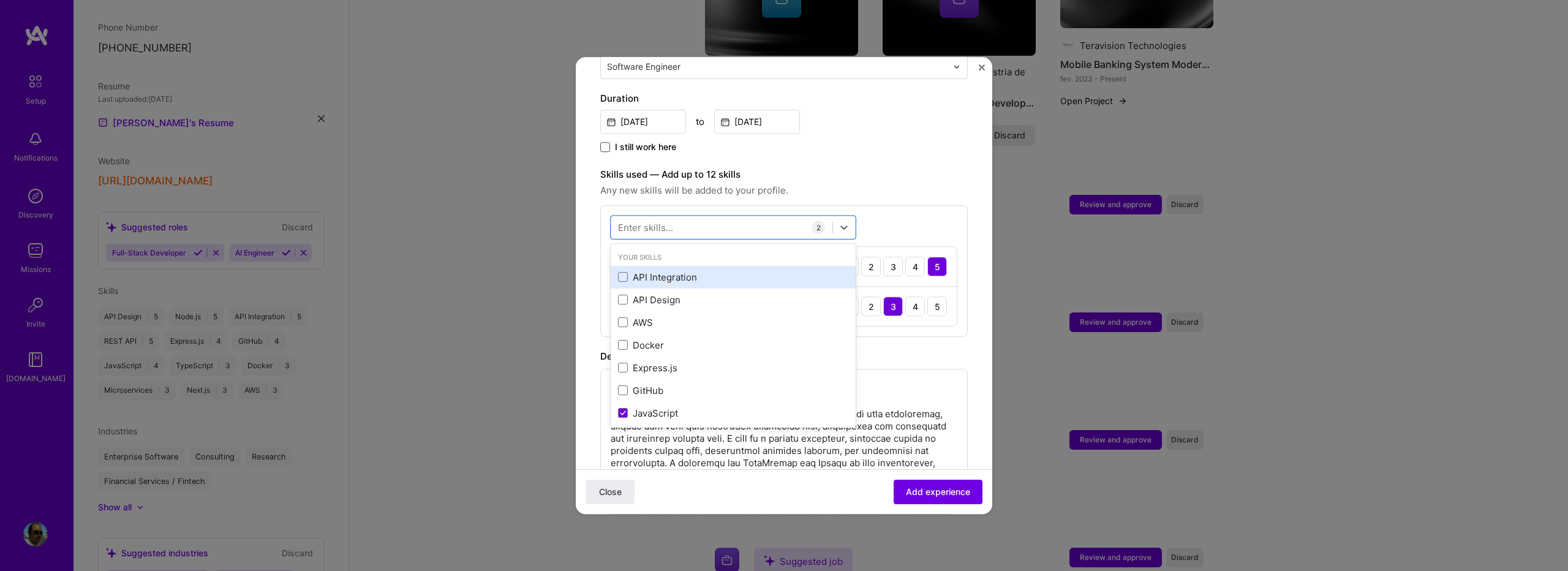
click at [660, 271] on div "API Integration" at bounding box center [733, 277] width 230 height 13
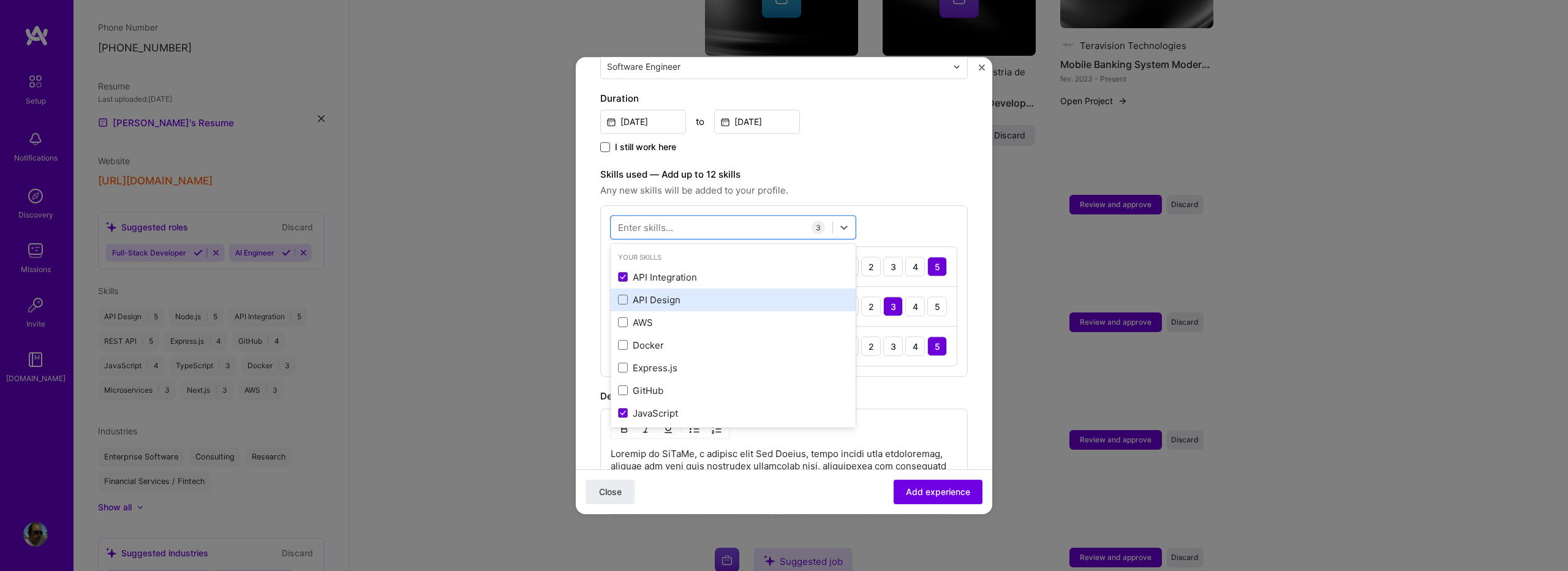
click at [639, 293] on div "API Design" at bounding box center [733, 299] width 230 height 13
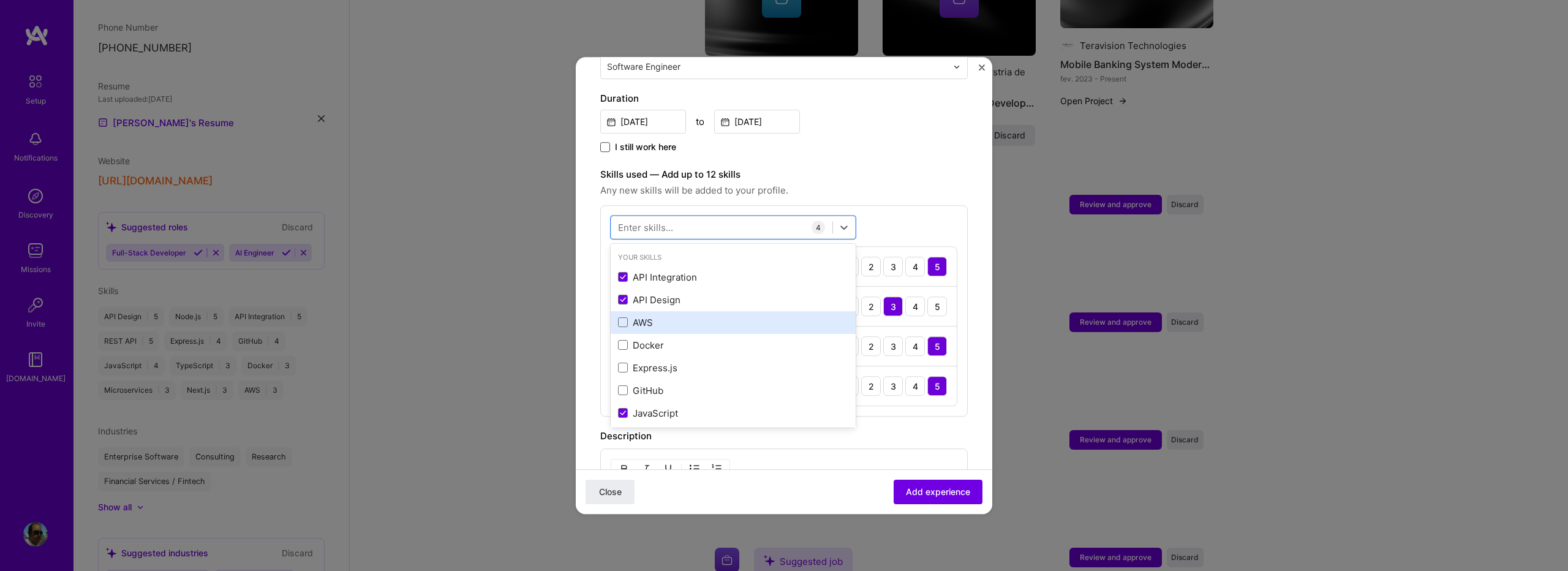
click at [650, 316] on div "AWS" at bounding box center [733, 322] width 230 height 13
click at [649, 339] on div "Docker" at bounding box center [733, 345] width 230 height 13
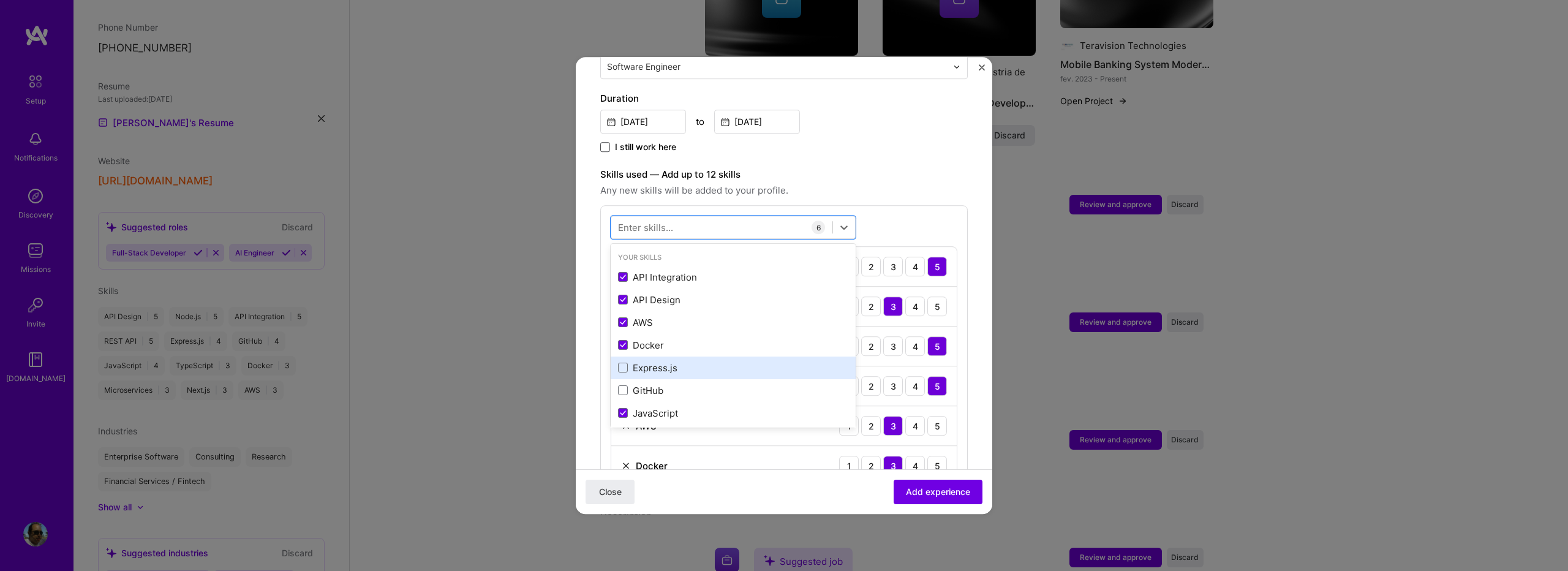
click at [655, 361] on div "Express.js" at bounding box center [733, 368] width 230 height 13
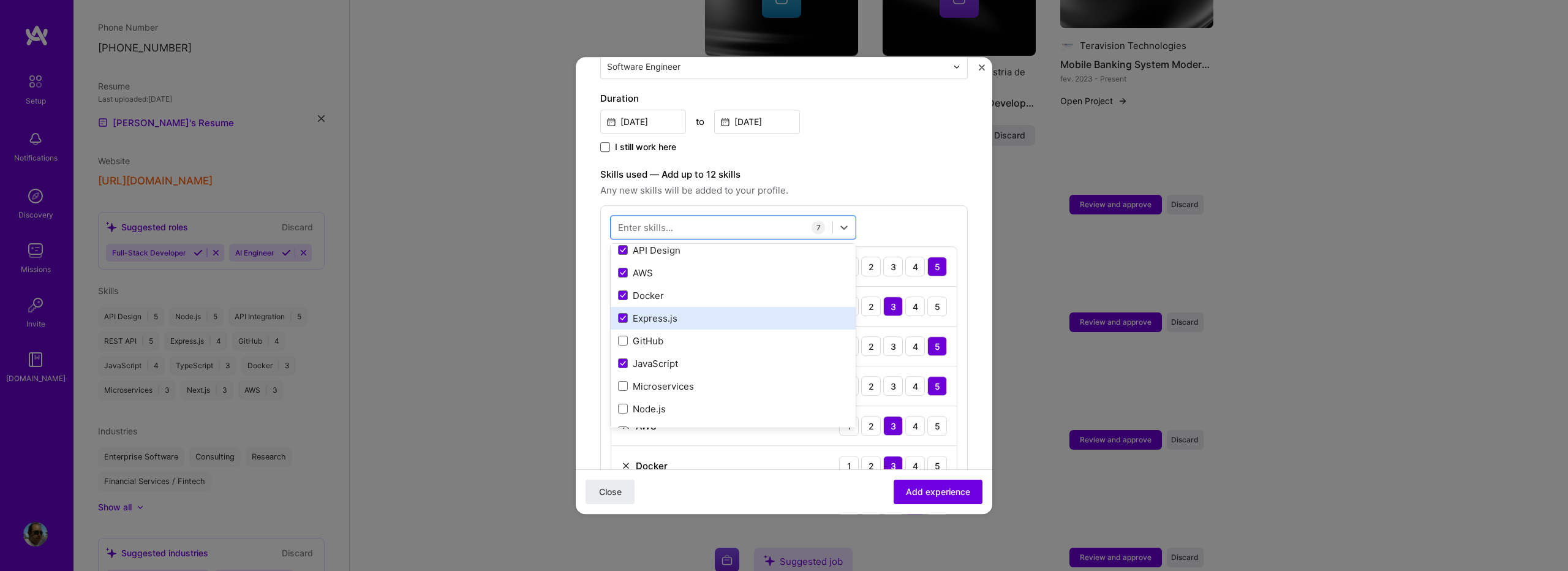
scroll to position [81, 0]
click at [648, 303] on div "GitHub" at bounding box center [733, 309] width 230 height 13
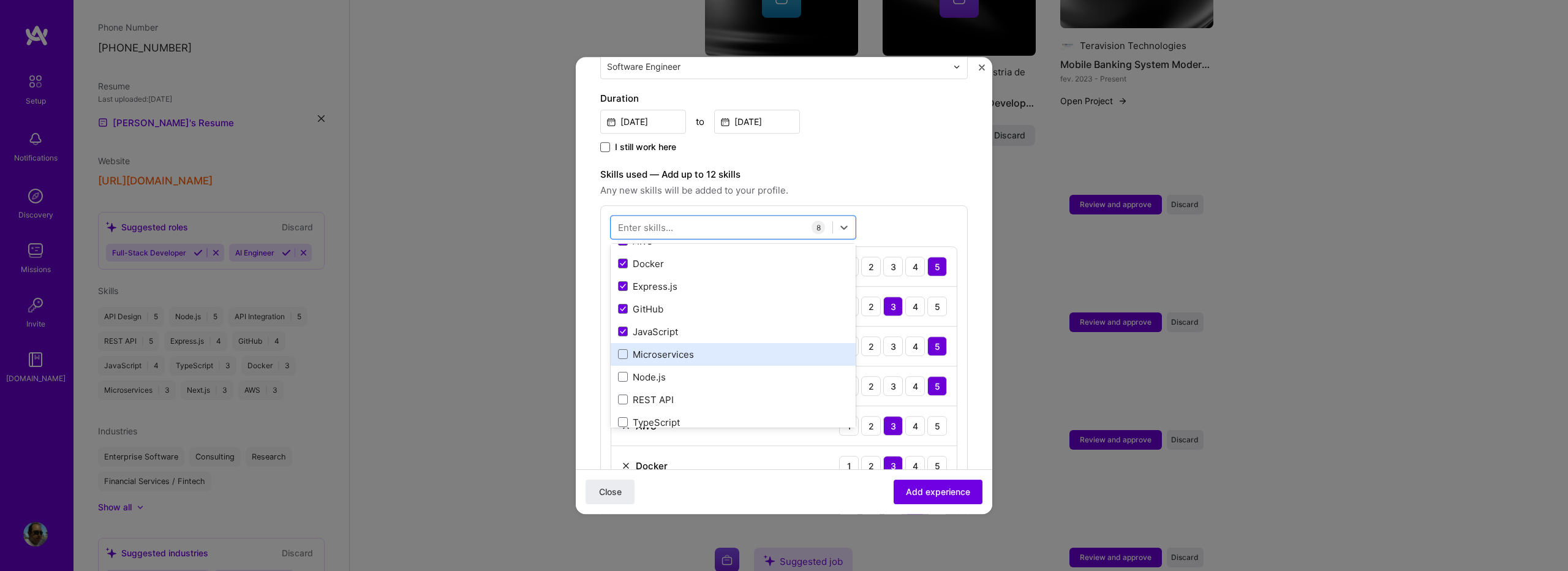
click at [653, 348] on div "Microservices" at bounding box center [733, 354] width 230 height 13
click at [653, 371] on div "Node.js" at bounding box center [733, 377] width 230 height 13
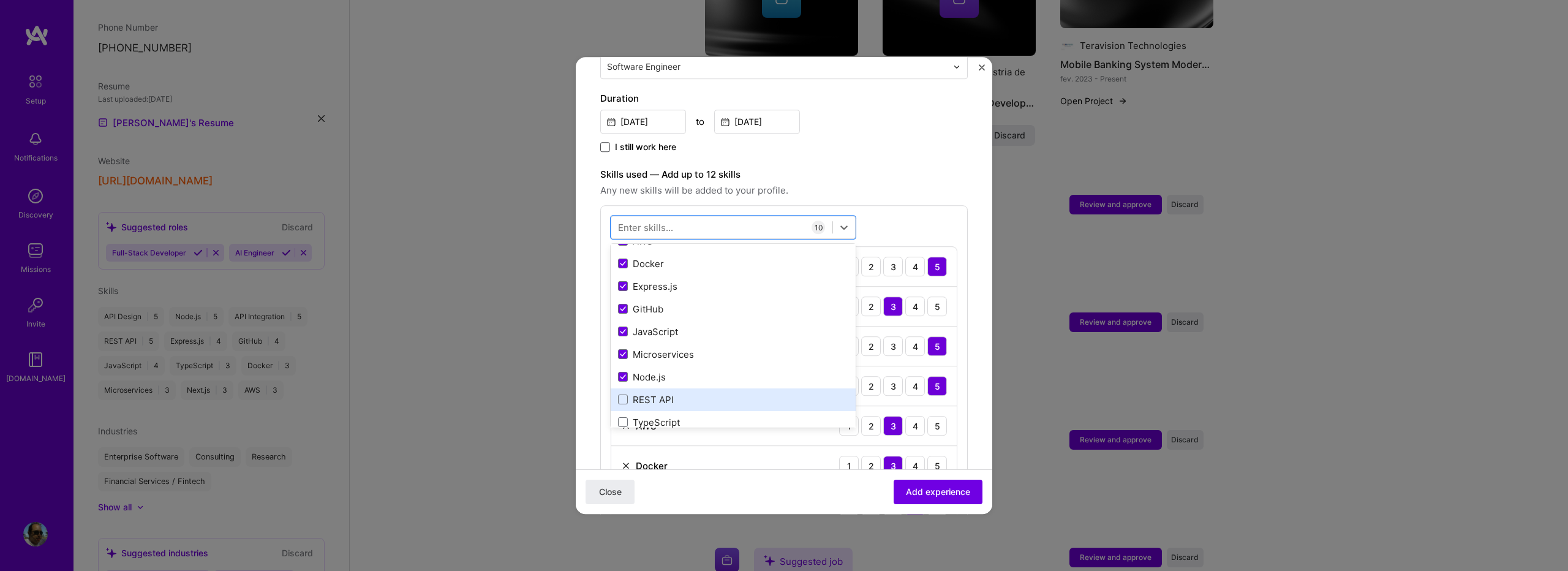
click at [655, 393] on div "REST API" at bounding box center [733, 399] width 230 height 13
click at [657, 416] on div "TypeScript" at bounding box center [733, 422] width 230 height 13
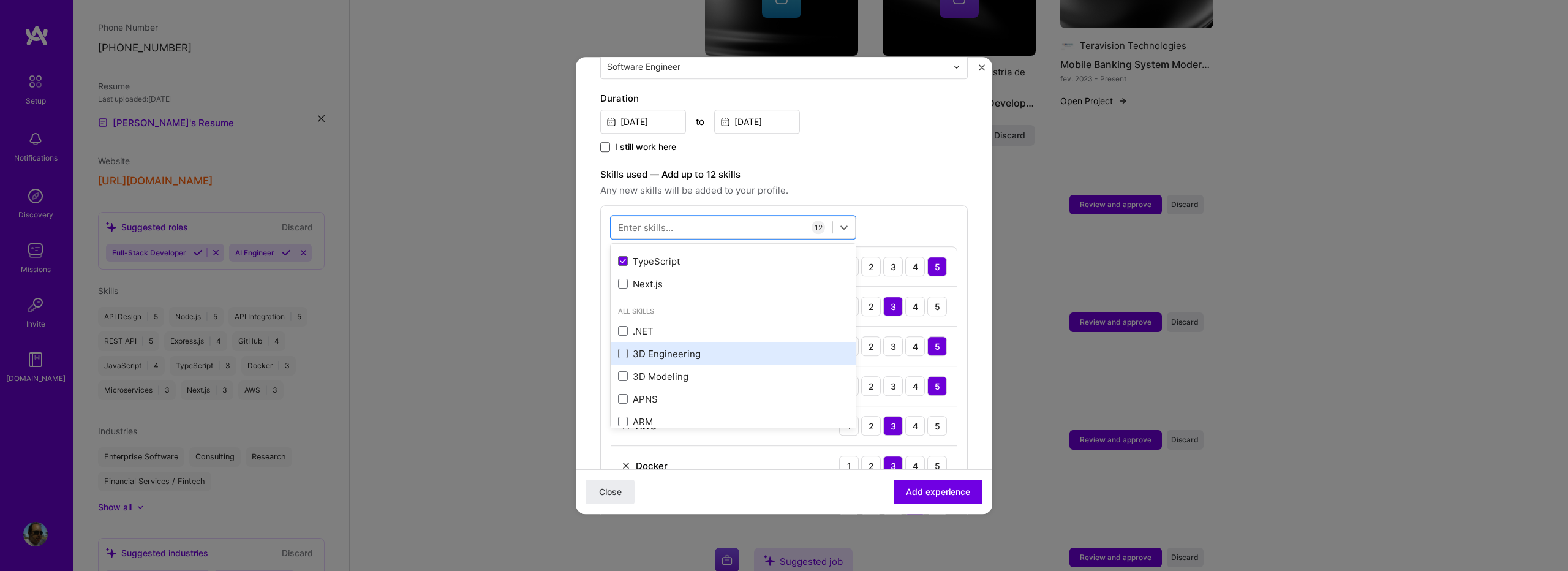
scroll to position [245, 0]
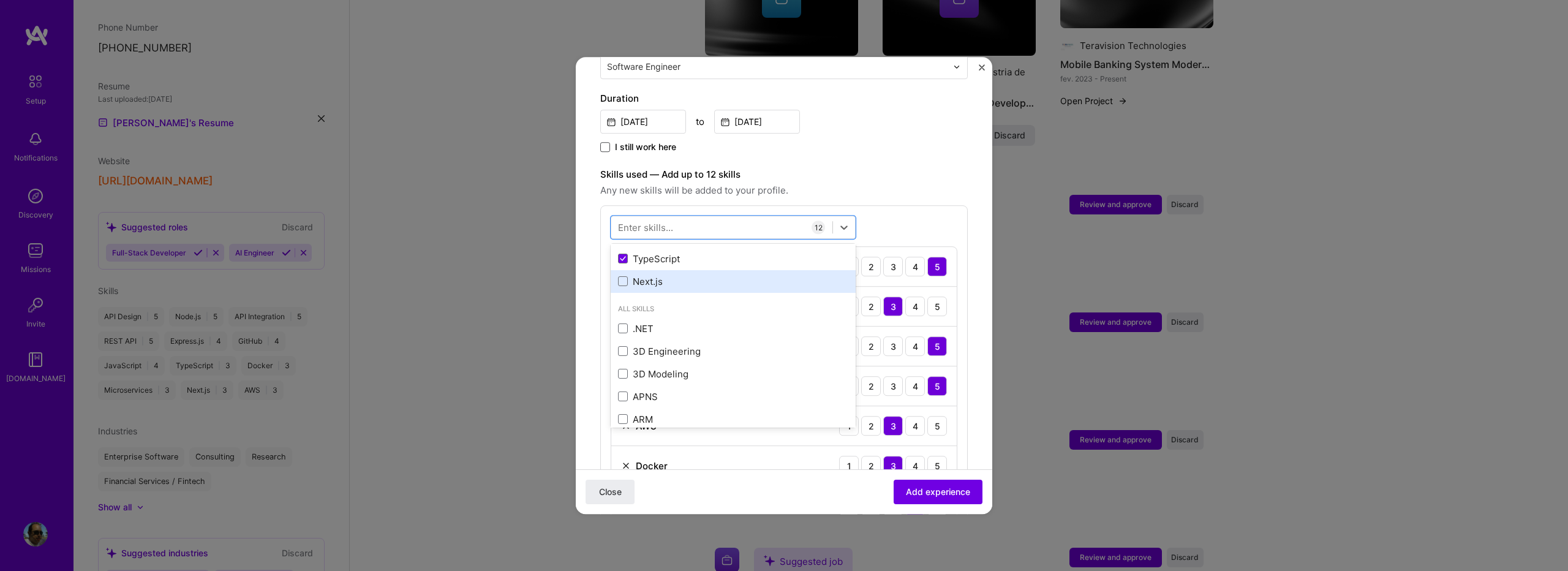
click at [645, 275] on div "Next.js" at bounding box center [733, 281] width 230 height 13
click at [843, 183] on span "Any new skills will be added to your profile." at bounding box center [784, 190] width 368 height 15
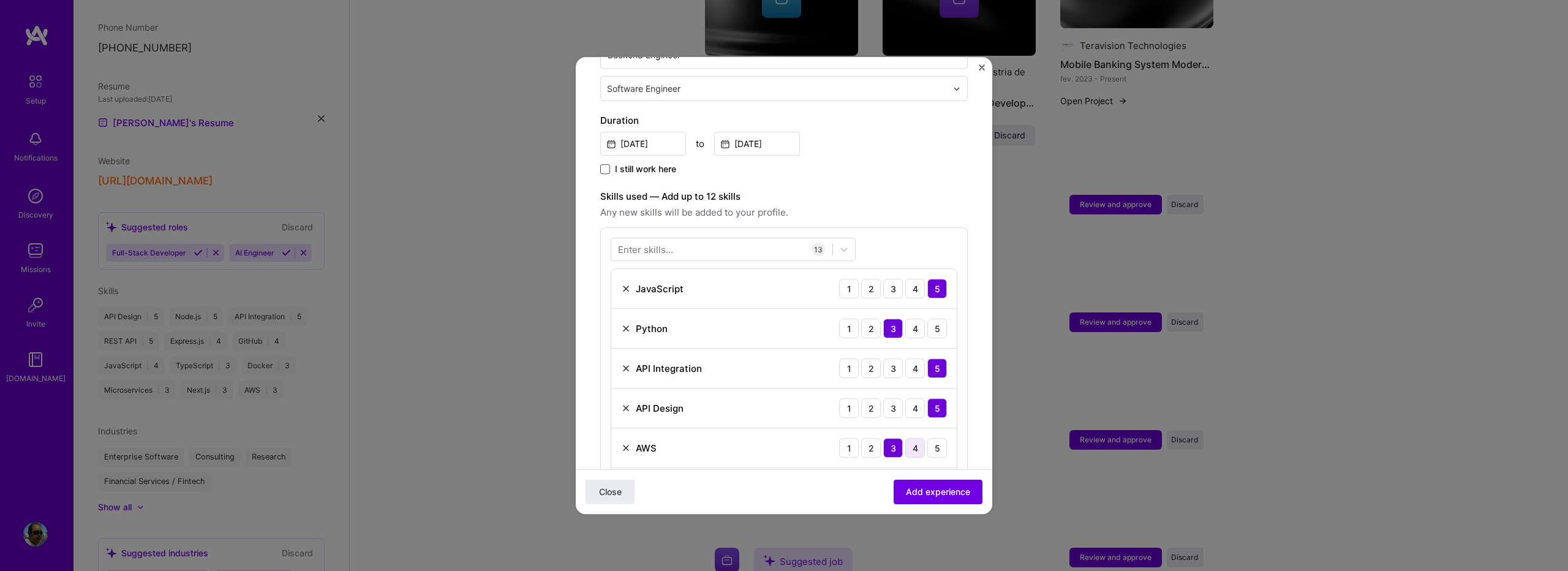
scroll to position [572, 0]
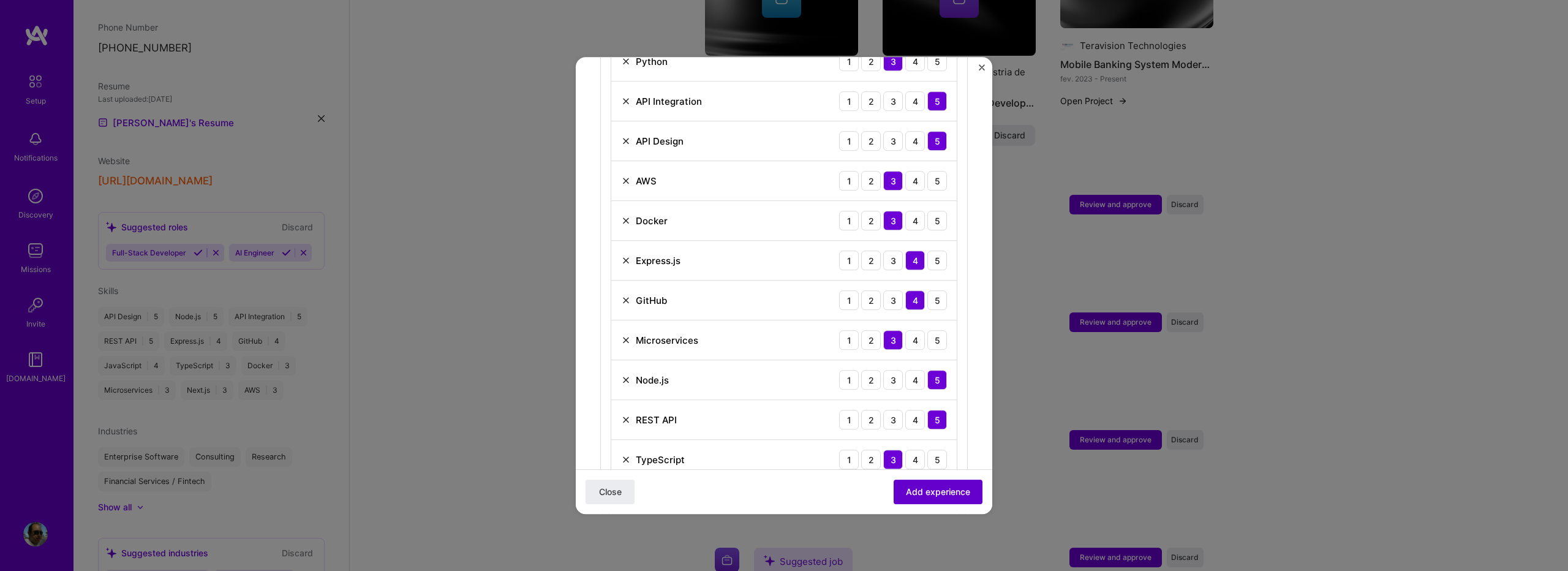
click at [912, 499] on button "Add experience" at bounding box center [938, 492] width 89 height 25
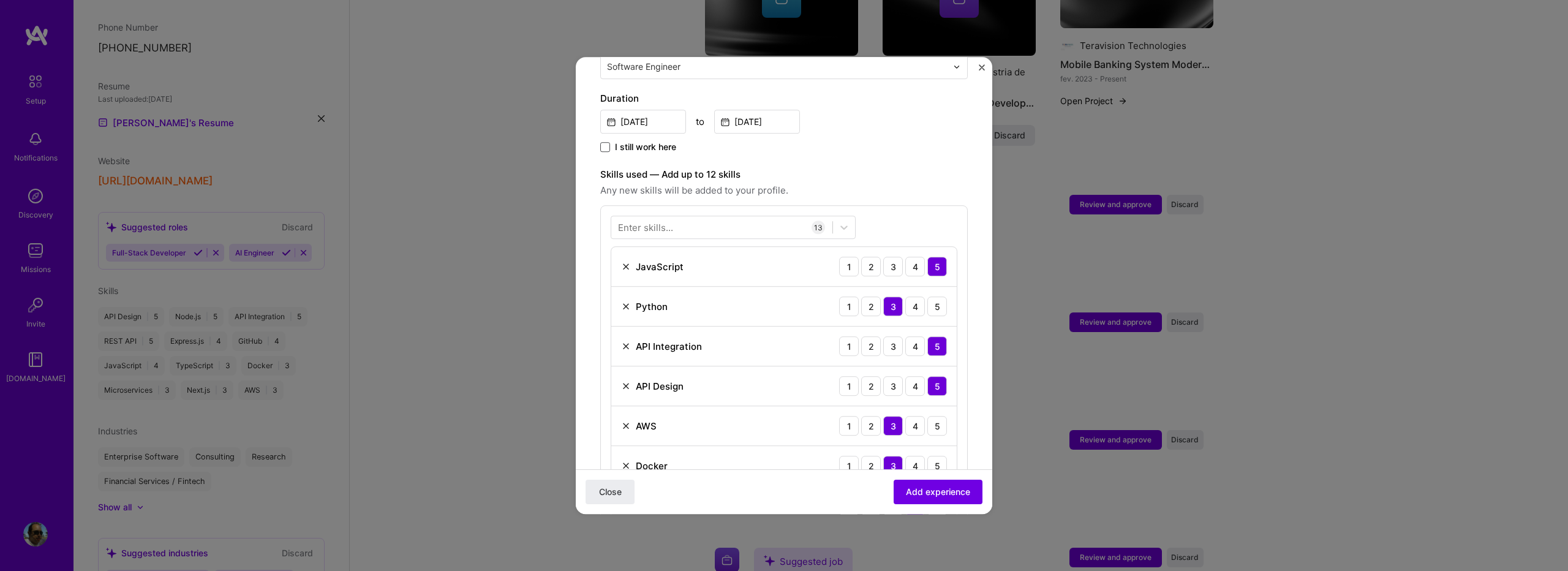
scroll to position [409, 0]
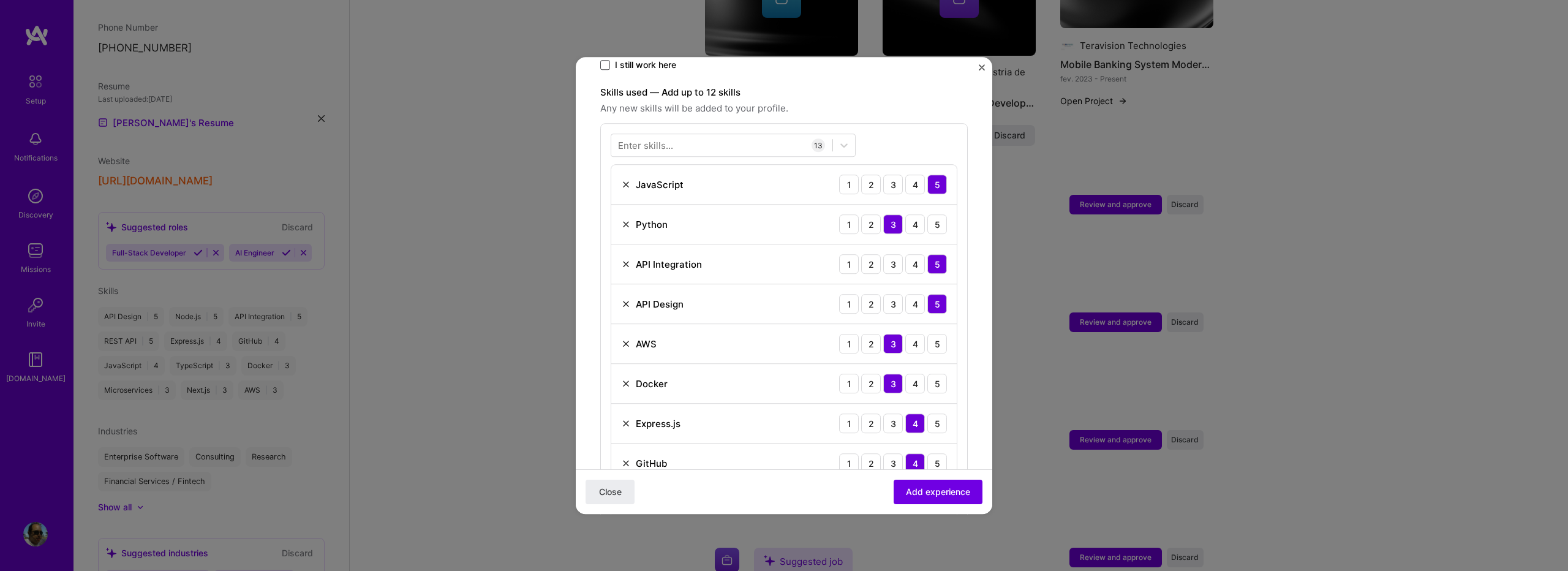
click at [626, 219] on img at bounding box center [626, 224] width 10 height 10
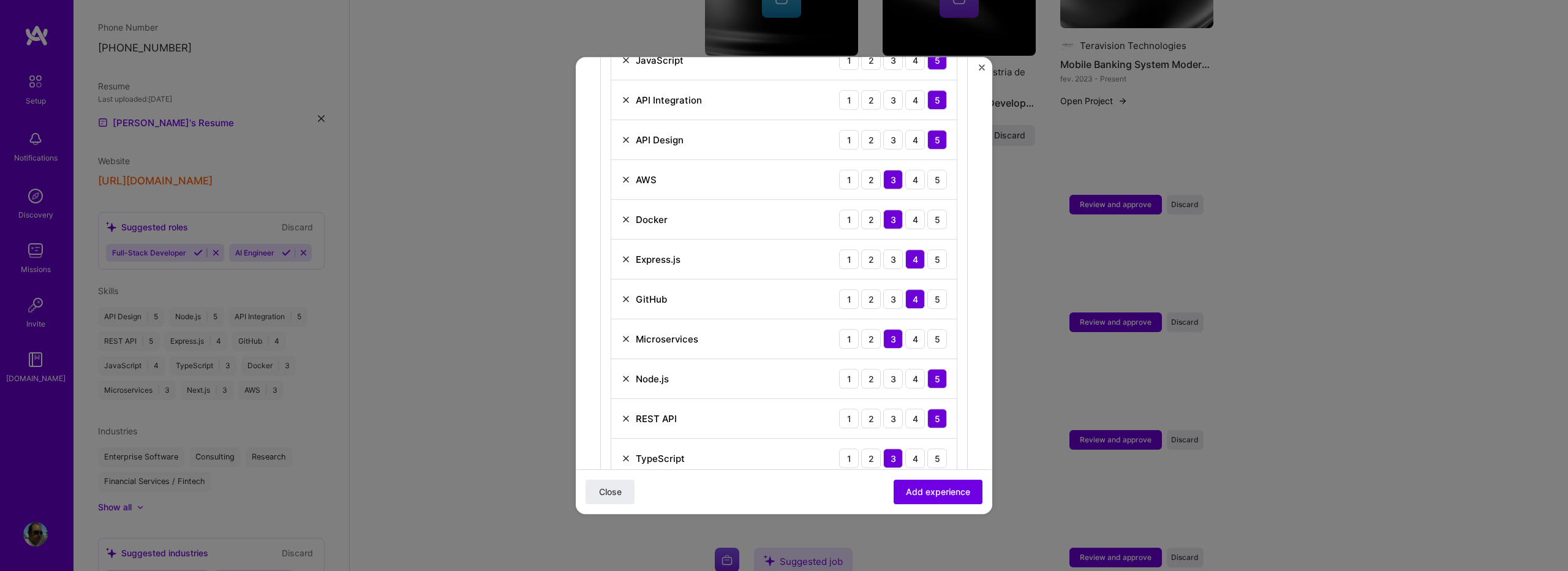
scroll to position [735, 0]
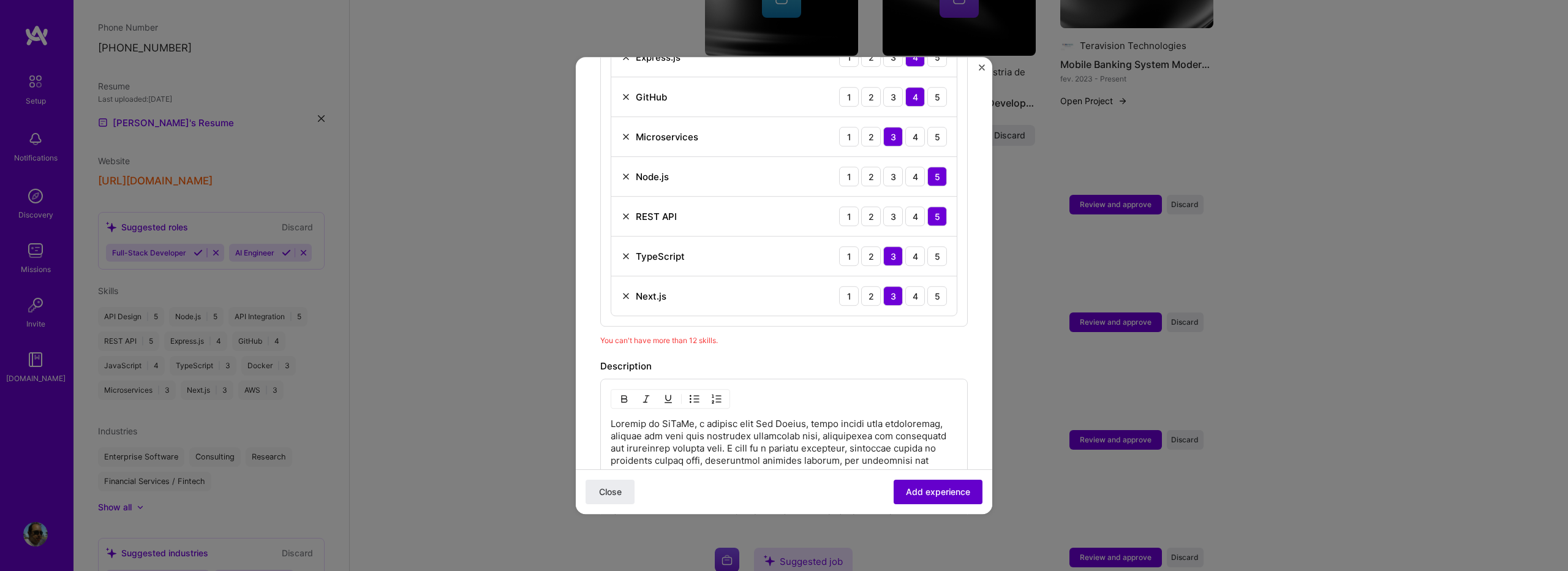
click at [928, 486] on span "Add experience" at bounding box center [938, 492] width 64 height 12
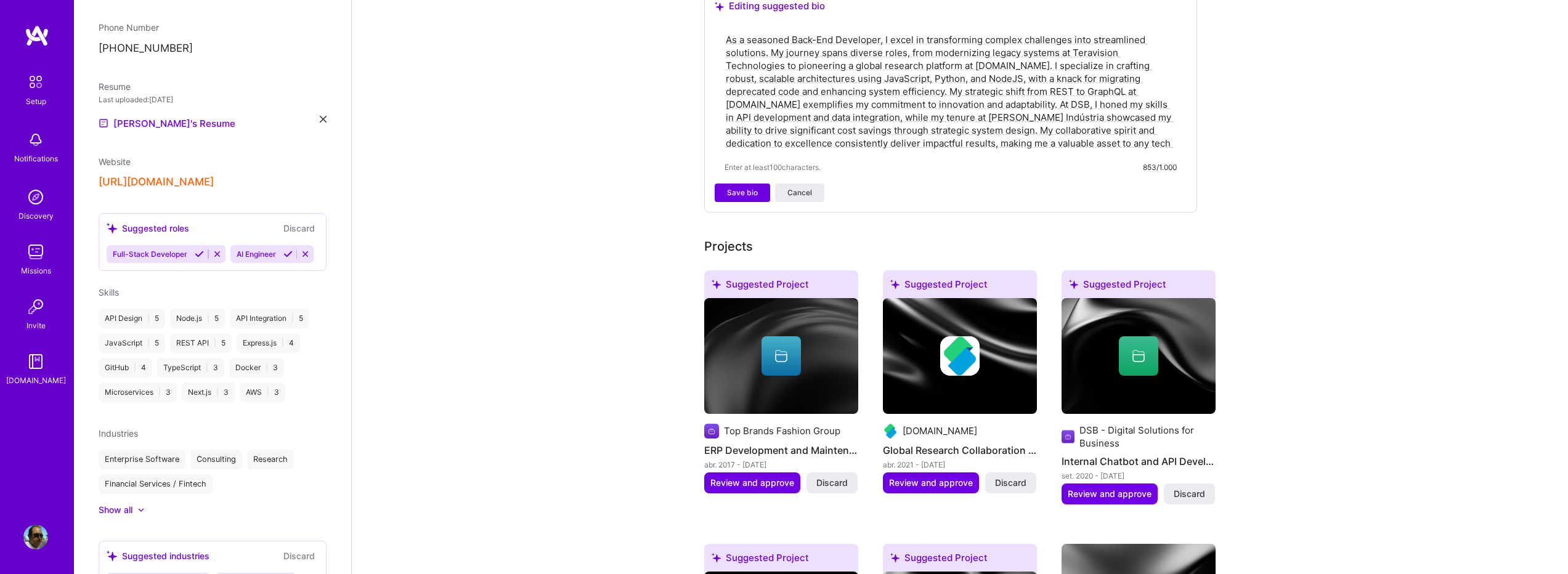
scroll to position [199, 0]
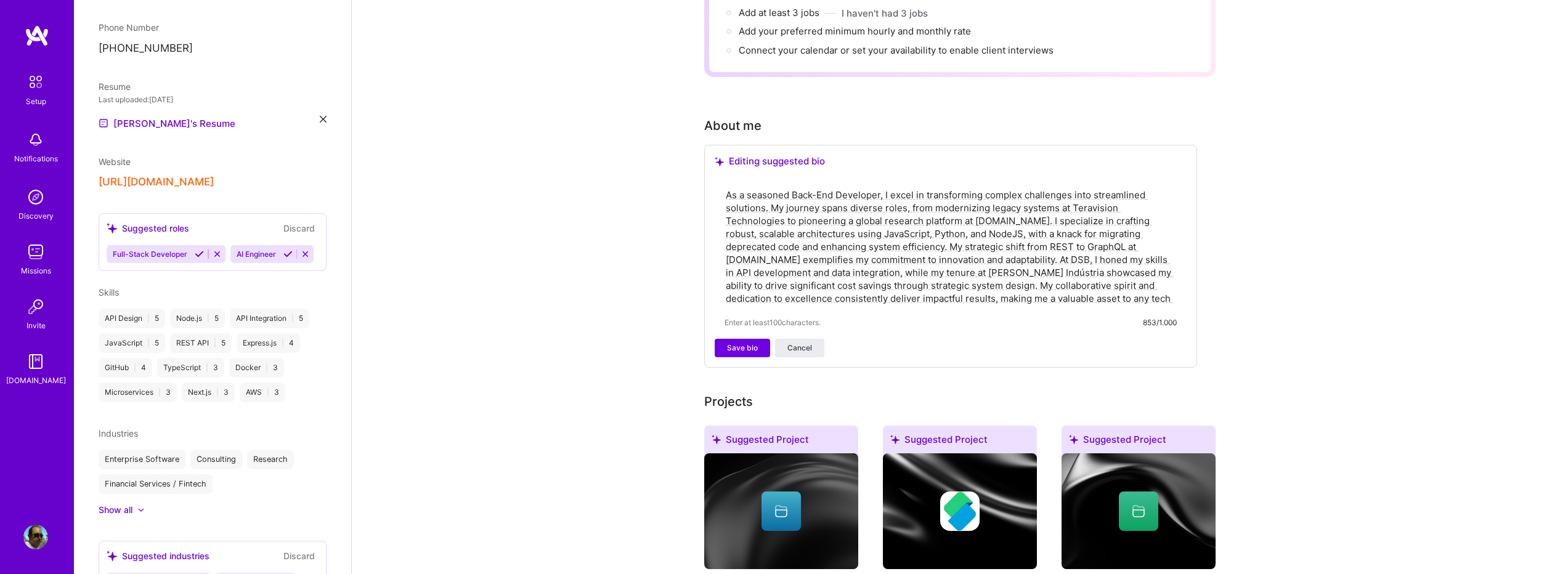
click at [994, 230] on textarea "As a seasoned Back-End Developer, I excel in transforming complex challenges in…" at bounding box center [950, 246] width 452 height 119
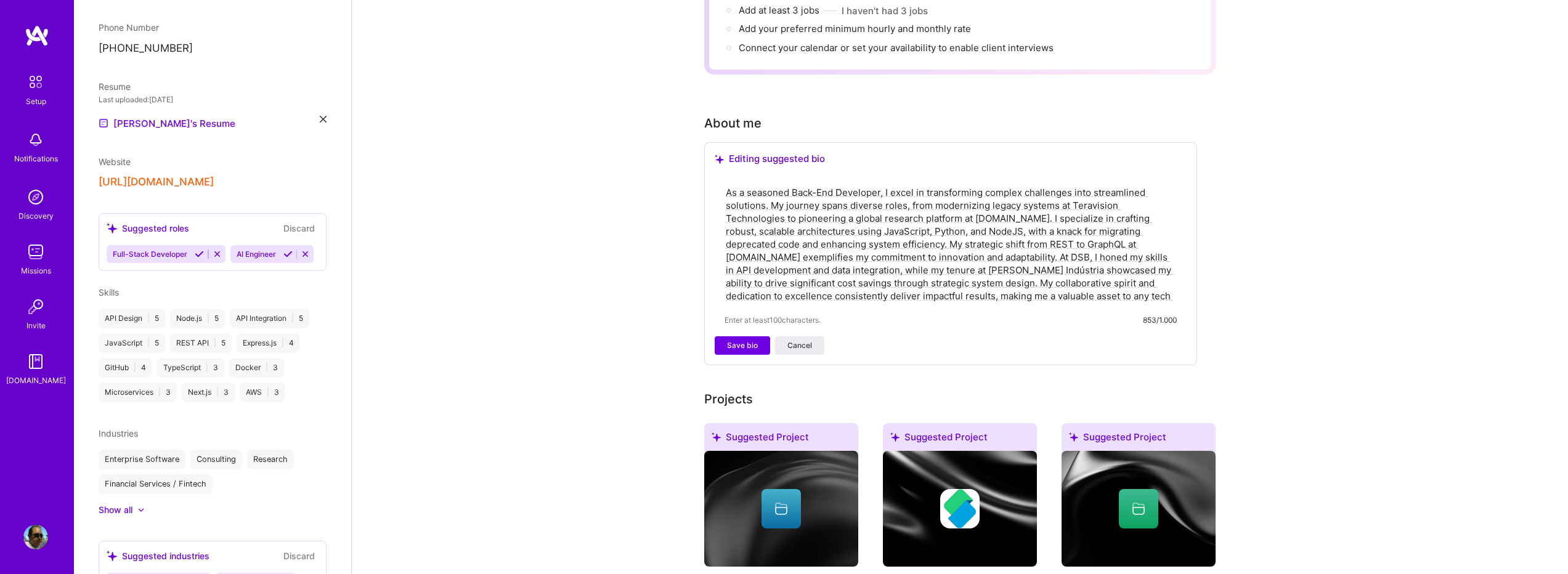
scroll to position [246, 0]
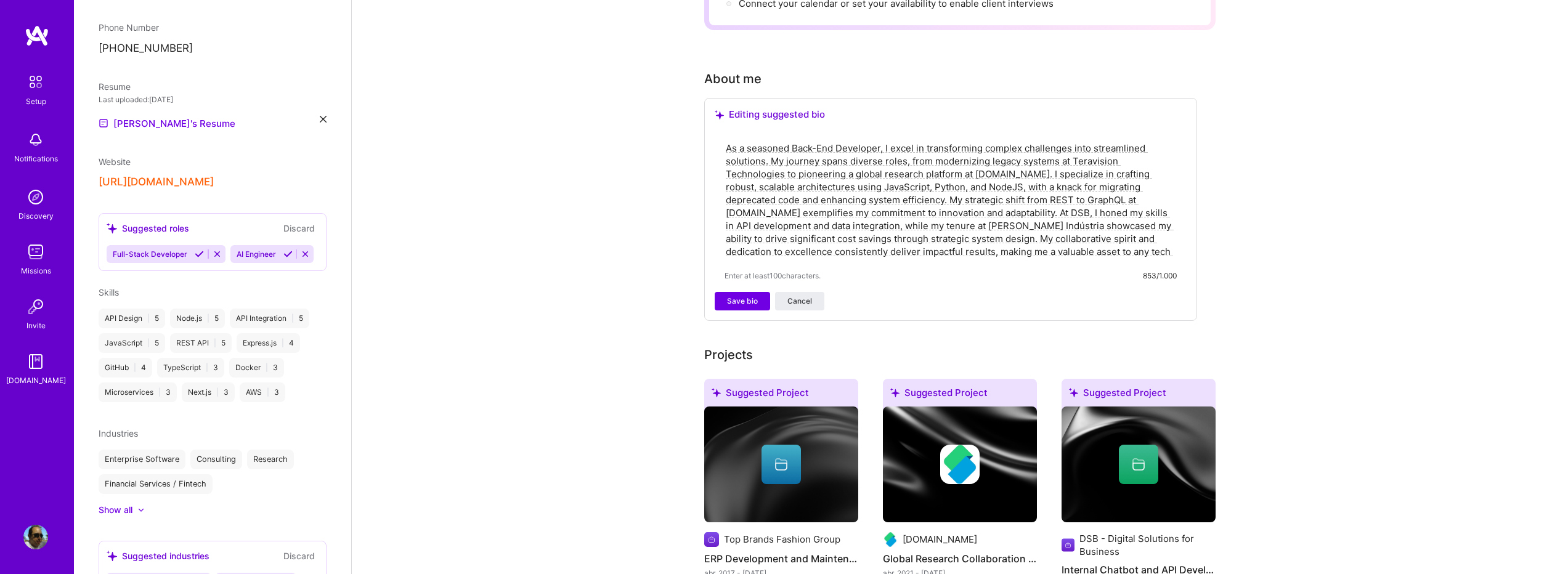
click at [925, 188] on textarea "As a seasoned Back-End Developer, I excel in transforming complex challenges in…" at bounding box center [950, 199] width 452 height 119
